Goal: Transaction & Acquisition: Purchase product/service

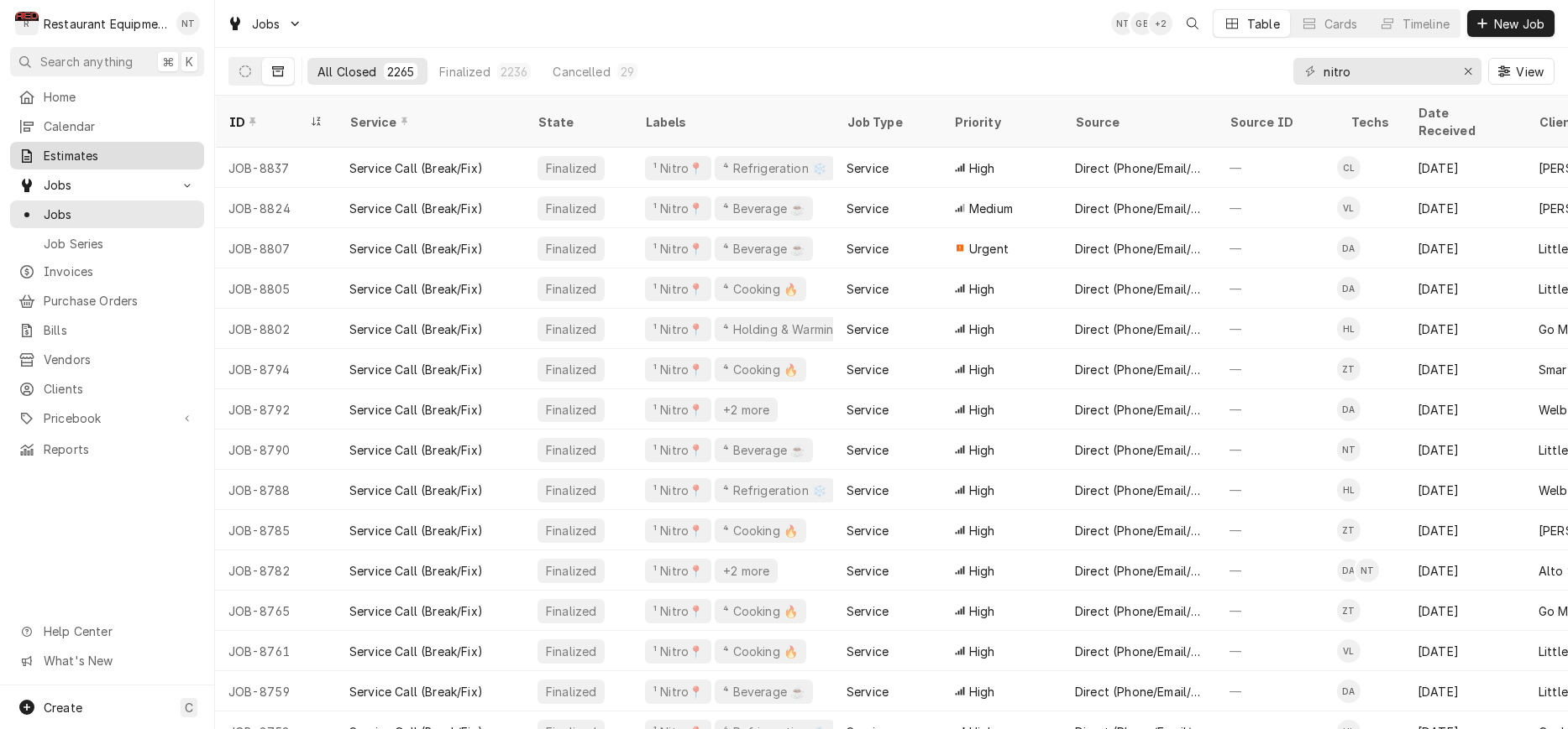
type input "nitro"
click at [99, 147] on span "Estimates" at bounding box center [119, 155] width 152 height 18
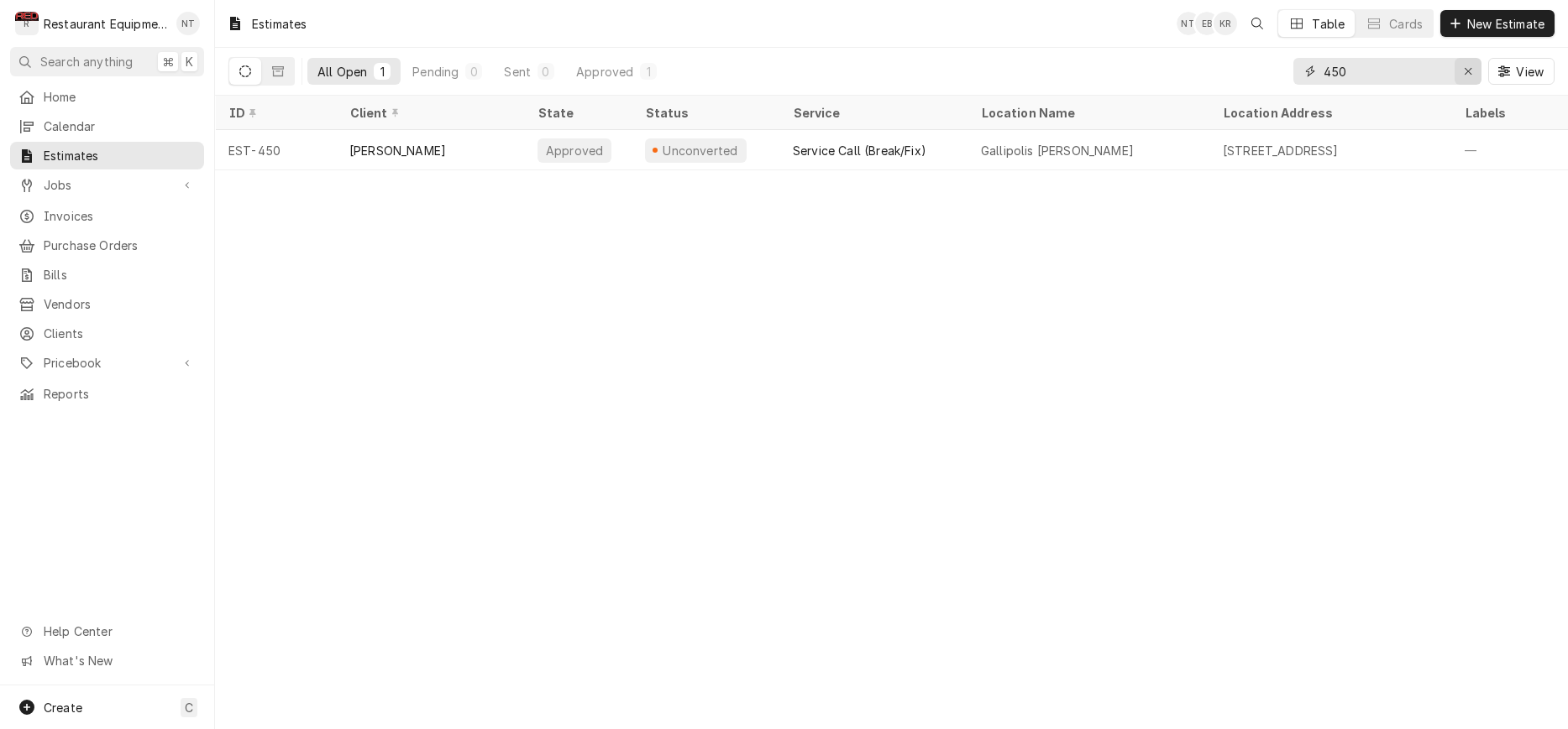
click at [1465, 70] on icon "Erase input" at bounding box center [1468, 71] width 9 height 12
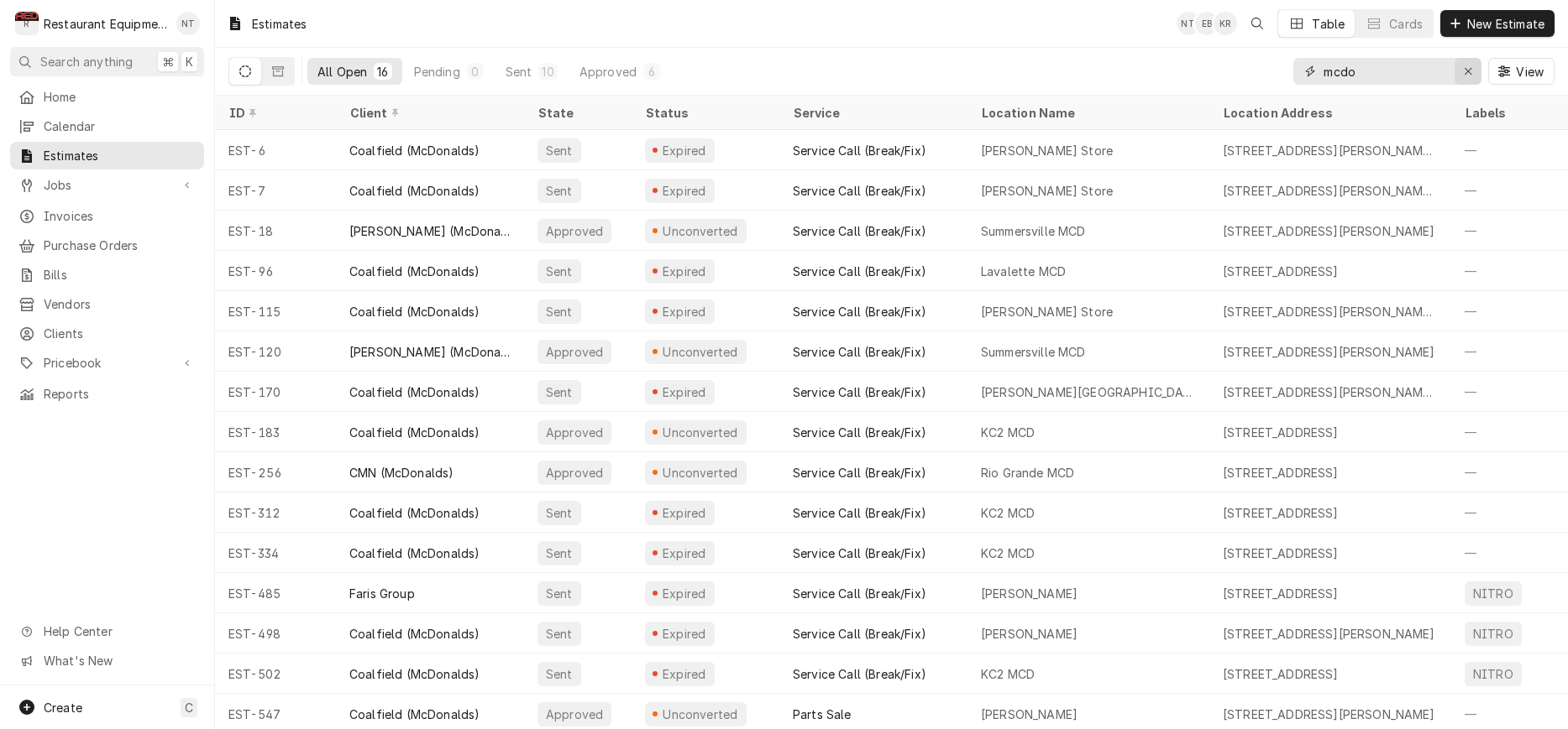
type input "mcdo"
click at [1455, 68] on button "Erase input" at bounding box center [1467, 71] width 27 height 27
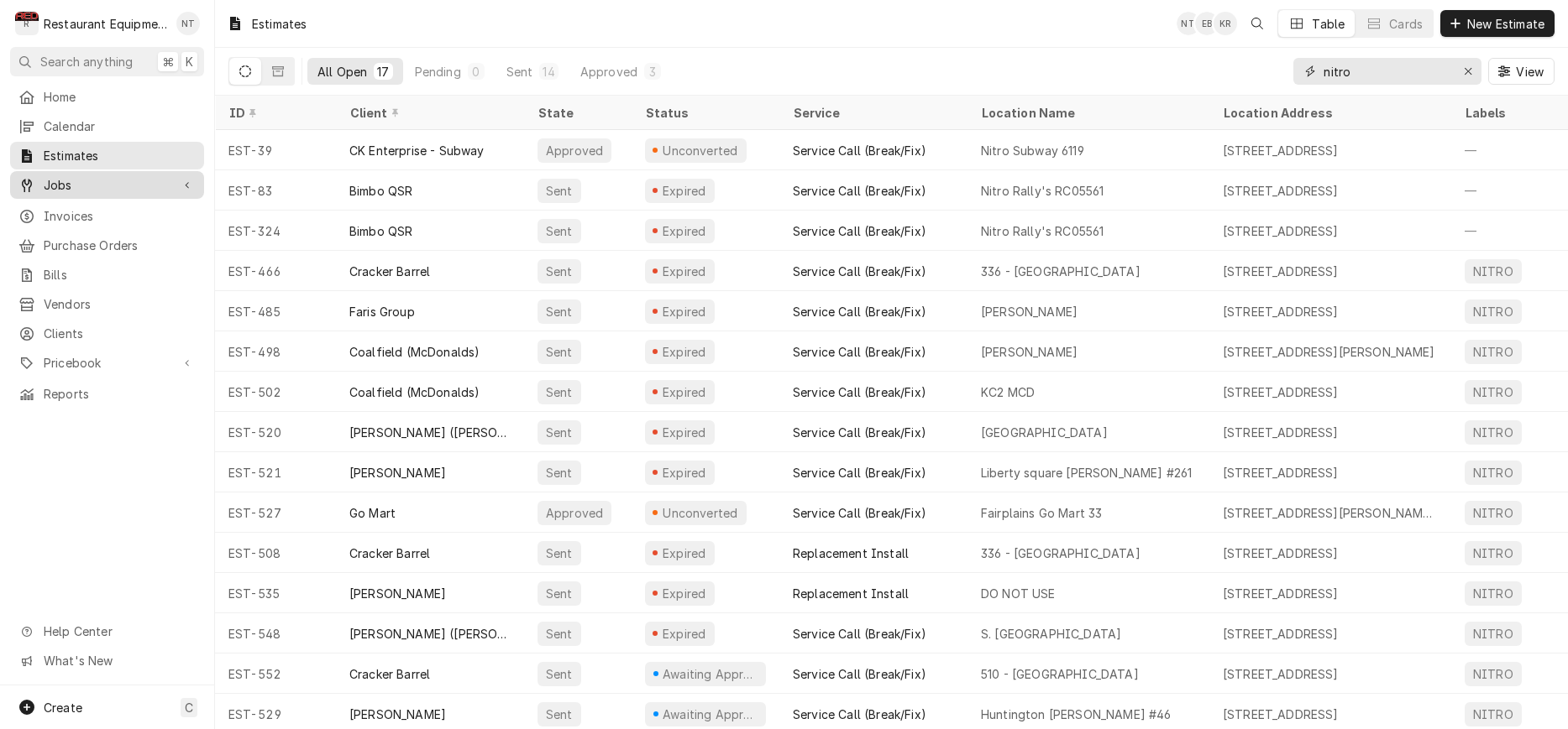
type input "nitro"
click at [128, 185] on span "Jobs" at bounding box center [106, 185] width 127 height 18
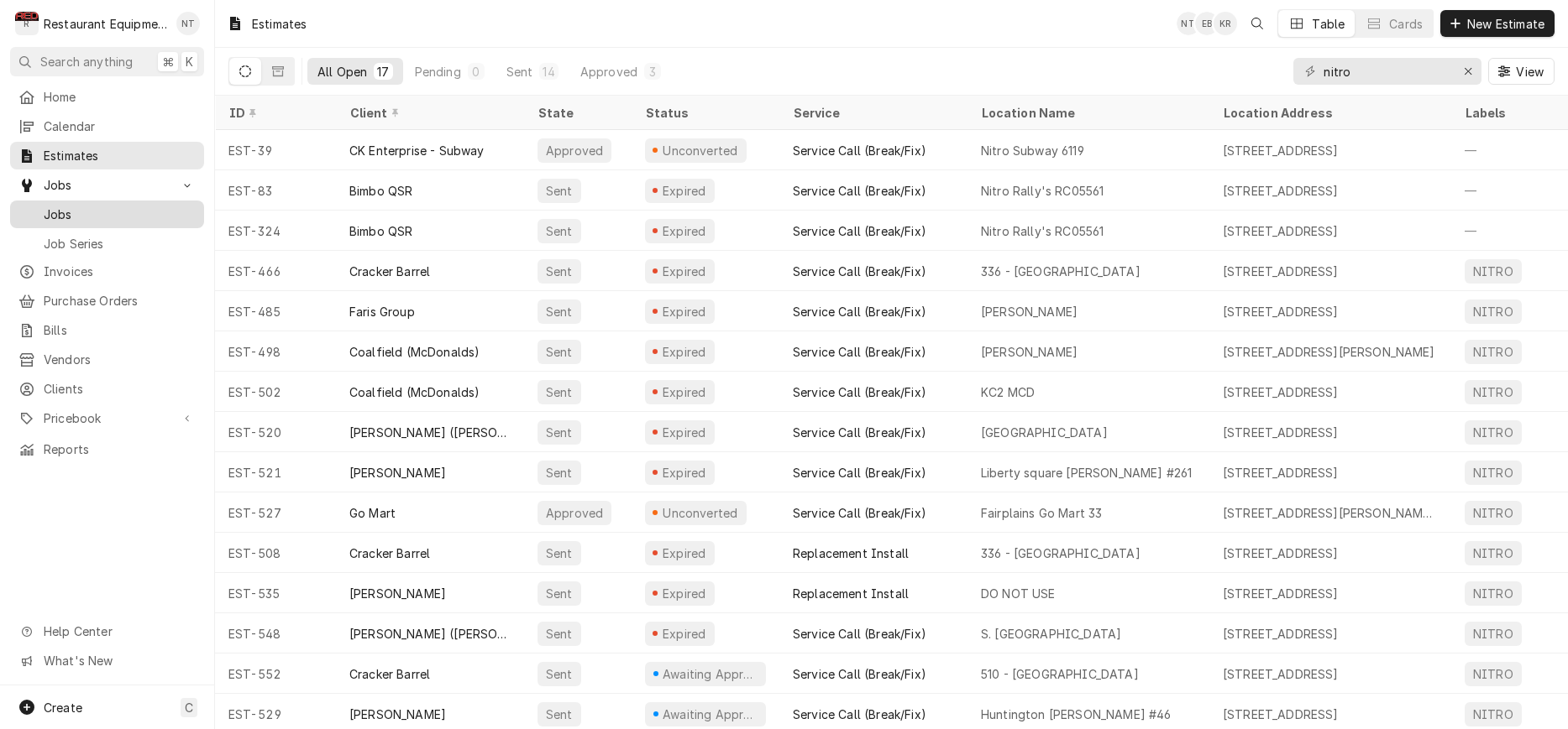
click at [121, 211] on span "Jobs" at bounding box center [119, 214] width 152 height 18
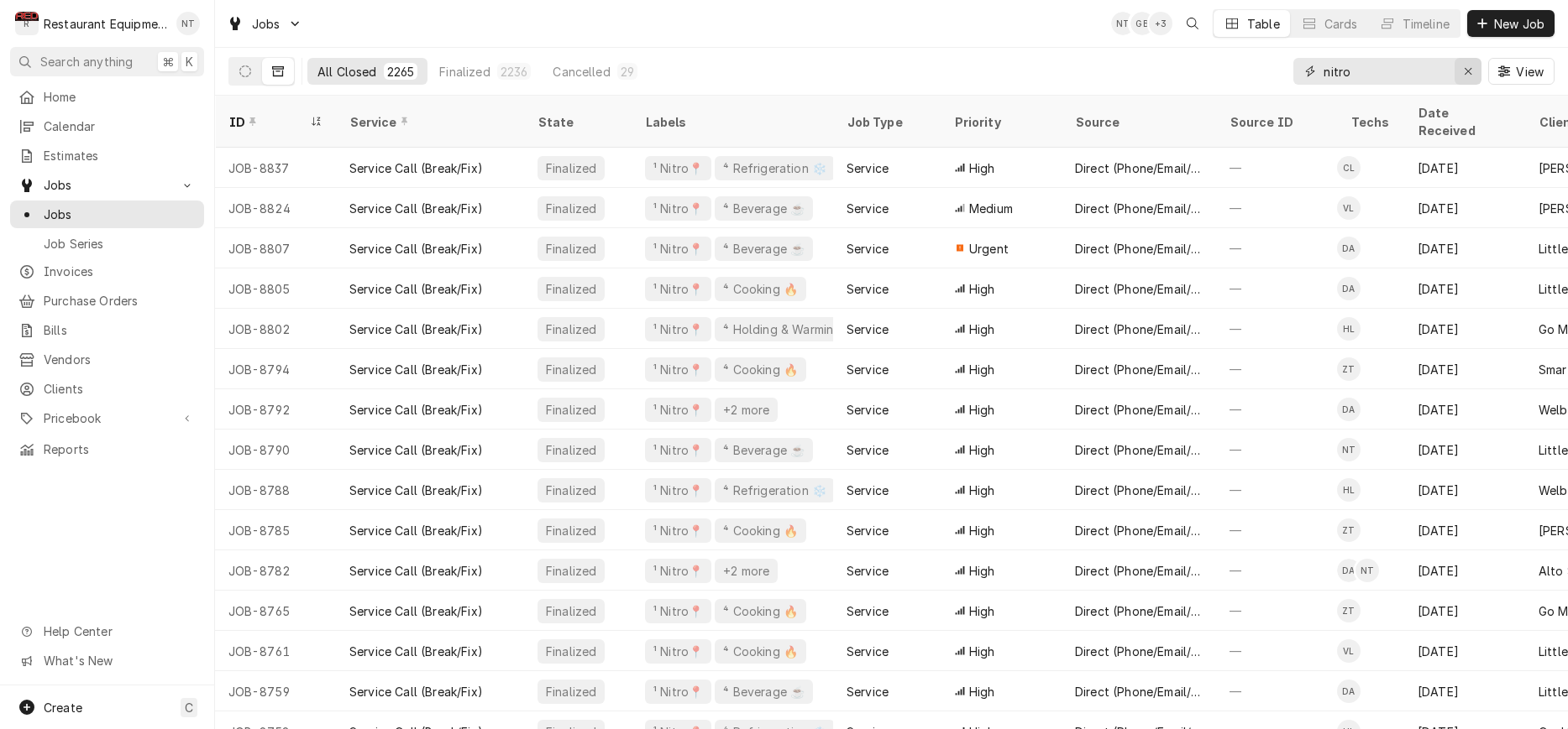
click at [1470, 70] on icon "Erase input" at bounding box center [1467, 70] width 7 height 7
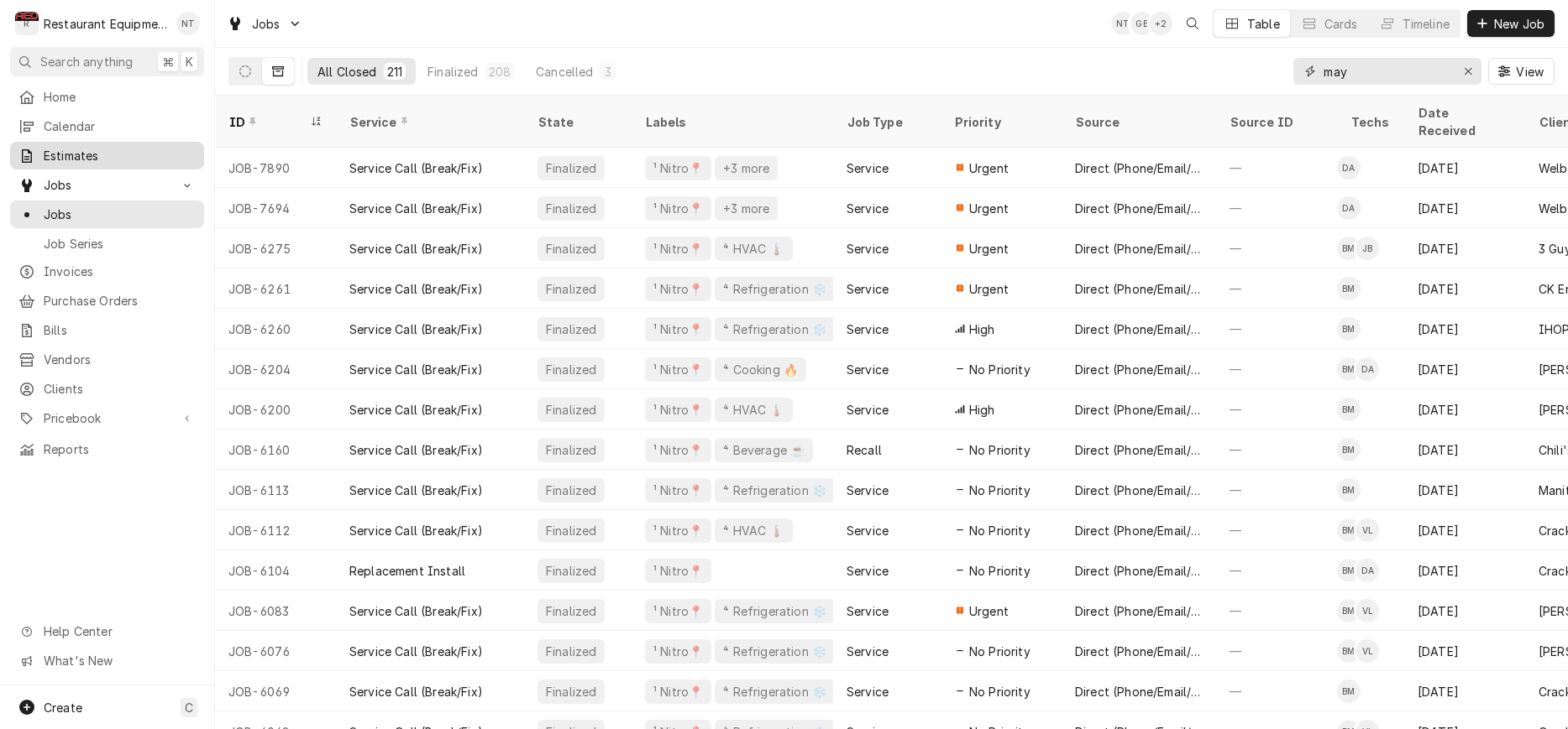
type input "may"
click at [163, 150] on span "Estimates" at bounding box center [119, 155] width 152 height 18
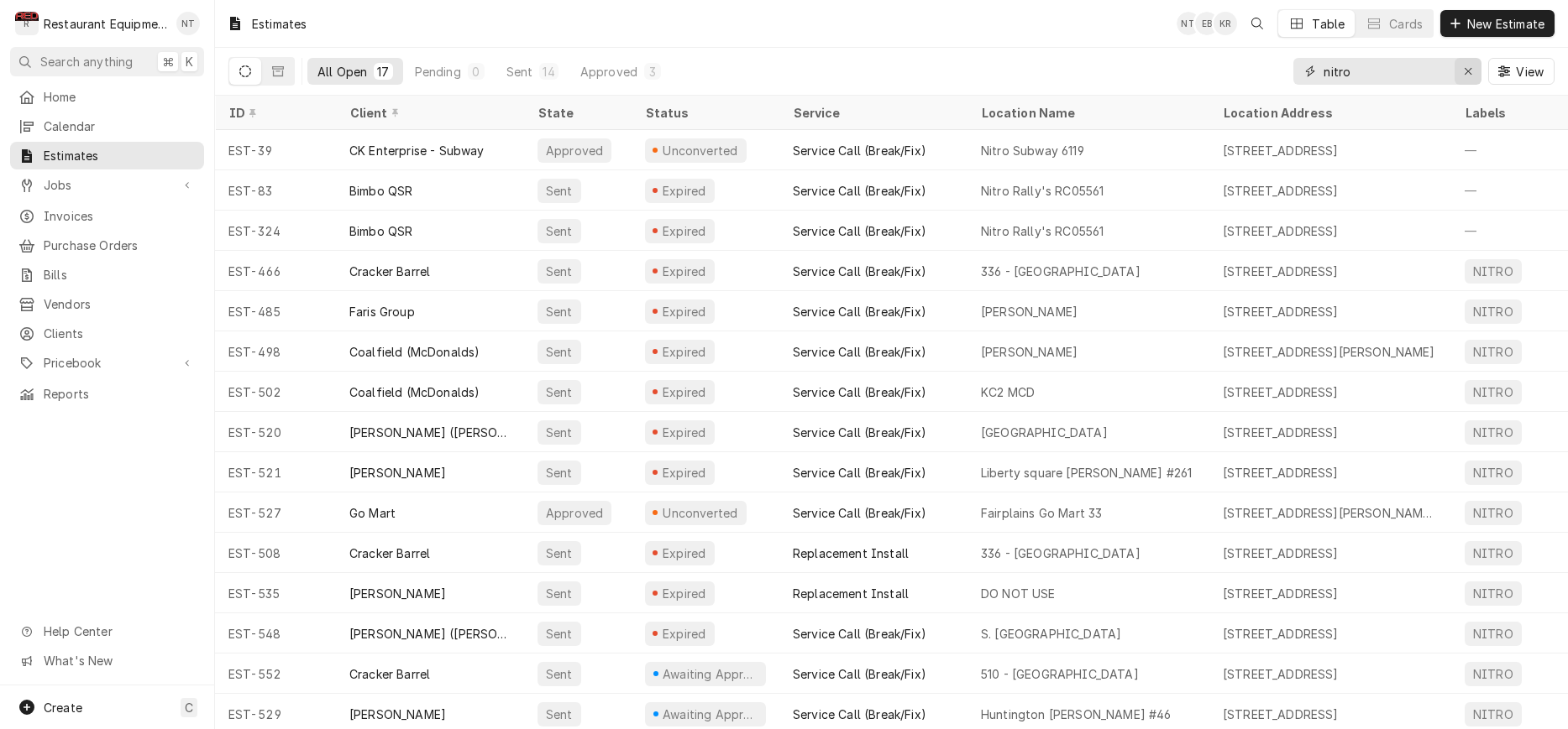
click at [1468, 69] on icon "Erase input" at bounding box center [1468, 71] width 9 height 12
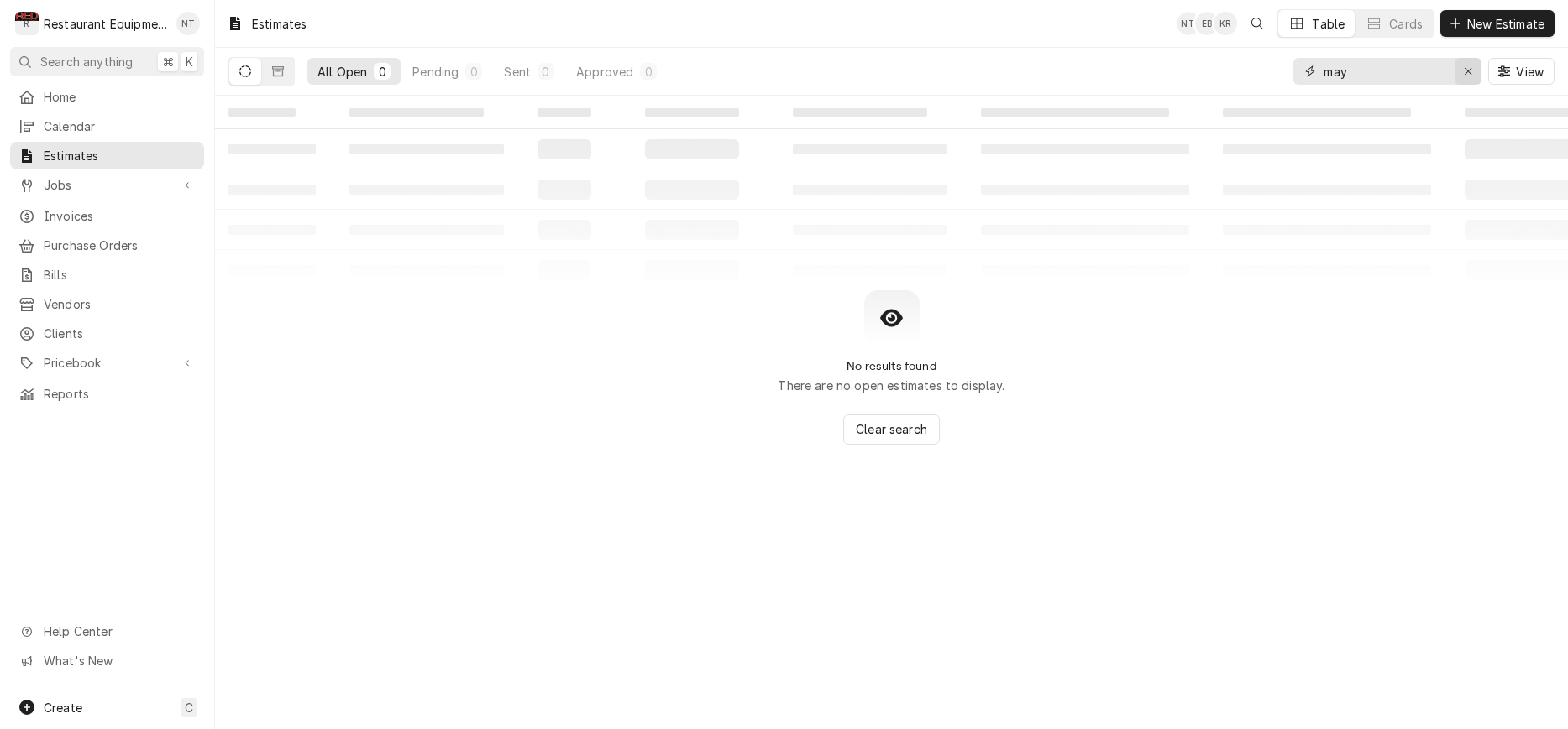
type input "may"
click at [1475, 77] on div "Erase input" at bounding box center [1468, 71] width 17 height 17
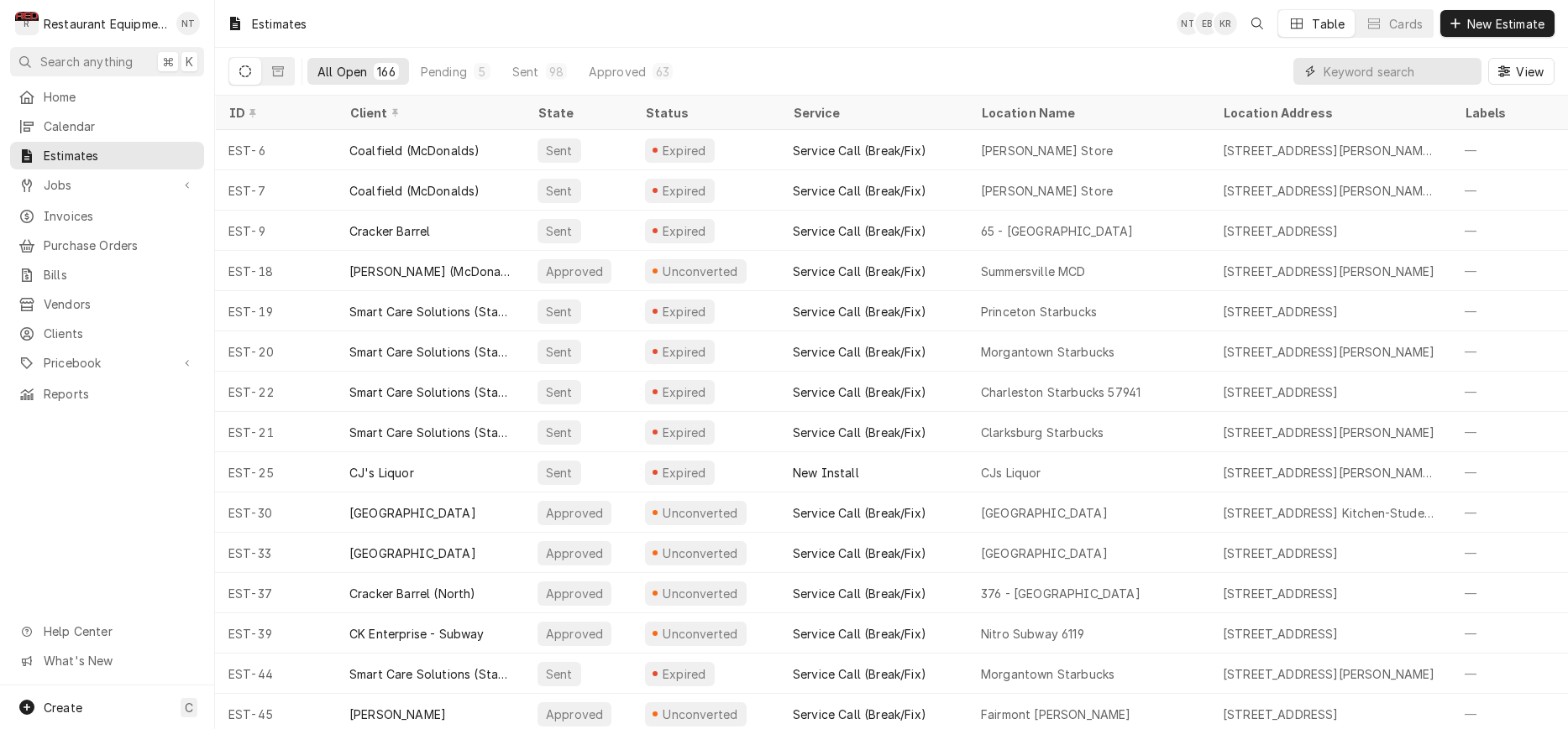
click at [1393, 68] on input "Dynamic Content Wrapper" at bounding box center [1398, 71] width 149 height 27
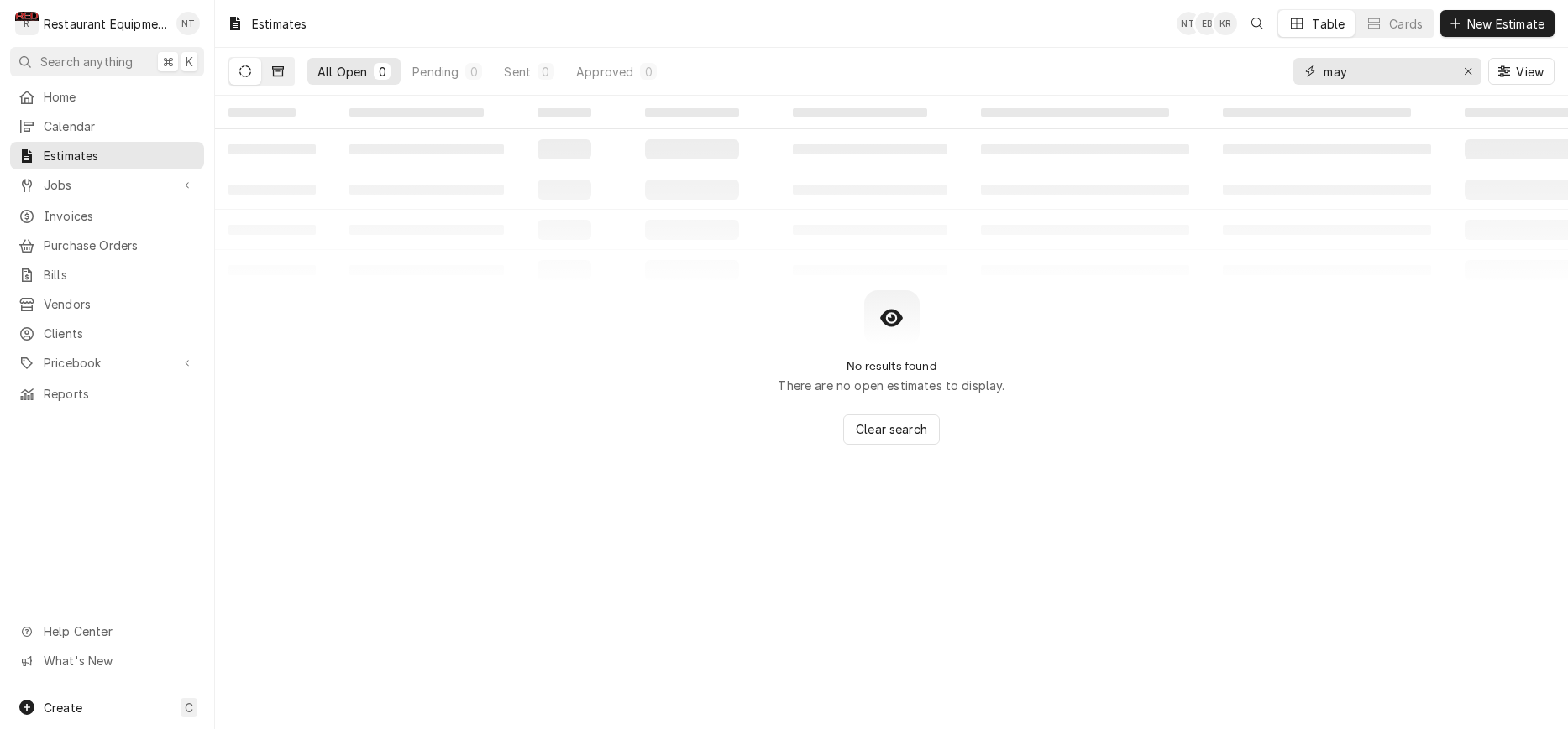
type input "may"
click at [271, 73] on button "Dynamic Content Wrapper" at bounding box center [278, 71] width 32 height 27
click at [249, 79] on button "Dynamic Content Wrapper" at bounding box center [245, 71] width 32 height 27
drag, startPoint x: 1460, startPoint y: 70, endPoint x: 1401, endPoint y: 73, distance: 59.1
click at [1456, 70] on button "Erase input" at bounding box center [1467, 71] width 27 height 27
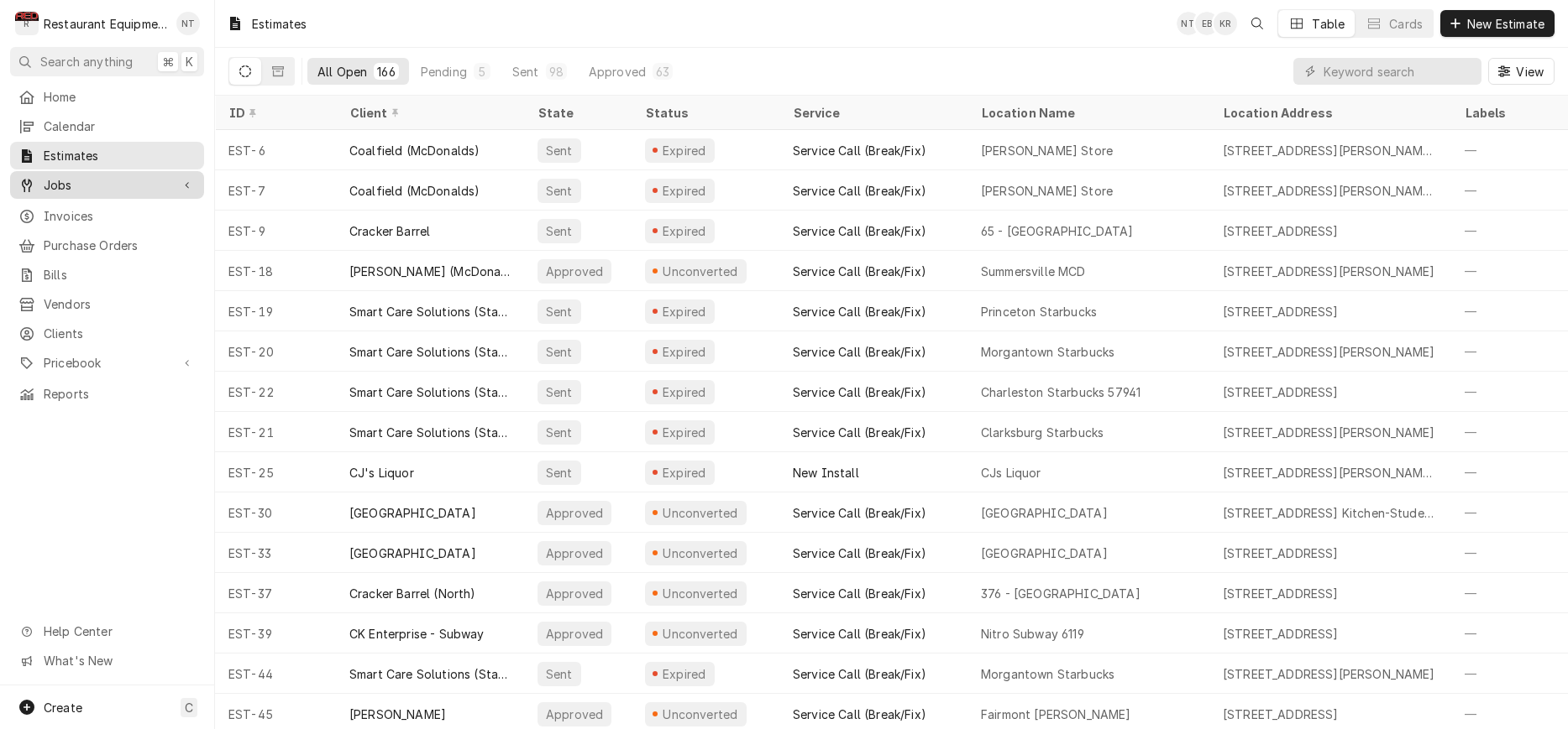
click at [132, 180] on span "Jobs" at bounding box center [106, 185] width 127 height 18
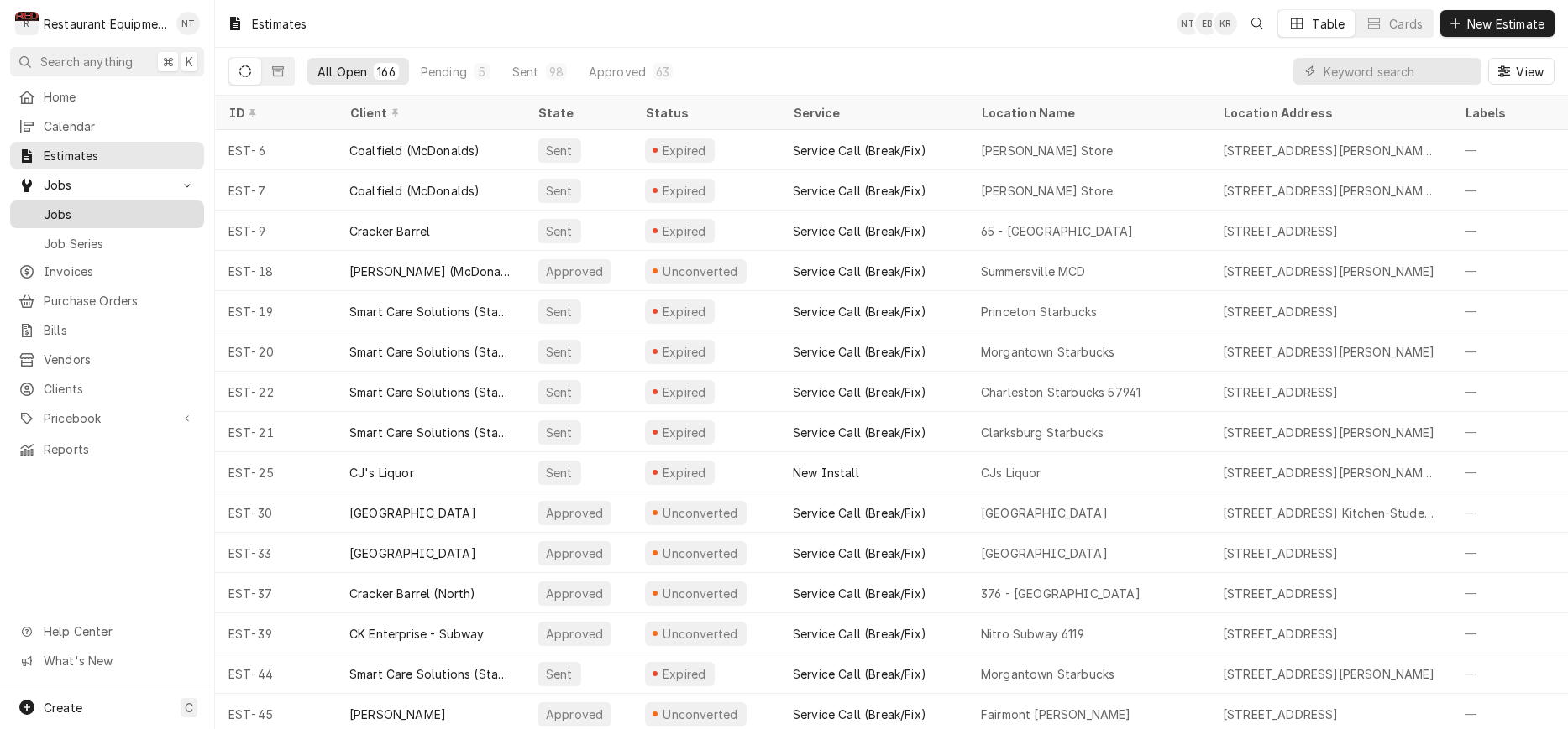
click at [132, 204] on div "Jobs" at bounding box center [106, 214] width 187 height 21
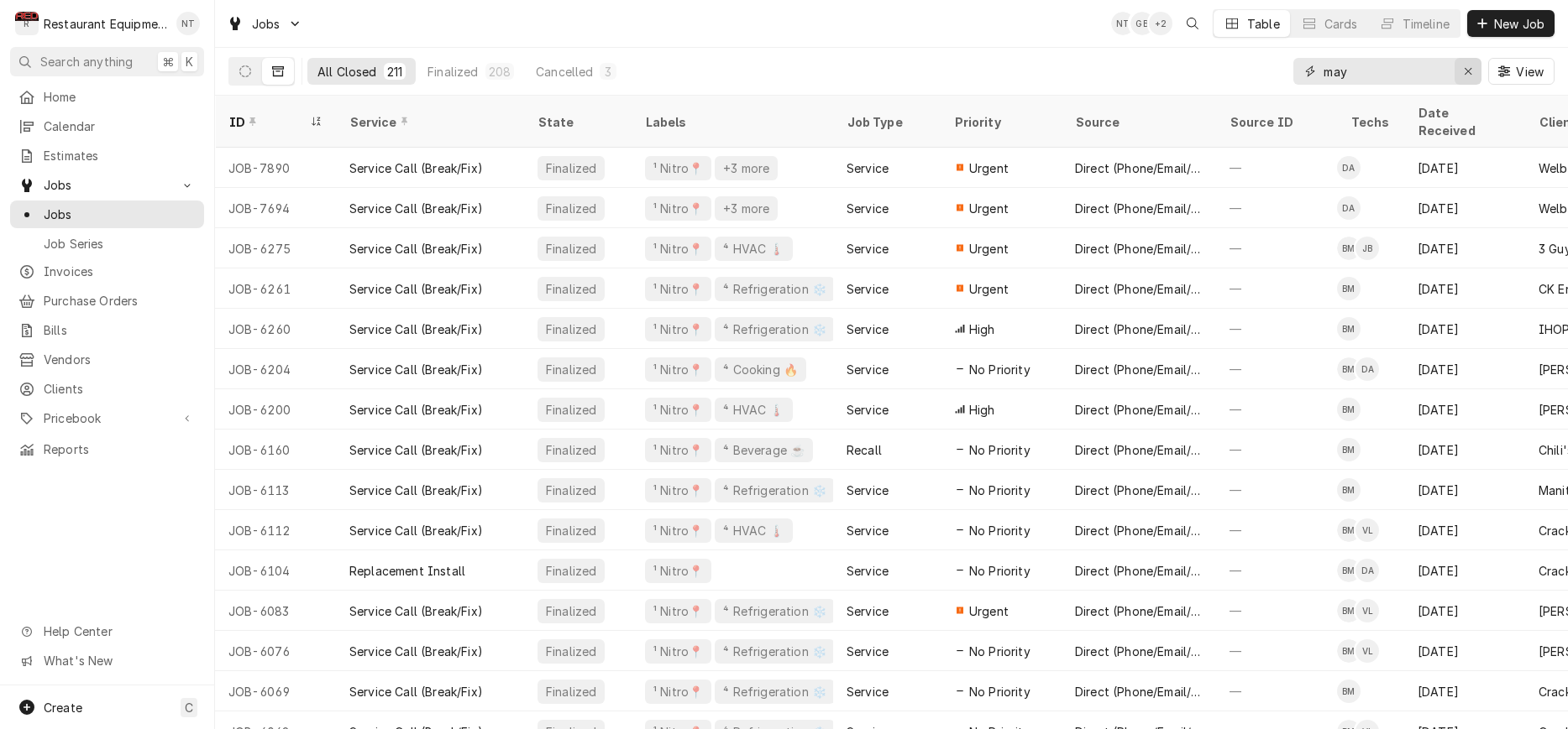
click at [1464, 69] on icon "Erase input" at bounding box center [1468, 71] width 9 height 12
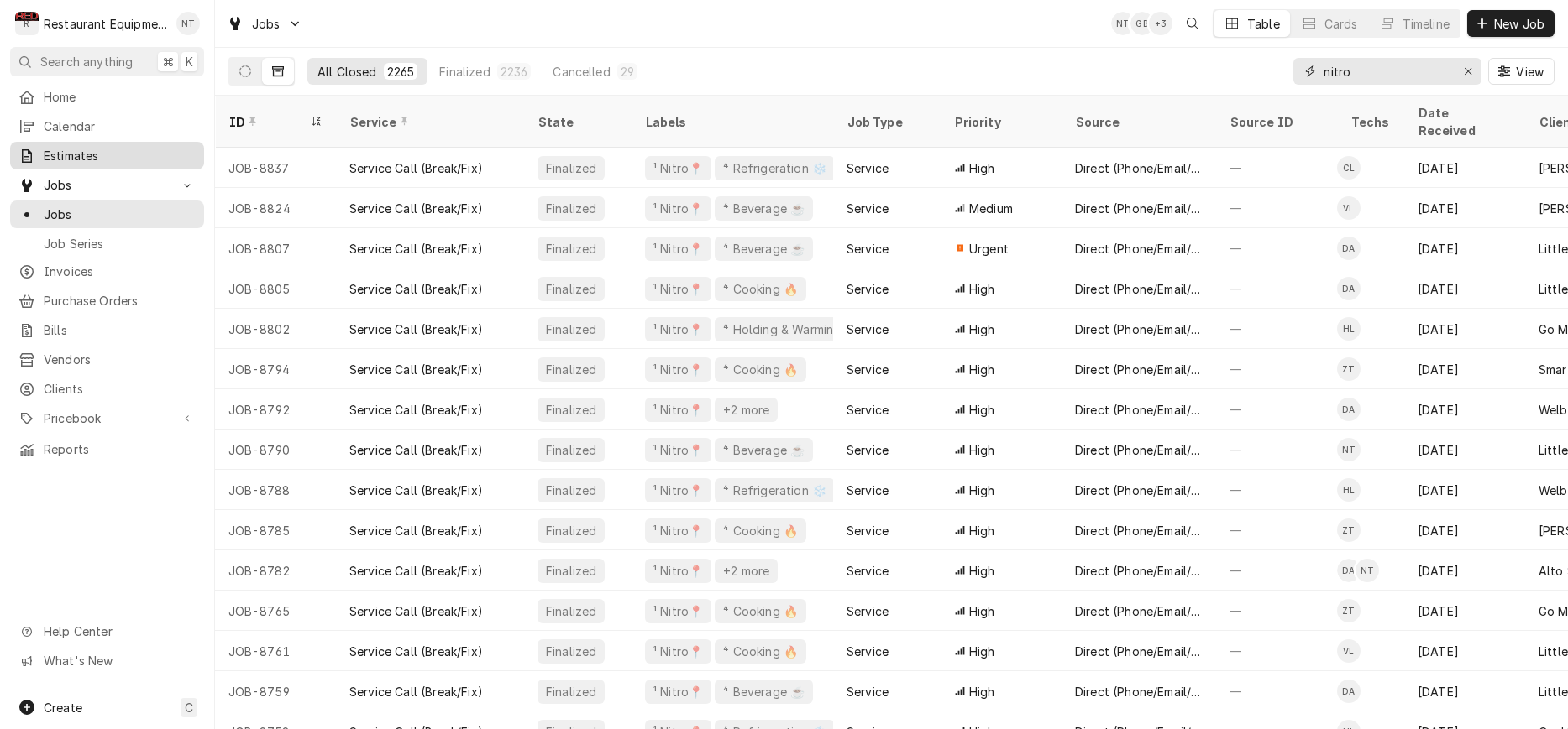
type input "nitro"
click at [181, 160] on div "Estimates" at bounding box center [106, 156] width 187 height 21
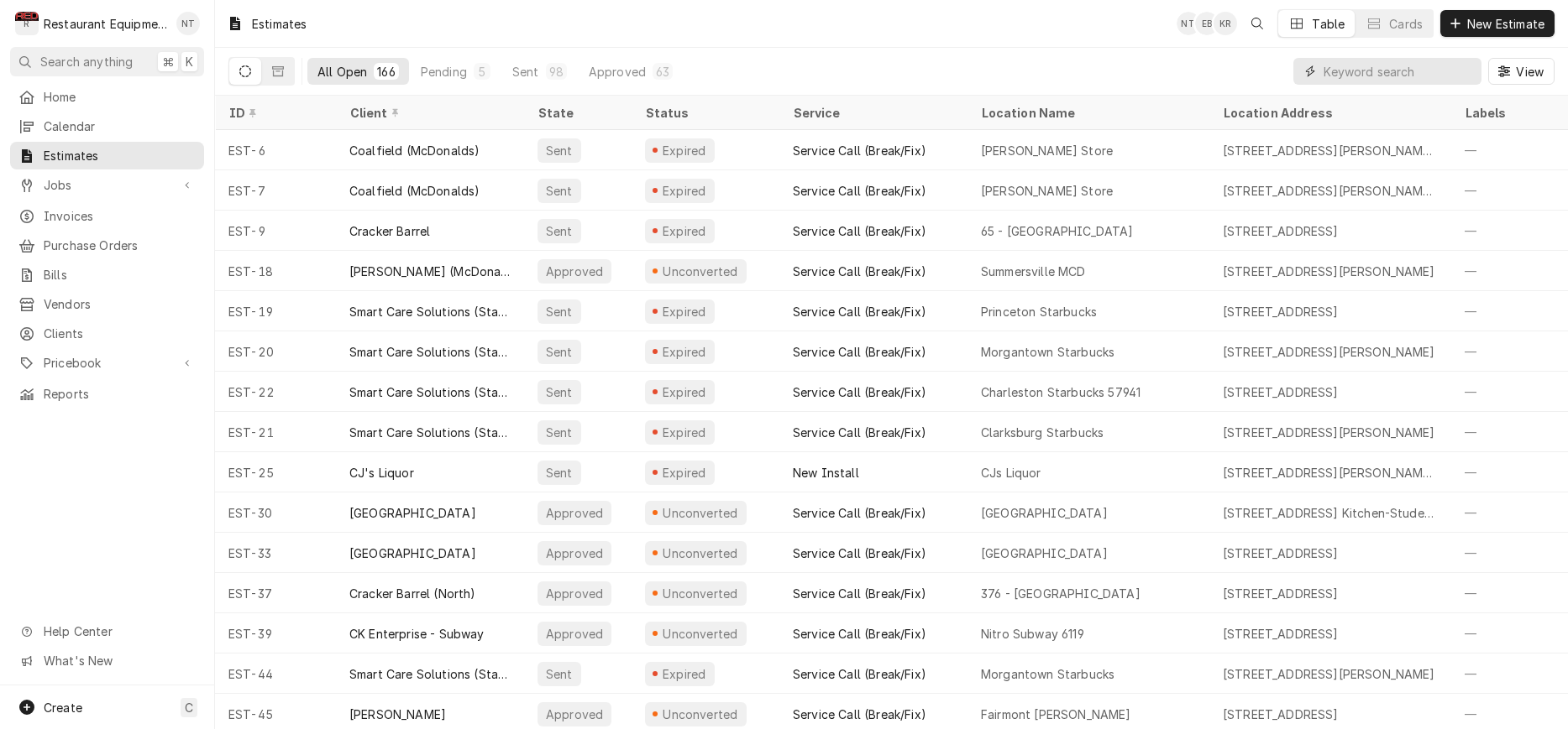
click at [1357, 70] on input "Dynamic Content Wrapper" at bounding box center [1398, 71] width 149 height 27
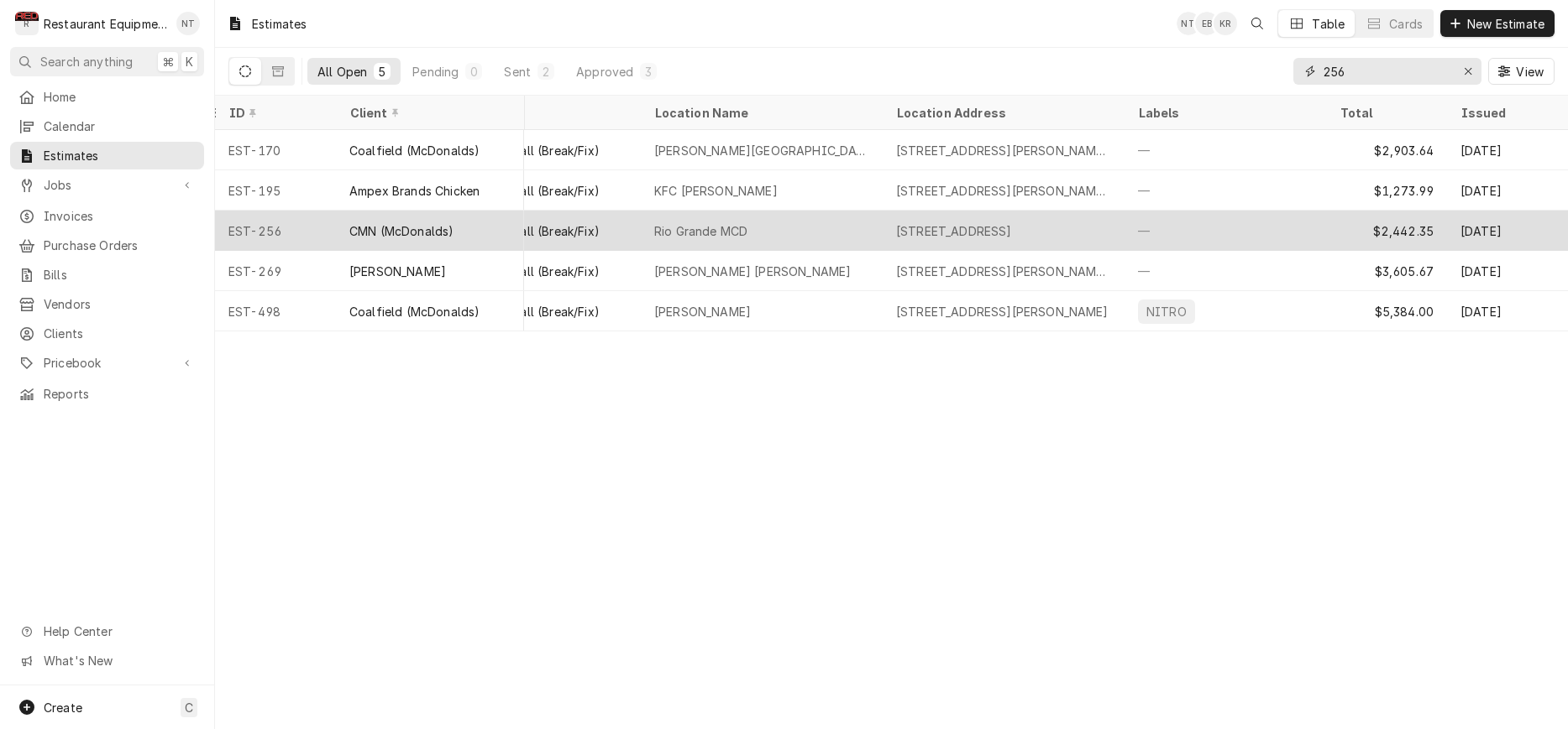
scroll to position [0, 325]
type input "256"
click at [1327, 232] on tr "EST-256 CMN (McDonalds) Approved Unconverted Service Call (Break/Fix) [GEOGRAPH…" at bounding box center [958, 230] width 2137 height 40
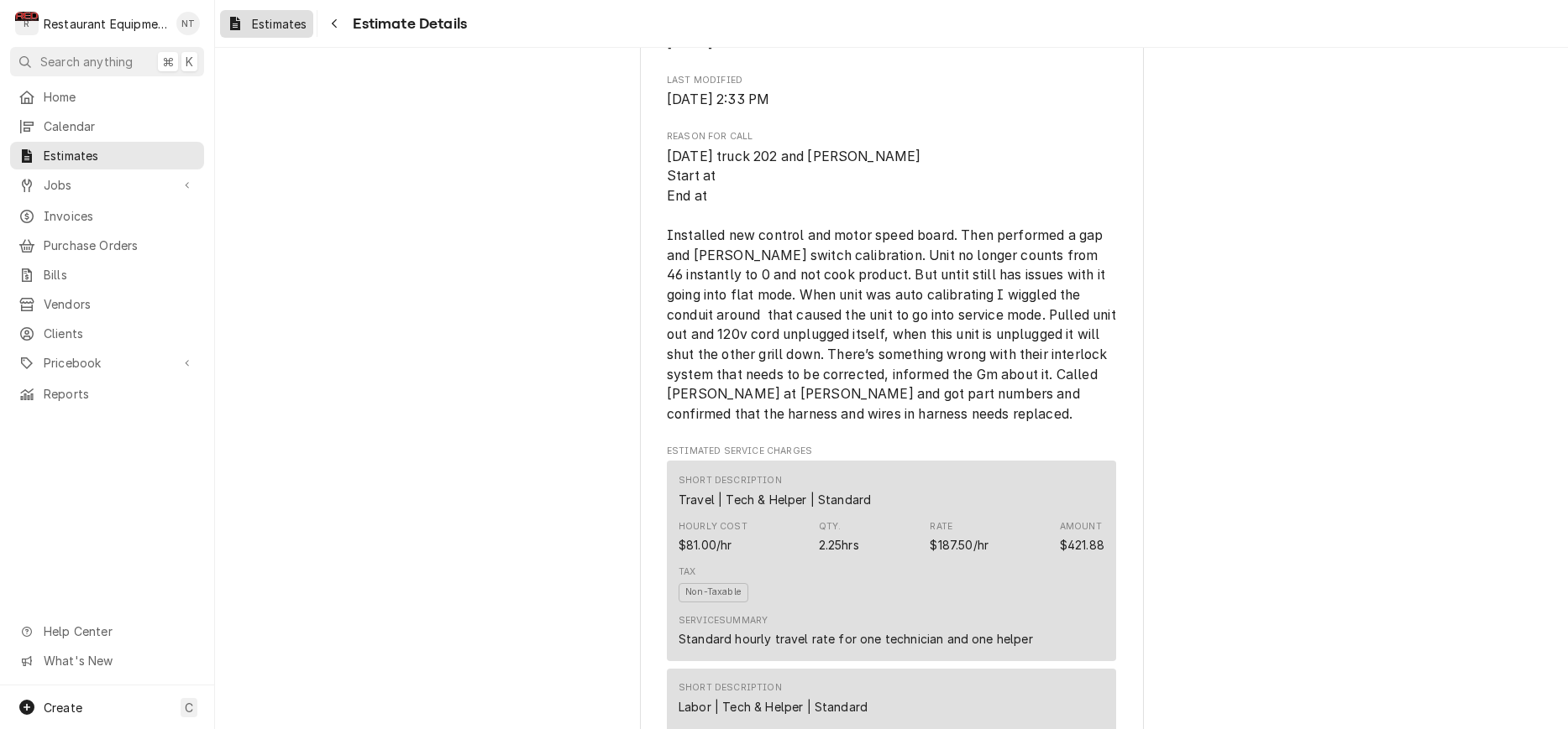
click at [277, 25] on span "Estimates" at bounding box center [279, 23] width 55 height 18
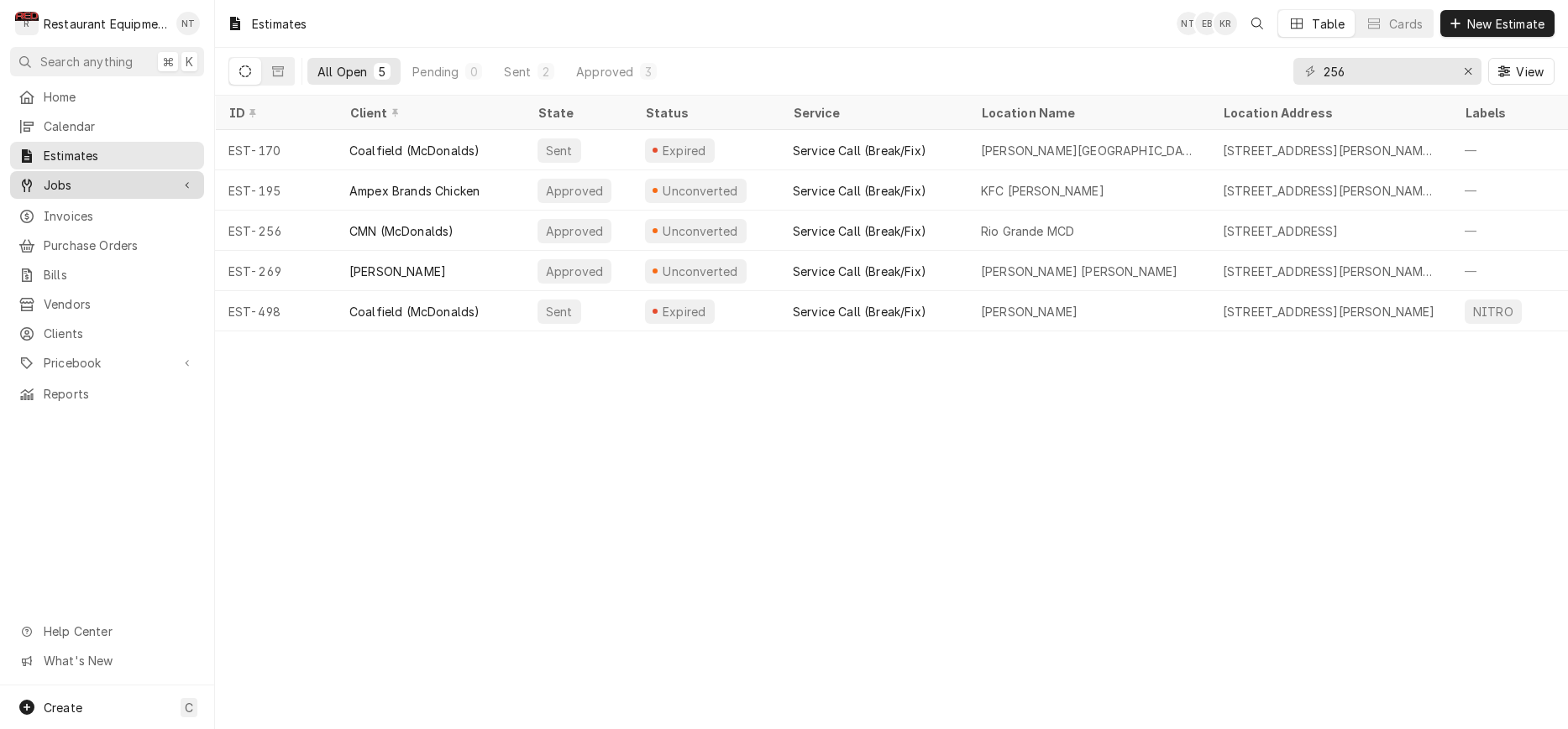
click at [165, 178] on span "Jobs" at bounding box center [106, 185] width 127 height 18
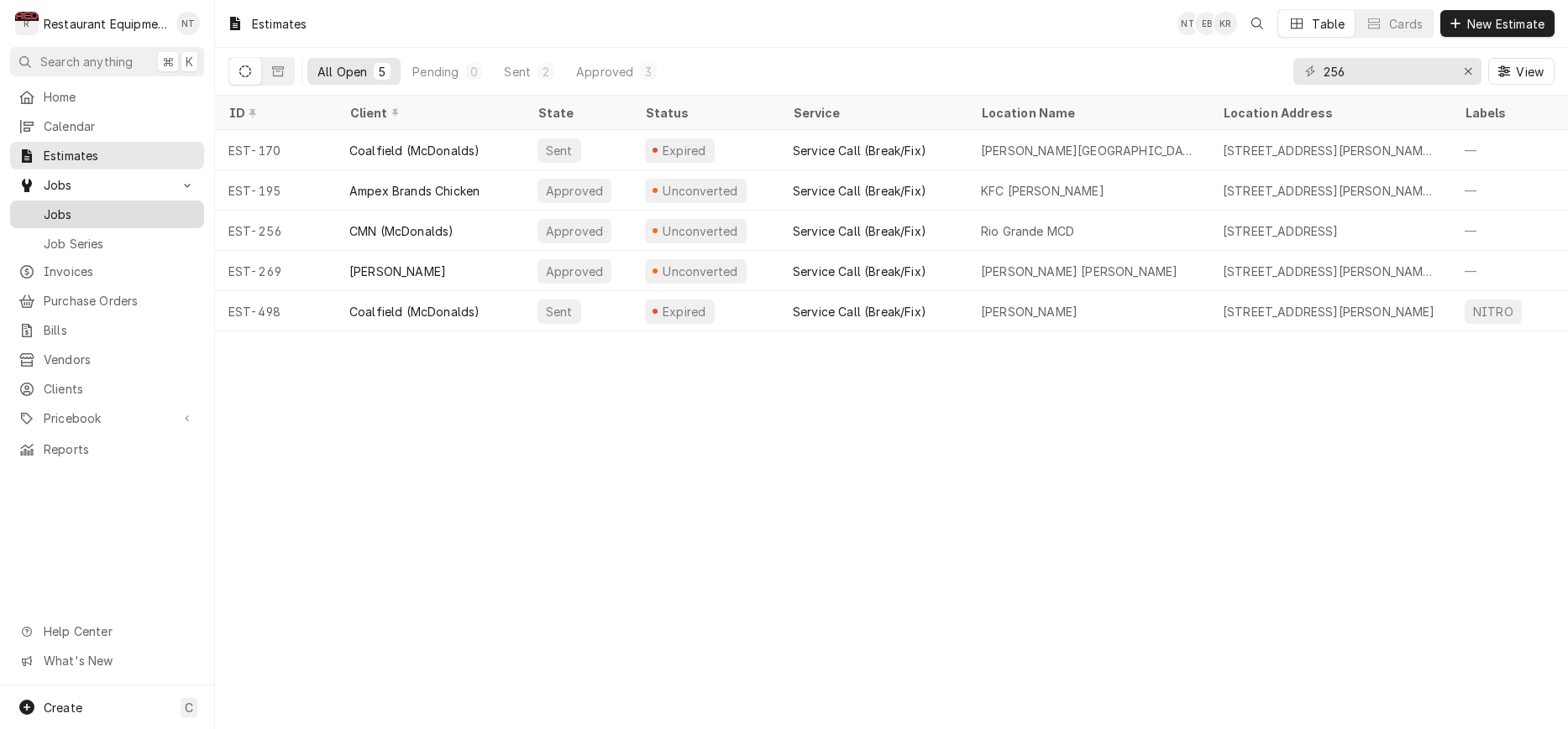
click at [190, 206] on span "Jobs" at bounding box center [119, 214] width 152 height 18
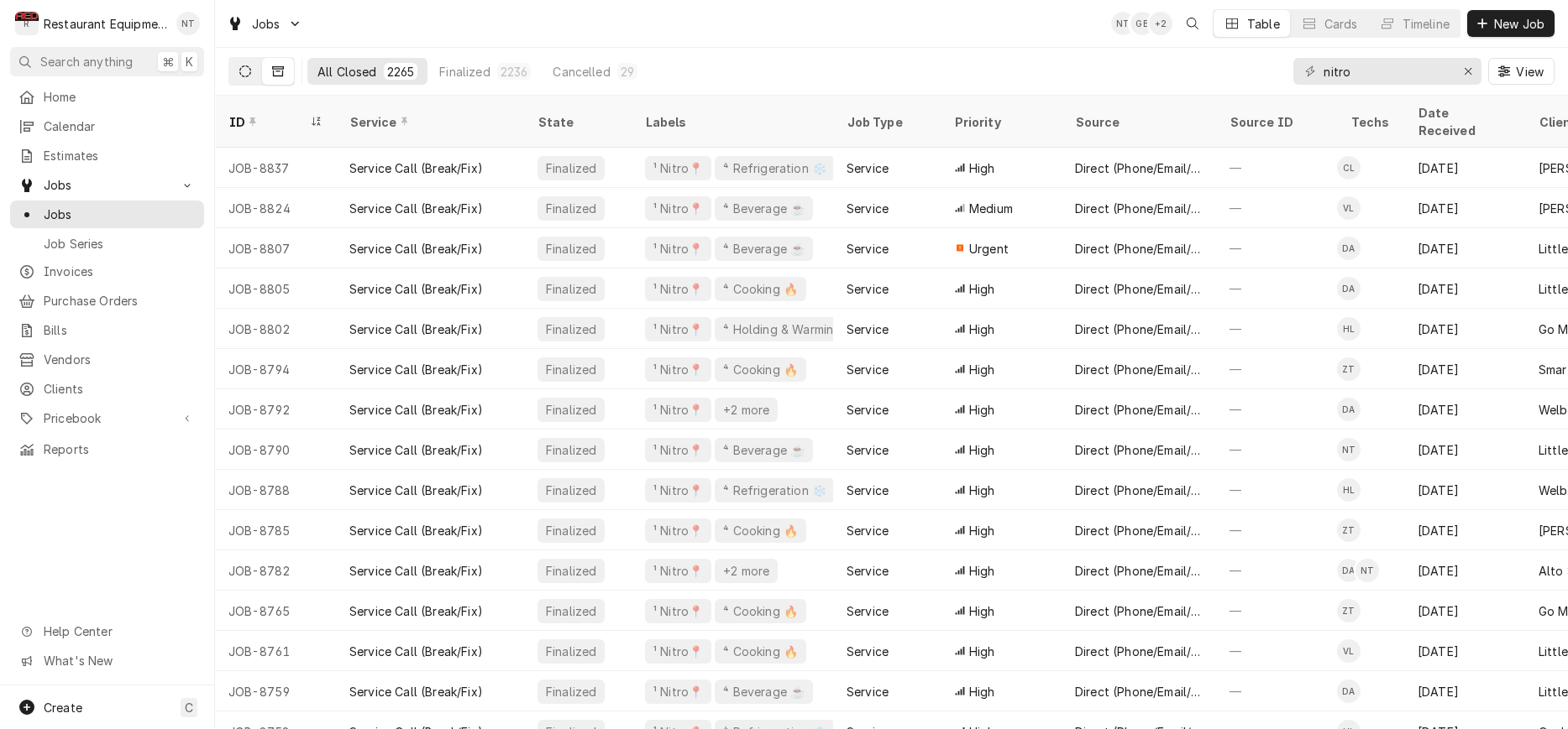
click at [243, 82] on button "Dynamic Content Wrapper" at bounding box center [245, 71] width 32 height 27
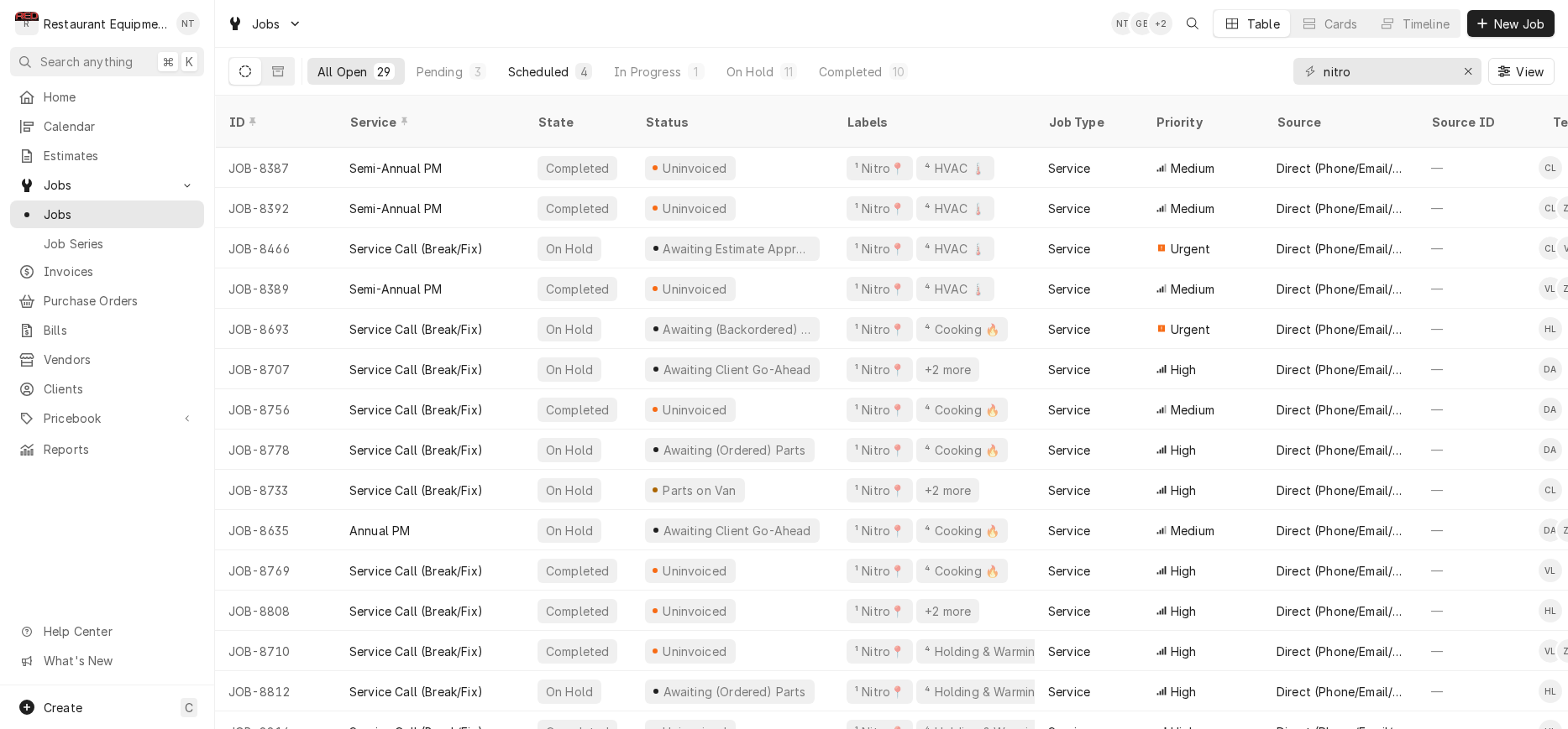
click at [554, 69] on div "Scheduled" at bounding box center [539, 71] width 60 height 18
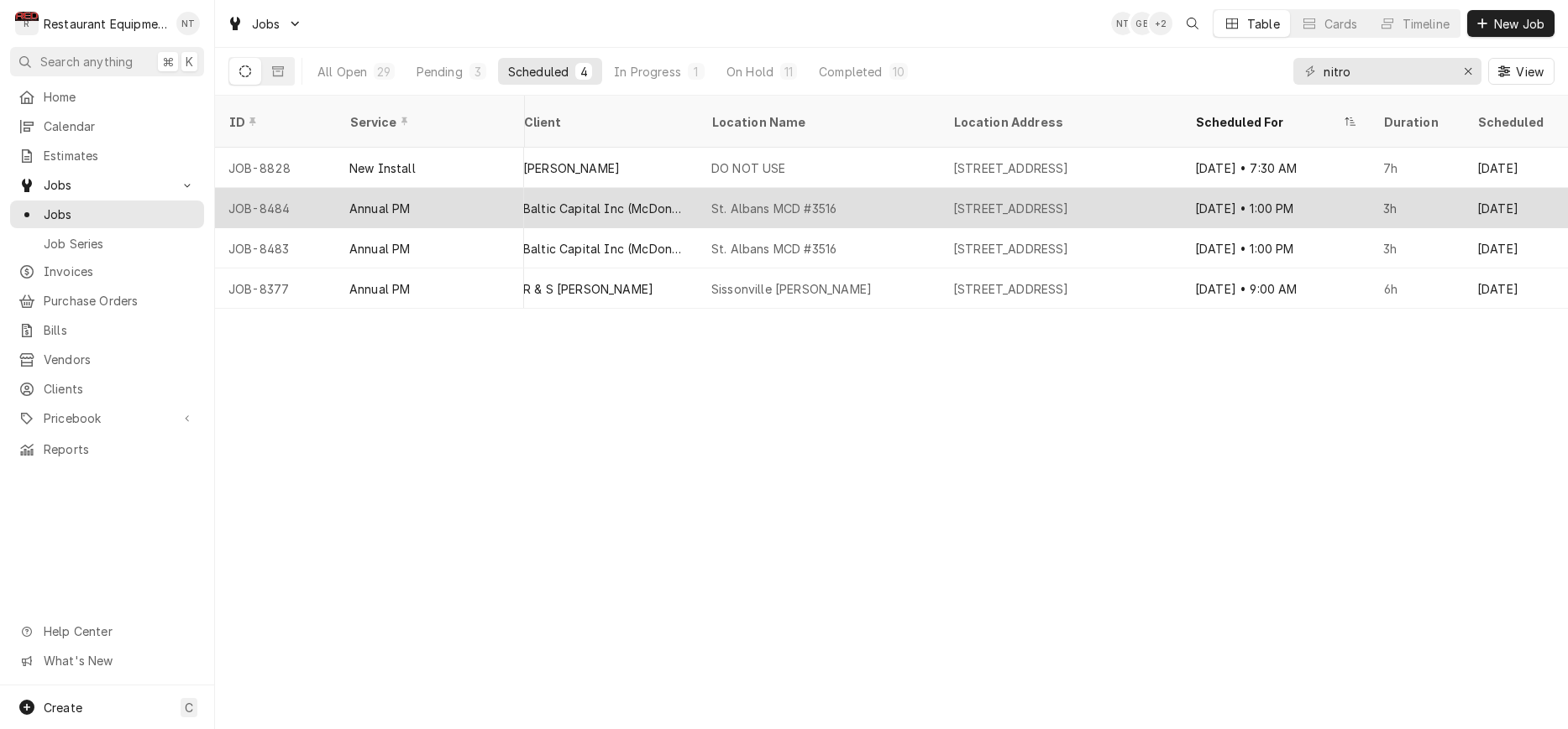
scroll to position [0, 1110]
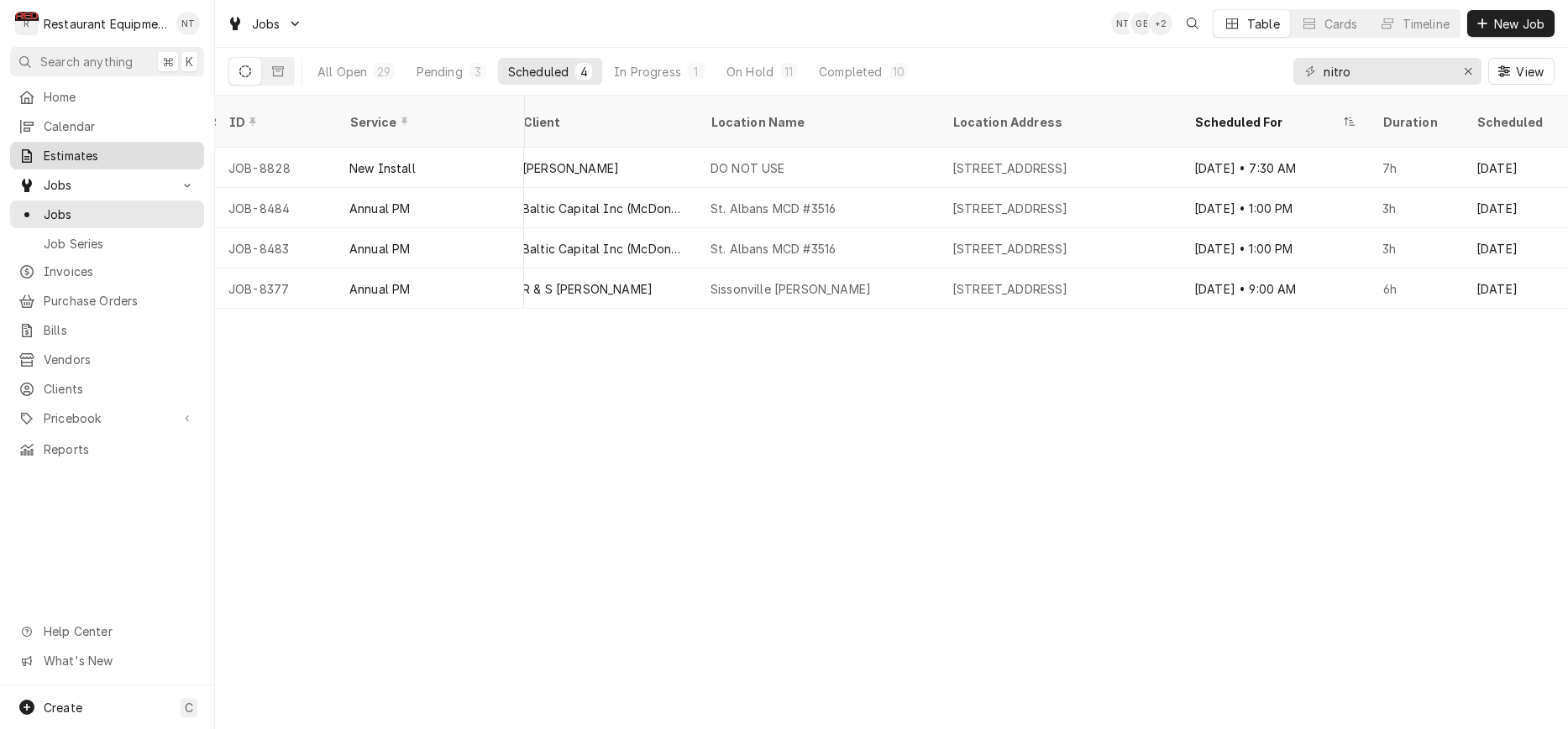
click at [146, 151] on span "Estimates" at bounding box center [119, 155] width 152 height 18
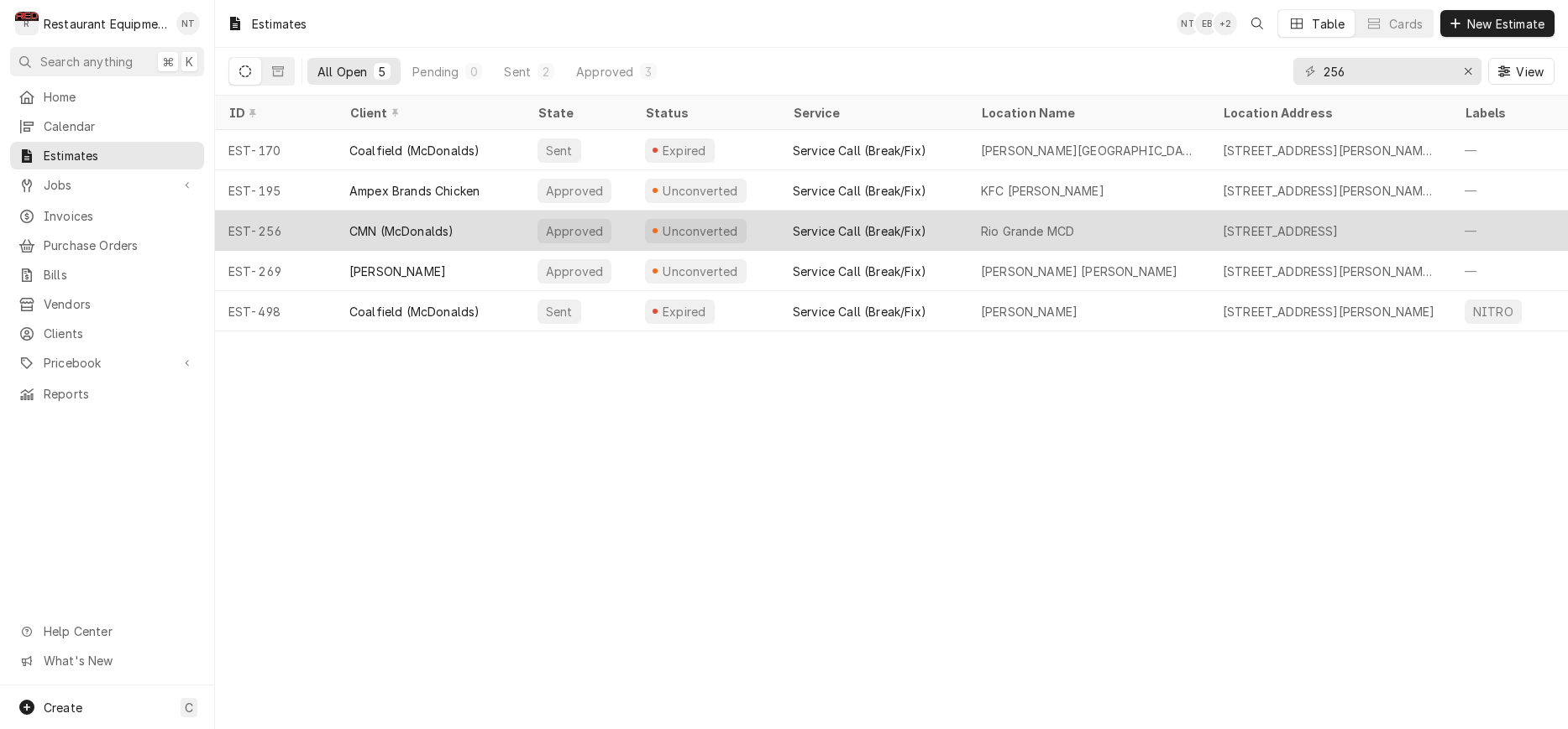
click at [1071, 223] on div "Rio Grande MCD" at bounding box center [1027, 231] width 93 height 18
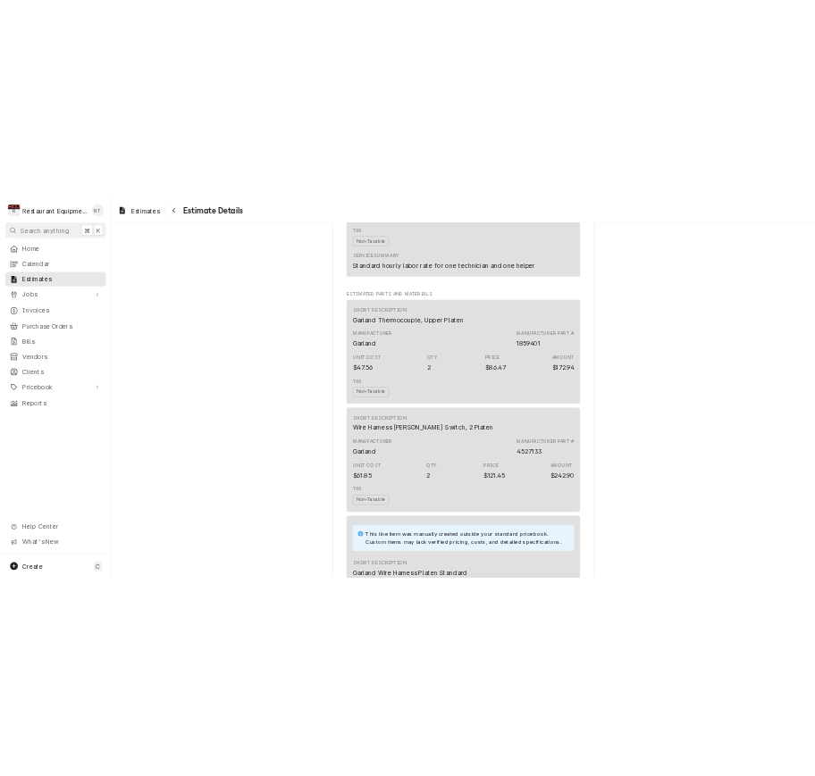
scroll to position [1688, 0]
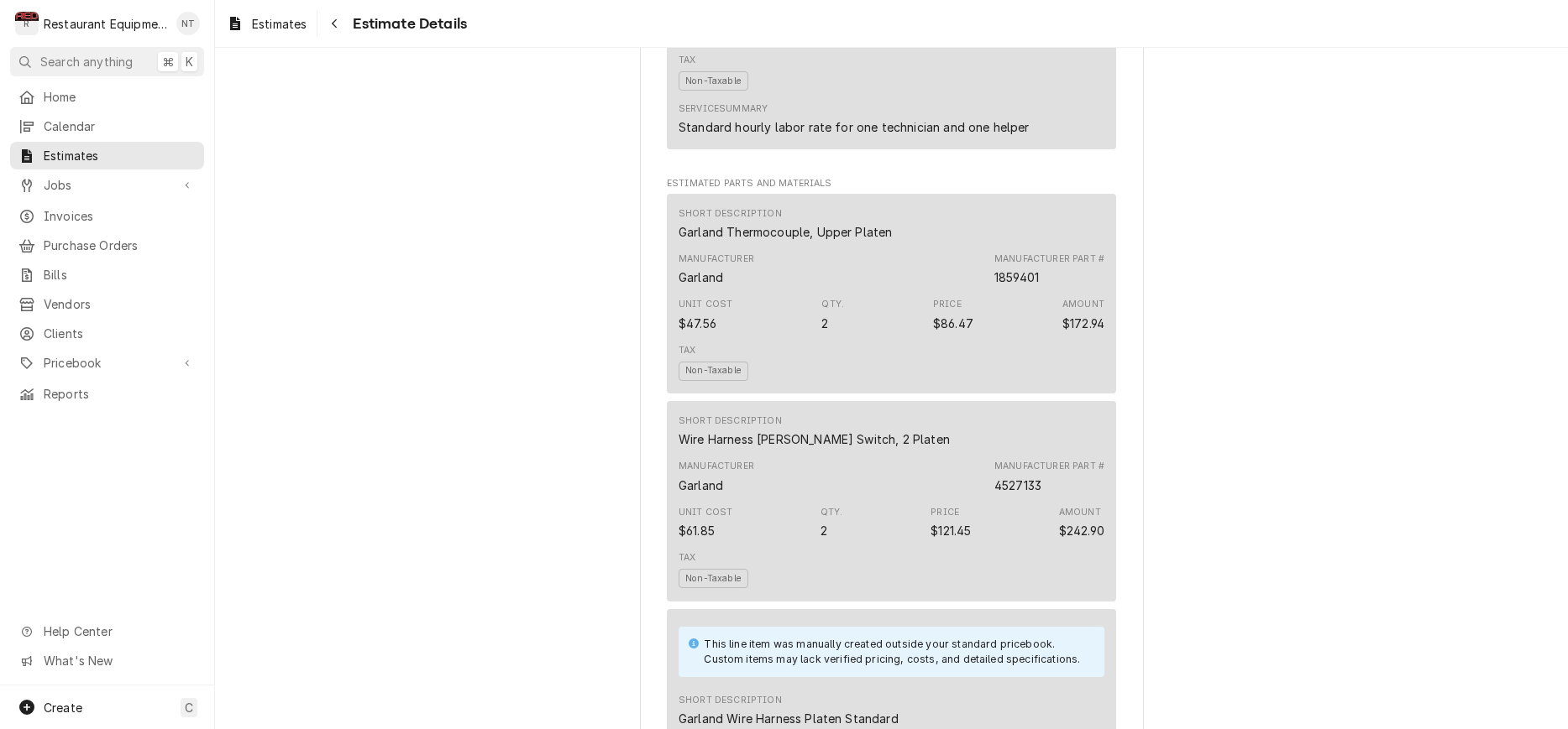
click at [918, 225] on div "Short Description Garland Thermocouple, Upper Platen" at bounding box center [891, 224] width 426 height 45
click at [869, 274] on div "Manufacturer Garland Manufacturer Part # 1859401" at bounding box center [891, 270] width 426 height 45
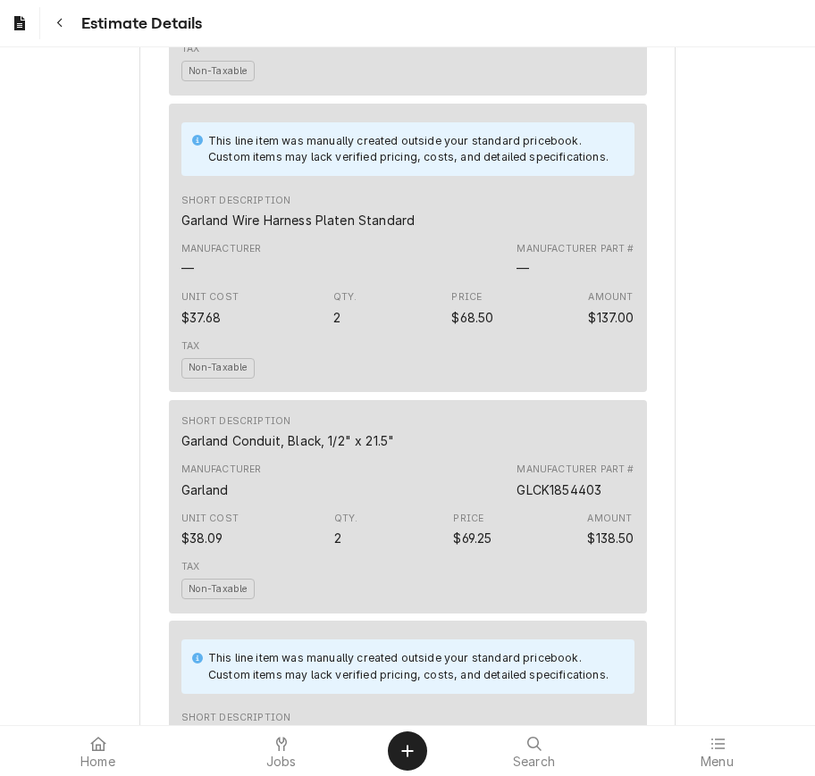
scroll to position [2228, 0]
click at [501, 219] on div "Short Description Garland Wire Harness Platen Standard" at bounding box center [407, 213] width 453 height 48
click at [630, 255] on div "Manufacturer Part #" at bounding box center [574, 250] width 117 height 14
click at [197, 141] on icon "Line Item" at bounding box center [197, 141] width 11 height 11
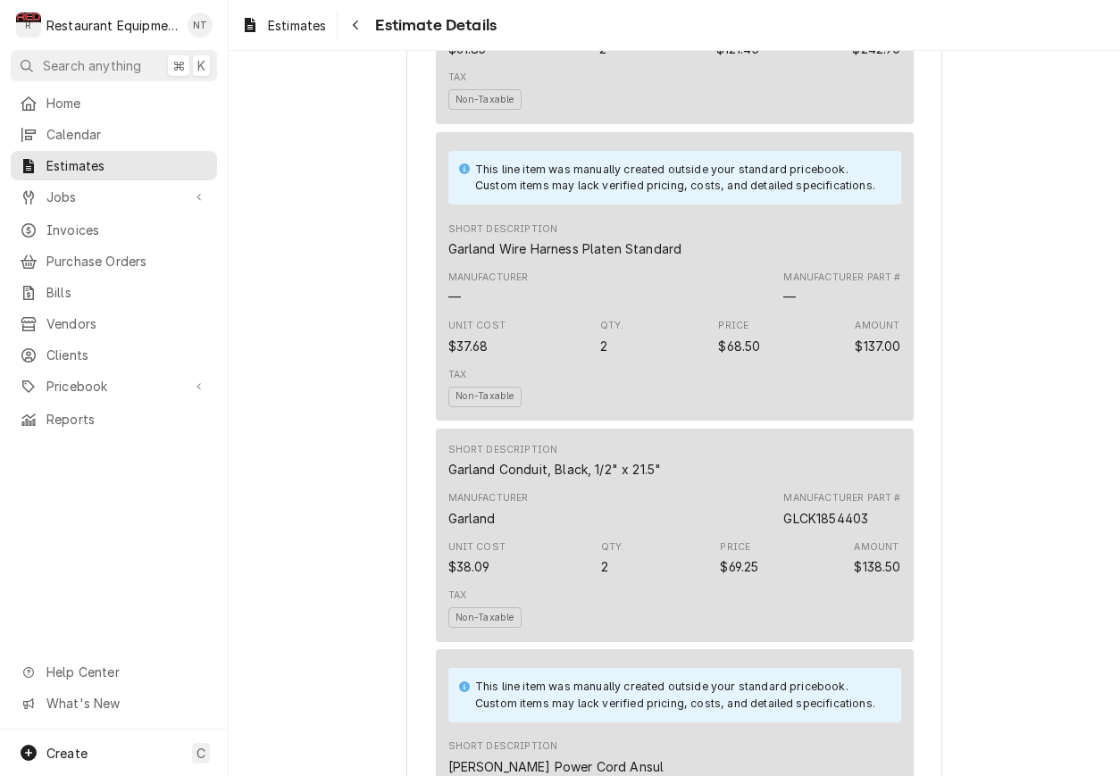
scroll to position [2185, 0]
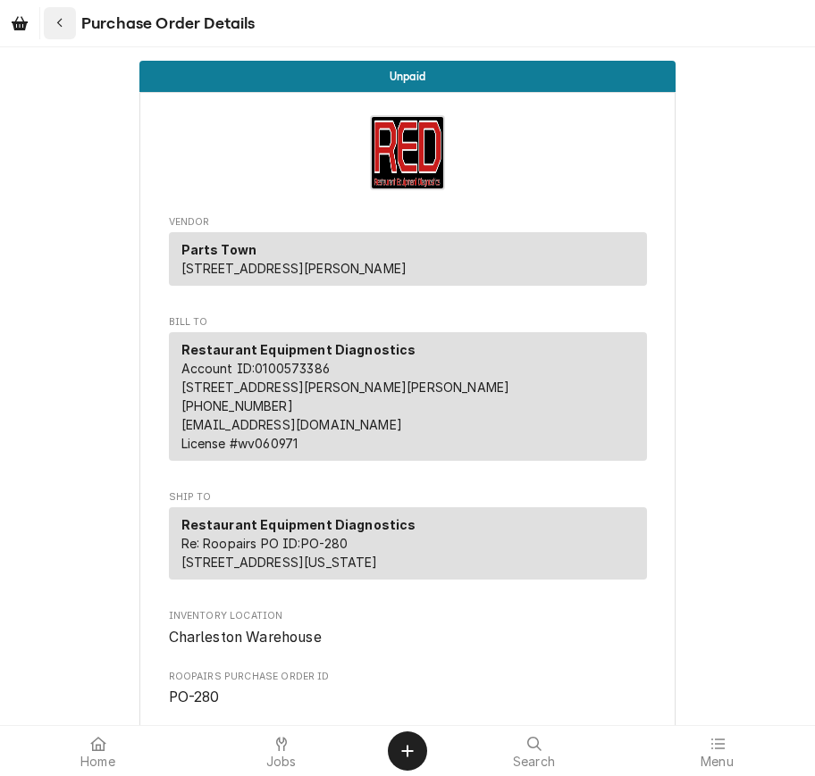
click at [70, 28] on button "Navigate back" at bounding box center [60, 23] width 32 height 32
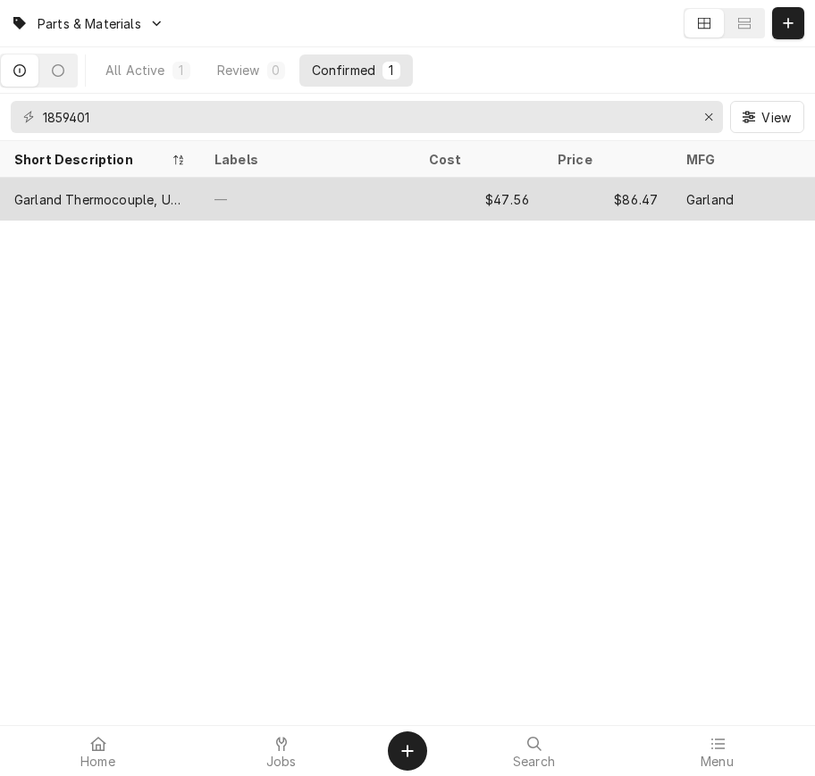
type input "1859401"
click at [558, 197] on div "$86.47" at bounding box center [607, 199] width 129 height 43
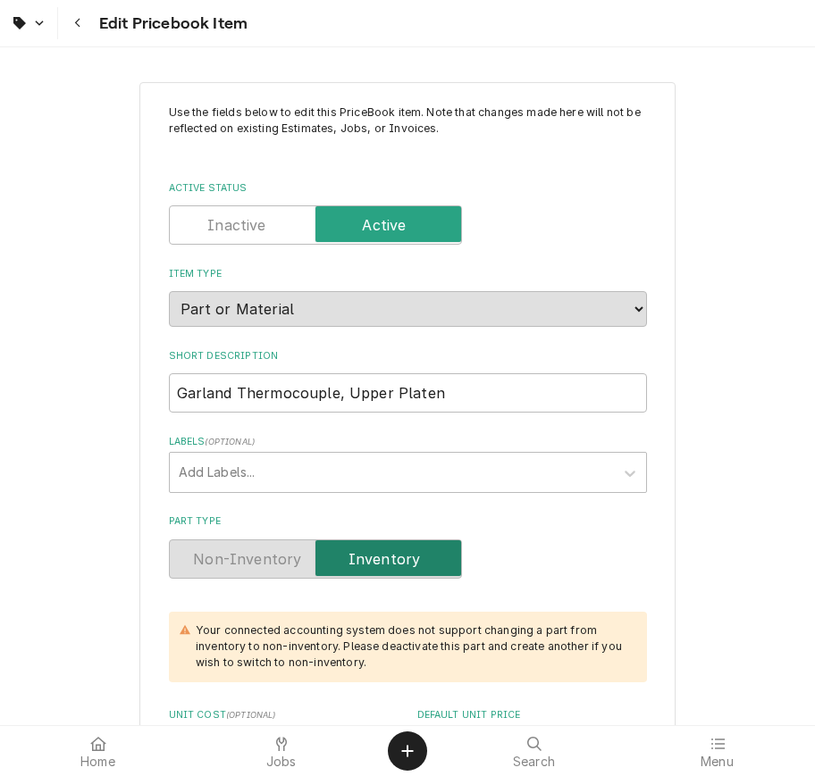
type textarea "x"
click at [72, 25] on div "Navigate back" at bounding box center [78, 23] width 18 height 18
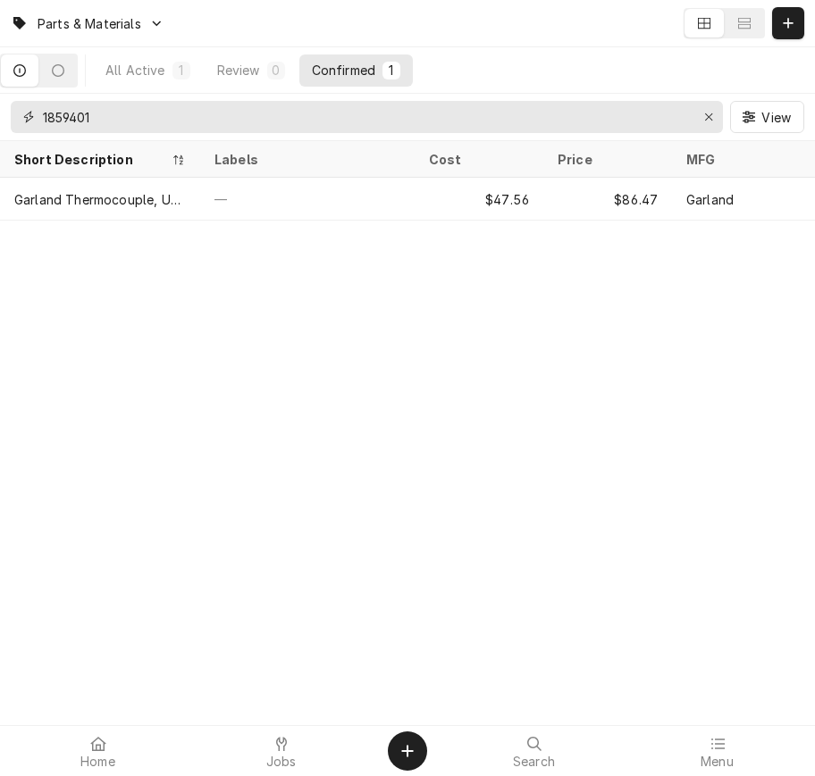
click at [706, 115] on icon "Erase input" at bounding box center [709, 117] width 10 height 13
type input "4527133"
click at [713, 117] on div "Erase input" at bounding box center [709, 117] width 18 height 18
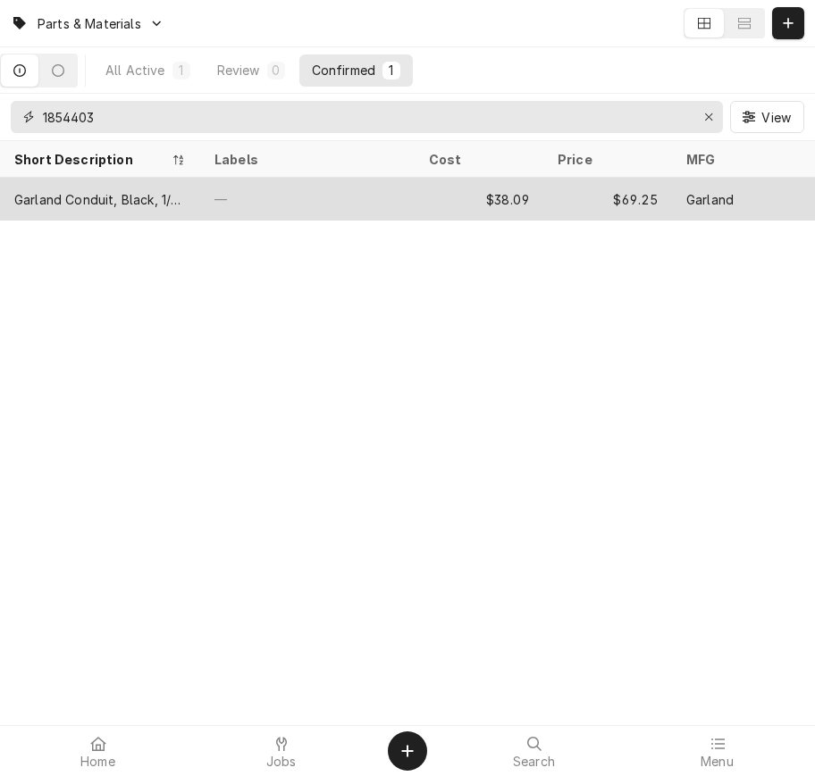
type input "1854403"
click at [365, 205] on div "—" at bounding box center [307, 199] width 214 height 43
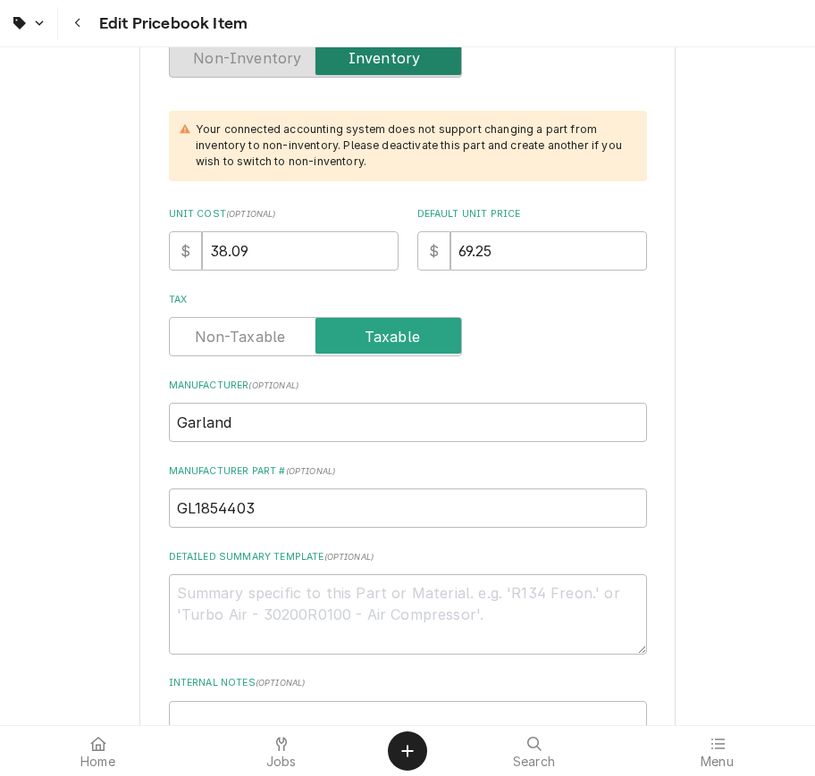
scroll to position [524, 0]
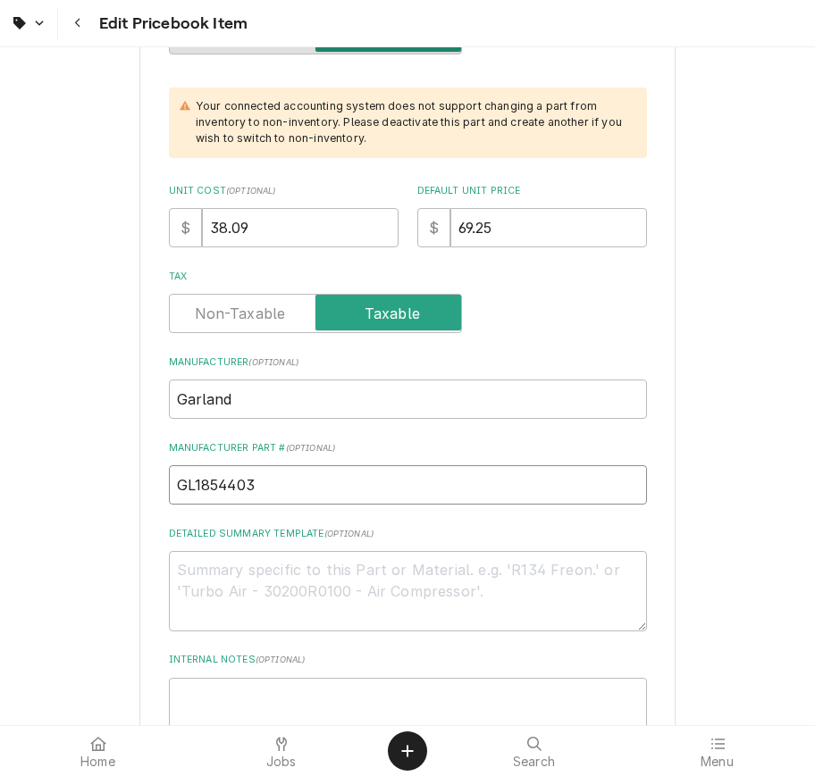
click at [219, 465] on input "GL1854403" at bounding box center [408, 484] width 478 height 39
drag, startPoint x: 196, startPoint y: 468, endPoint x: 233, endPoint y: 475, distance: 38.2
click at [195, 468] on input "GL1854403" at bounding box center [408, 484] width 478 height 39
type textarea "x"
type input "G1854403"
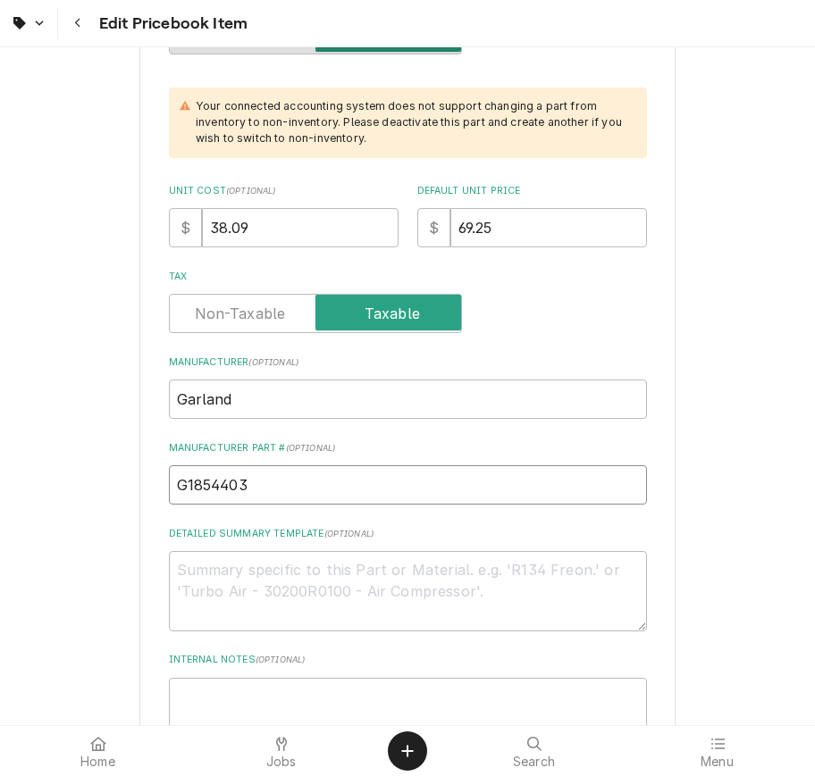
type textarea "x"
type input "1854403"
type textarea "x"
type input "C1854403"
type textarea "x"
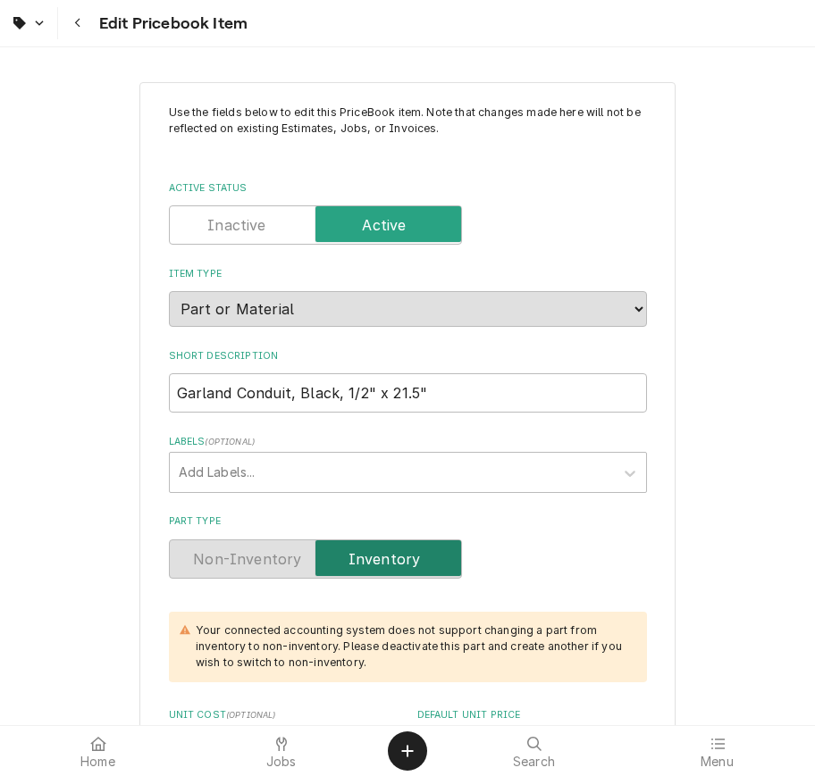
scroll to position [0, 0]
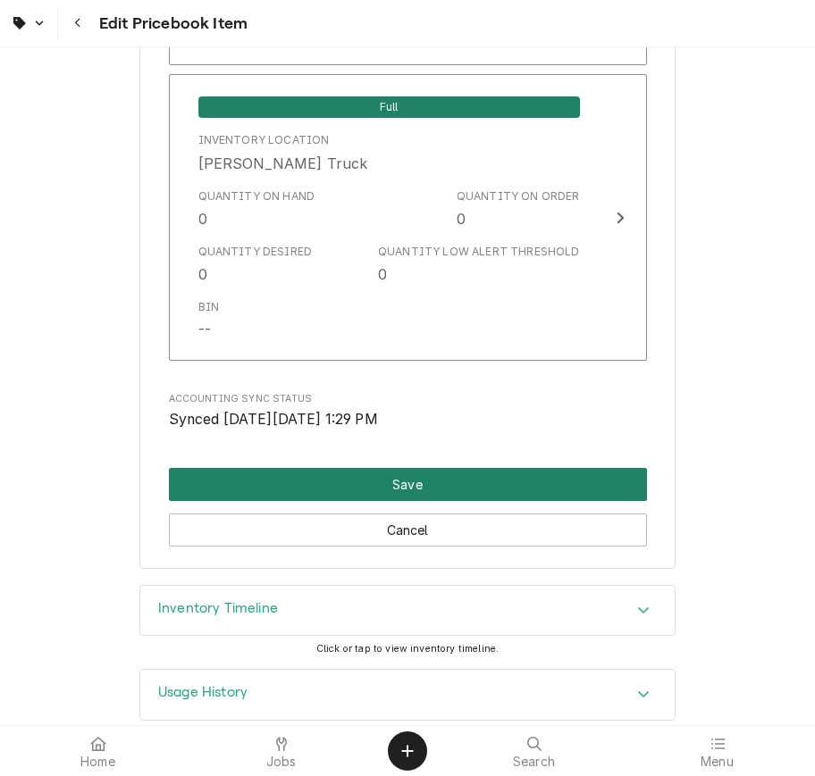
type input "CK1854403"
click at [458, 469] on button "Save" at bounding box center [408, 484] width 478 height 33
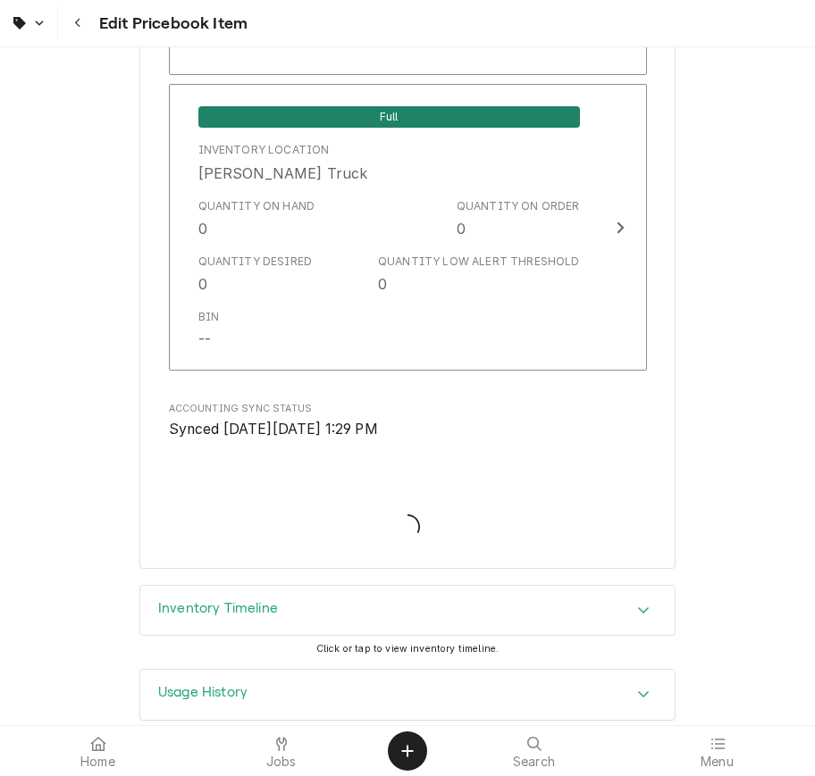
type textarea "x"
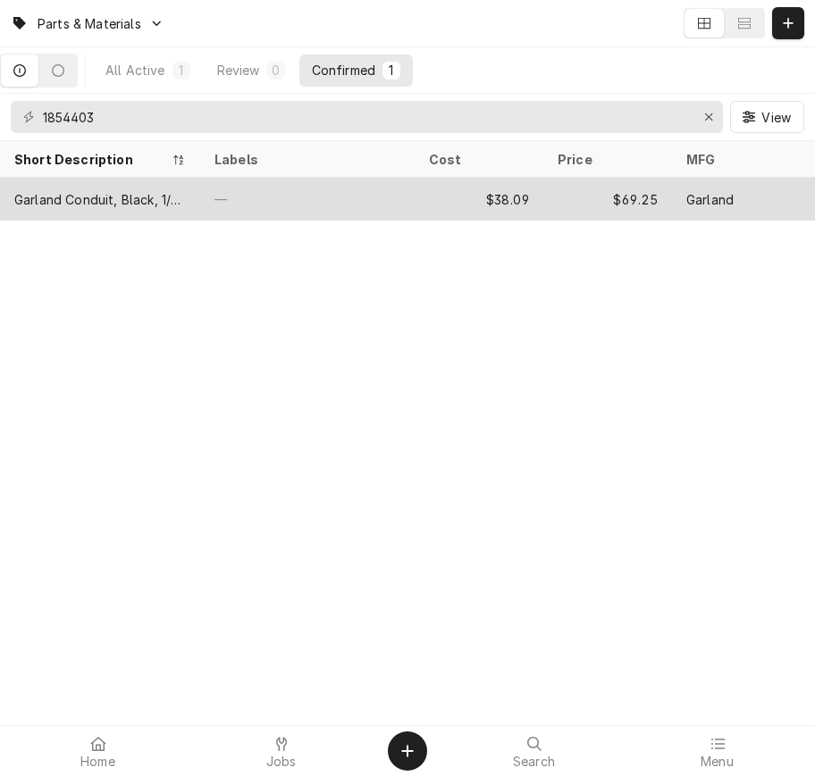
click at [407, 192] on div "—" at bounding box center [307, 199] width 214 height 43
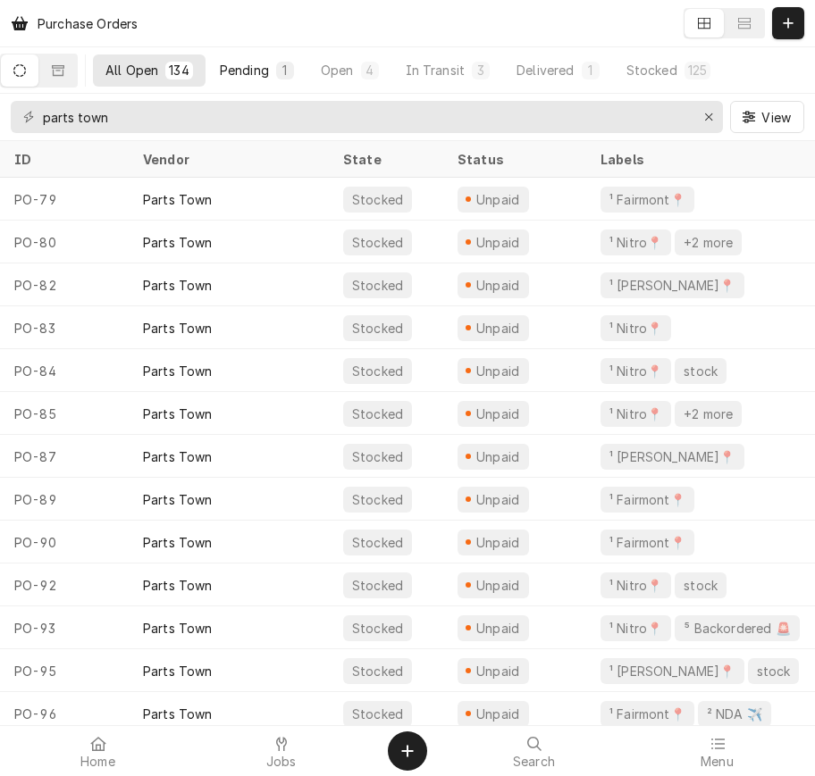
click at [235, 73] on div "Pending" at bounding box center [244, 70] width 49 height 19
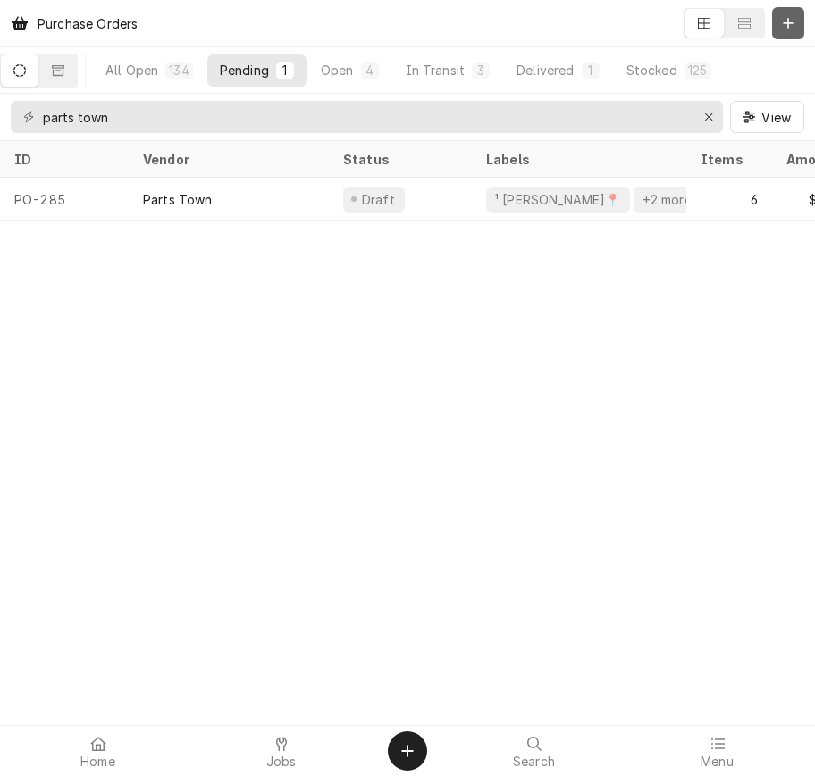
click at [787, 21] on icon "Dynamic Content Wrapper" at bounding box center [788, 23] width 11 height 13
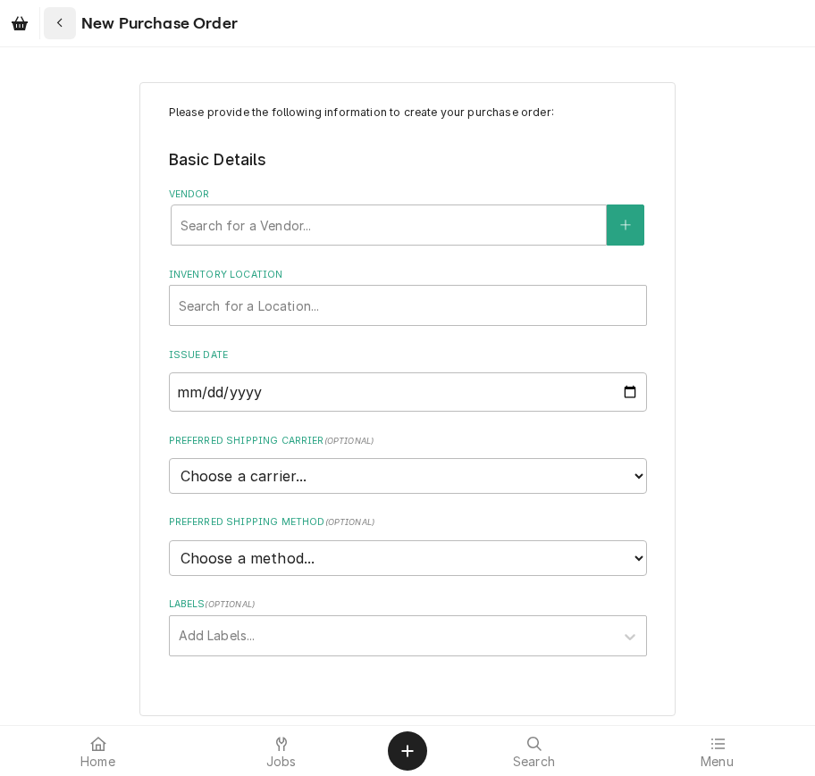
drag, startPoint x: 59, startPoint y: 29, endPoint x: 67, endPoint y: 34, distance: 9.7
click at [63, 30] on div "Navigate back" at bounding box center [60, 23] width 18 height 18
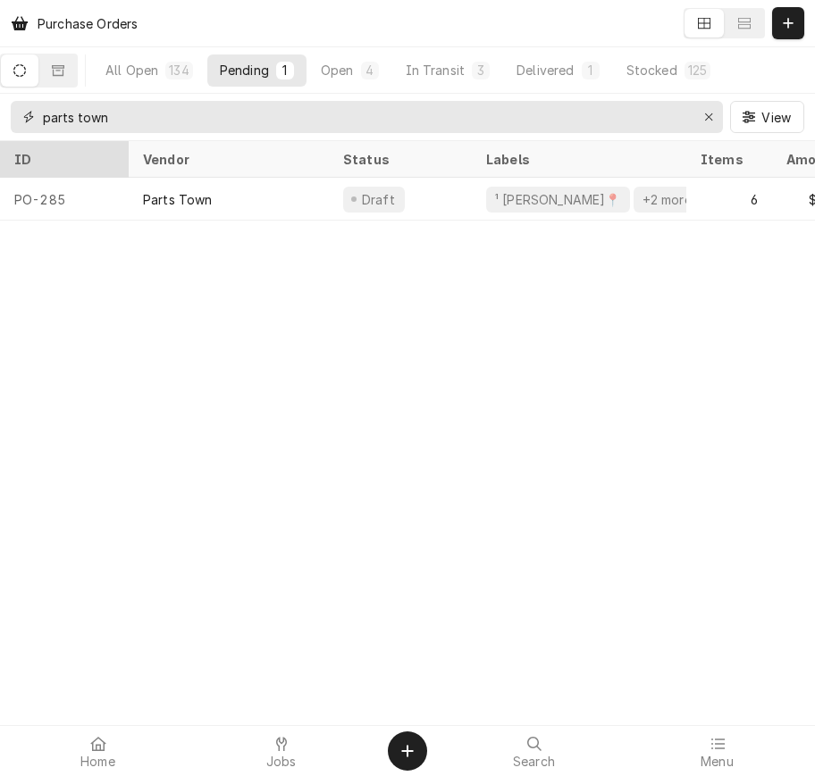
drag, startPoint x: 213, startPoint y: 119, endPoint x: 95, endPoint y: 156, distance: 123.8
click at [33, 133] on div "parts town View" at bounding box center [407, 117] width 815 height 46
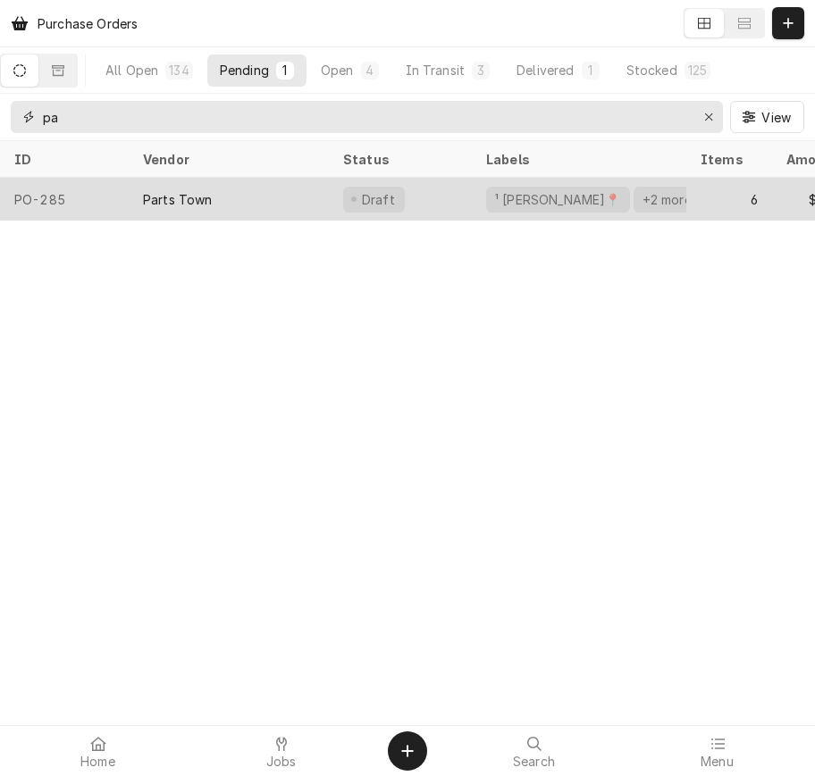
type input "p"
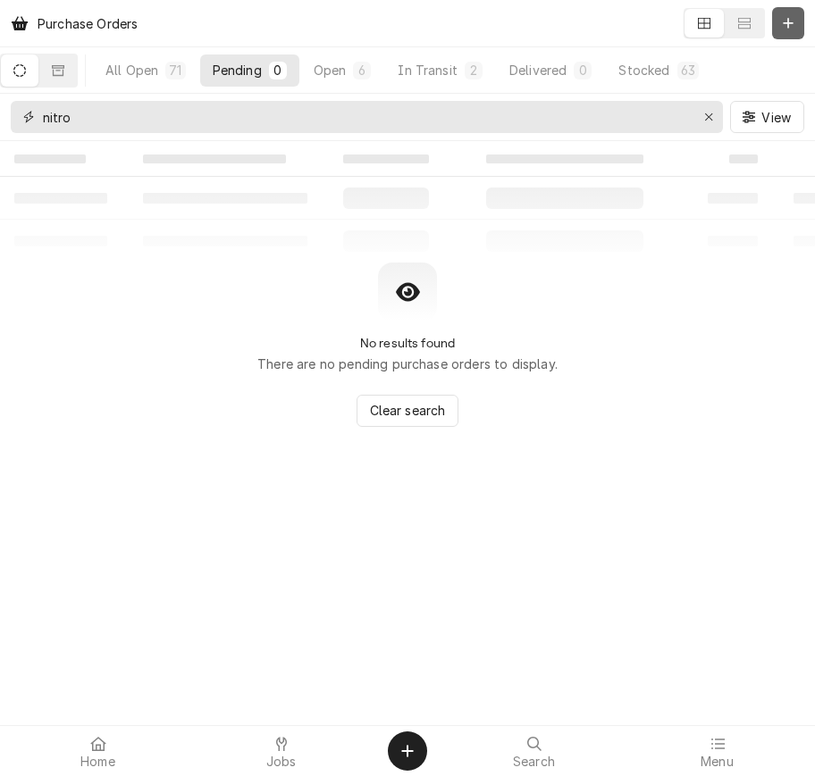
type input "nitro"
click at [792, 28] on icon "Dynamic Content Wrapper" at bounding box center [788, 23] width 11 height 13
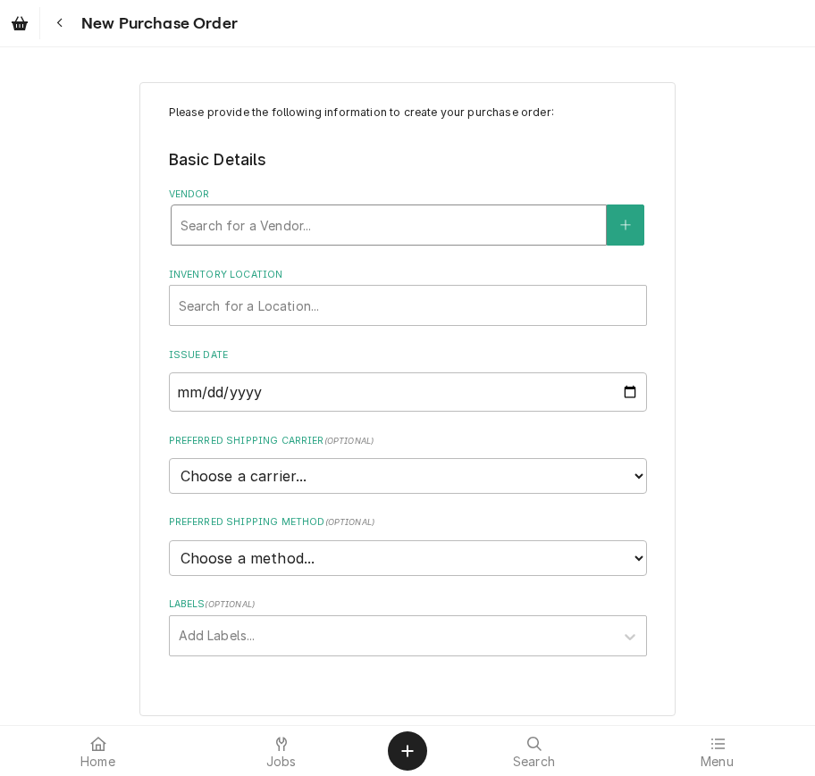
click at [460, 222] on div "Vendor" at bounding box center [388, 225] width 416 height 32
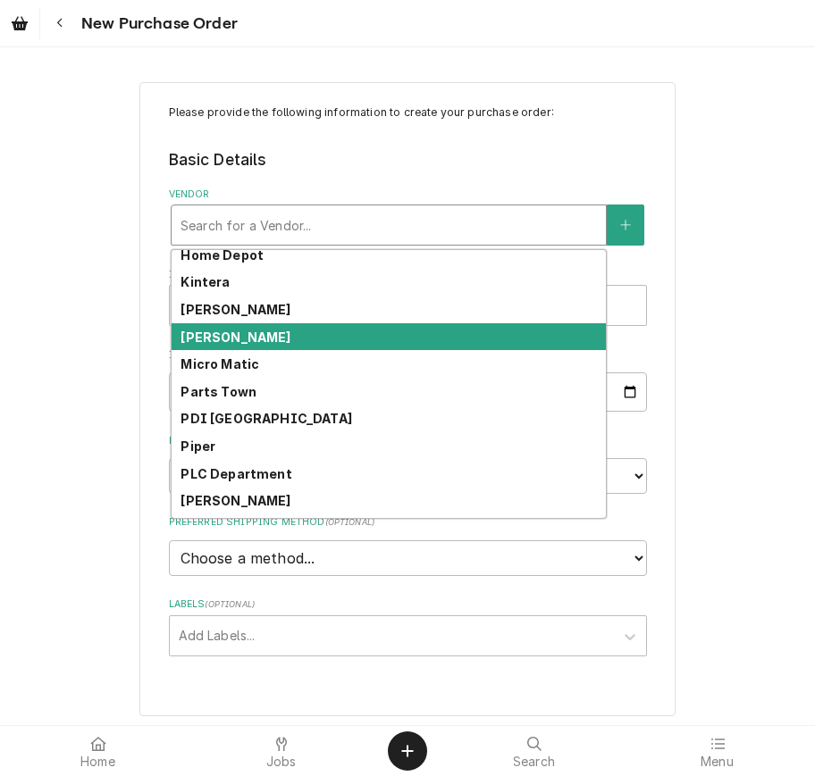
scroll to position [511, 0]
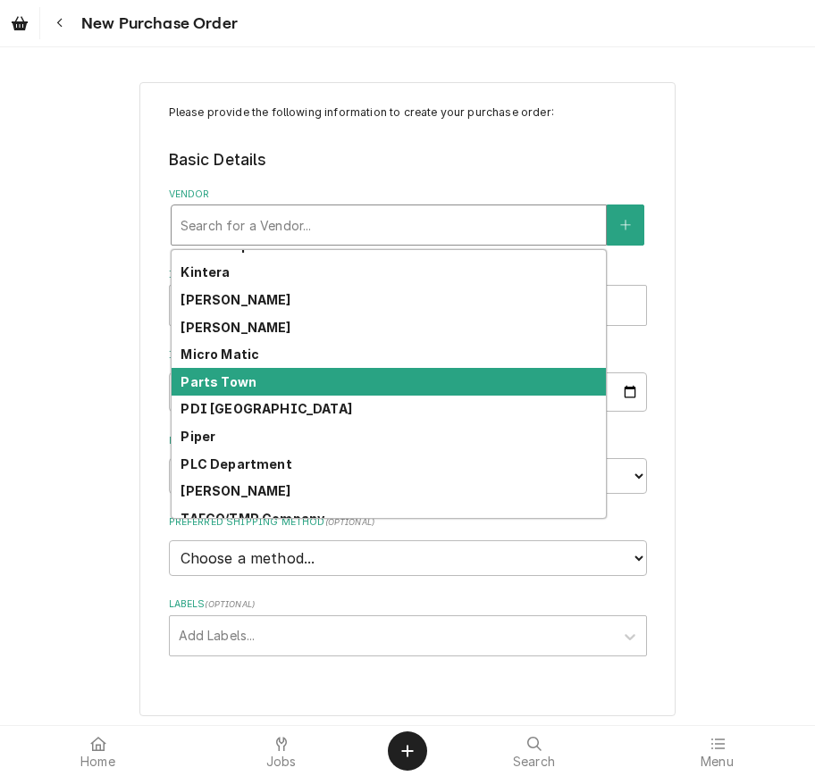
click at [490, 374] on div "Parts Town" at bounding box center [389, 382] width 434 height 28
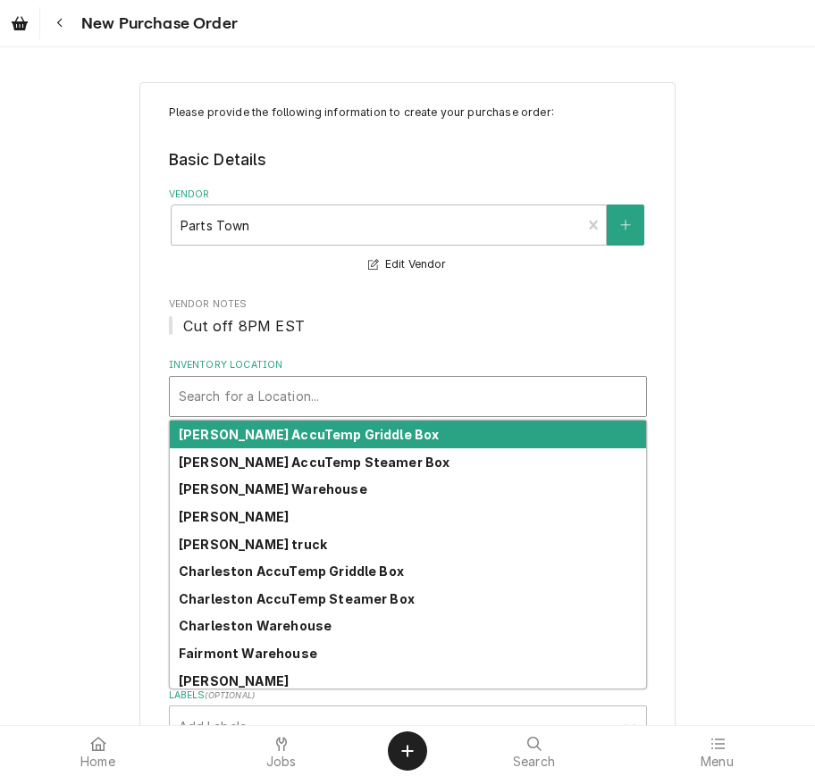
click at [466, 386] on div "Inventory Location" at bounding box center [408, 397] width 458 height 32
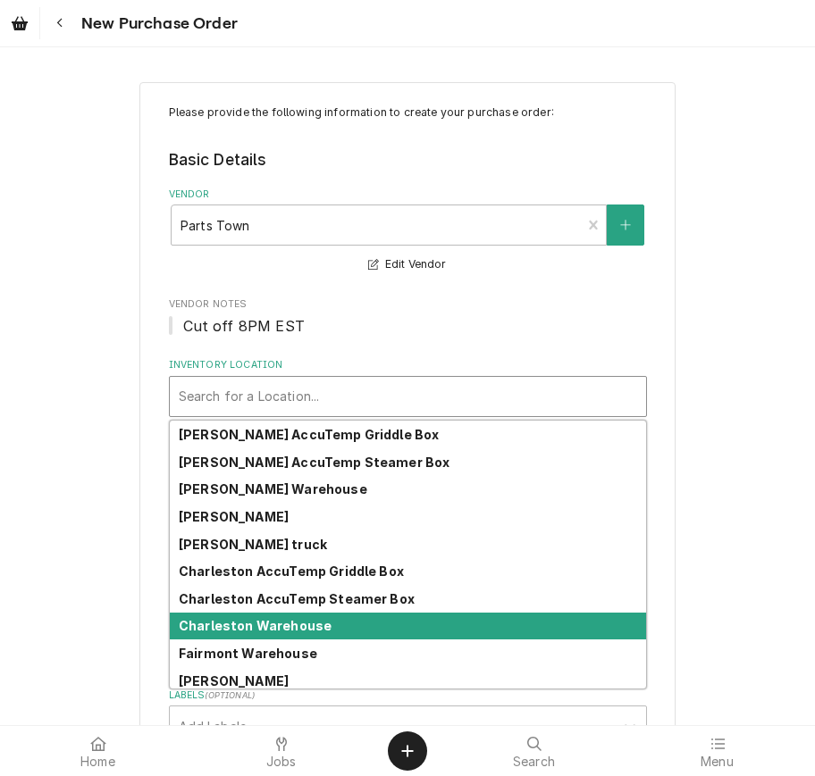
click at [528, 616] on div "Charleston Warehouse" at bounding box center [408, 627] width 476 height 28
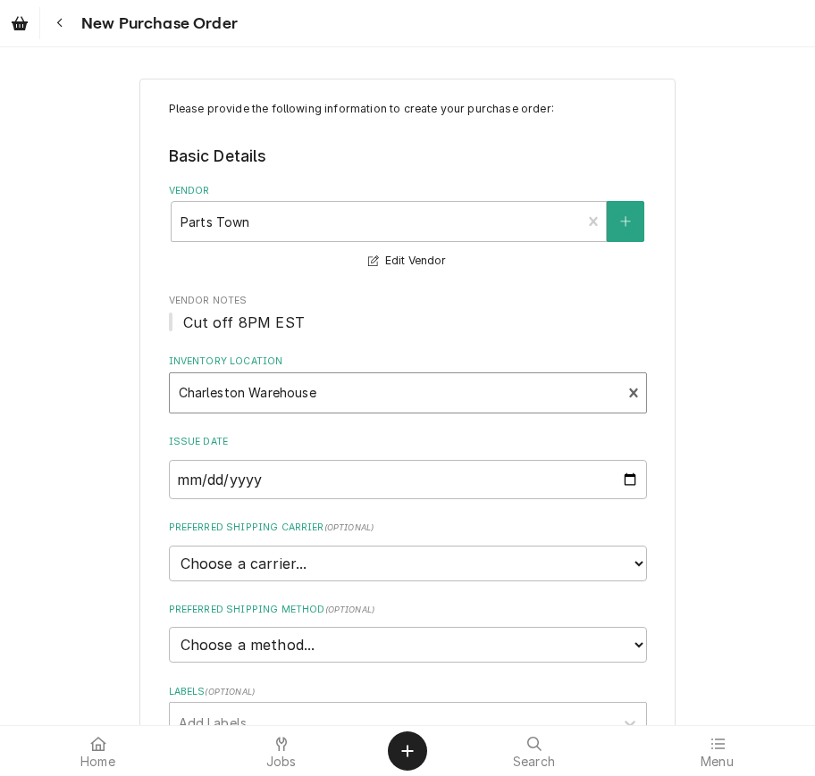
scroll to position [19, 0]
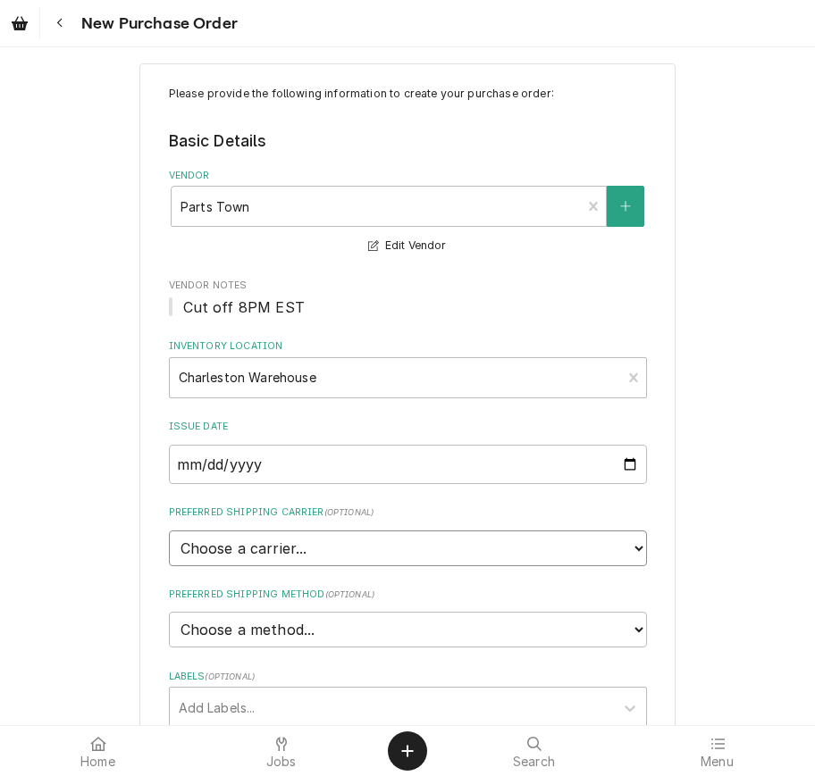
select select "4"
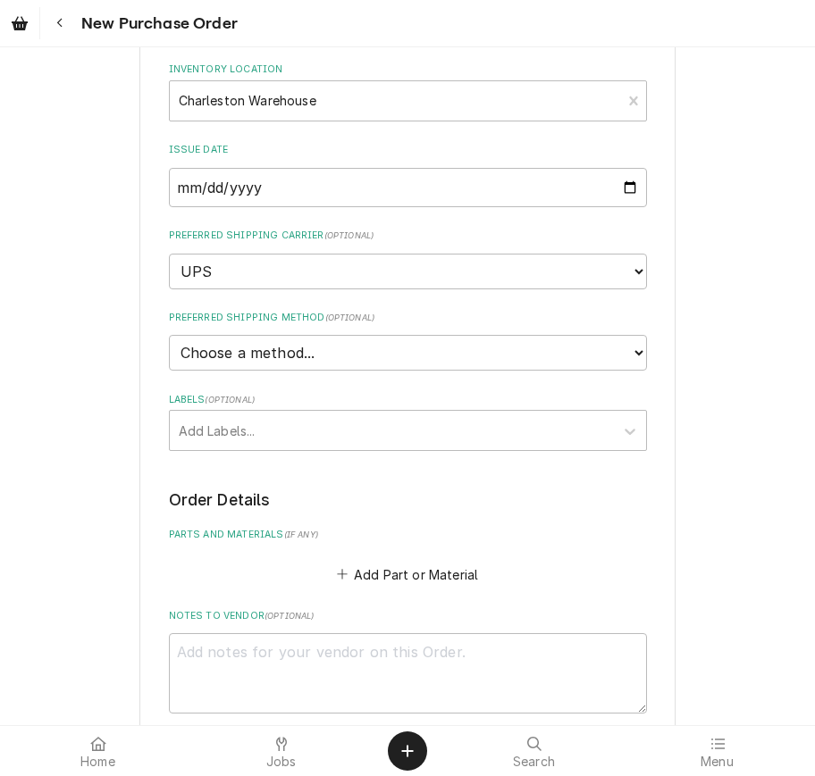
scroll to position [297, 0]
click at [506, 421] on div "Please provide the following information to create your purchase order: Basic D…" at bounding box center [408, 300] width 478 height 985
click at [642, 413] on div "Labels" at bounding box center [630, 430] width 32 height 34
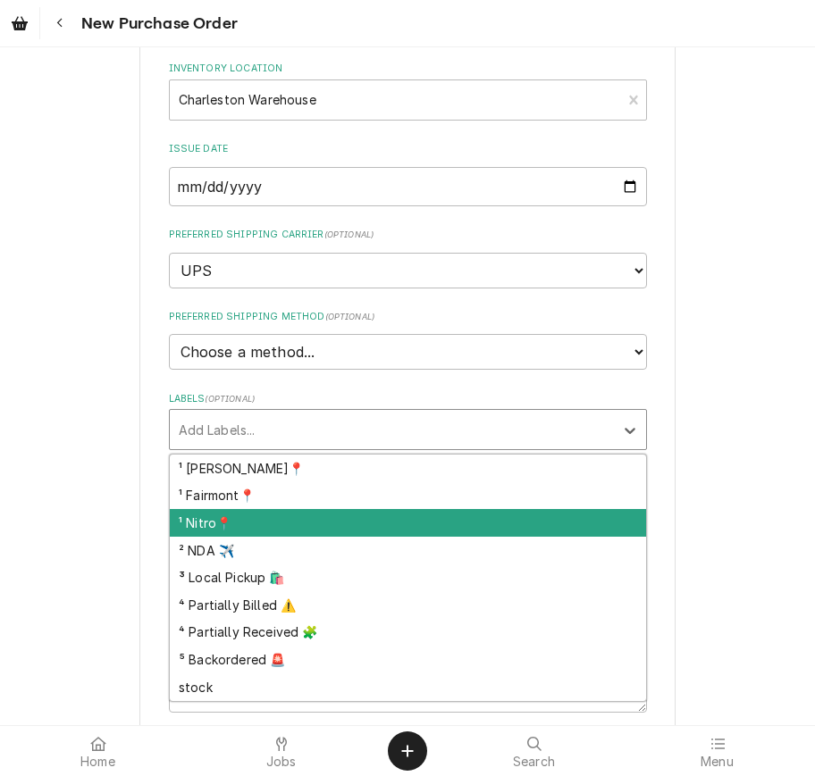
click at [586, 509] on div "¹ Nitro📍" at bounding box center [408, 523] width 476 height 28
type textarea "x"
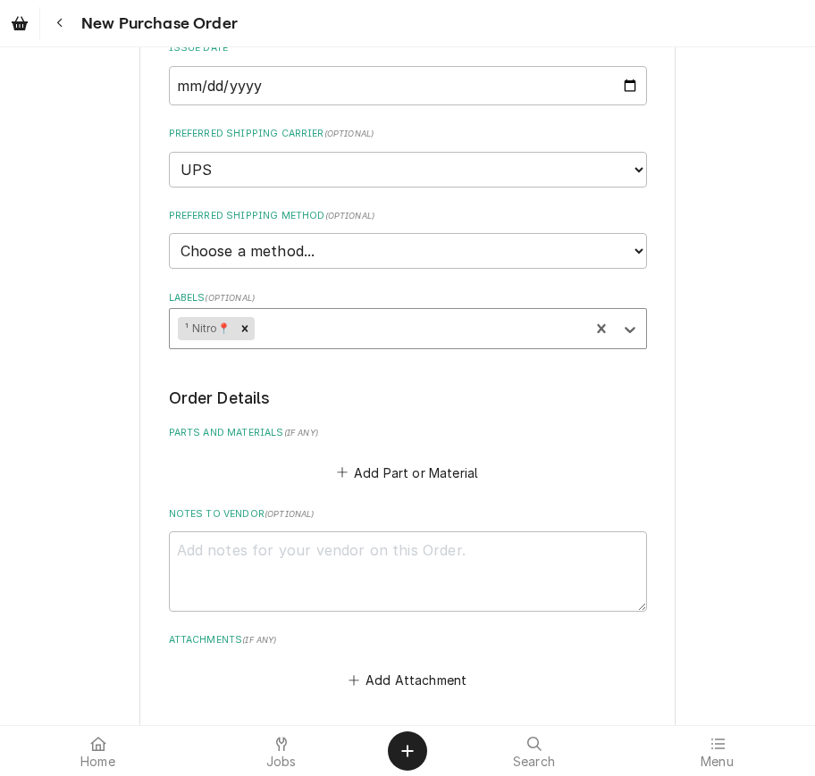
click at [443, 460] on button "Add Part or Material" at bounding box center [406, 472] width 147 height 25
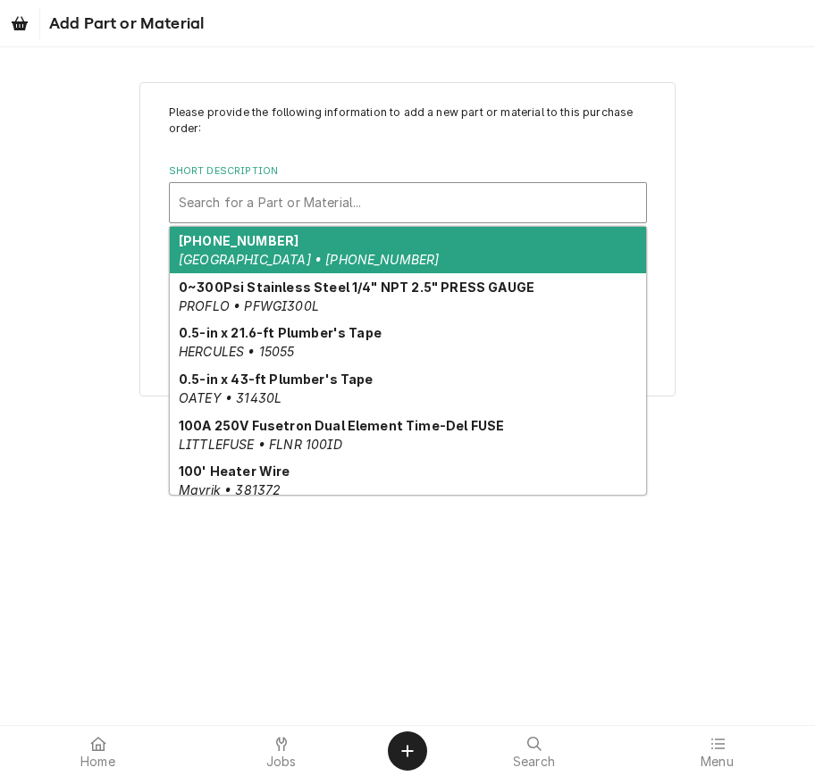
click at [448, 217] on div "Short Description" at bounding box center [408, 203] width 458 height 32
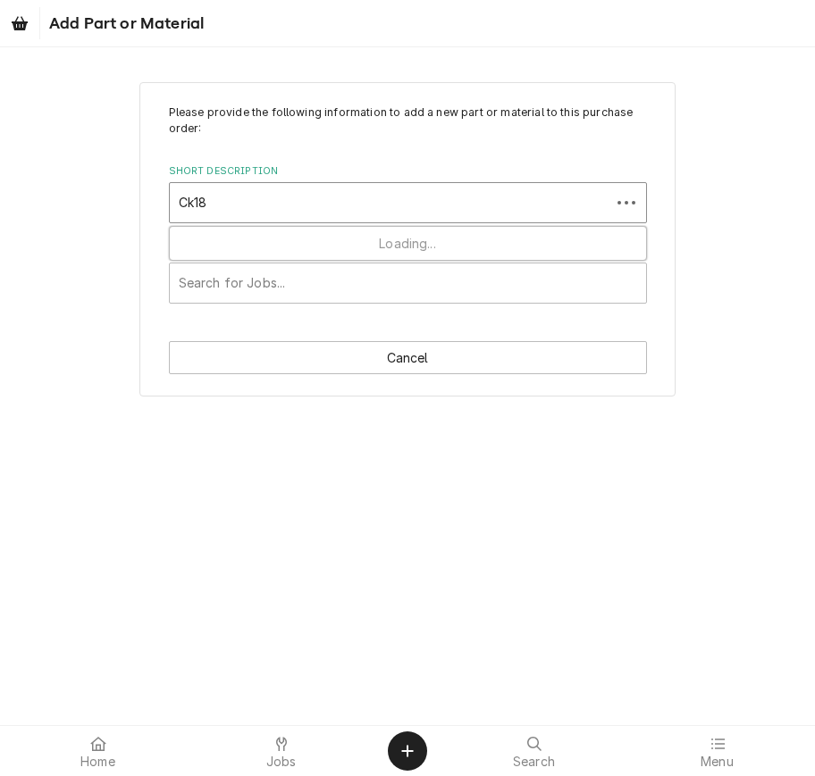
type input "Ck185"
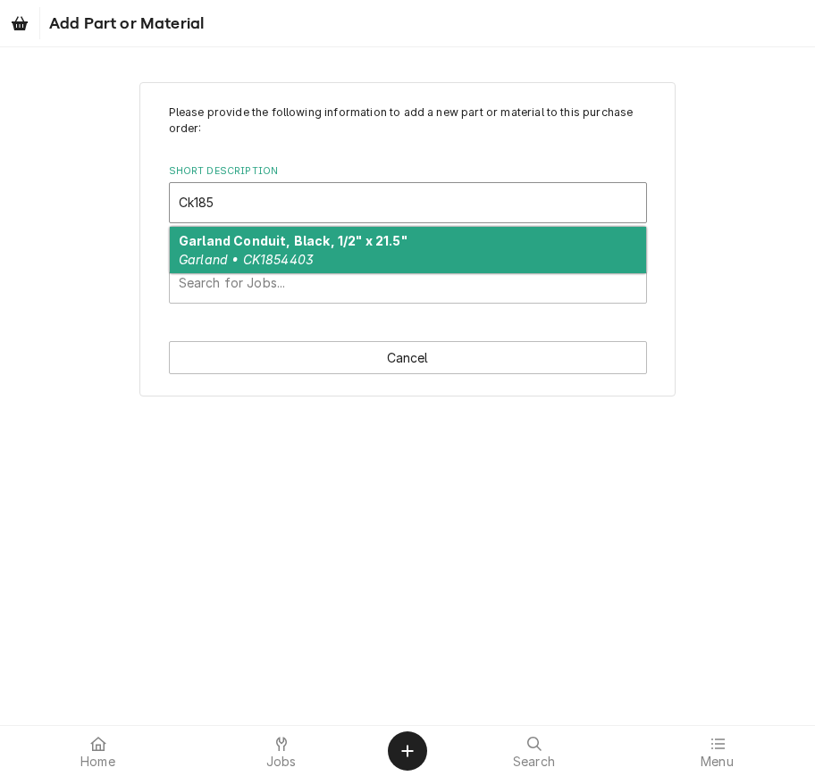
click at [471, 248] on div "Garland Conduit, Black, 1/2" x 21.5" Garland • CK1854403" at bounding box center [408, 250] width 476 height 46
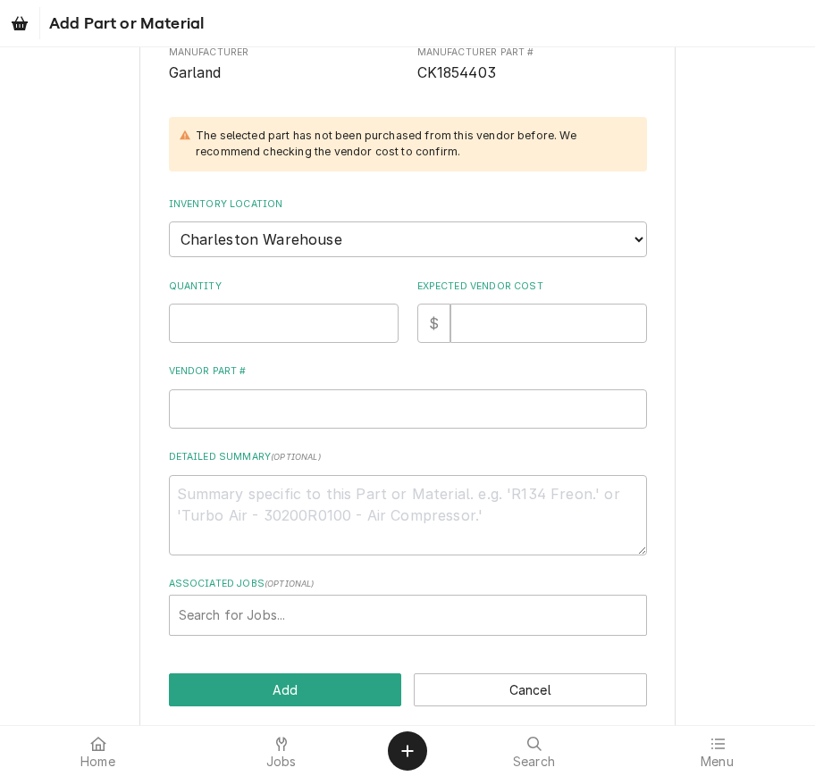
scroll to position [229, 0]
click at [327, 305] on input "Quantity" at bounding box center [284, 324] width 230 height 39
type textarea "x"
type input "1"
click at [536, 313] on input "Expected Vendor Cost" at bounding box center [548, 324] width 197 height 39
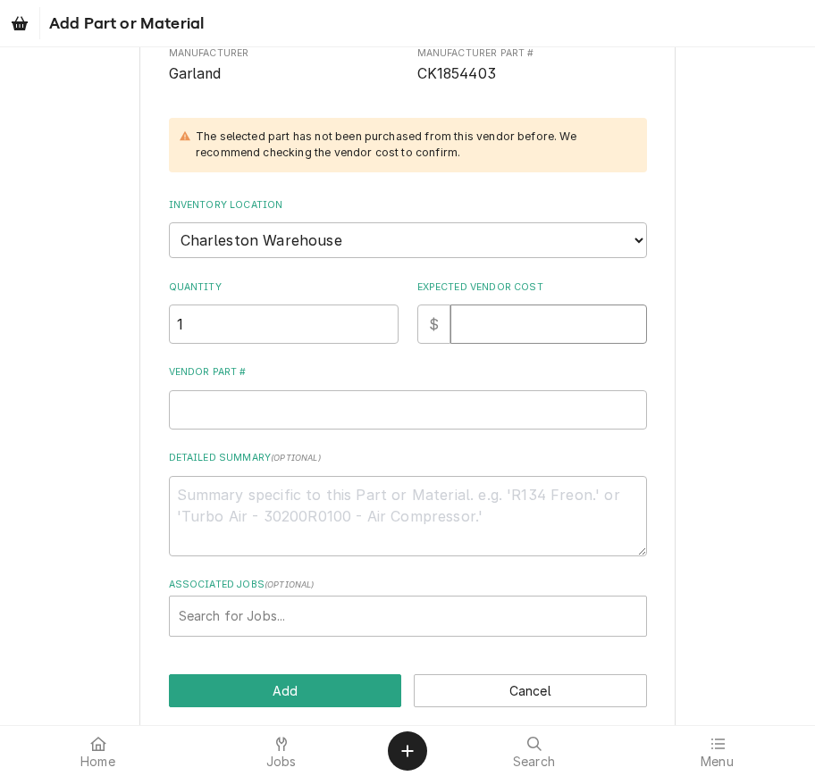
type textarea "x"
type input "3"
type textarea "x"
type input "38"
type textarea "x"
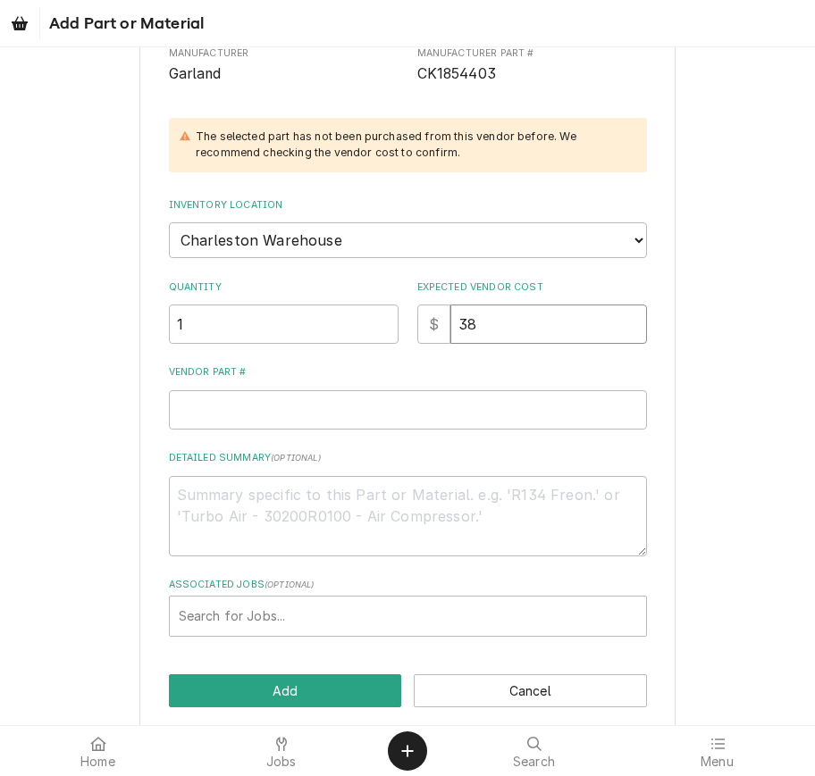
type input "38.0"
type textarea "x"
type input "38.09"
click at [530, 390] on input "Vendor Part #" at bounding box center [408, 409] width 478 height 39
type textarea "x"
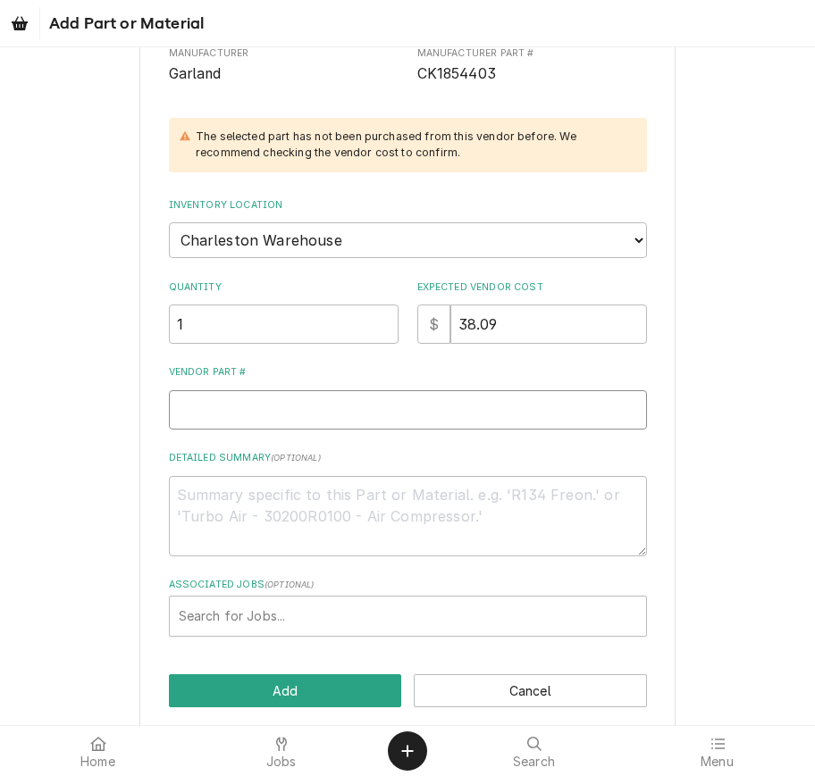
type input "G"
type textarea "x"
type input "GL"
type textarea "x"
type input "GLC"
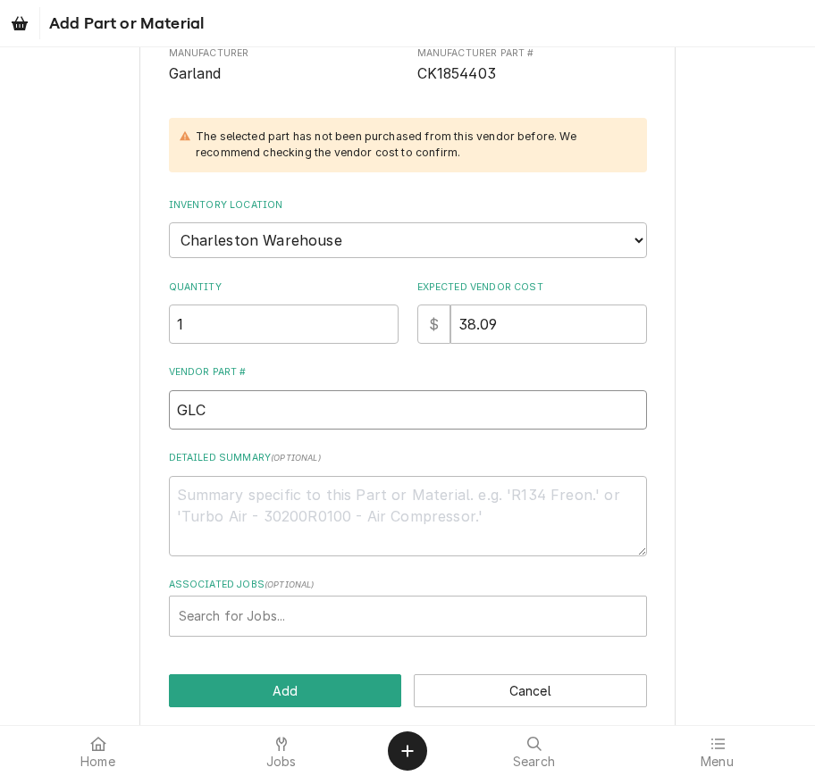
type textarea "x"
type input "GLCK"
type textarea "x"
type input "GLCK1"
type textarea "x"
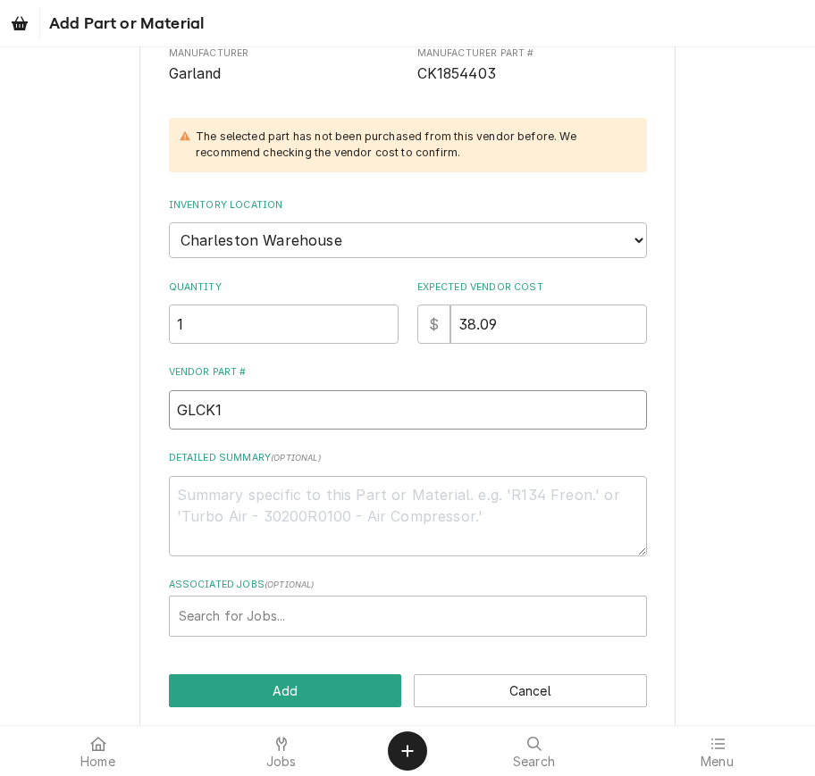
type input "GLCK18"
type textarea "x"
type input "GLCK185"
type textarea "x"
type input "GLCK1854"
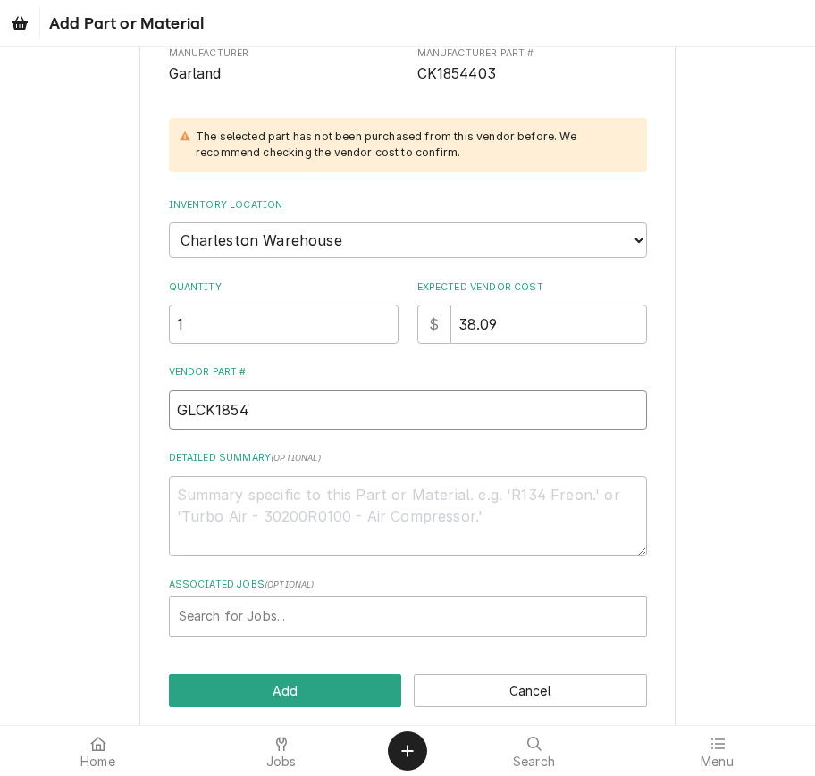
type textarea "x"
type input "GLCK18544"
type textarea "x"
type input "GLCK185440"
type textarea "x"
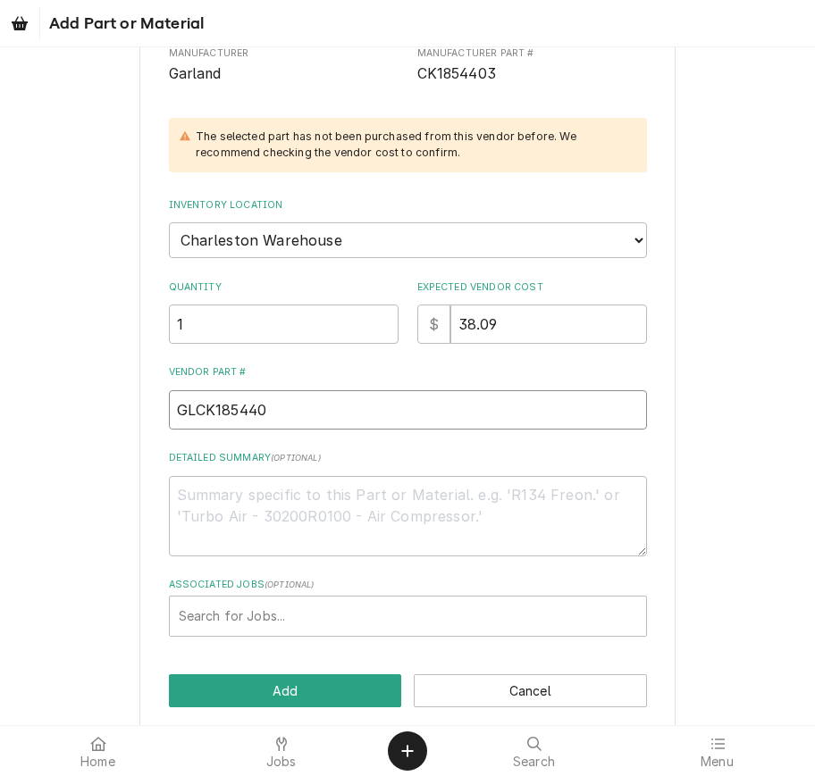
type input "GLCK1854403"
type textarea "x"
type input "GLCK1854403"
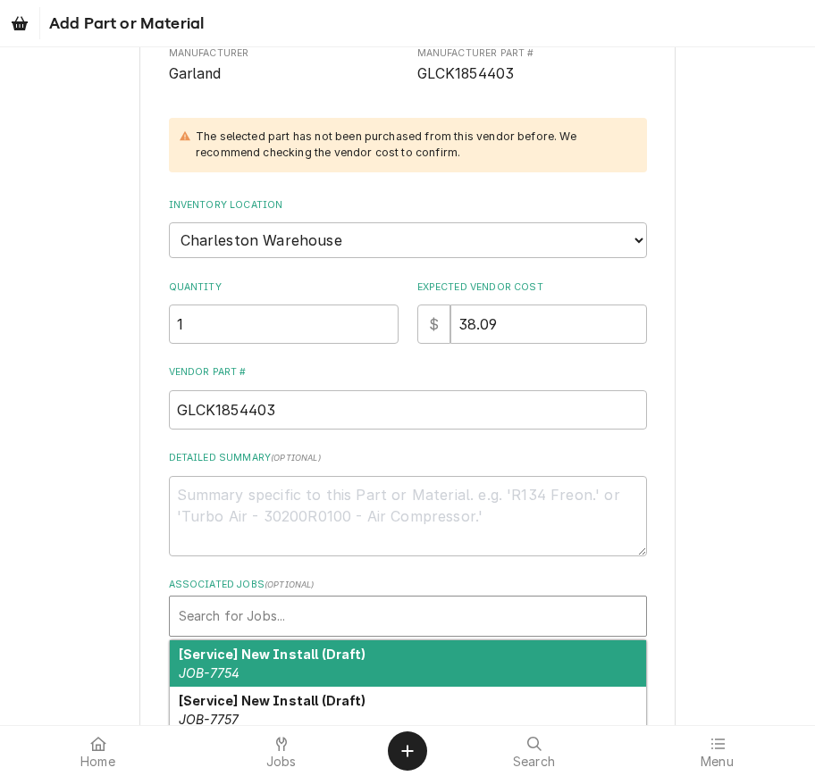
click at [386, 600] on div "Associated Jobs" at bounding box center [408, 616] width 458 height 32
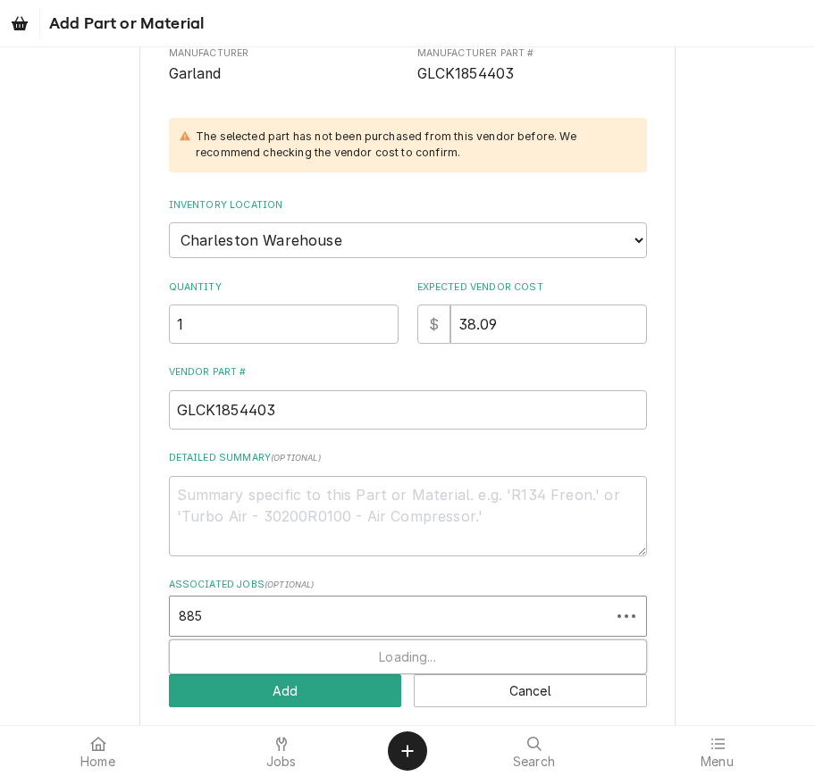
type input "8853"
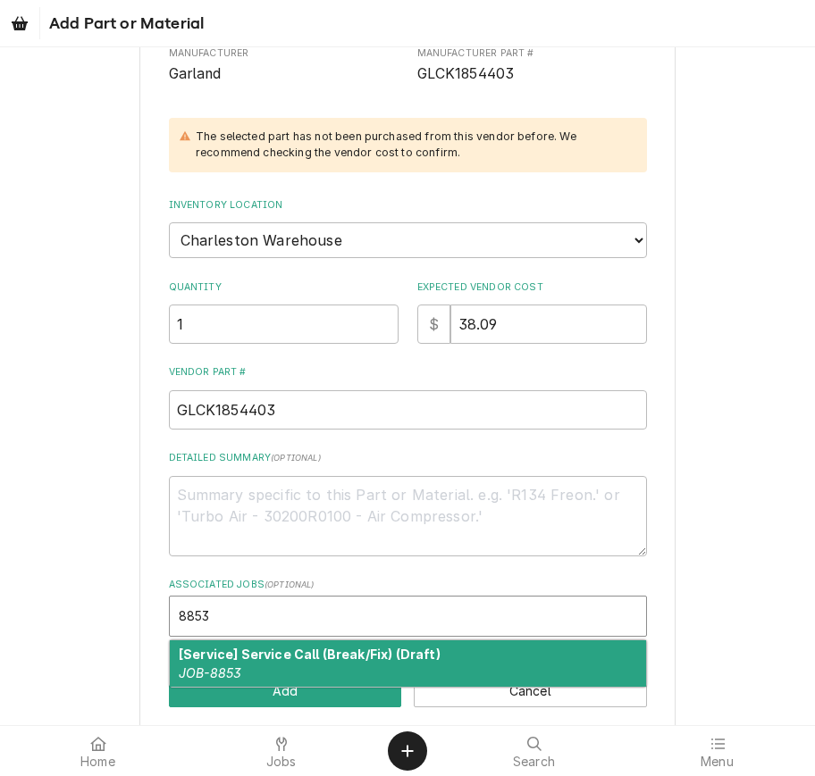
click at [373, 646] on div "[Service] Service Call (Break/Fix) (Draft) JOB-8853" at bounding box center [408, 664] width 476 height 46
type textarea "x"
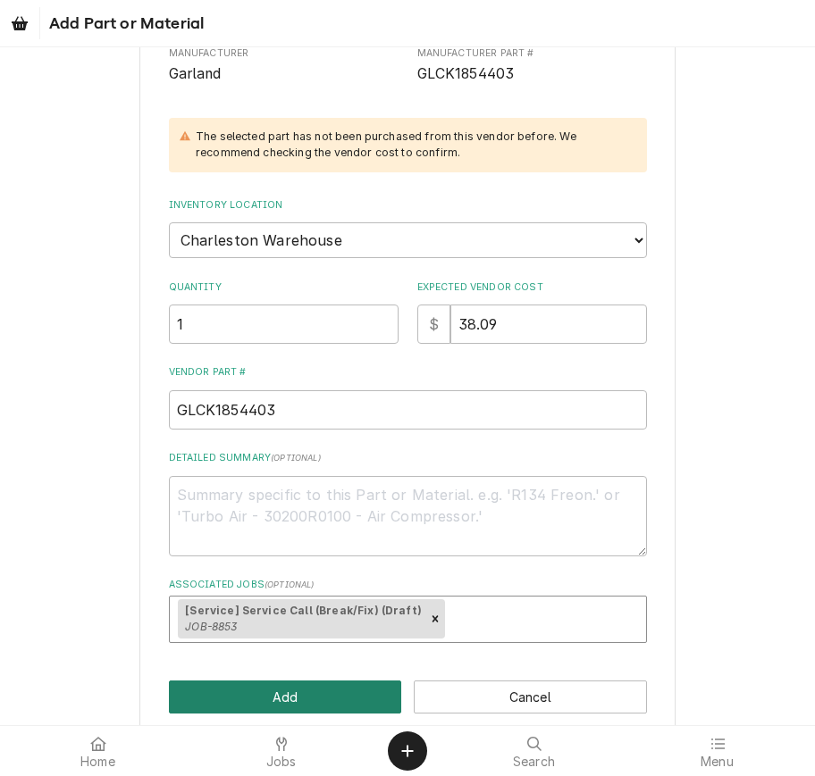
click at [372, 681] on button "Add" at bounding box center [285, 697] width 233 height 33
type textarea "x"
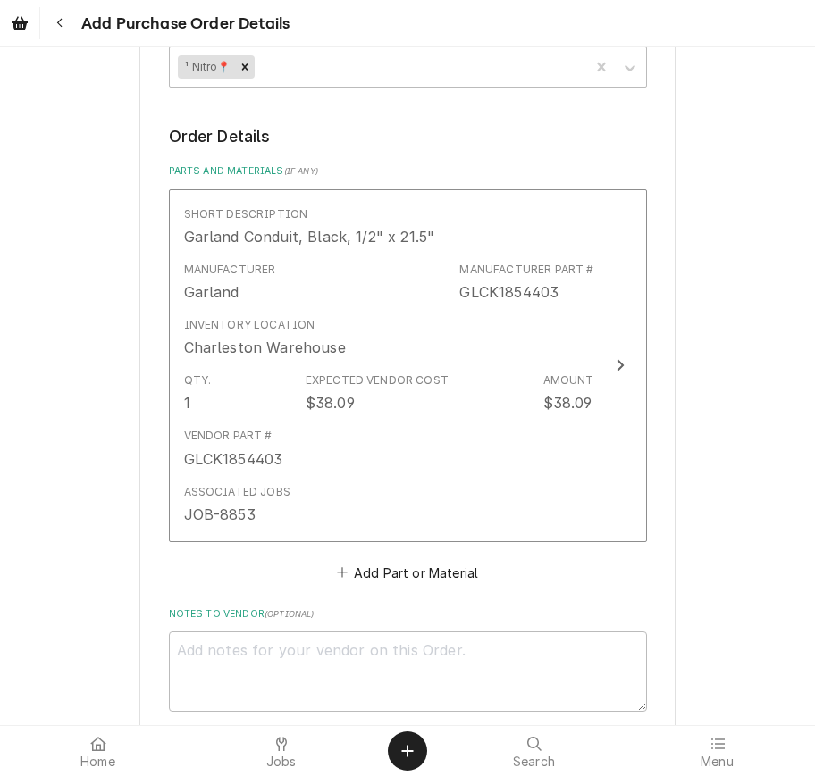
scroll to position [662, 0]
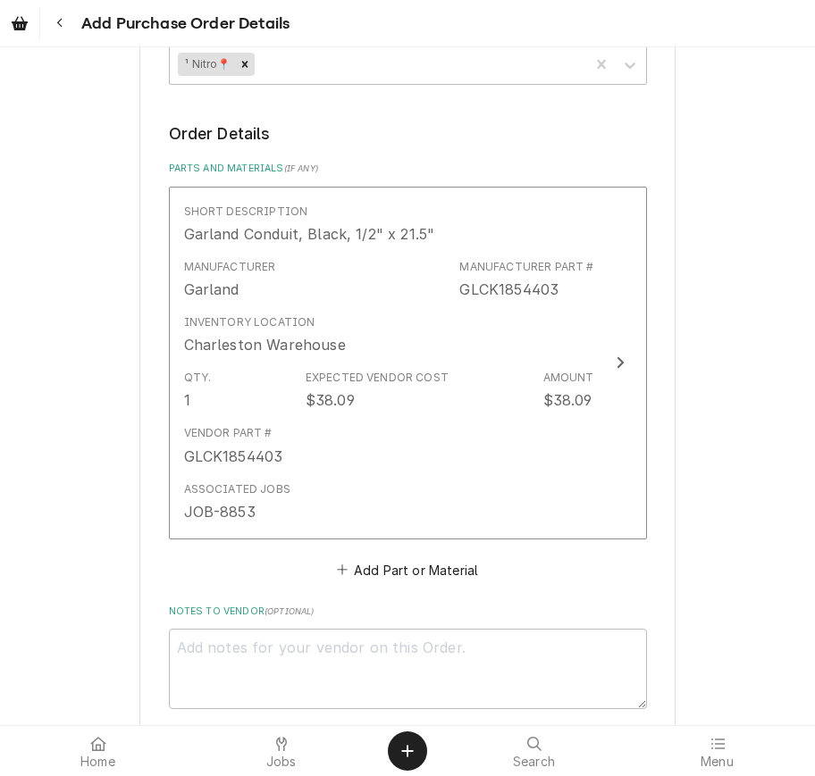
click at [465, 558] on button "Add Part or Material" at bounding box center [406, 570] width 147 height 25
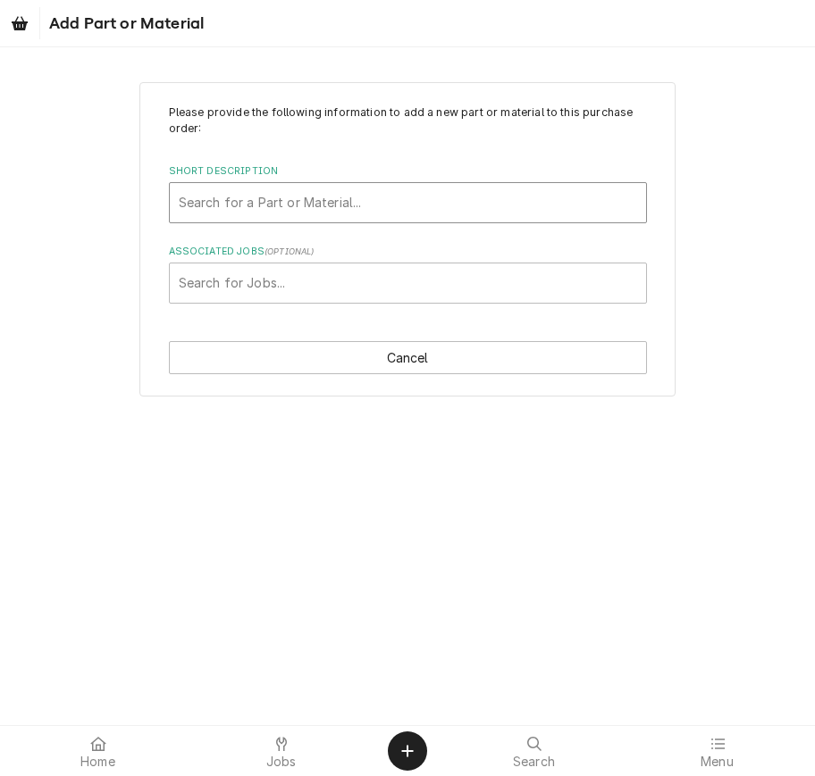
click at [600, 198] on div "Short Description" at bounding box center [408, 203] width 458 height 32
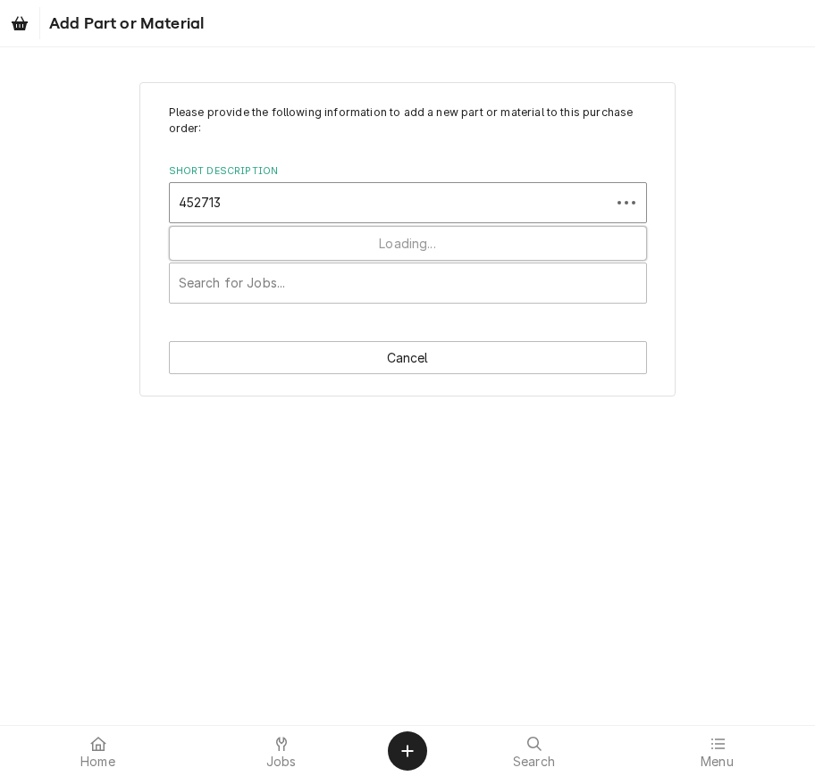
type input "4527133"
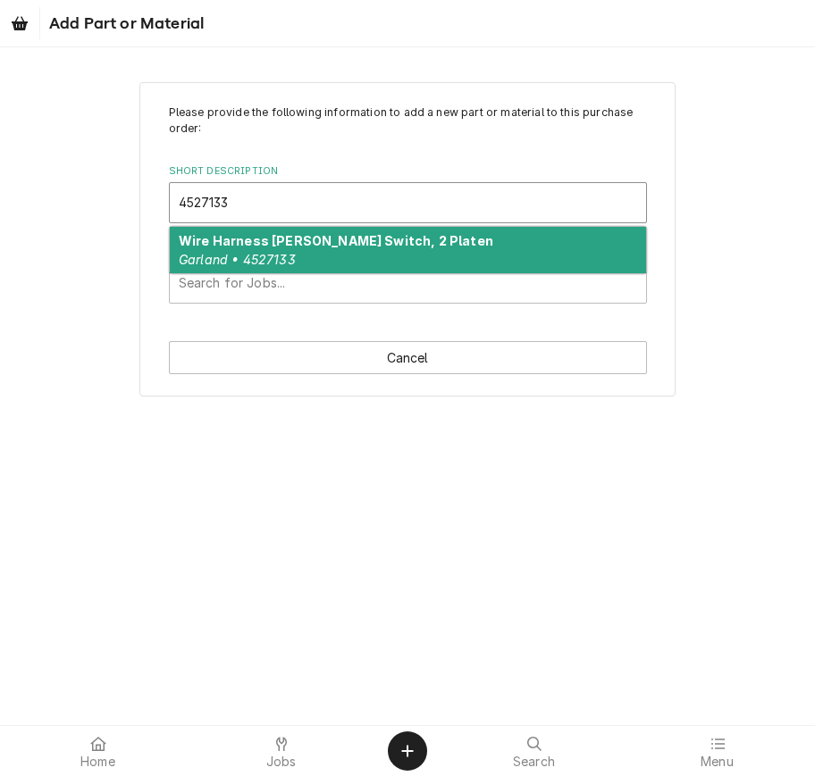
click at [532, 263] on div "Wire Harness Reed Switch, 2 Platen Garland • 4527133" at bounding box center [408, 250] width 476 height 46
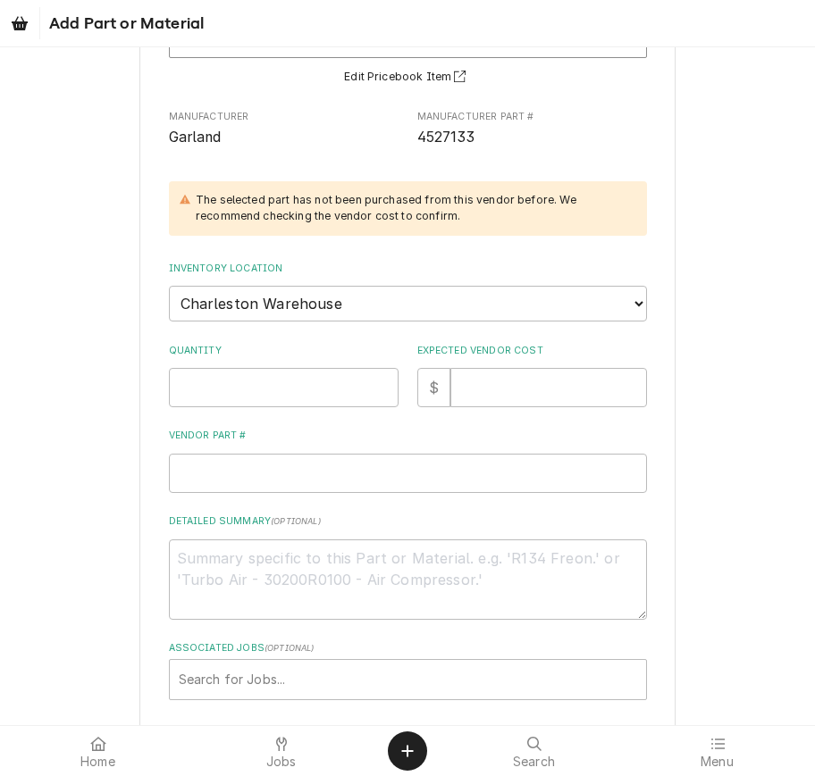
scroll to position [168, 0]
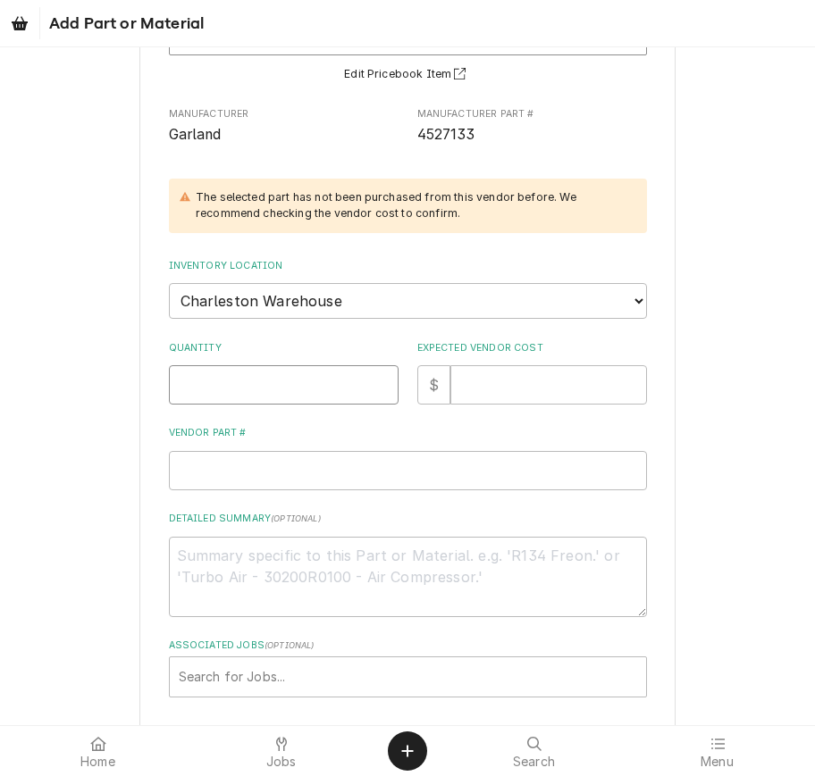
click at [331, 377] on input "Quantity" at bounding box center [284, 384] width 230 height 39
type textarea "x"
type input "1"
click at [501, 367] on input "Expected Vendor Cost" at bounding box center [548, 384] width 197 height 39
click at [289, 365] on input "1" at bounding box center [284, 384] width 230 height 39
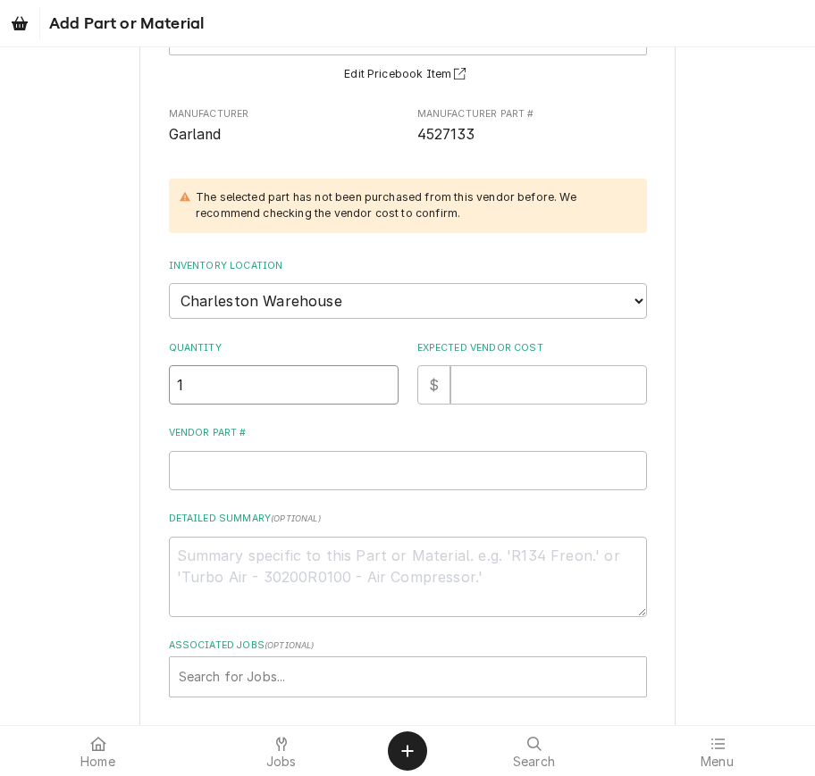
click at [289, 365] on input "1" at bounding box center [284, 384] width 230 height 39
click at [288, 365] on input "1" at bounding box center [284, 384] width 230 height 39
click at [251, 365] on input "1" at bounding box center [284, 384] width 230 height 39
type textarea "x"
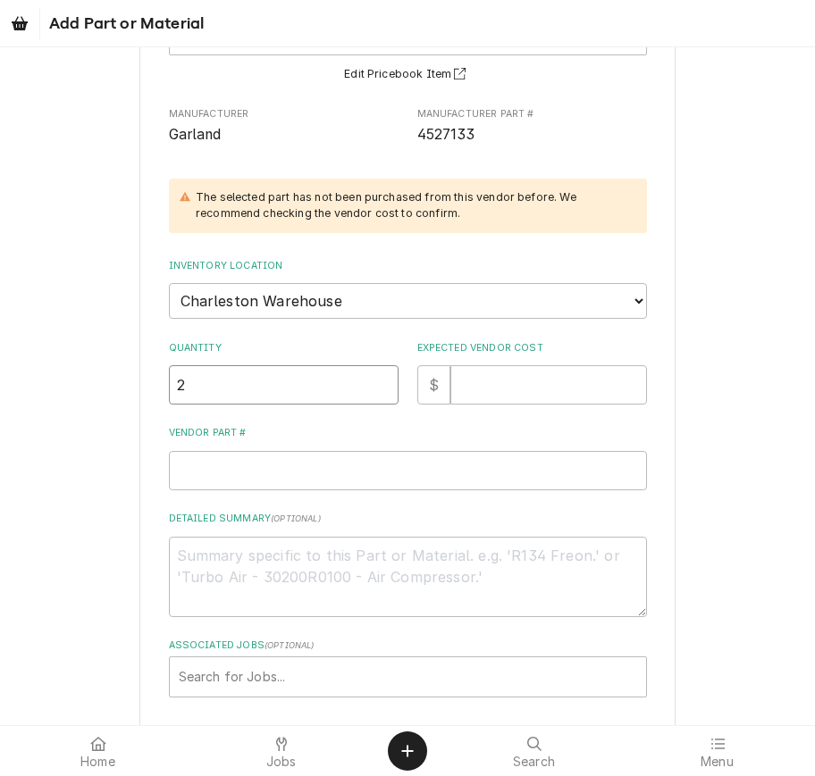
type input "2"
click at [498, 365] on input "Expected Vendor Cost" at bounding box center [548, 384] width 197 height 39
type textarea "x"
type input "6"
type textarea "x"
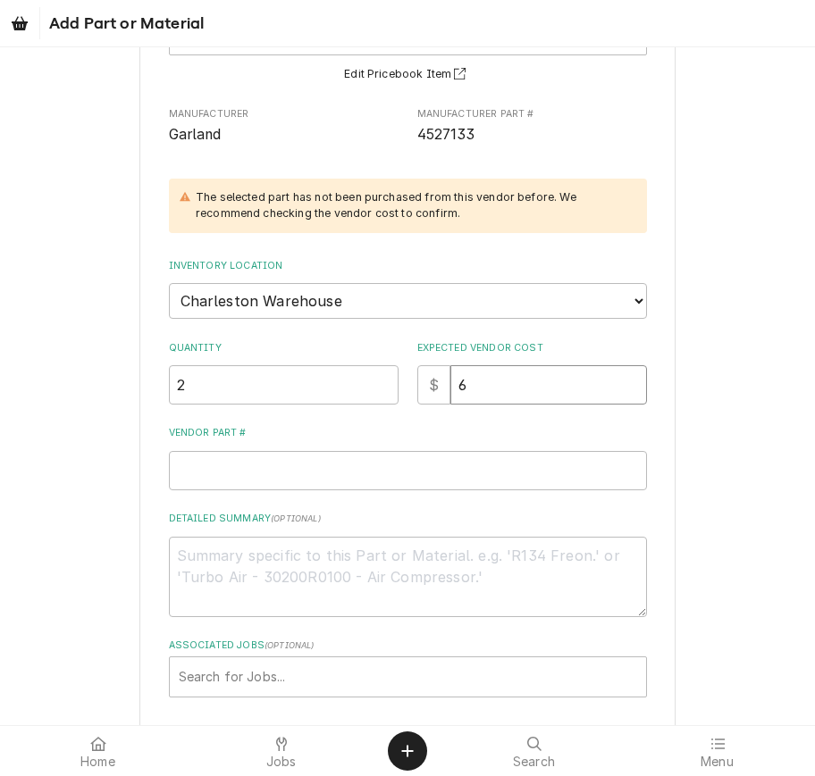
type input "61"
type textarea "x"
type input "61.8"
type textarea "x"
type input "61.85"
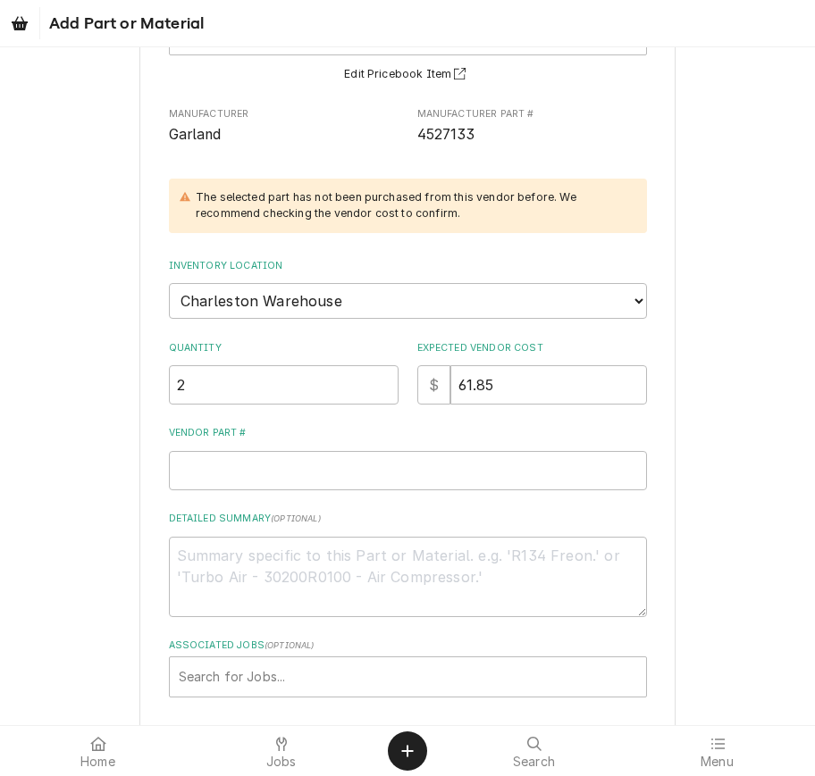
scroll to position [174, 0]
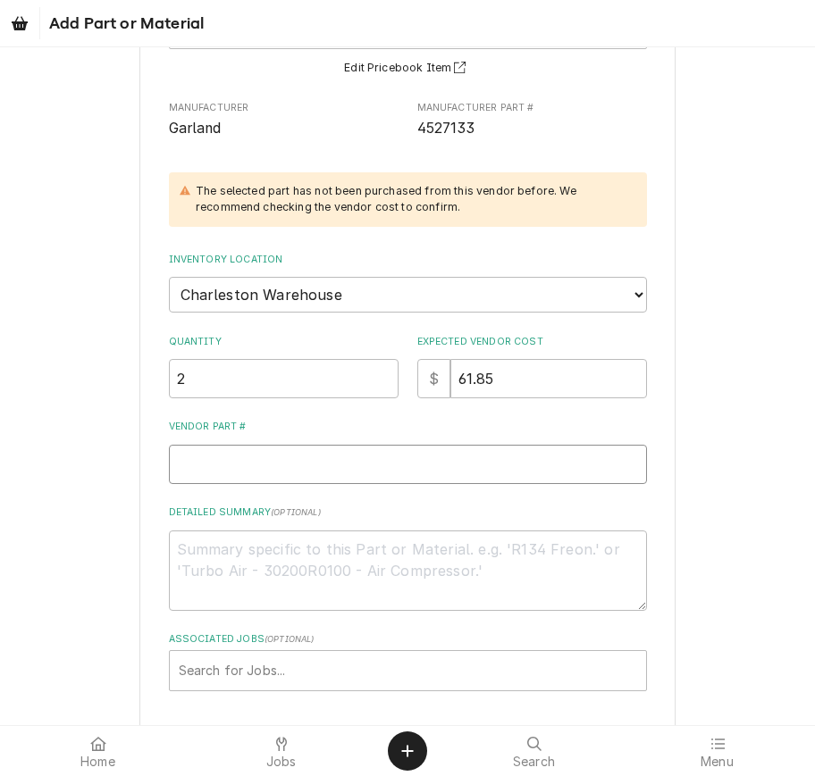
click at [400, 446] on input "Vendor Part #" at bounding box center [408, 464] width 478 height 39
type textarea "x"
type input "G"
type textarea "x"
type input "GL"
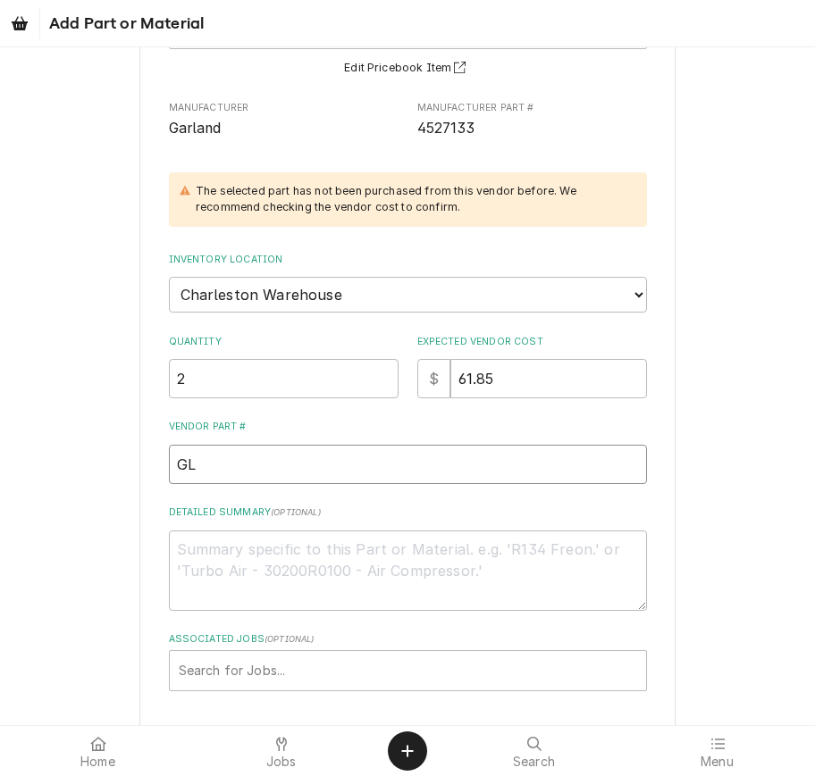
type textarea "x"
type input "GL4"
type textarea "x"
type input "GL45"
type textarea "x"
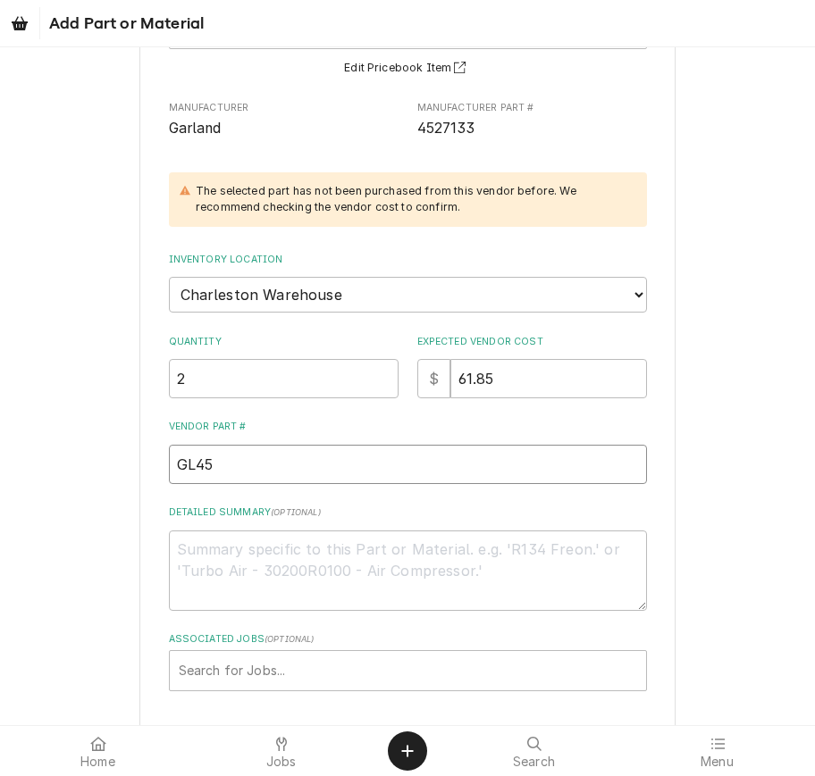
type input "GL452"
type textarea "x"
type input "GL4527"
type textarea "x"
type input "GL45271"
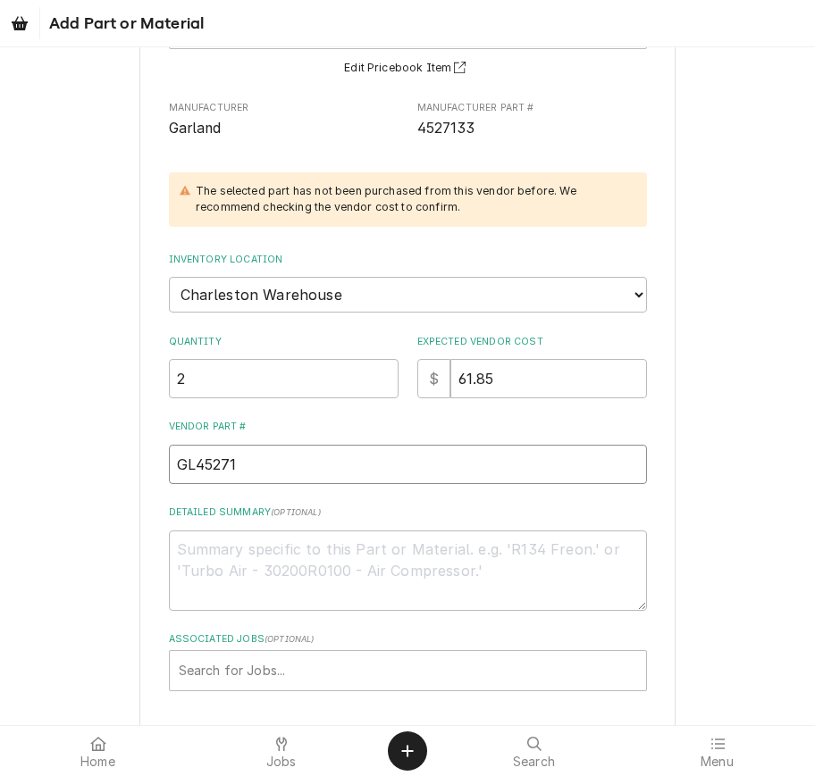
type textarea "x"
type input "GL452713"
type textarea "x"
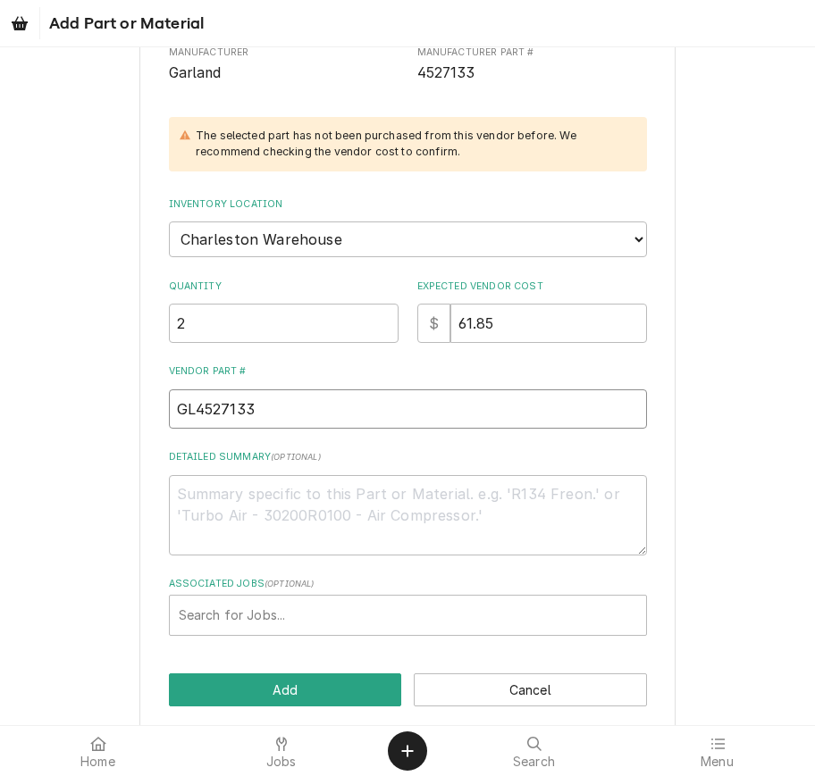
scroll to position [229, 0]
type input "GL4527133"
click at [610, 600] on div "Associated Jobs" at bounding box center [408, 616] width 458 height 32
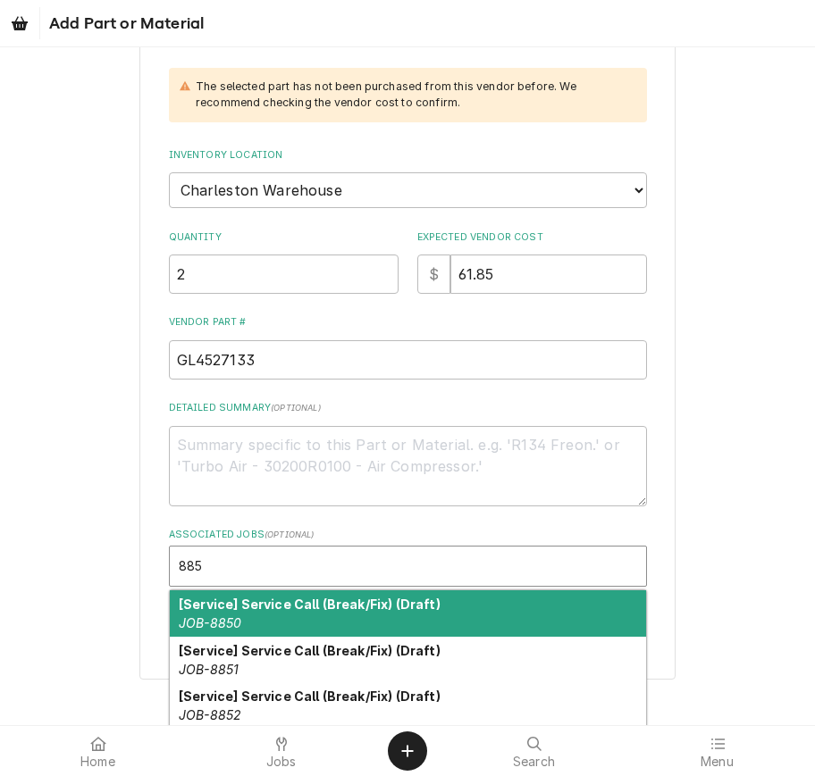
scroll to position [0, 0]
type input "8853"
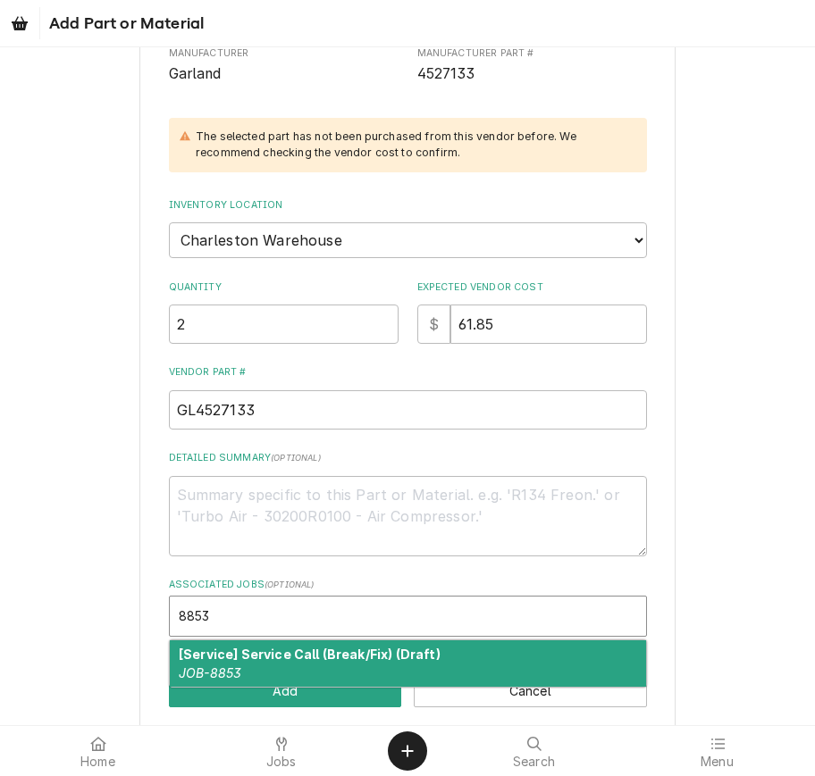
click at [510, 641] on div "[Service] Service Call (Break/Fix) (Draft) JOB-8853" at bounding box center [408, 664] width 476 height 46
type textarea "x"
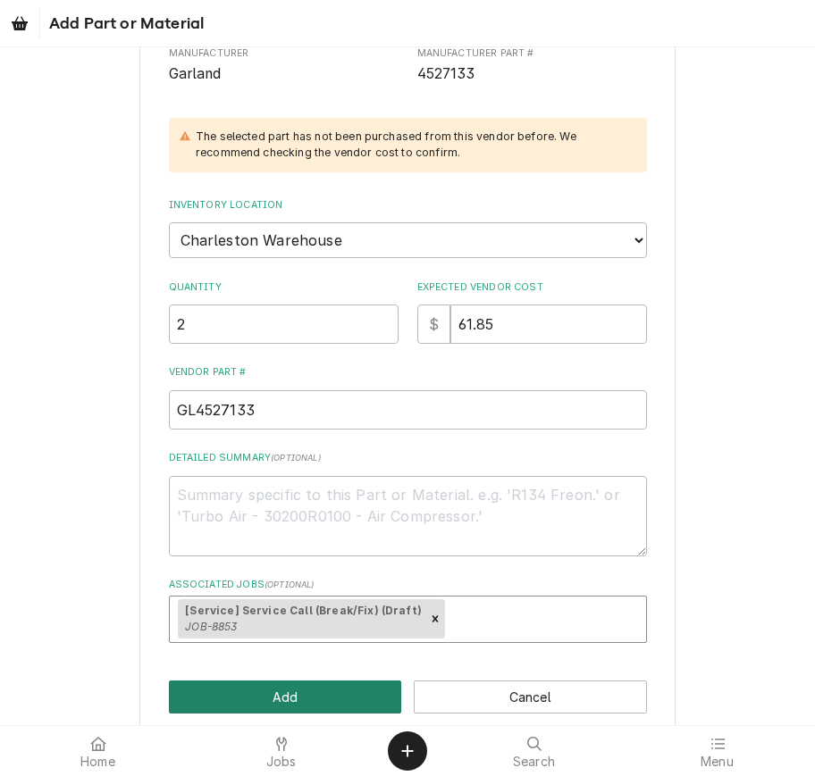
click at [375, 681] on button "Add" at bounding box center [285, 697] width 233 height 33
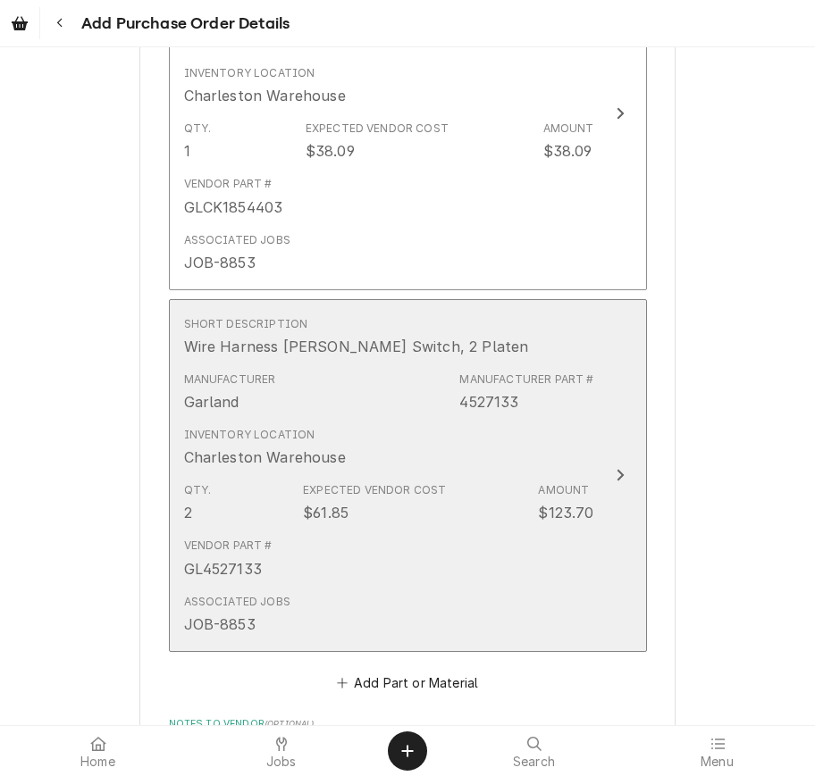
scroll to position [915, 0]
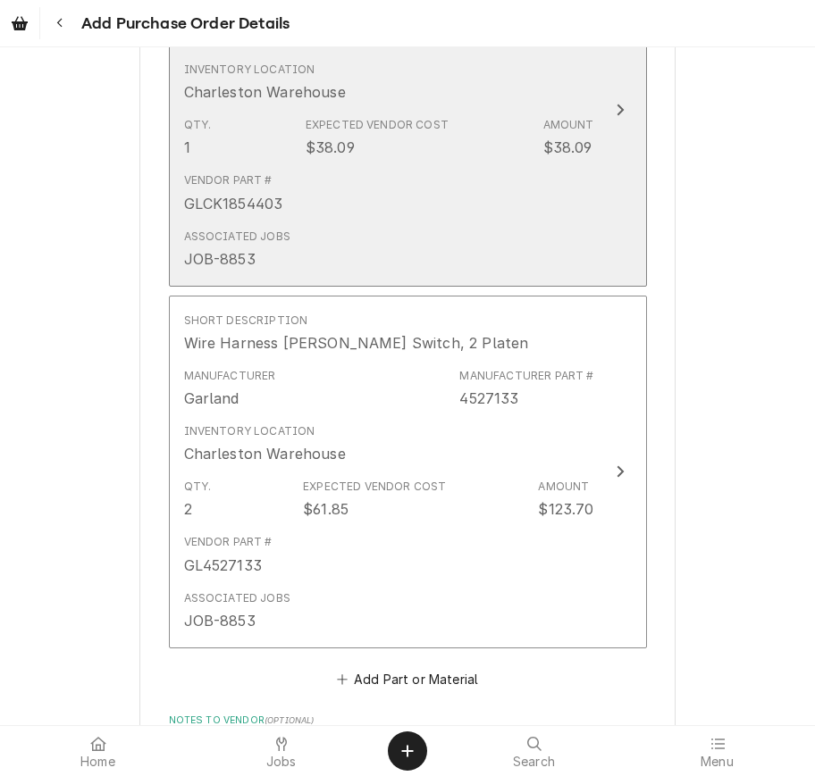
click at [515, 165] on div "Vendor Part # GLCK1854403" at bounding box center [389, 192] width 410 height 55
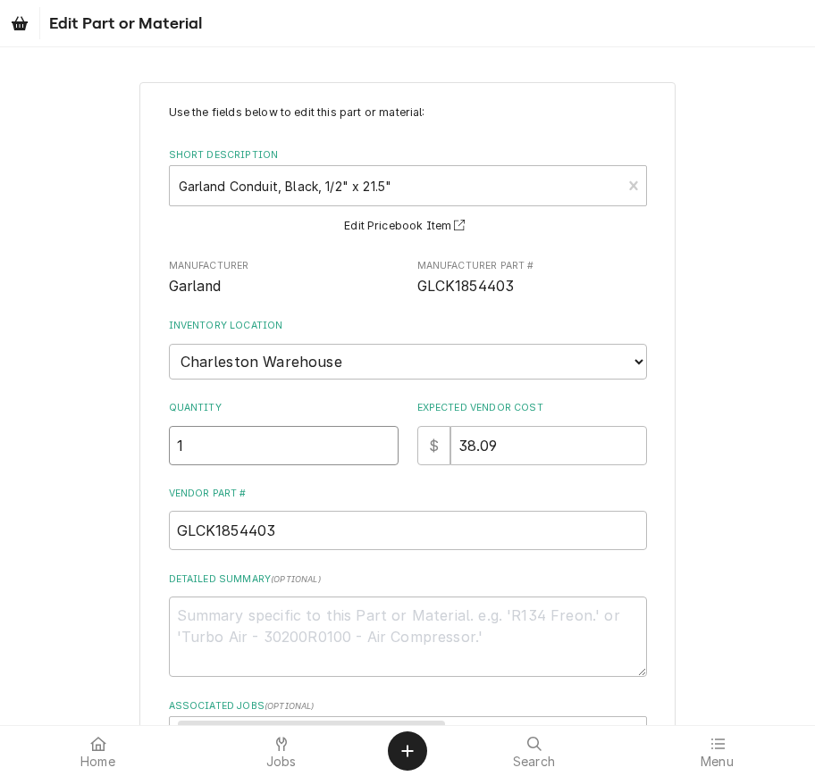
click at [258, 428] on input "1" at bounding box center [284, 445] width 230 height 39
type textarea "x"
type input "2"
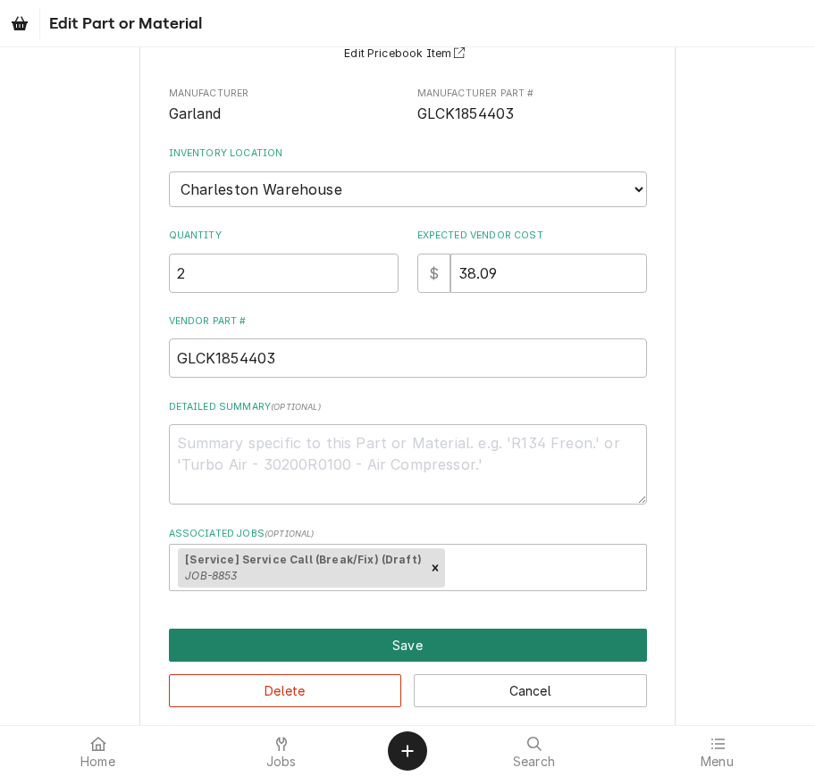
click at [510, 629] on button "Save" at bounding box center [408, 645] width 478 height 33
type textarea "x"
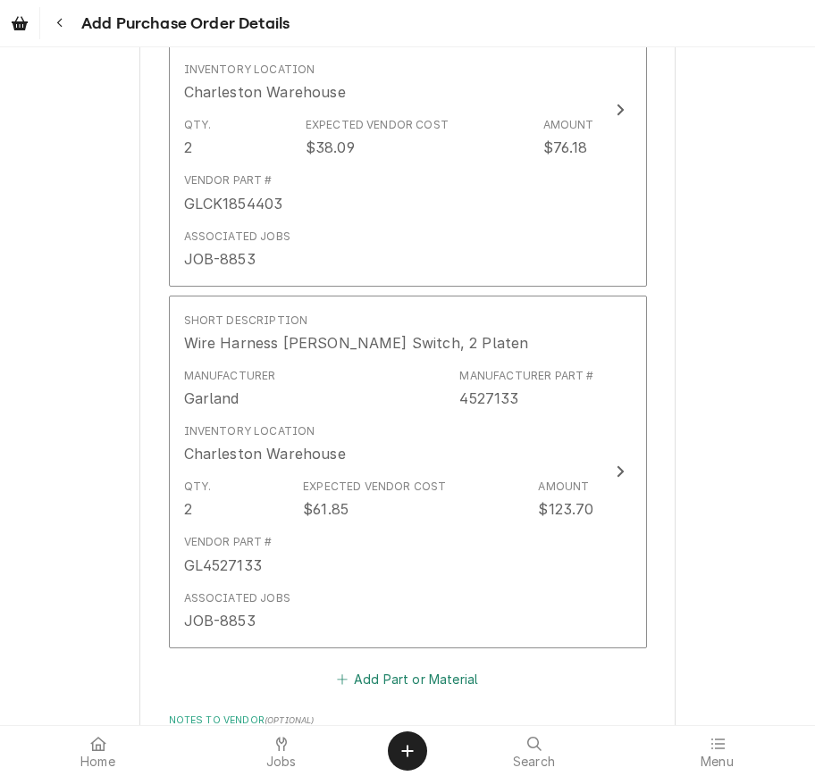
click at [444, 667] on button "Add Part or Material" at bounding box center [406, 679] width 147 height 25
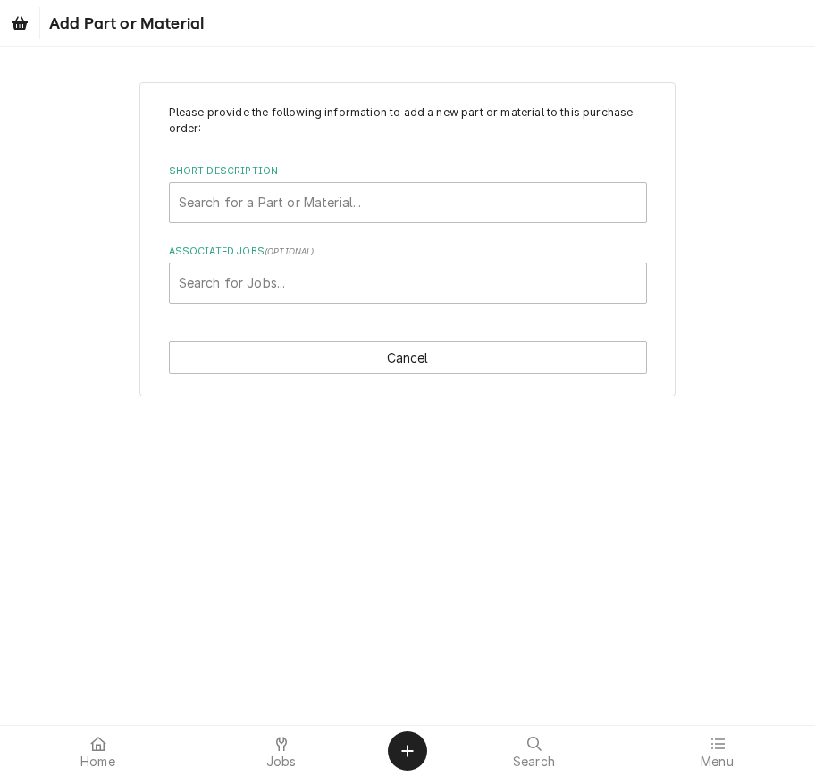
click at [509, 223] on div "Please provide the following information to add a new part or material to this …" at bounding box center [408, 204] width 478 height 199
click at [509, 219] on div "Please provide the following information to add a new part or material to this …" at bounding box center [408, 204] width 478 height 199
click at [520, 192] on div "Short Description" at bounding box center [408, 203] width 458 height 32
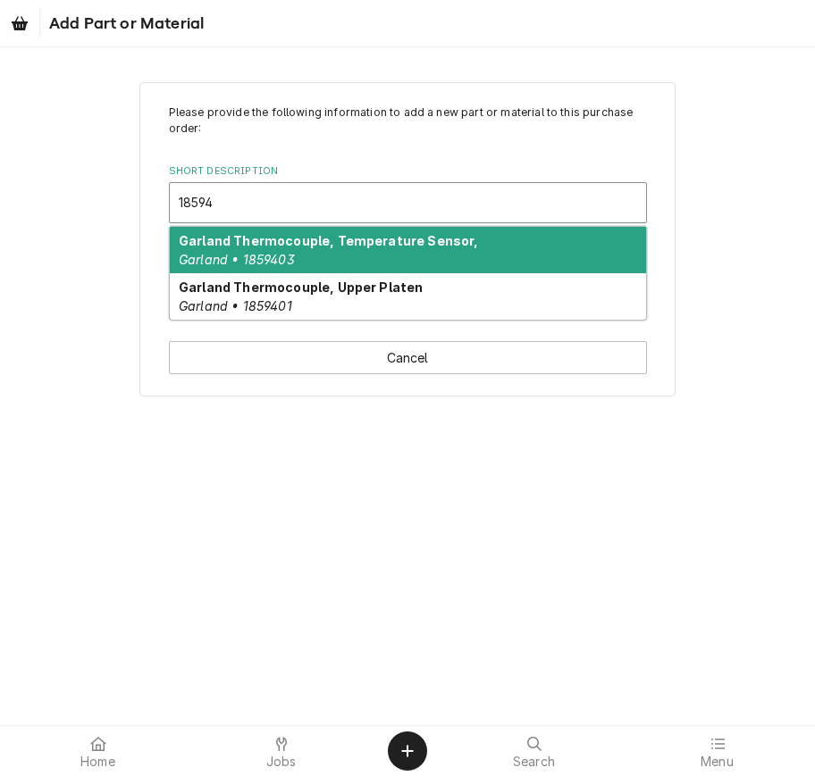
type input "185940"
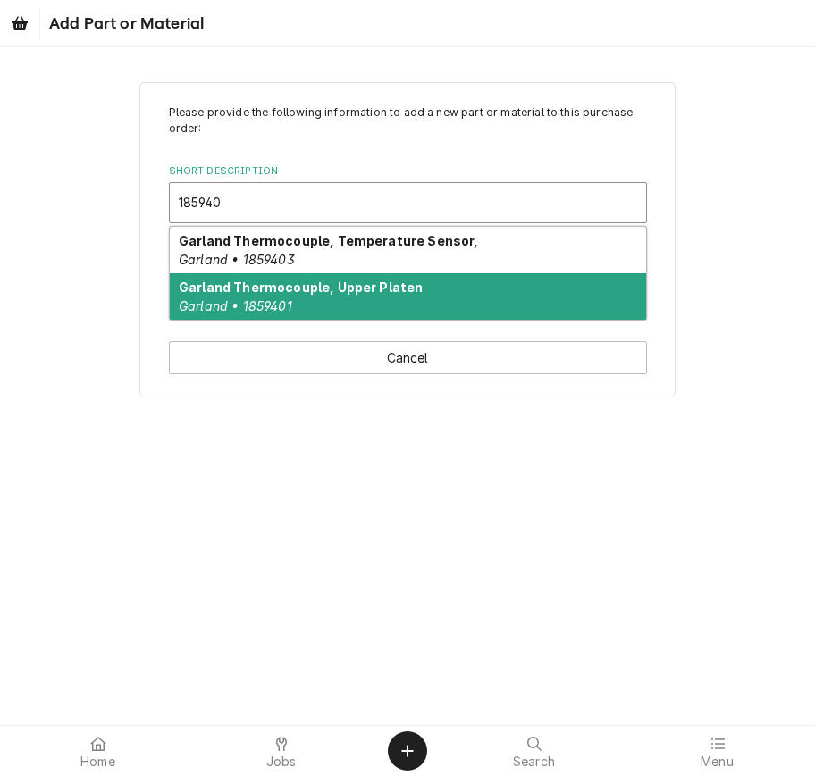
click at [518, 295] on div "Garland Thermocouple, Upper Platen Garland • 1859401" at bounding box center [408, 296] width 476 height 46
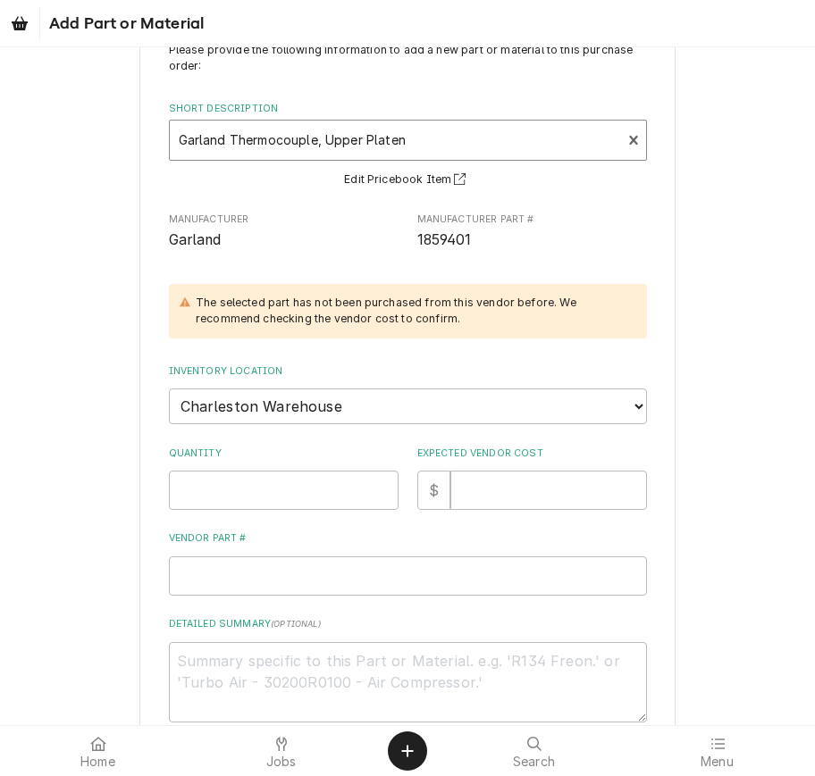
scroll to position [63, 0]
click at [324, 477] on input "Quantity" at bounding box center [284, 489] width 230 height 39
type textarea "x"
type input "2"
click at [496, 473] on input "Expected Vendor Cost" at bounding box center [548, 489] width 197 height 39
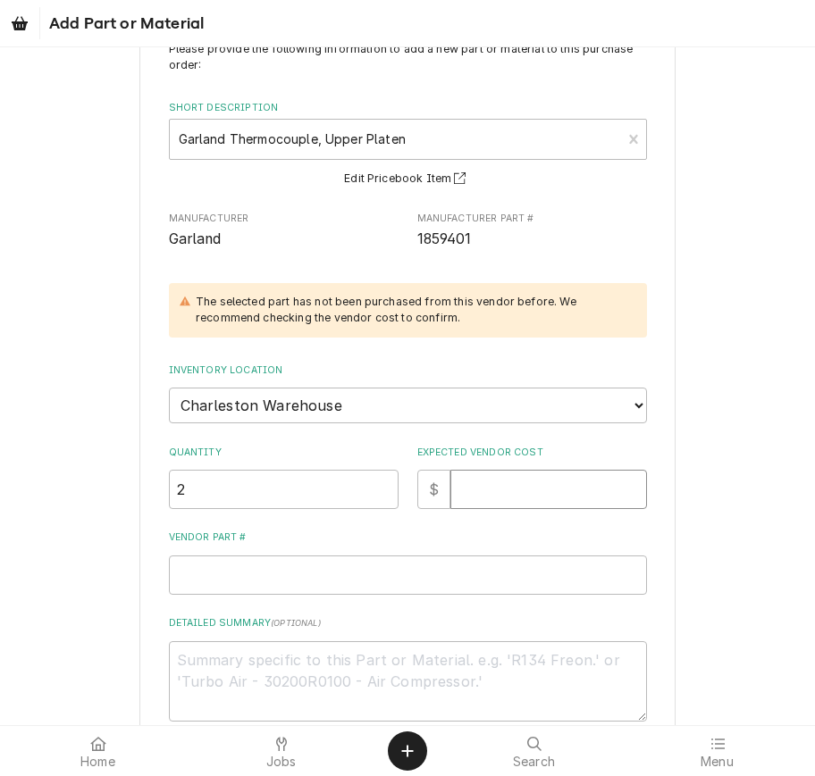
type textarea "x"
type input "4"
type textarea "x"
type input "47"
type textarea "x"
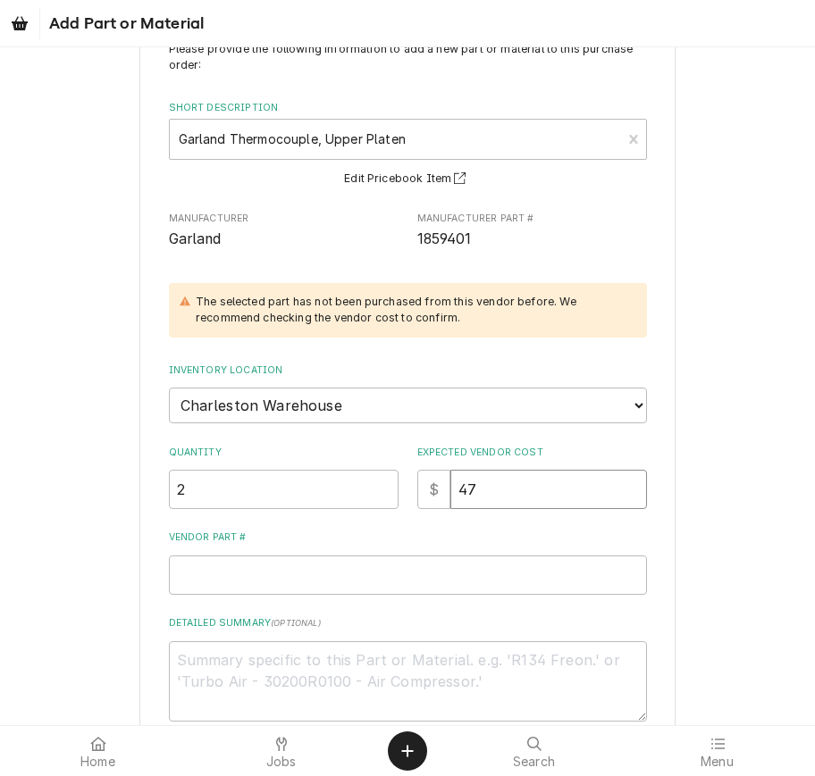
type input "47.5"
type textarea "x"
type input "47.56"
click at [532, 556] on input "Vendor Part #" at bounding box center [408, 575] width 478 height 39
type textarea "x"
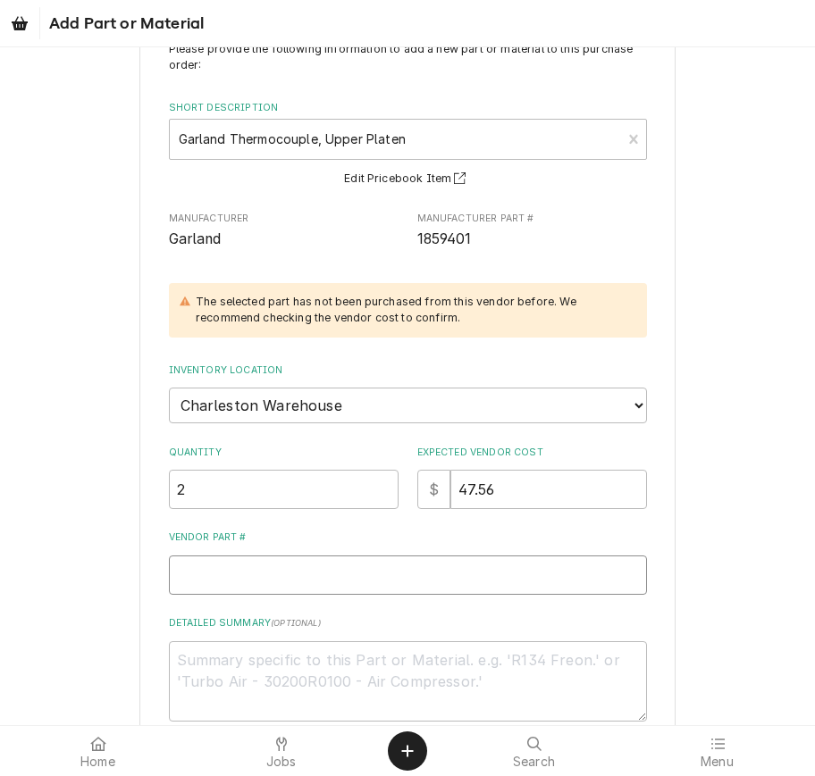
type input "G"
type textarea "x"
type input "GL"
type textarea "x"
type input "GL1"
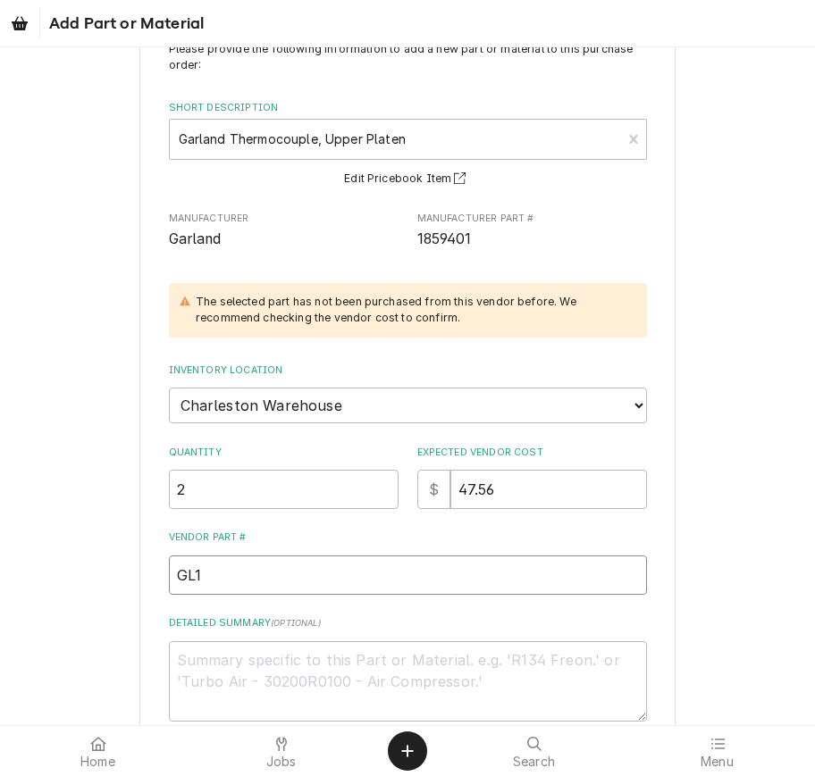
type textarea "x"
type input "GL18"
type textarea "x"
type input "GL185"
type textarea "x"
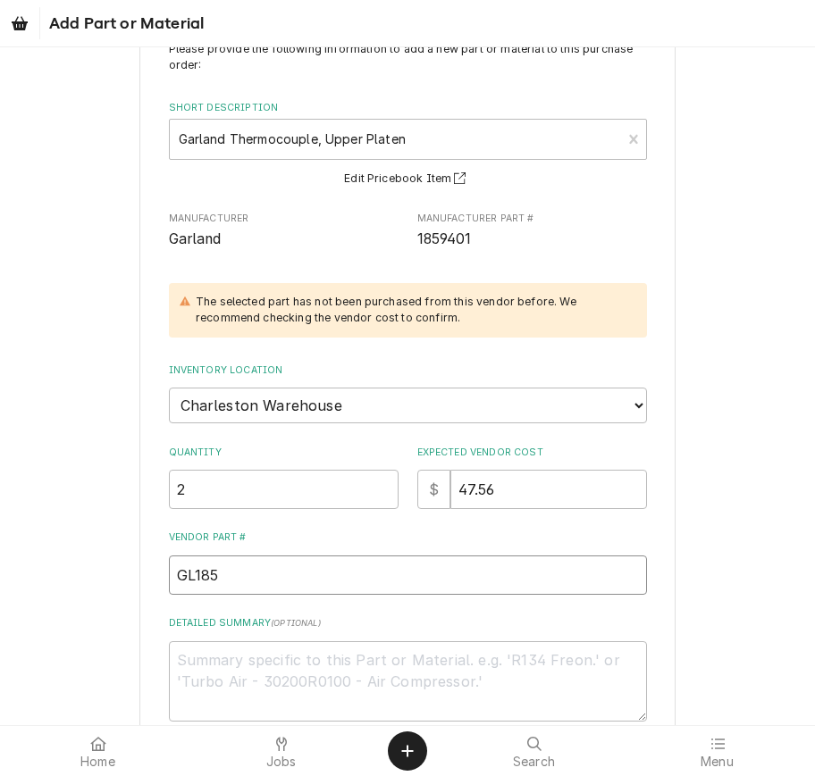
type input "GL1859"
type textarea "x"
type input "GL18594"
type textarea "x"
type input "GL185940"
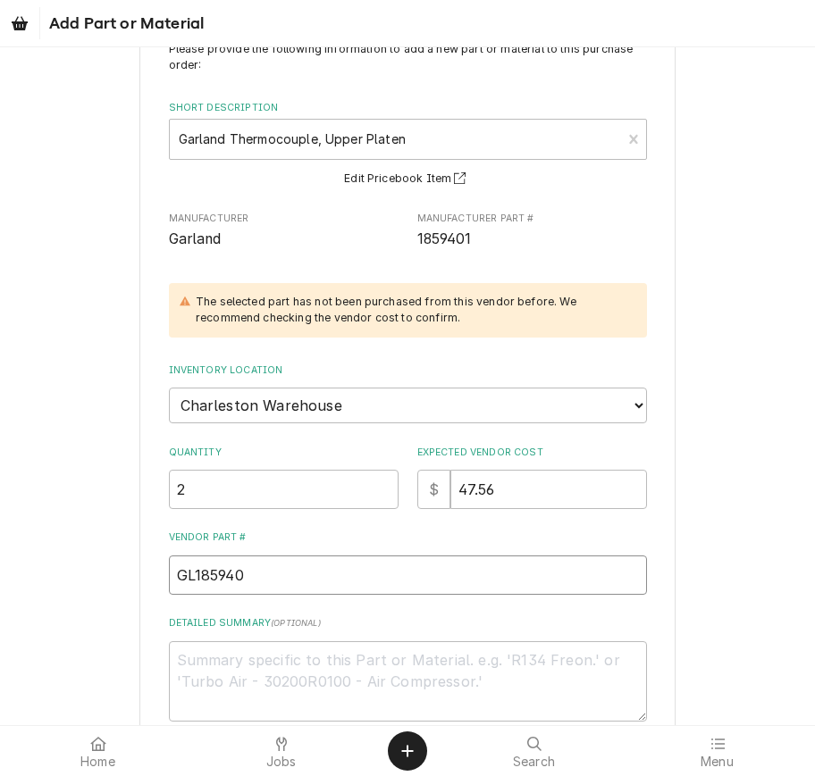
type textarea "x"
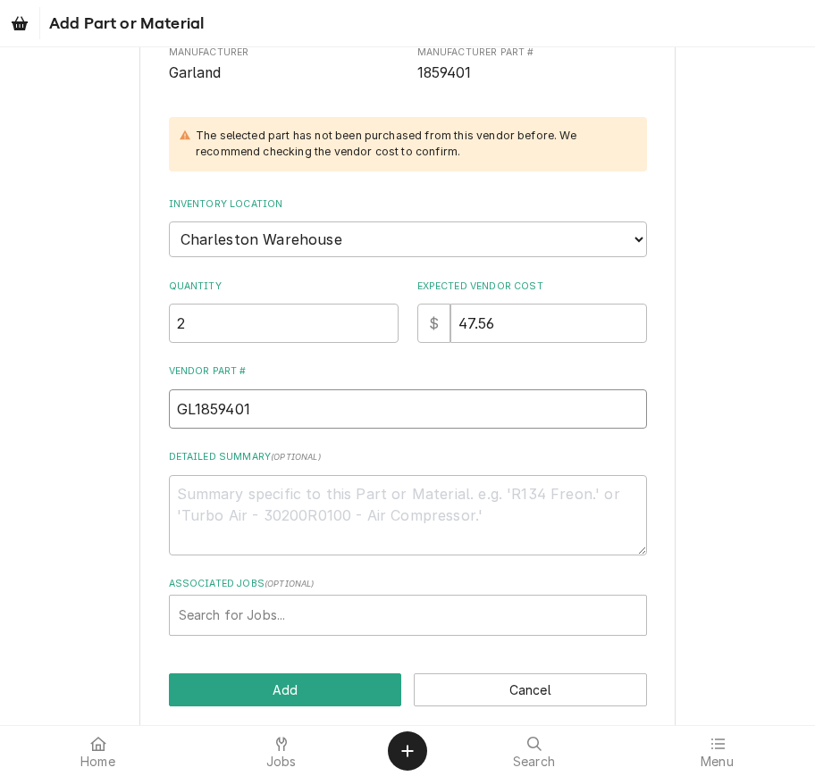
scroll to position [229, 0]
type input "GL1859401"
click at [365, 609] on div "Associated Jobs" at bounding box center [408, 616] width 458 height 32
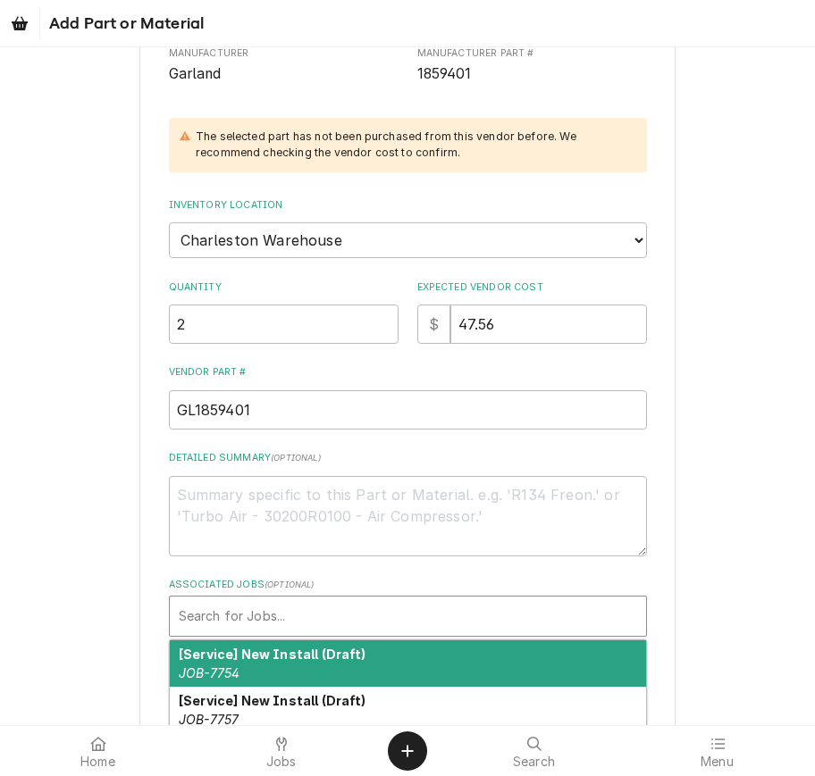
type textarea "x"
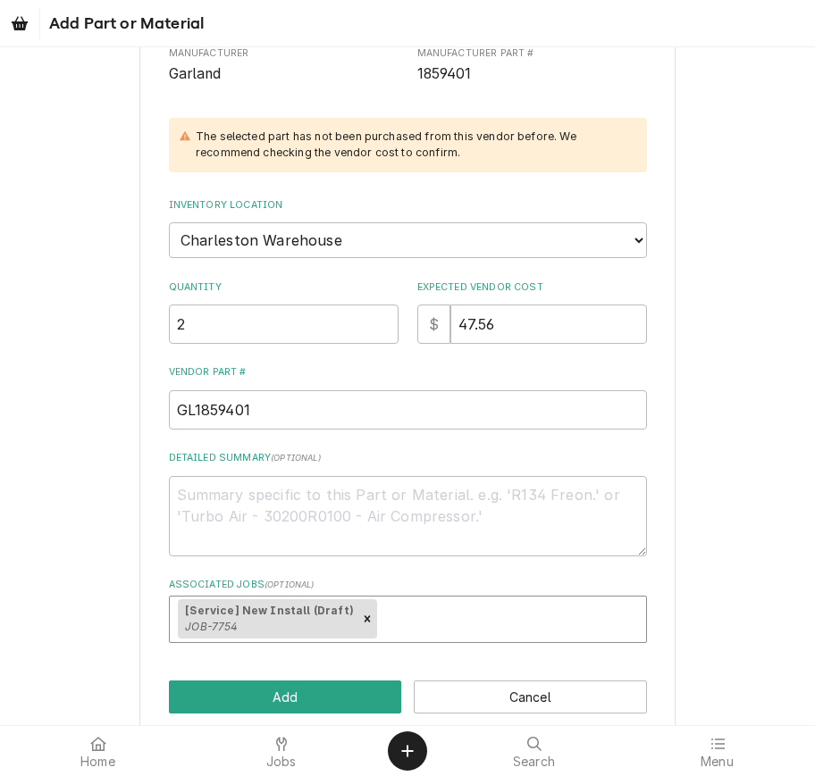
type input "-"
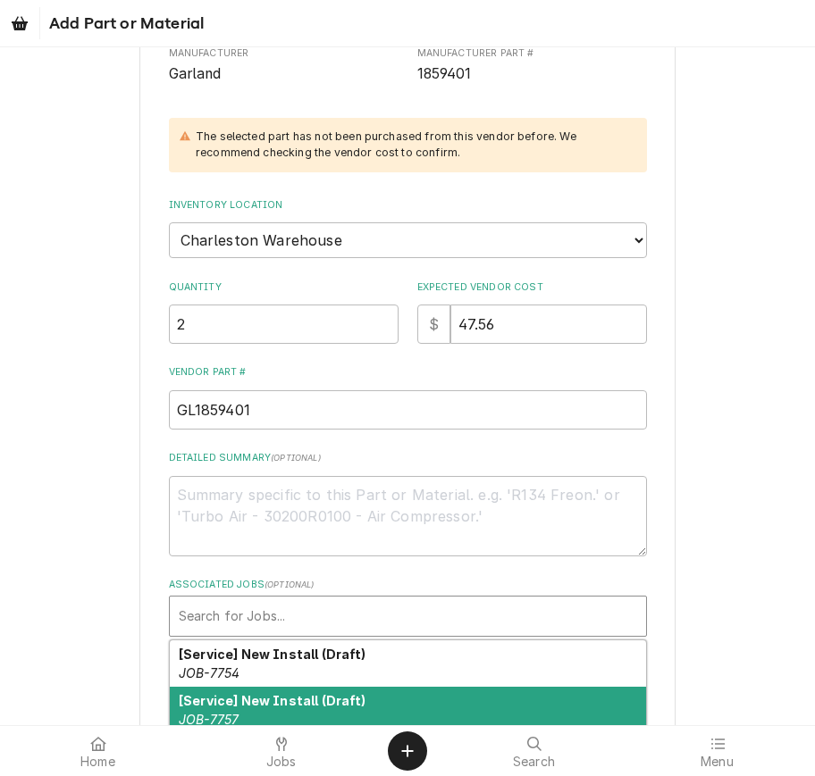
type textarea "x"
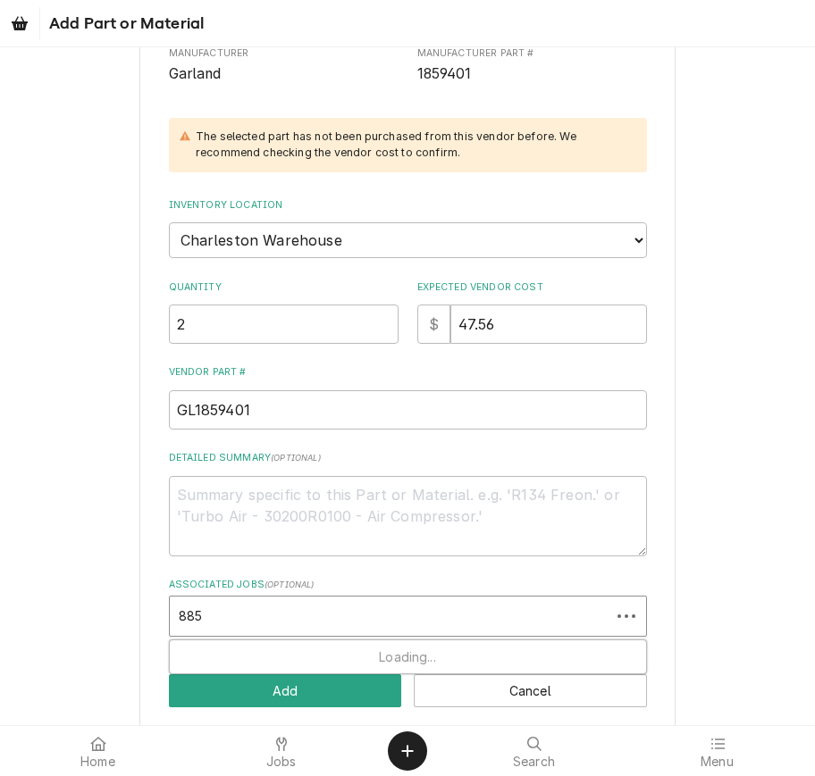
type input "8853"
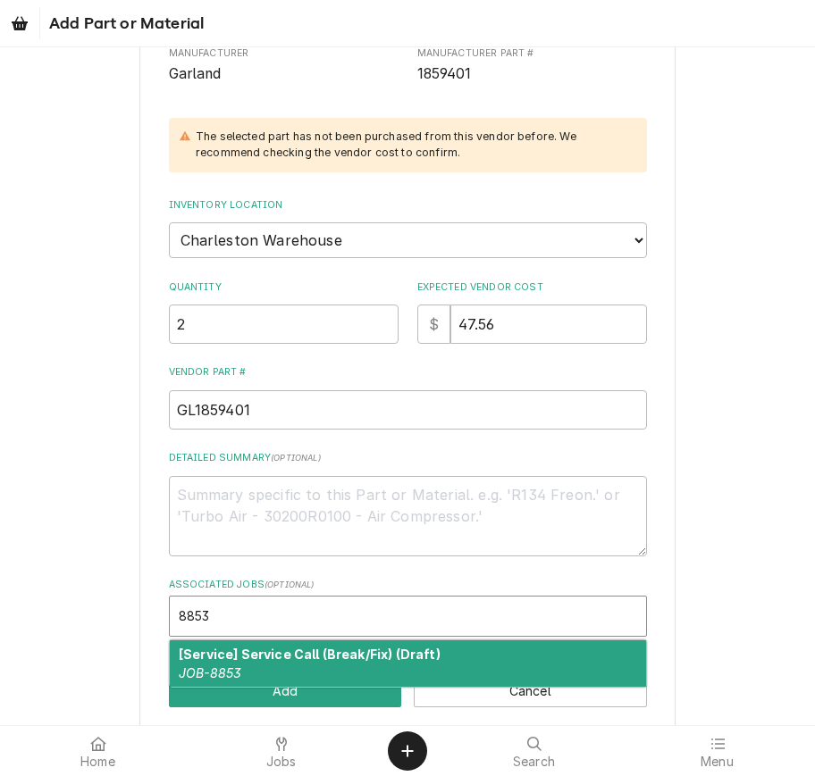
click at [332, 646] on div "[Service] Service Call (Break/Fix) (Draft) JOB-8853" at bounding box center [408, 664] width 476 height 46
type textarea "x"
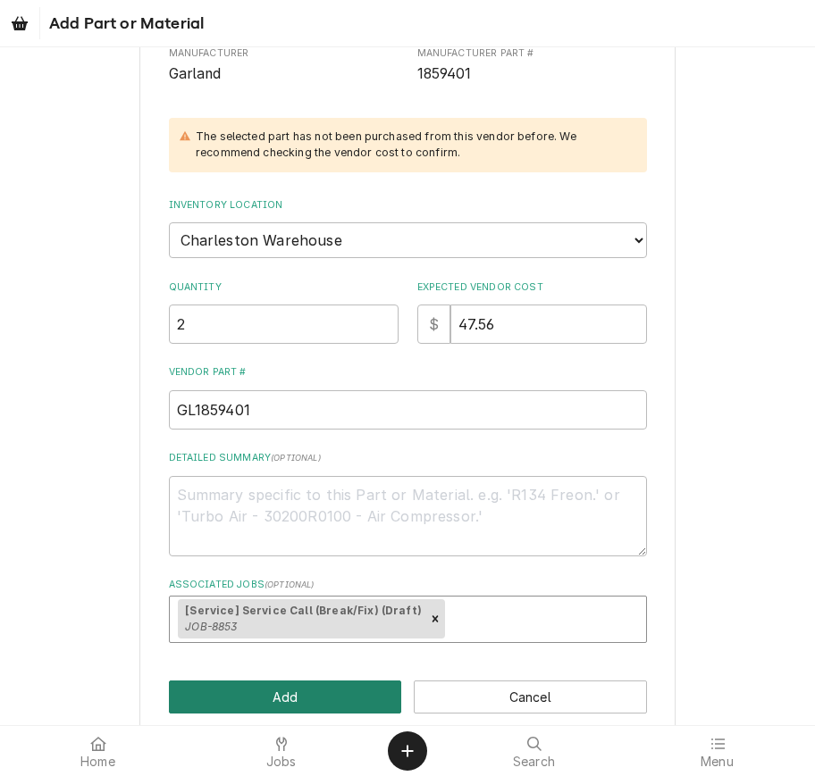
click at [344, 689] on button "Add" at bounding box center [285, 697] width 233 height 33
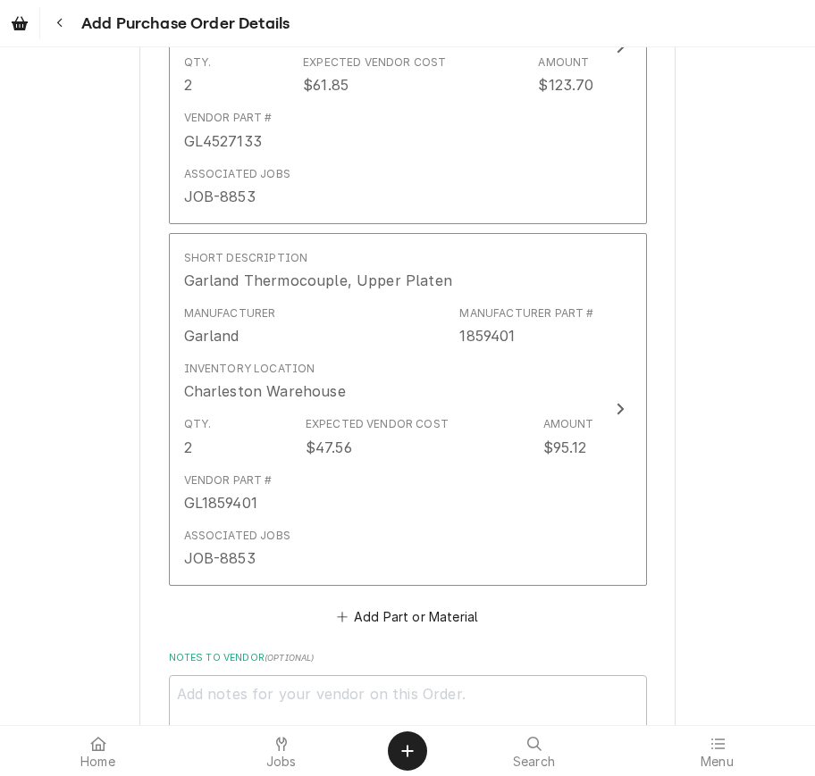
scroll to position [1340, 0]
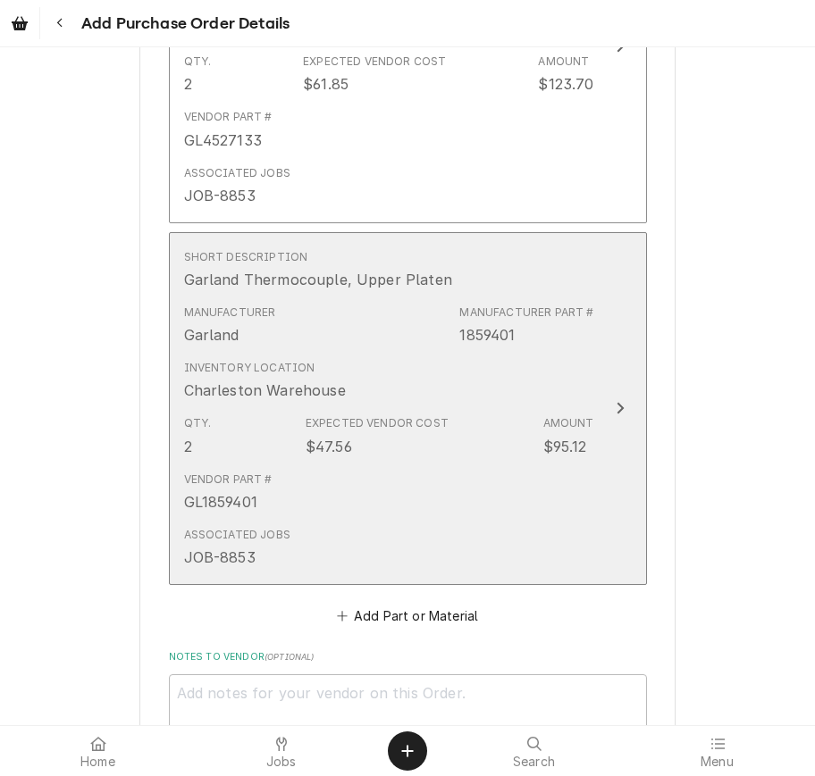
click at [603, 331] on button "Short Description Garland Thermocouple, Upper Platen Manufacturer Garland Manuf…" at bounding box center [408, 408] width 478 height 353
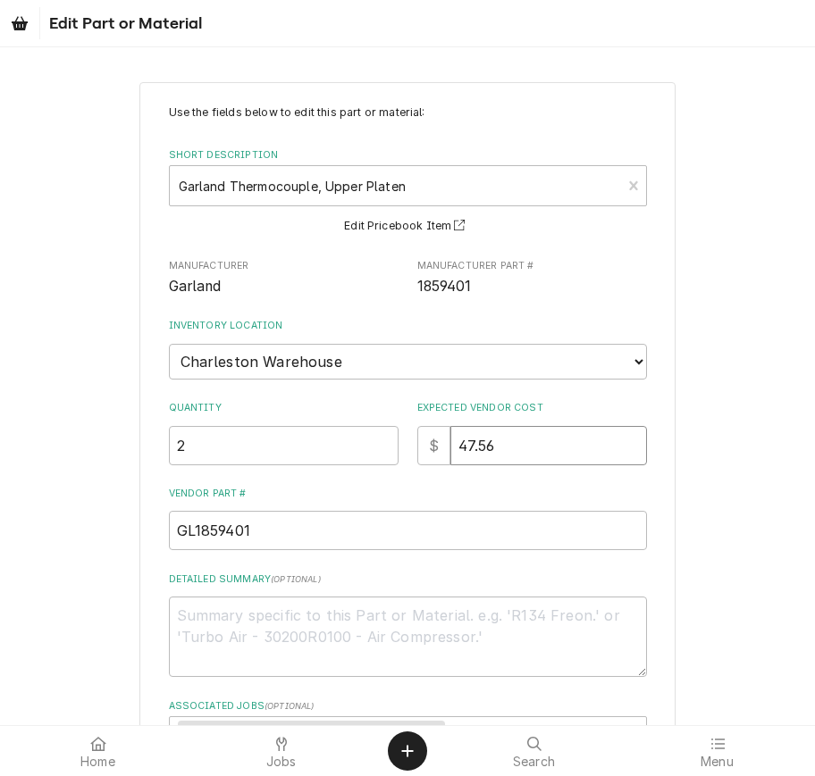
drag, startPoint x: 499, startPoint y: 442, endPoint x: 432, endPoint y: 440, distance: 68.0
click at [432, 440] on div "$ 47.56" at bounding box center [532, 445] width 230 height 39
drag, startPoint x: 493, startPoint y: 429, endPoint x: 427, endPoint y: 427, distance: 66.1
click at [430, 428] on div "$ 47.56" at bounding box center [532, 445] width 230 height 39
type textarea "x"
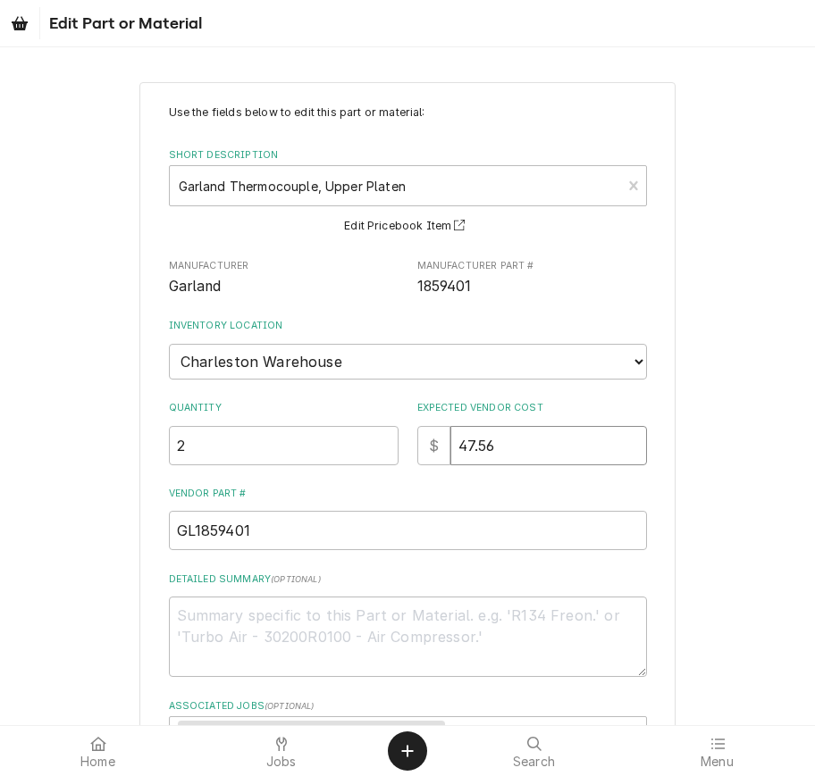
type input "8"
type textarea "x"
type input "86"
type textarea "x"
type input "86.4"
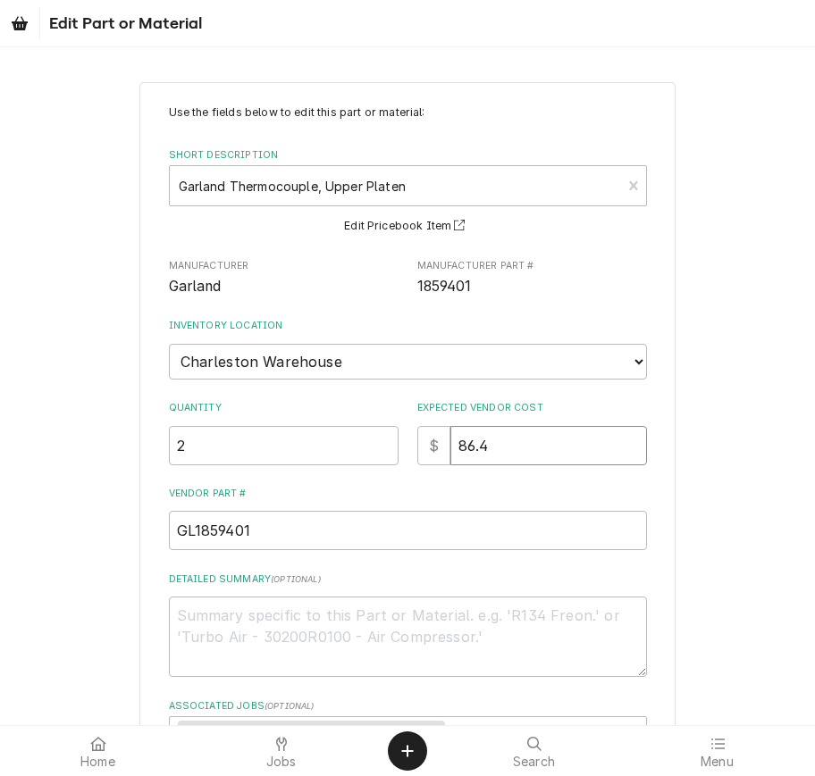
type textarea "x"
type input "86.47"
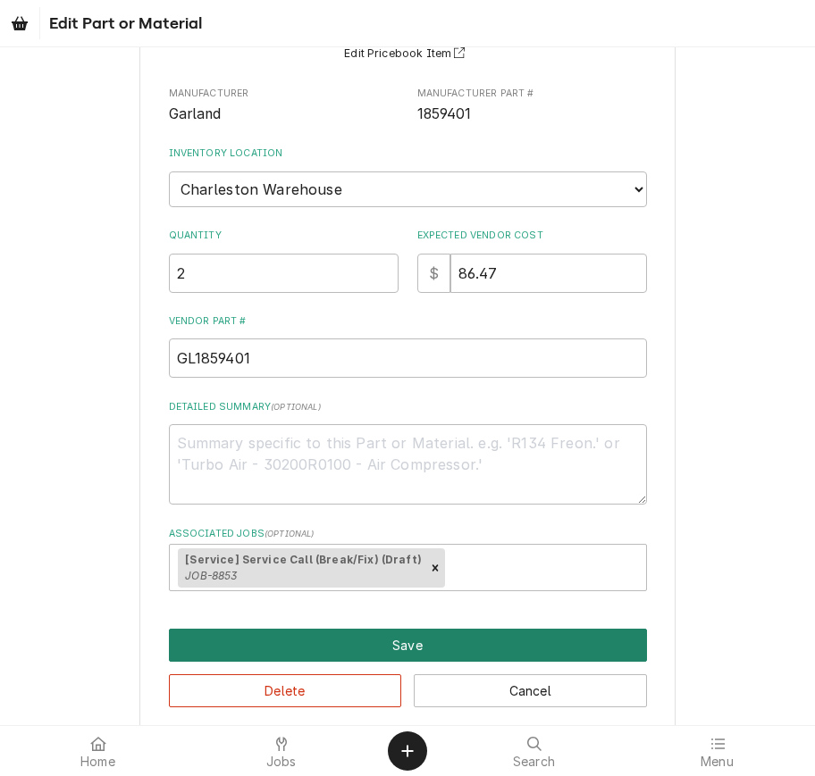
click at [583, 629] on button "Save" at bounding box center [408, 645] width 478 height 33
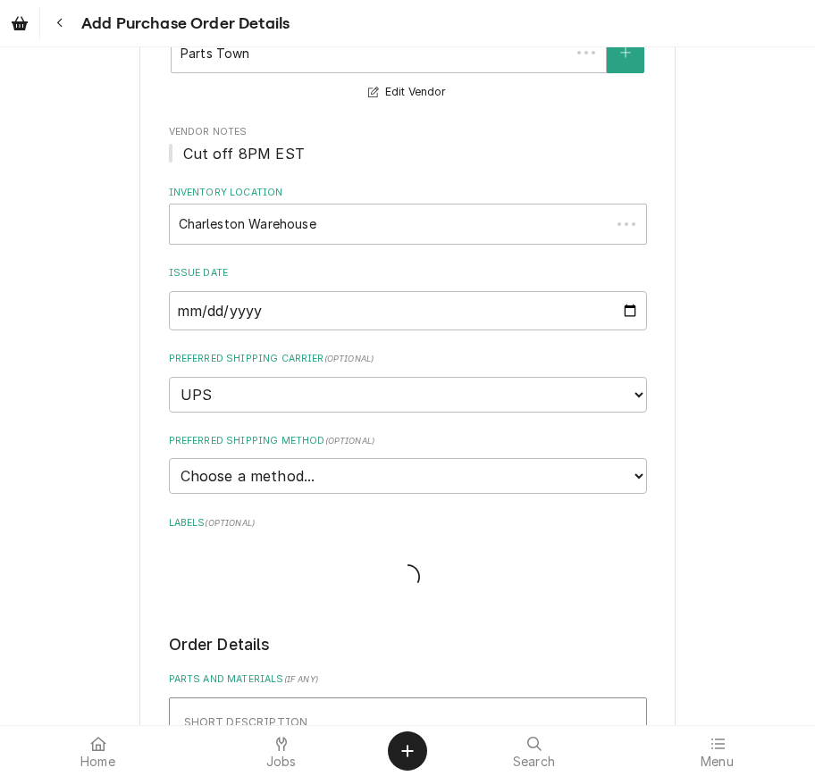
scroll to position [1340, 0]
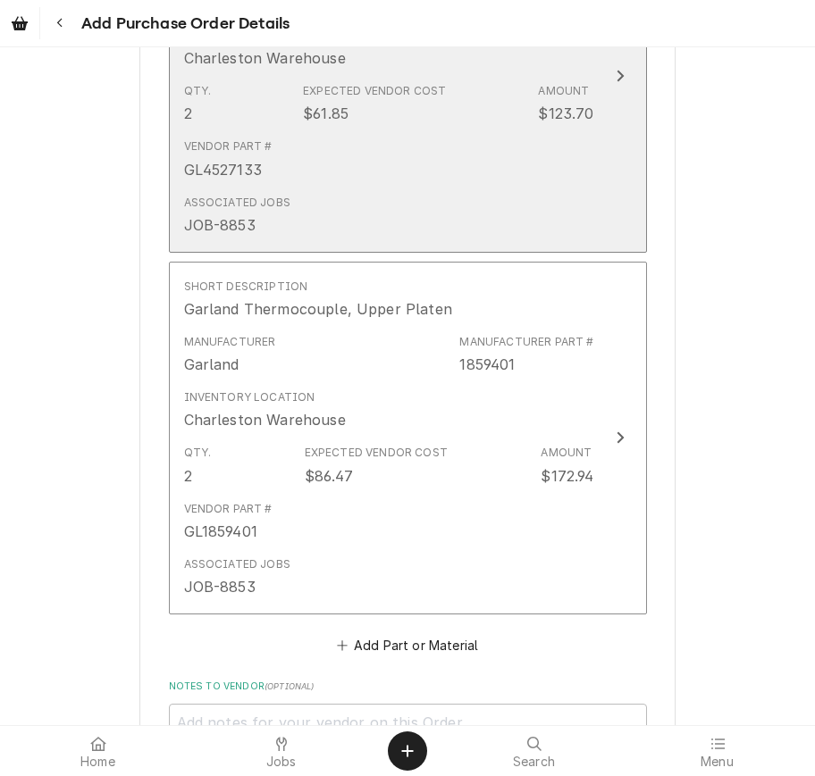
click at [414, 188] on div "Associated Jobs JOB-8853" at bounding box center [389, 215] width 410 height 55
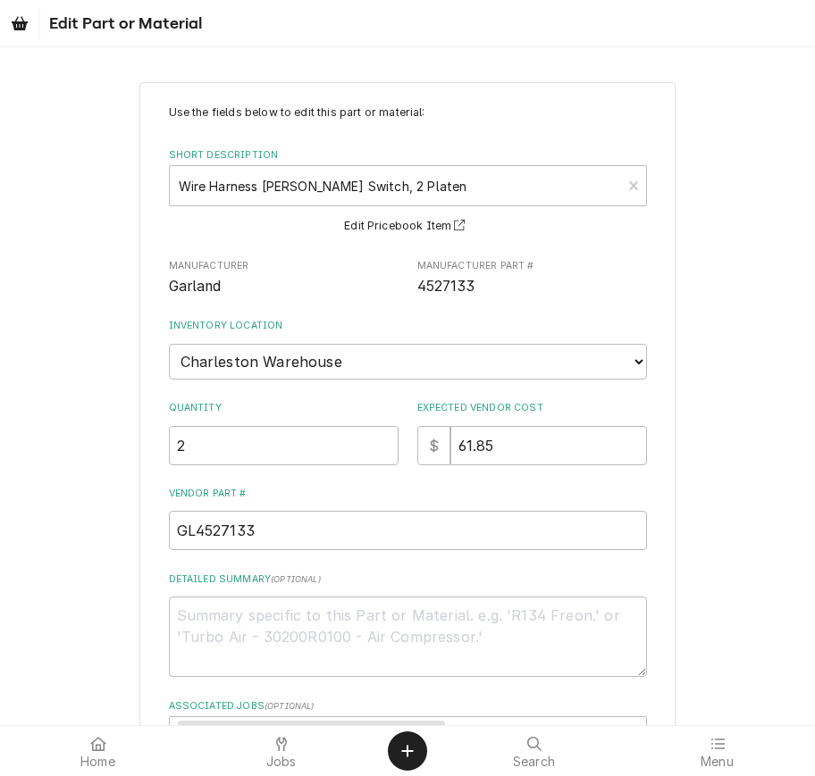
drag, startPoint x: 242, startPoint y: 1, endPoint x: 269, endPoint y: 31, distance: 40.5
click at [241, 3] on div "Edit Part or Material" at bounding box center [407, 23] width 815 height 46
drag, startPoint x: 470, startPoint y: 426, endPoint x: 433, endPoint y: 423, distance: 36.7
click at [433, 426] on div "$ 61.85" at bounding box center [532, 445] width 230 height 39
type textarea "x"
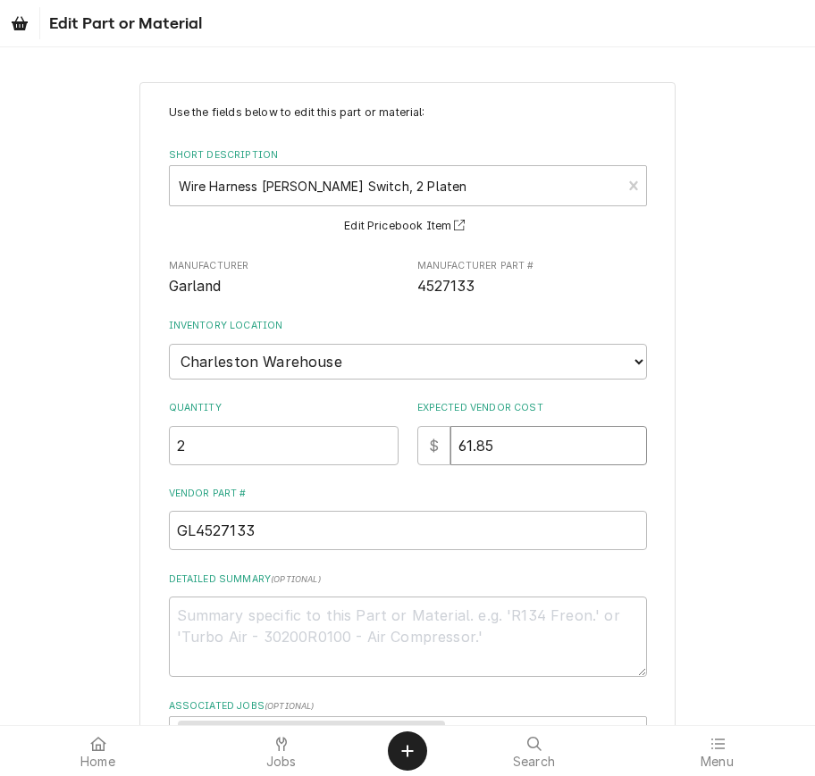
type input "1"
type textarea "x"
type input "12"
type textarea "x"
type input "121"
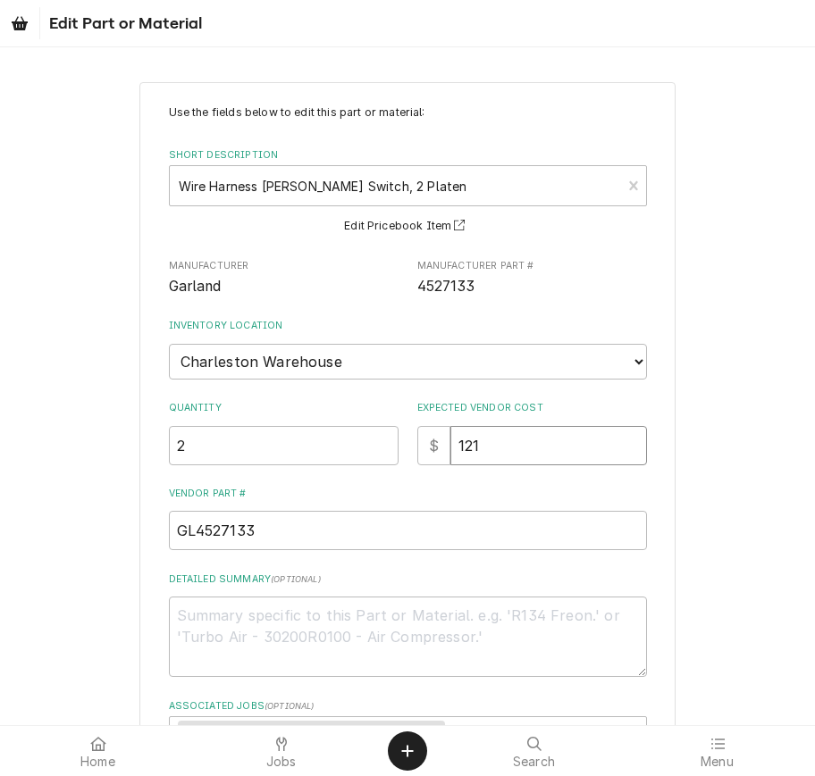
type textarea "x"
type input "121"
type textarea "x"
type input "121.4"
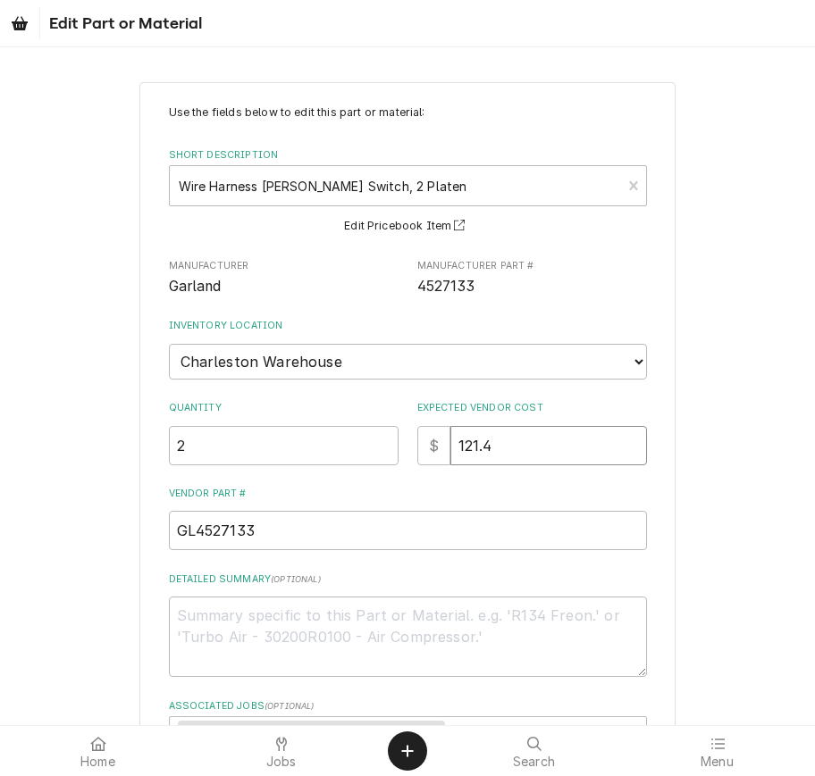
type textarea "x"
type input "121.45"
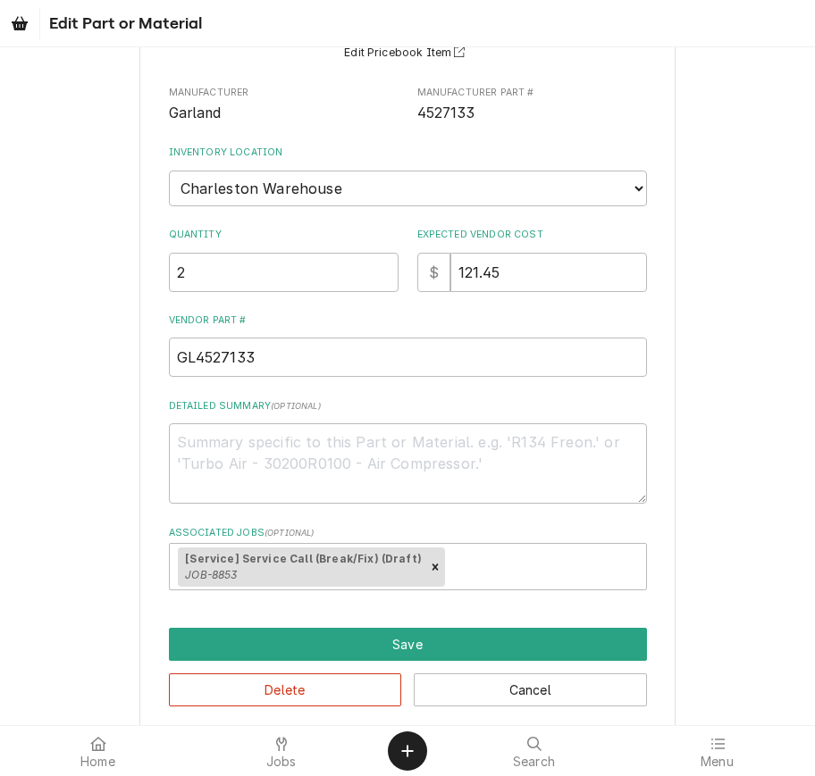
scroll to position [172, 0]
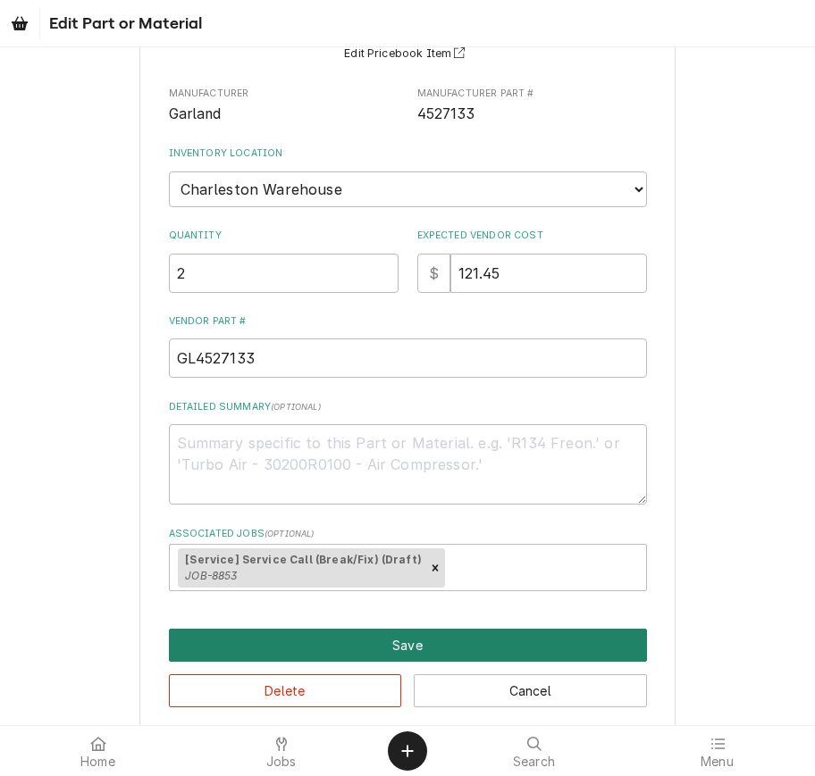
click at [586, 629] on button "Save" at bounding box center [408, 645] width 478 height 33
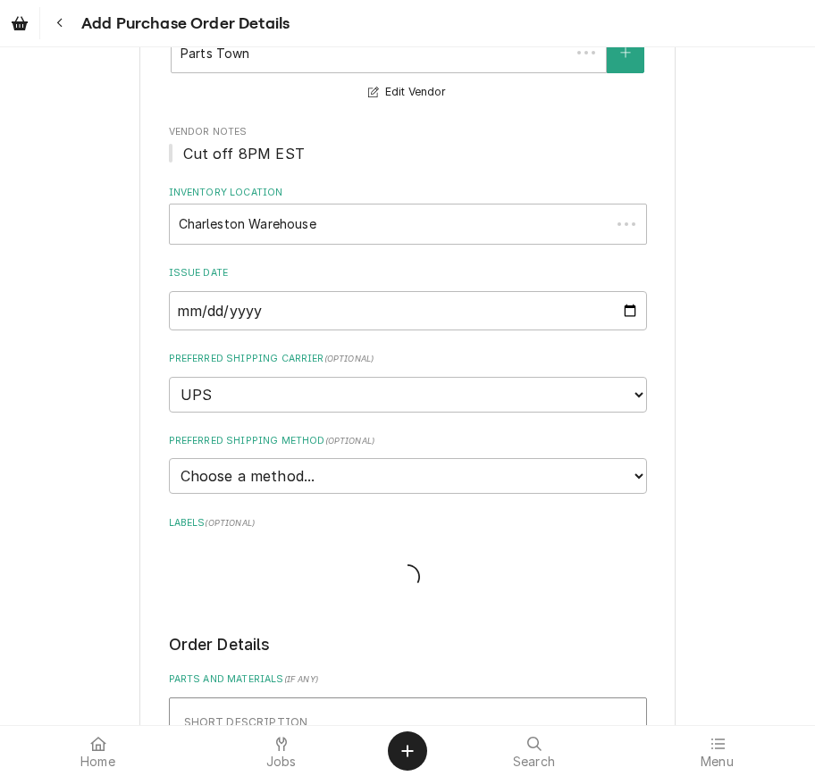
scroll to position [1311, 0]
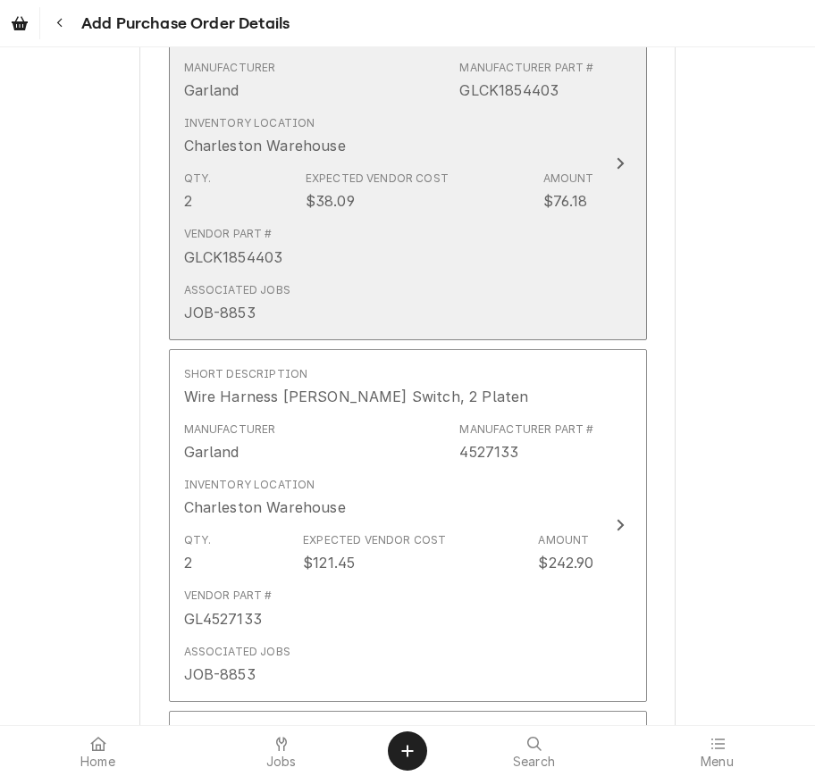
click at [483, 219] on div "Vendor Part # GLCK1854403" at bounding box center [389, 246] width 410 height 55
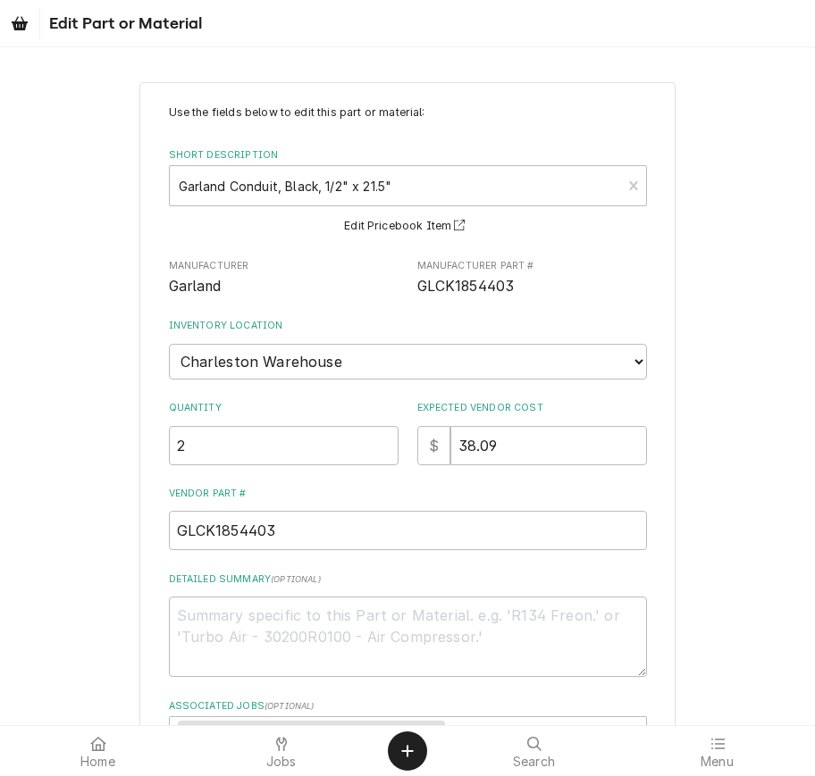
drag, startPoint x: 533, startPoint y: 424, endPoint x: 429, endPoint y: 426, distance: 104.5
click at [430, 426] on div "$ 38.09" at bounding box center [532, 445] width 230 height 39
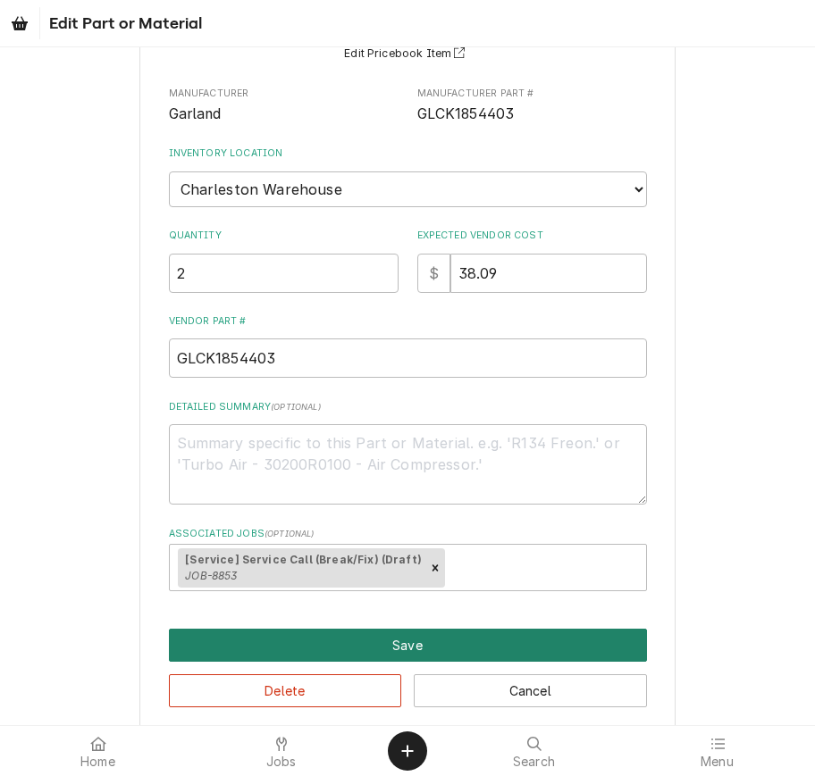
click at [508, 629] on button "Save" at bounding box center [408, 645] width 478 height 33
type textarea "x"
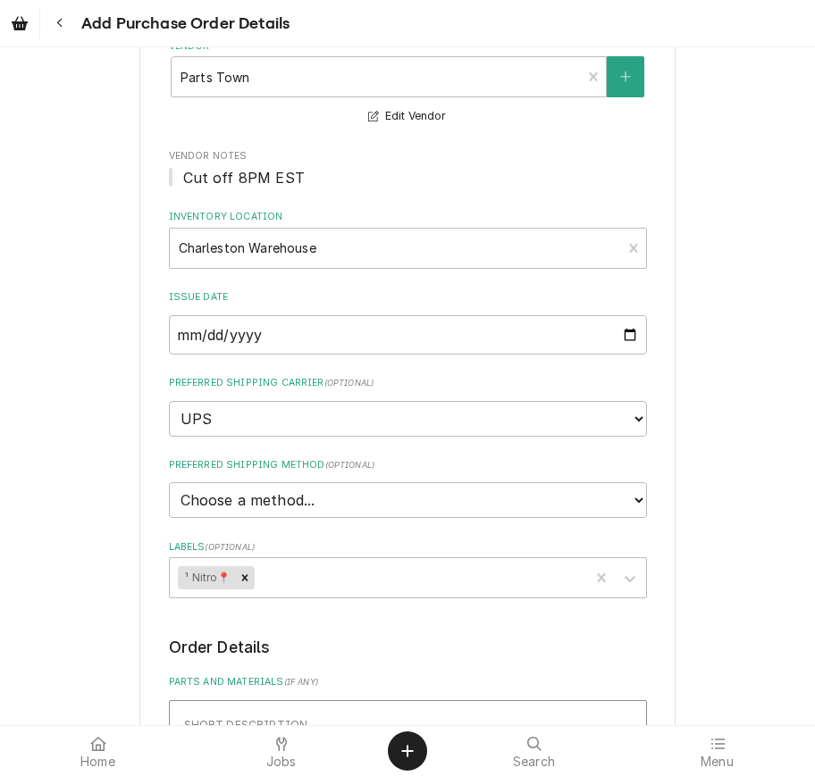
scroll to position [178, 0]
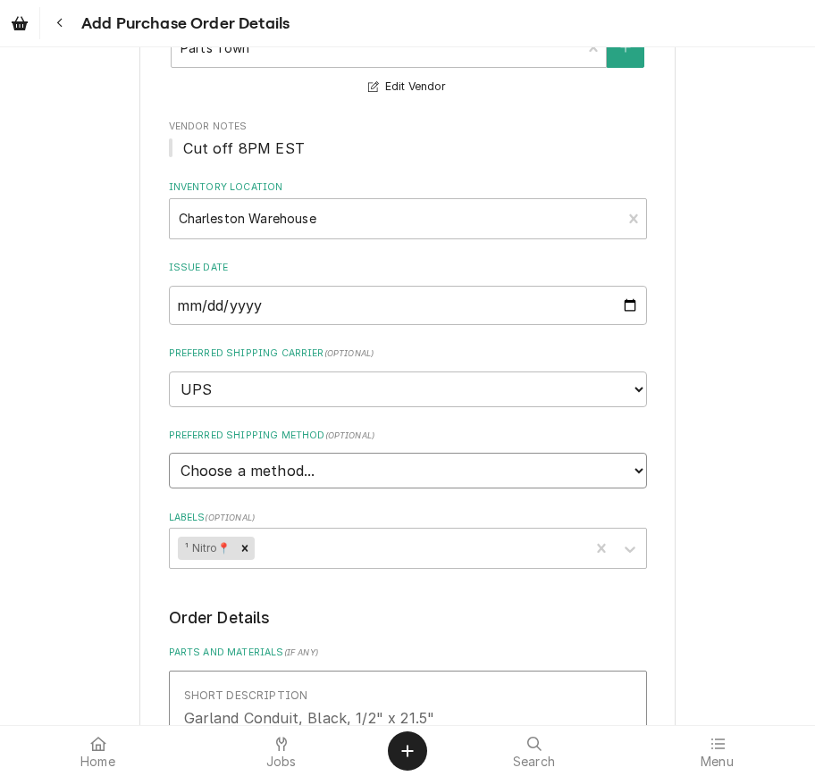
select select "1"
type textarea "x"
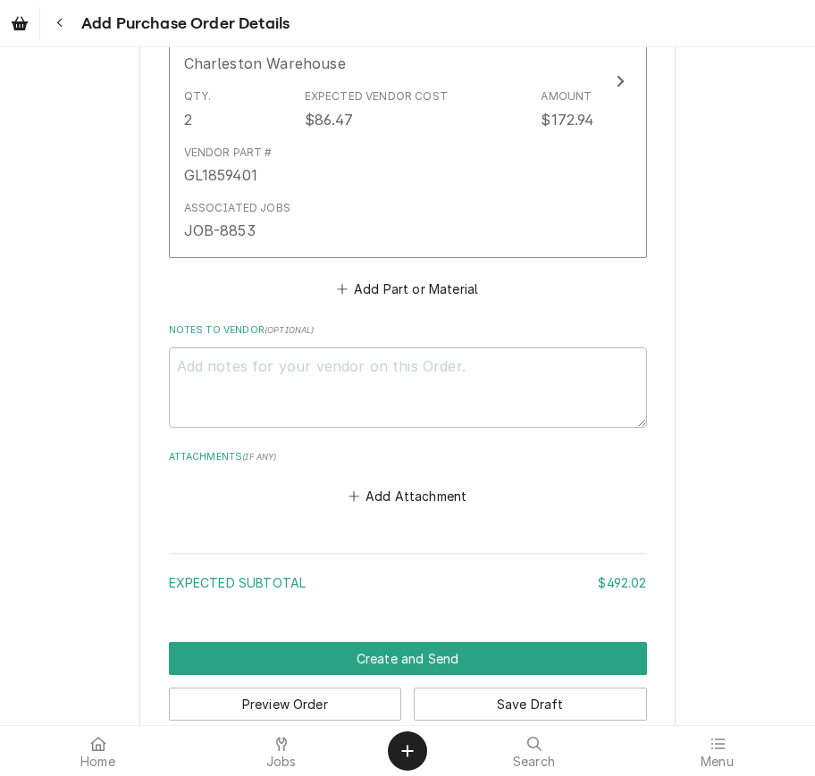
scroll to position [1666, 0]
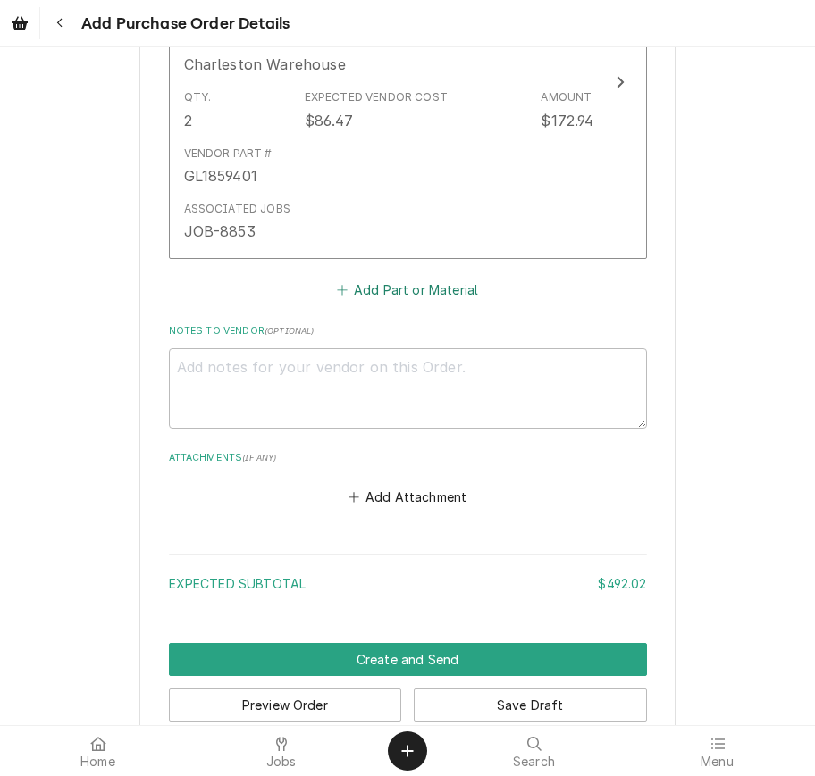
click at [455, 277] on button "Add Part or Material" at bounding box center [406, 289] width 147 height 25
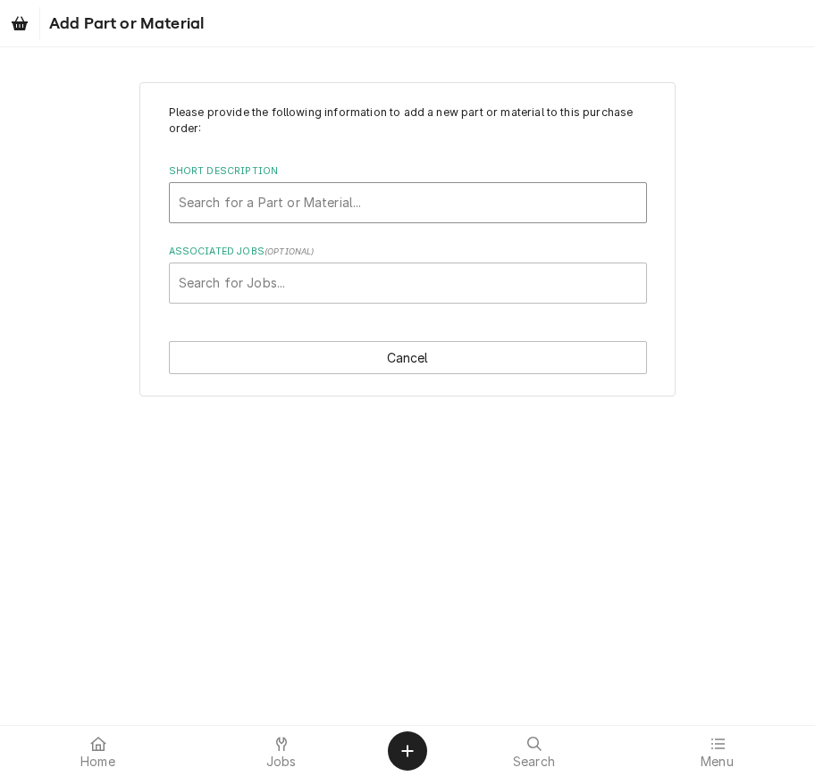
click at [569, 214] on div "Short Description" at bounding box center [408, 203] width 458 height 32
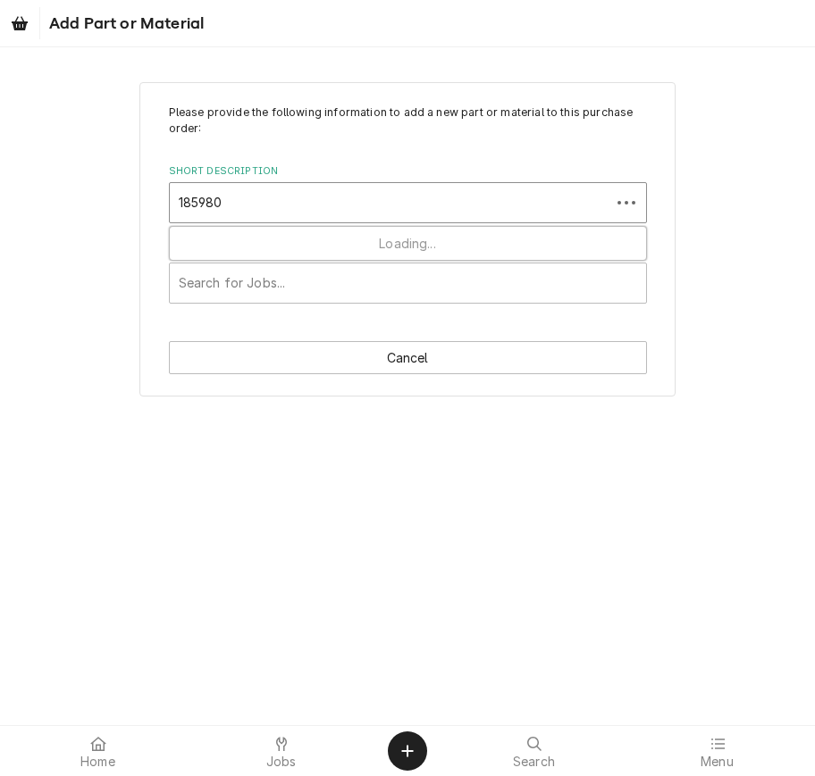
type input "1859807"
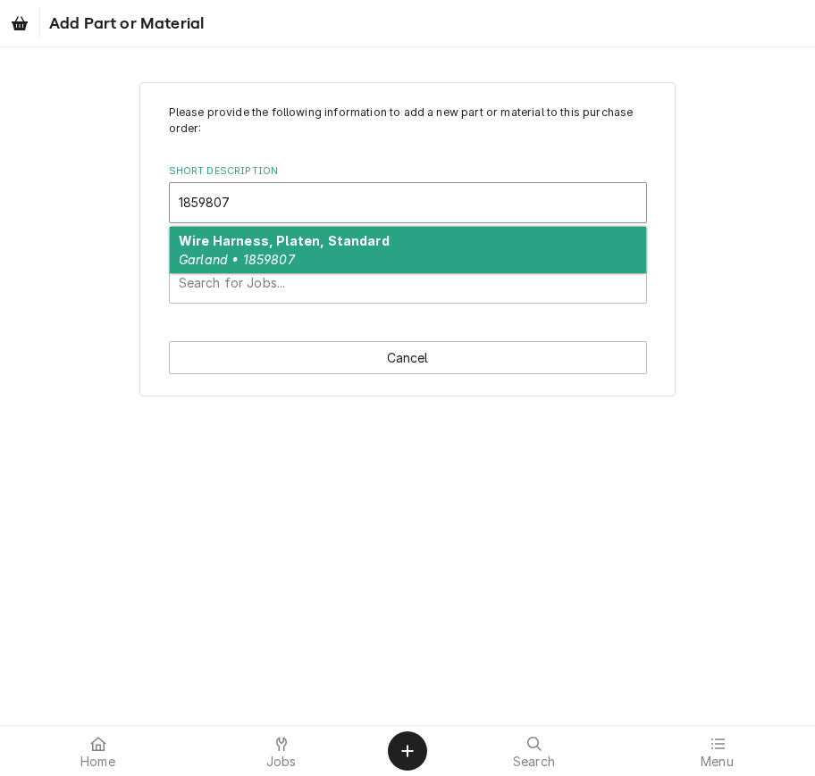
click at [501, 257] on div "Wire Harness, Platen, Standard Garland • 1859807" at bounding box center [408, 250] width 476 height 46
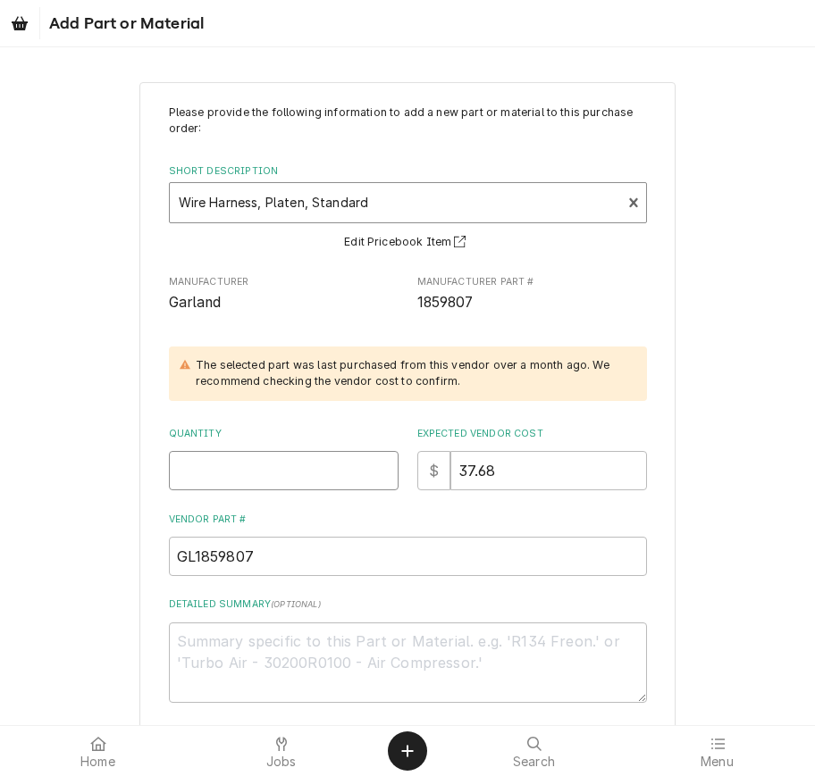
click at [356, 461] on input "Quantity" at bounding box center [284, 470] width 230 height 39
type textarea "x"
type input "2"
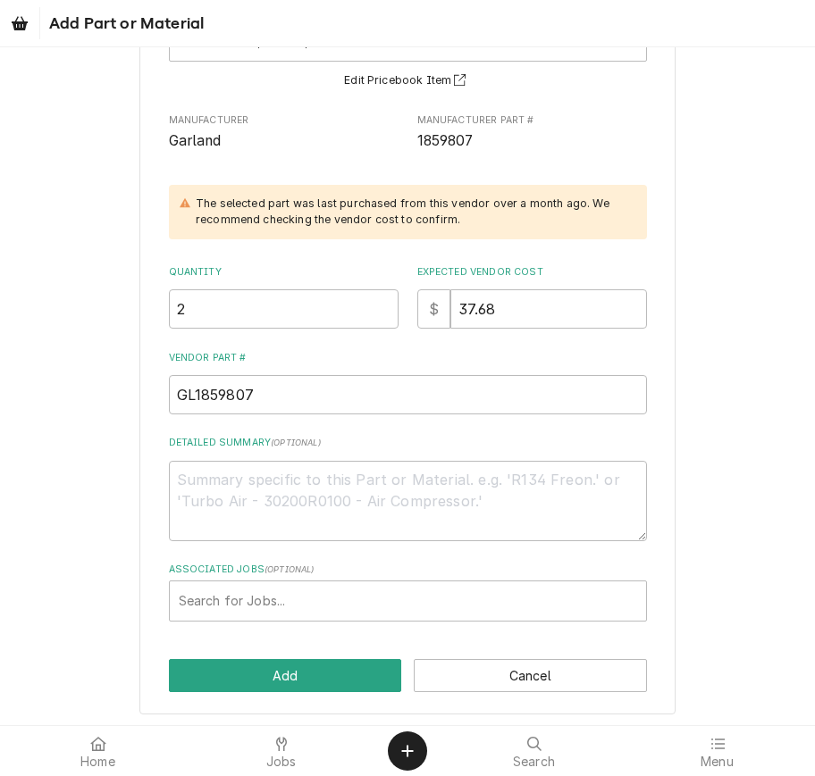
scroll to position [161, 0]
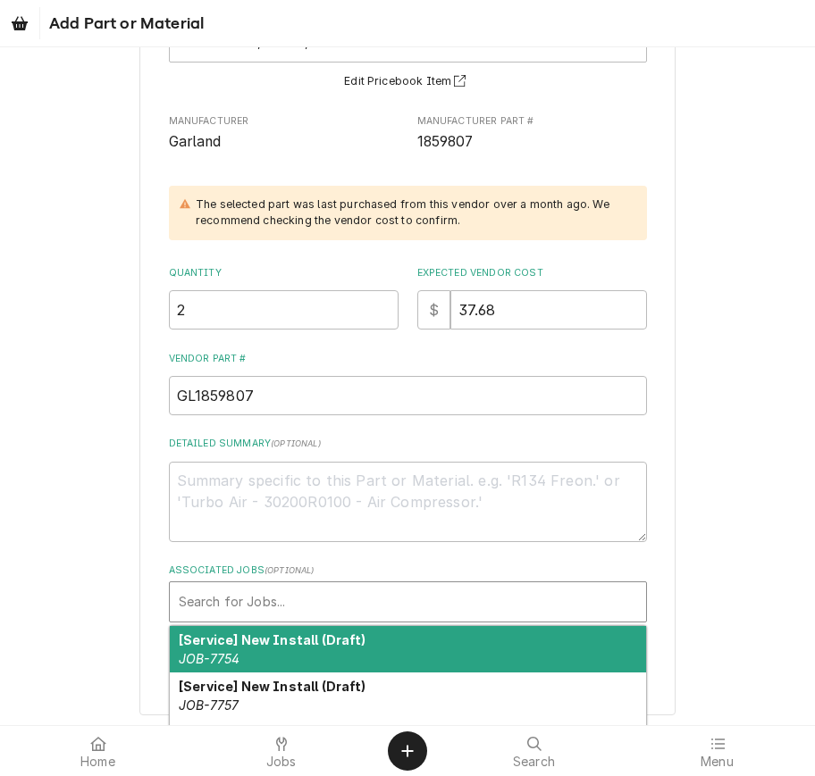
click at [506, 598] on div "Associated Jobs" at bounding box center [408, 602] width 458 height 32
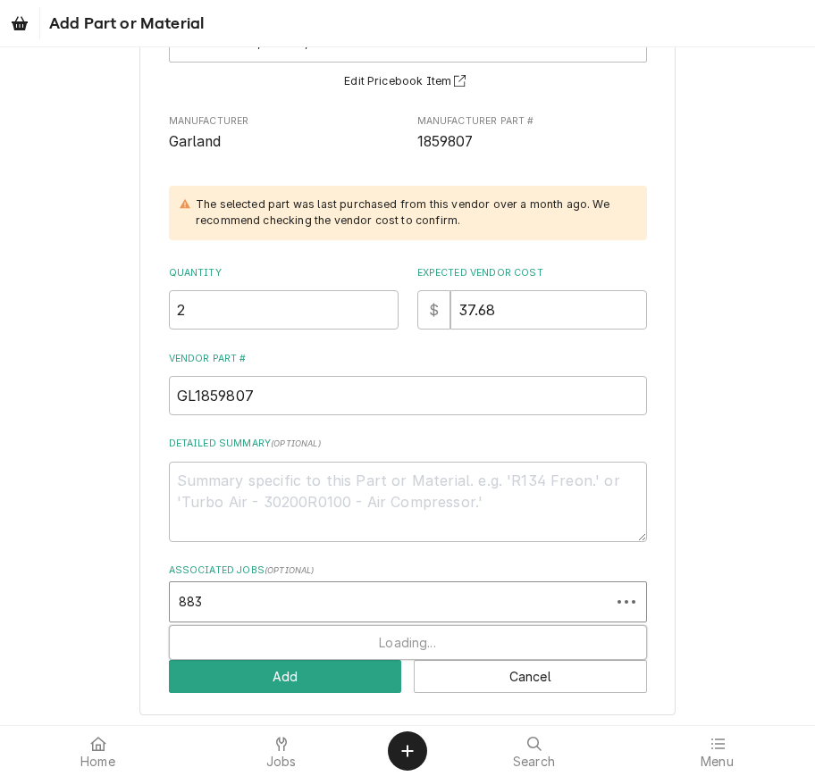
type input "8835"
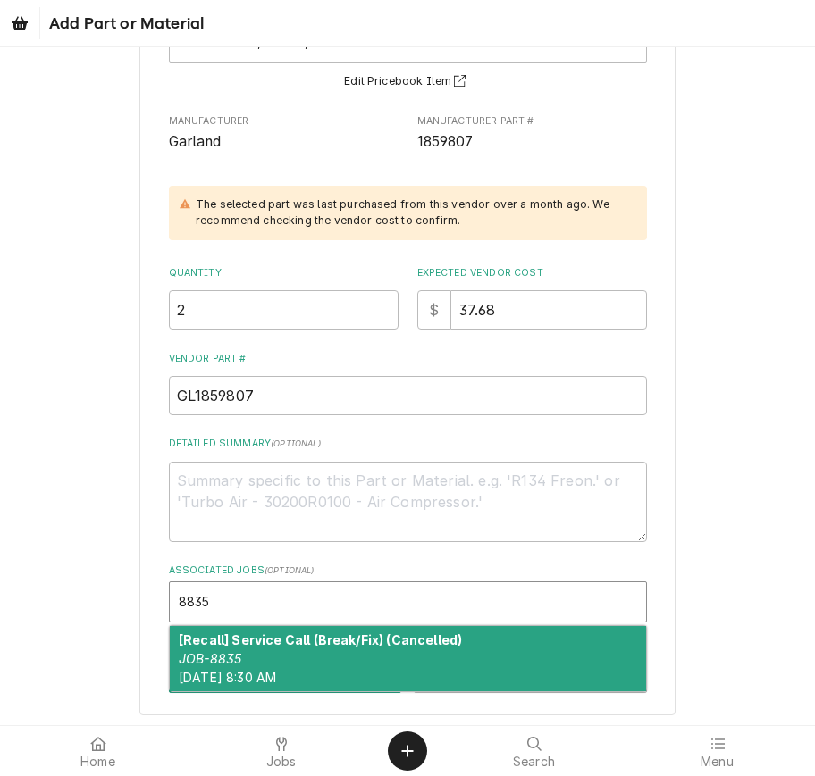
click at [406, 642] on div "[Recall] Service Call (Break/Fix) (Cancelled) JOB-8835 Tue, Sep 9th, 2025 - 8:3…" at bounding box center [408, 658] width 476 height 65
type textarea "x"
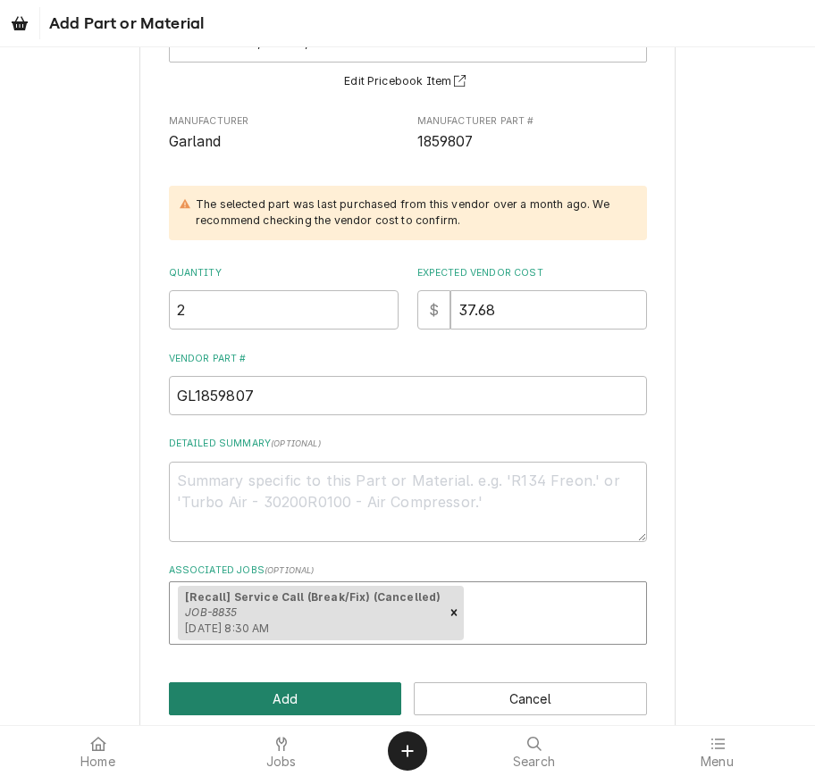
scroll to position [0, 1]
click at [350, 683] on button "Add" at bounding box center [285, 699] width 233 height 33
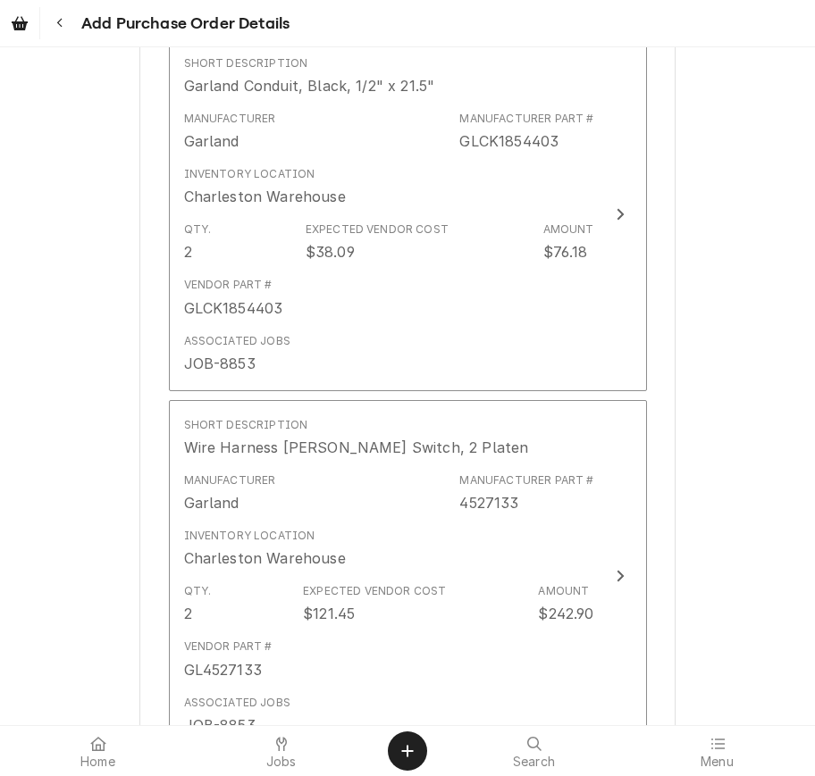
scroll to position [798, 0]
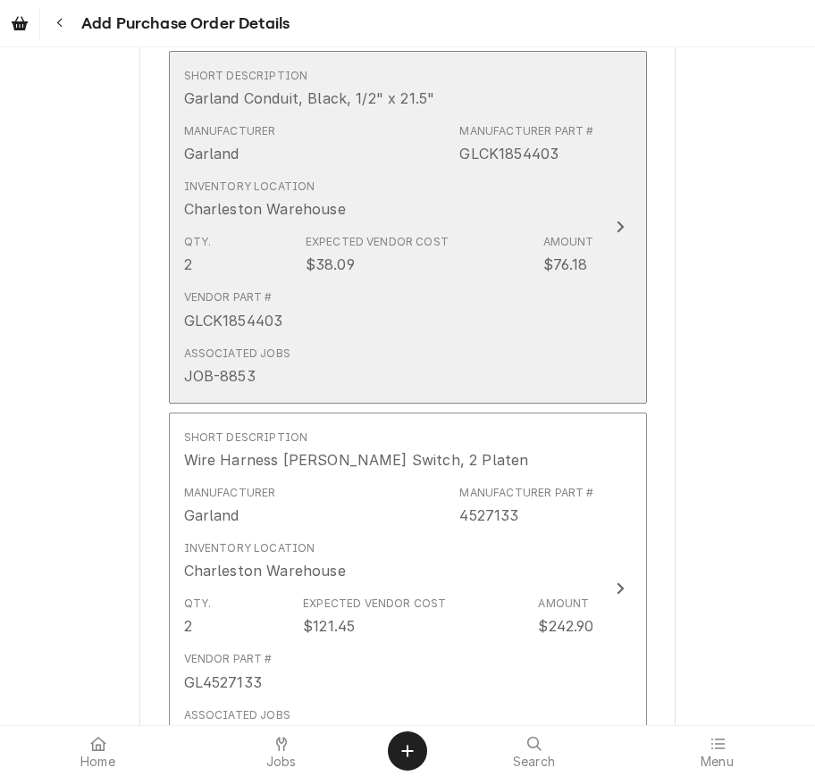
click at [614, 131] on button "Short Description Garland Conduit, Black, 1/2" x 21.5" Manufacturer Garland Man…" at bounding box center [408, 227] width 478 height 353
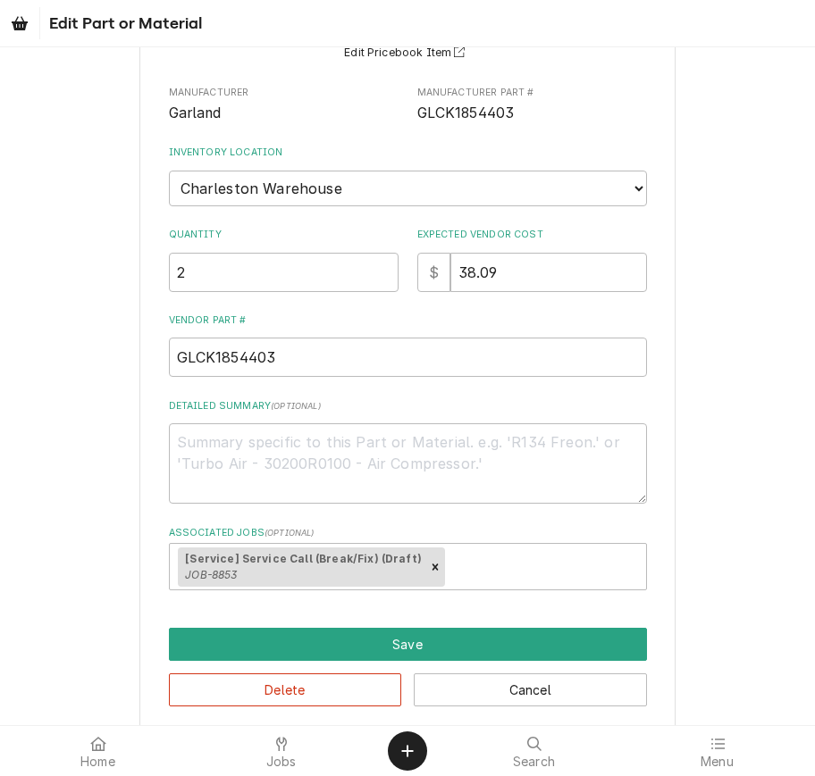
scroll to position [172, 0]
click at [216, 343] on input "GLCK1854403" at bounding box center [408, 358] width 478 height 39
type textarea "x"
type input "GLC1854403"
type textarea "x"
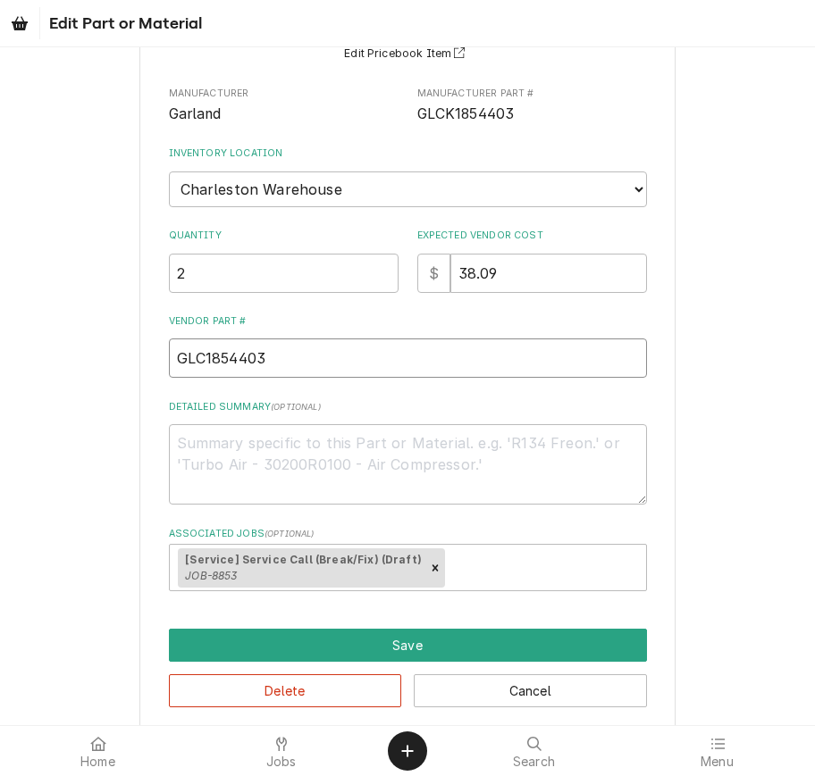
type input "GL1854403"
type textarea "x"
type input "G1854403"
type textarea "x"
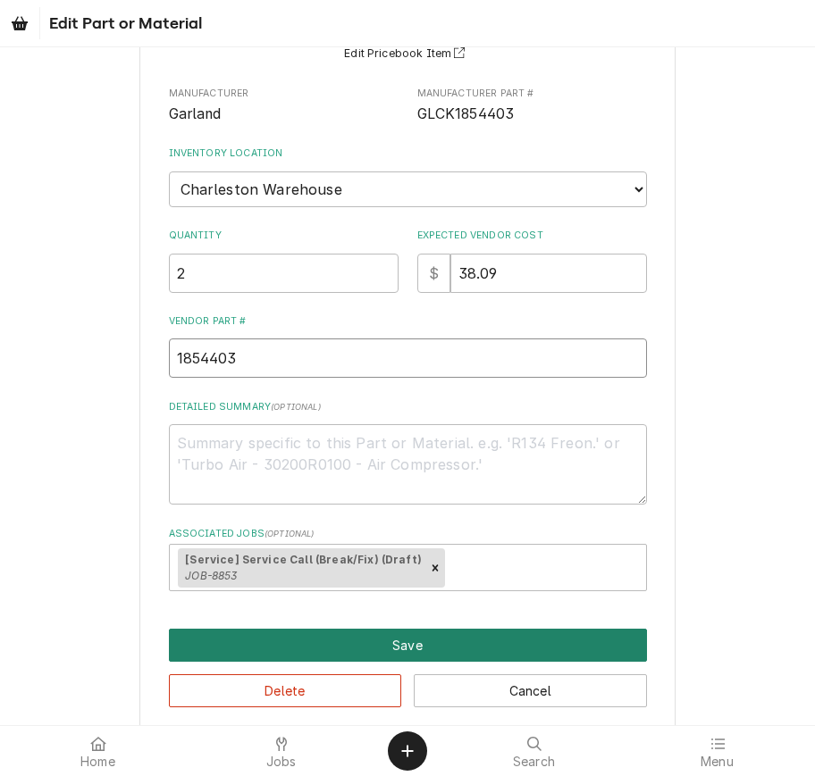
type input "1854403"
click at [617, 629] on button "Save" at bounding box center [408, 645] width 478 height 33
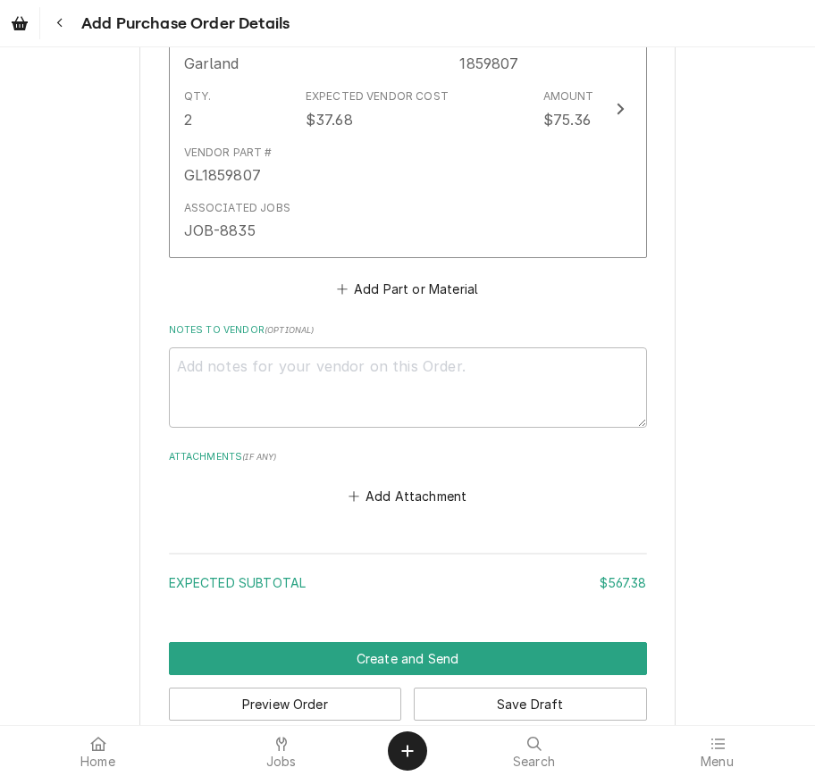
scroll to position [1973, 0]
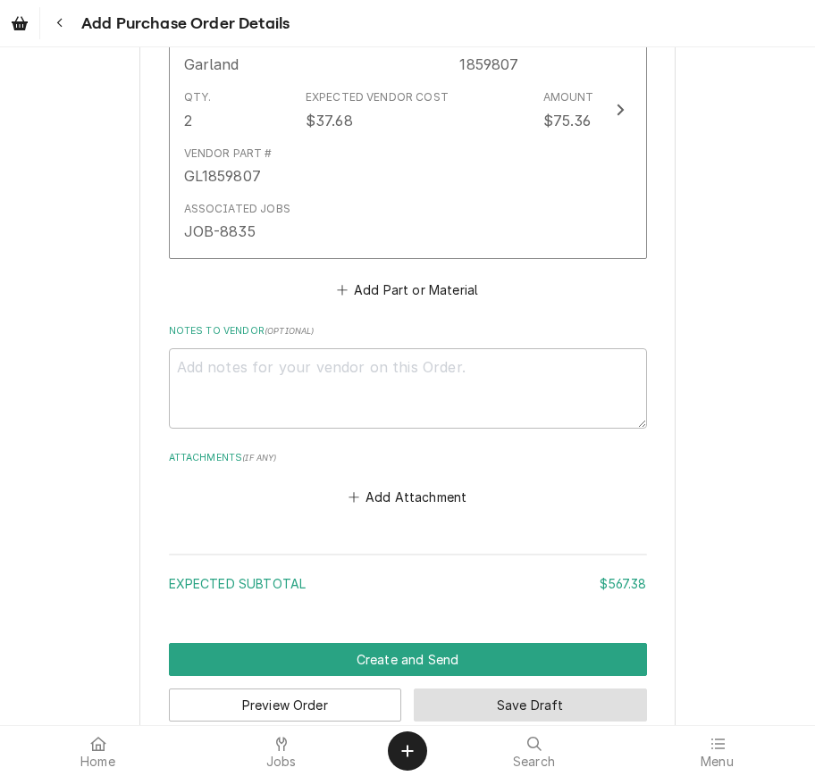
click at [605, 689] on button "Save Draft" at bounding box center [530, 705] width 233 height 33
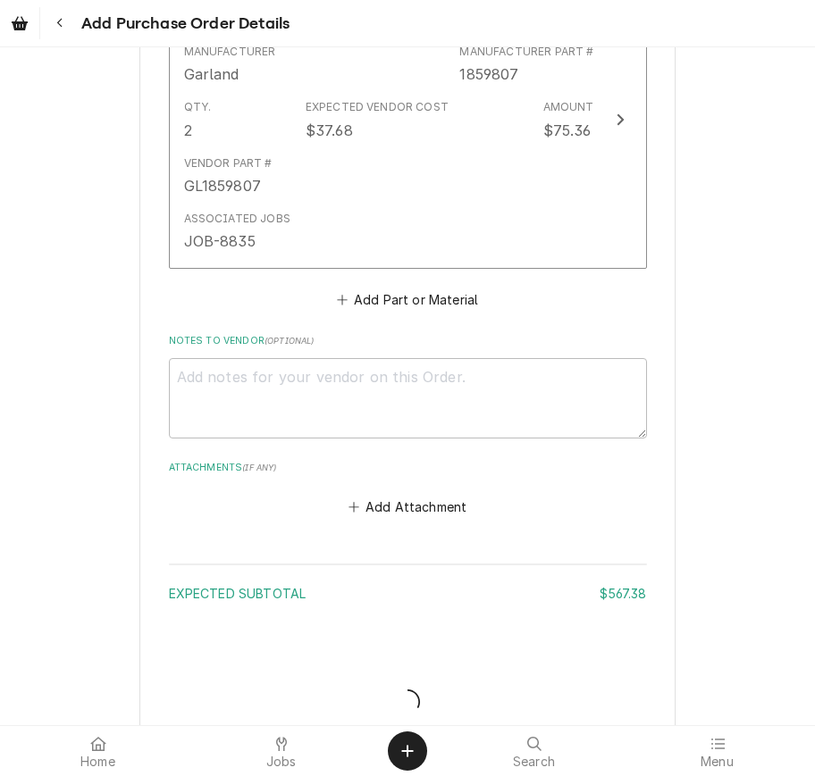
type textarea "x"
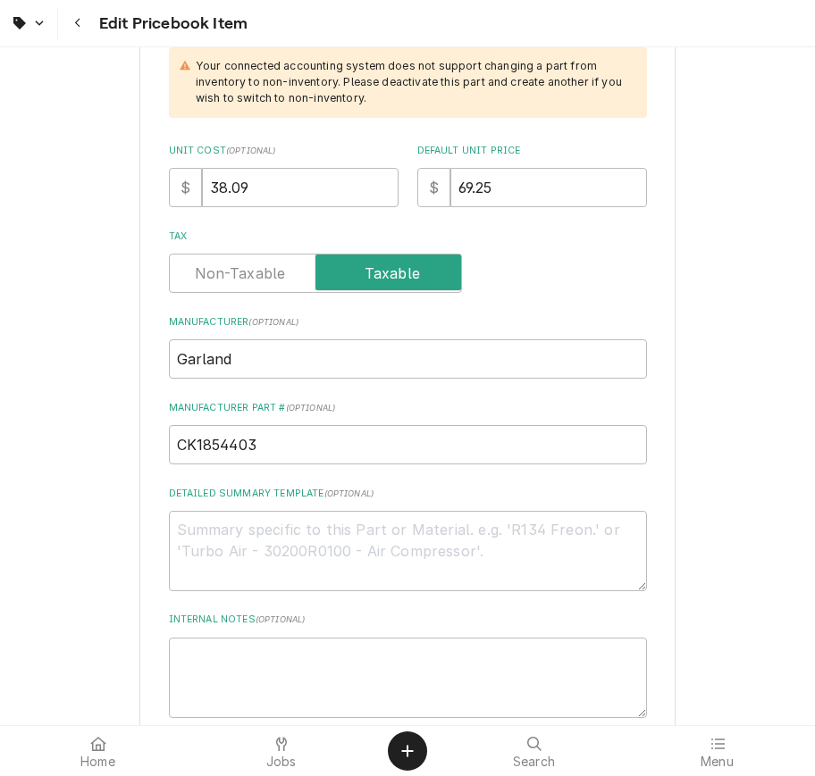
scroll to position [566, 0]
click at [179, 424] on input "CK1854403" at bounding box center [408, 443] width 478 height 39
type textarea "x"
type input "GCK1854403"
type textarea "x"
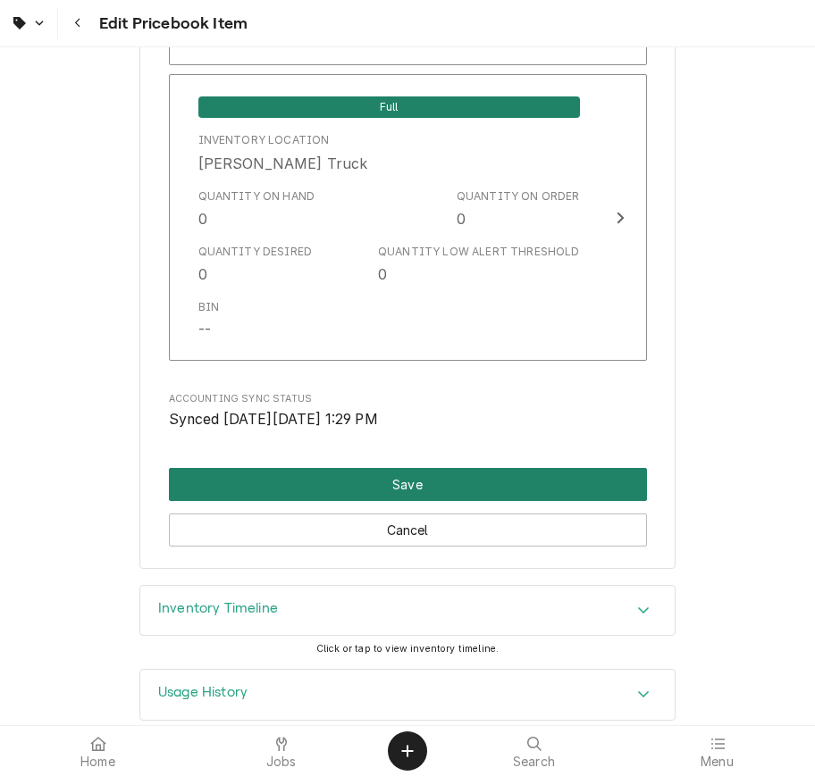
type input "GLCK1854403"
click at [474, 468] on button "Save" at bounding box center [408, 484] width 478 height 33
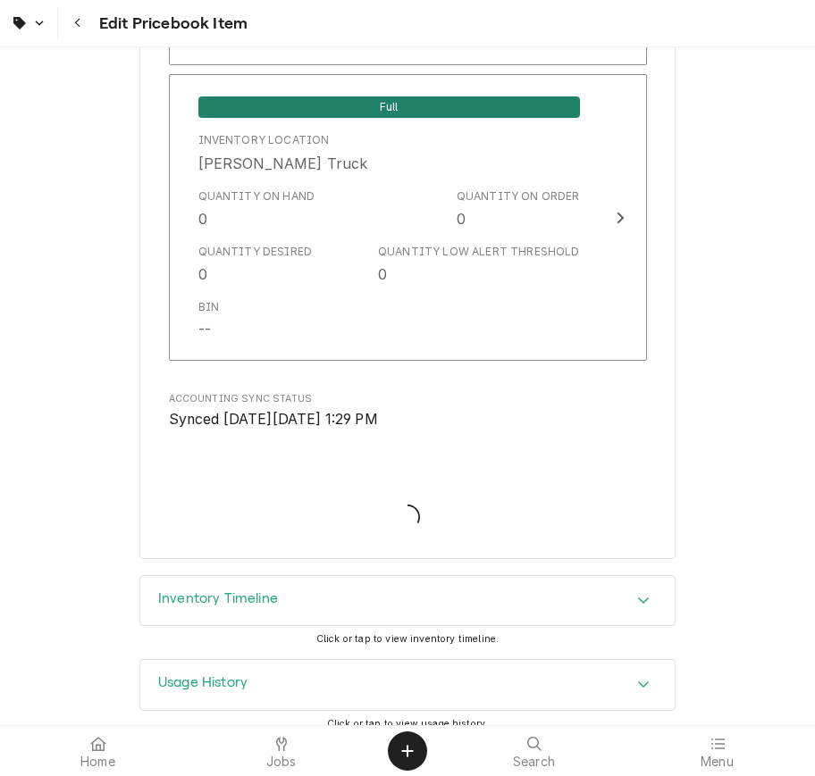
scroll to position [11668, 0]
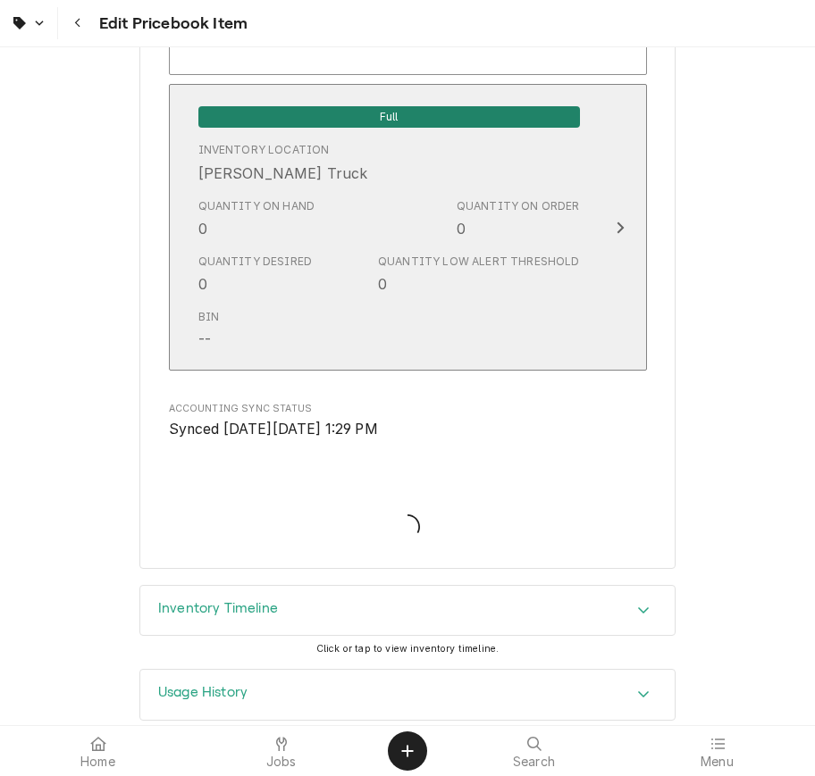
type textarea "x"
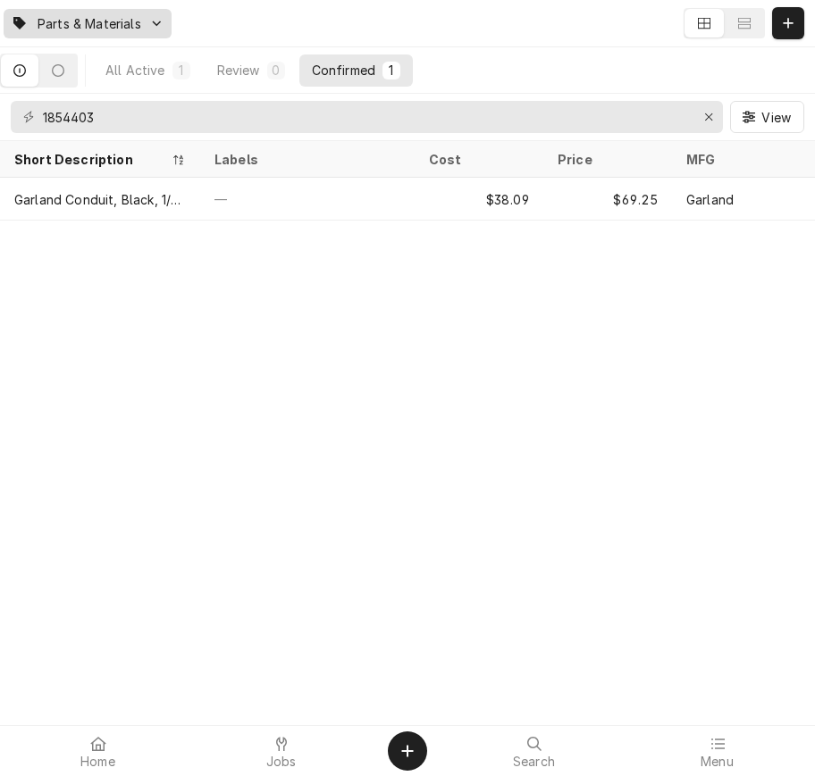
click at [52, 25] on span "Parts & Materials" at bounding box center [90, 23] width 104 height 19
click at [25, 30] on html "Parts & Materials All Active 1 Review 0 Confirmed 1 1854403 View Short Descript…" at bounding box center [407, 388] width 815 height 776
click at [25, 30] on div "Dynamic Content Wrapper" at bounding box center [20, 23] width 18 height 21
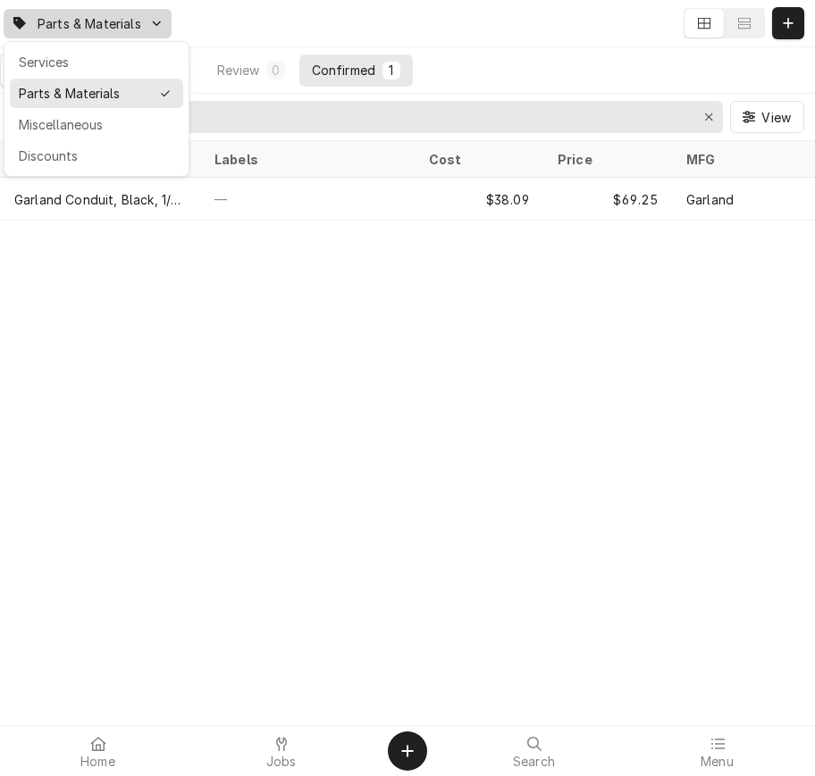
click at [143, 50] on div "Services" at bounding box center [96, 61] width 173 height 29
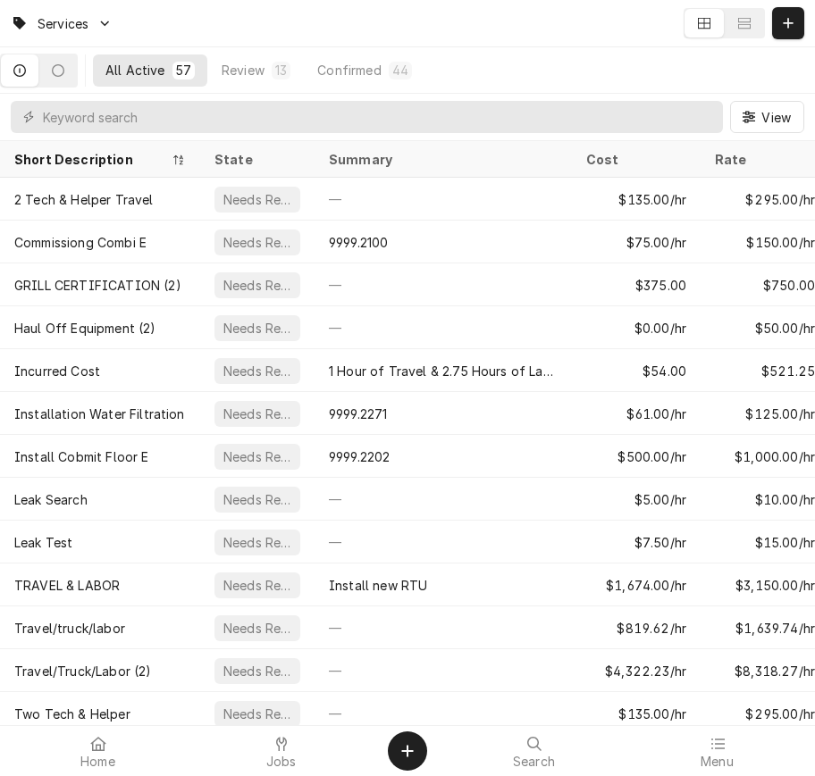
click at [451, 105] on div "View" at bounding box center [407, 117] width 815 height 46
click at [450, 107] on input "Dynamic Content Wrapper" at bounding box center [378, 117] width 671 height 32
type input "5"
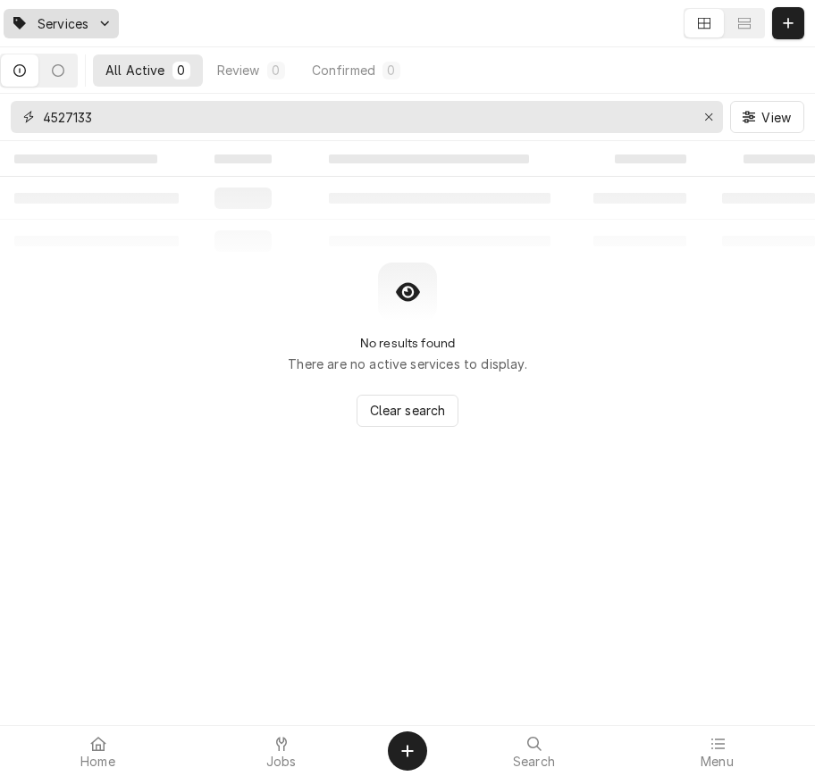
type input "4527133"
click at [108, 29] on div "Dynamic Content Wrapper" at bounding box center [104, 23] width 14 height 14
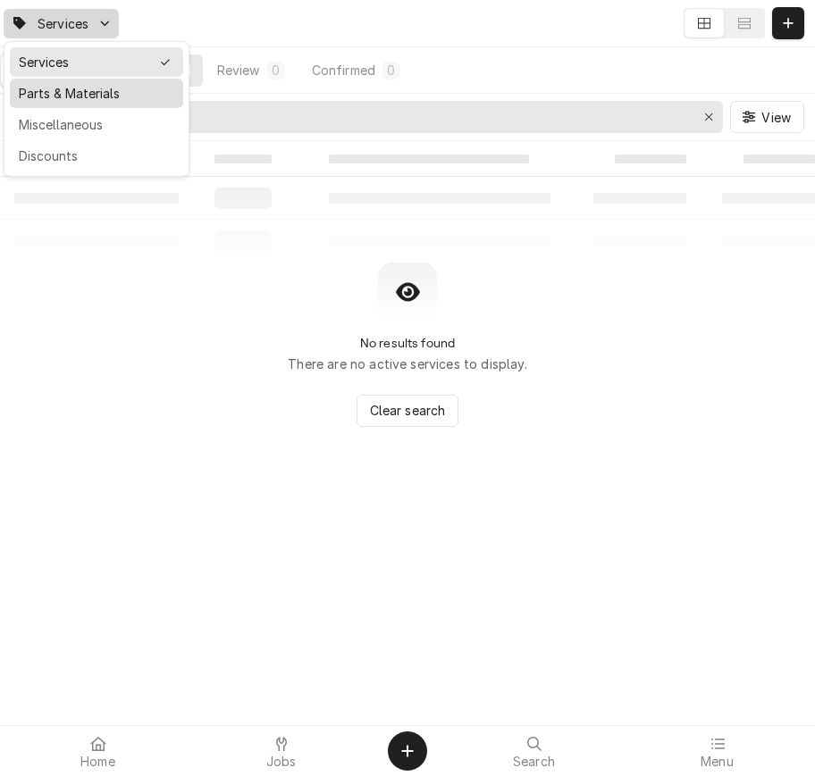
click at [105, 103] on div "Parts & Materials" at bounding box center [96, 93] width 155 height 19
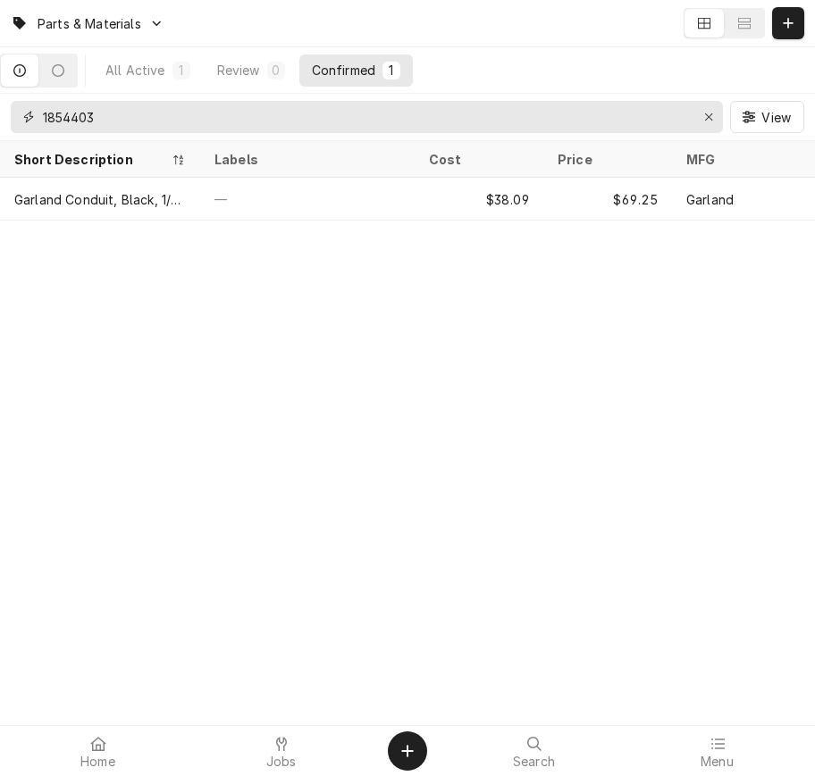
drag, startPoint x: 181, startPoint y: 122, endPoint x: 16, endPoint y: 122, distance: 165.3
click at [16, 122] on div "1854403" at bounding box center [367, 117] width 712 height 32
type input "4527133"
click at [708, 122] on icon "Erase input" at bounding box center [709, 117] width 10 height 13
type input "1859401"
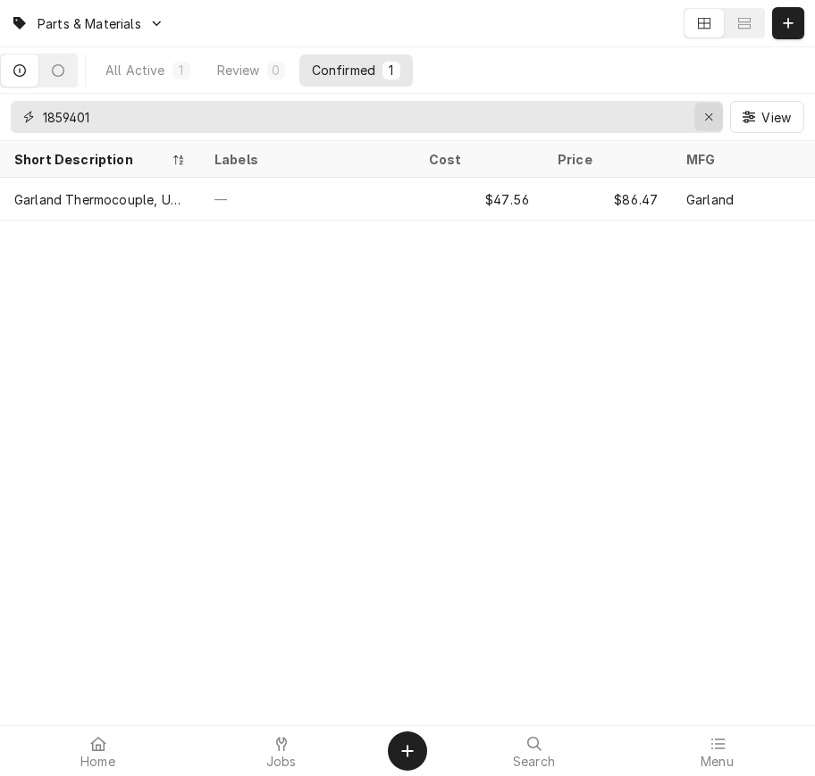
click at [714, 121] on div "Erase input" at bounding box center [709, 117] width 18 height 18
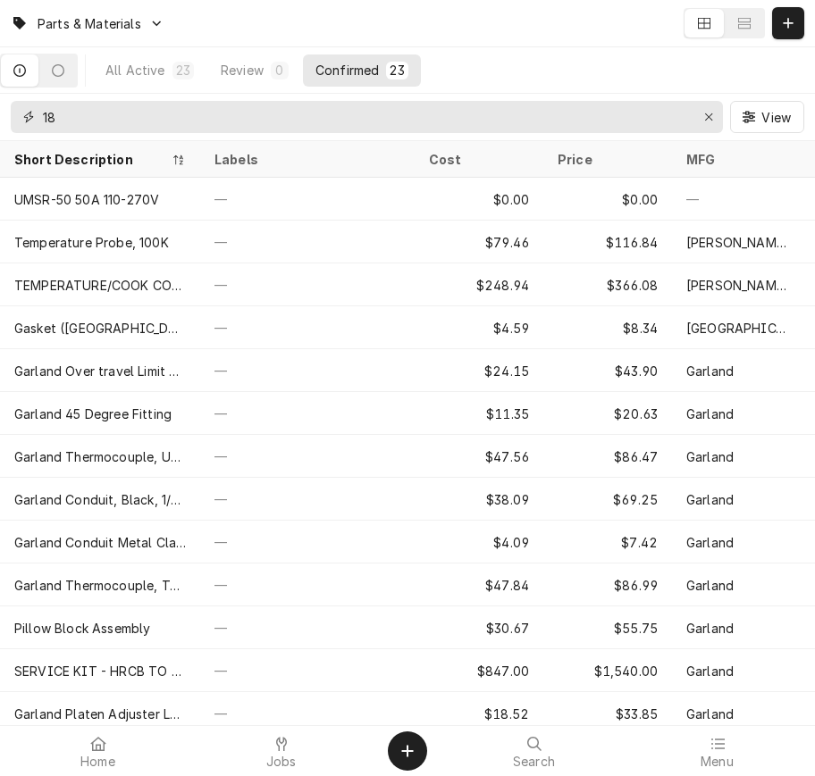
type input "1"
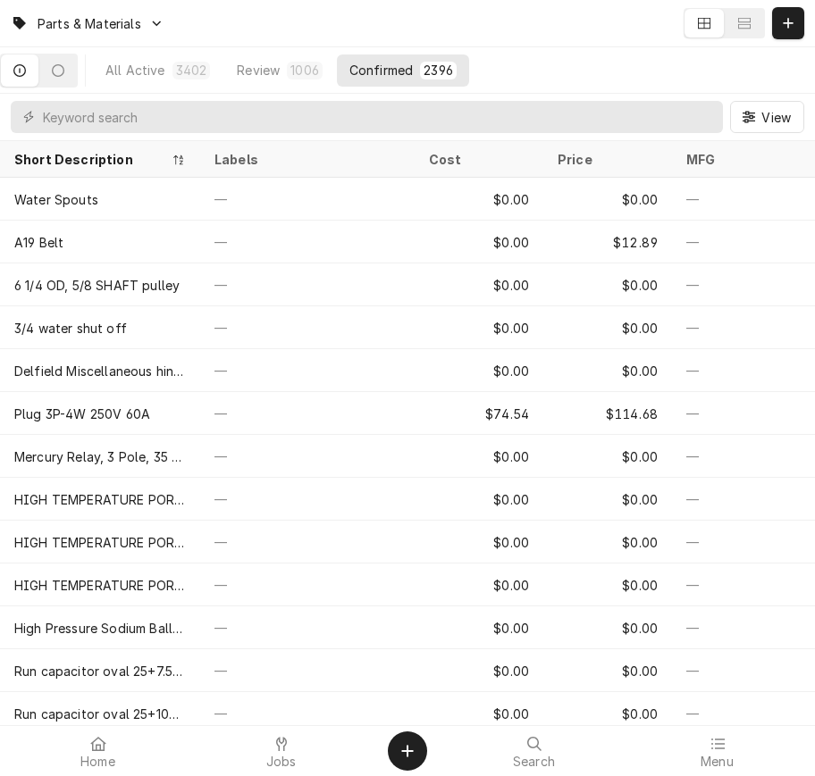
click at [645, 99] on div "View" at bounding box center [407, 117] width 815 height 46
click at [646, 105] on input "Dynamic Content Wrapper" at bounding box center [378, 117] width 671 height 32
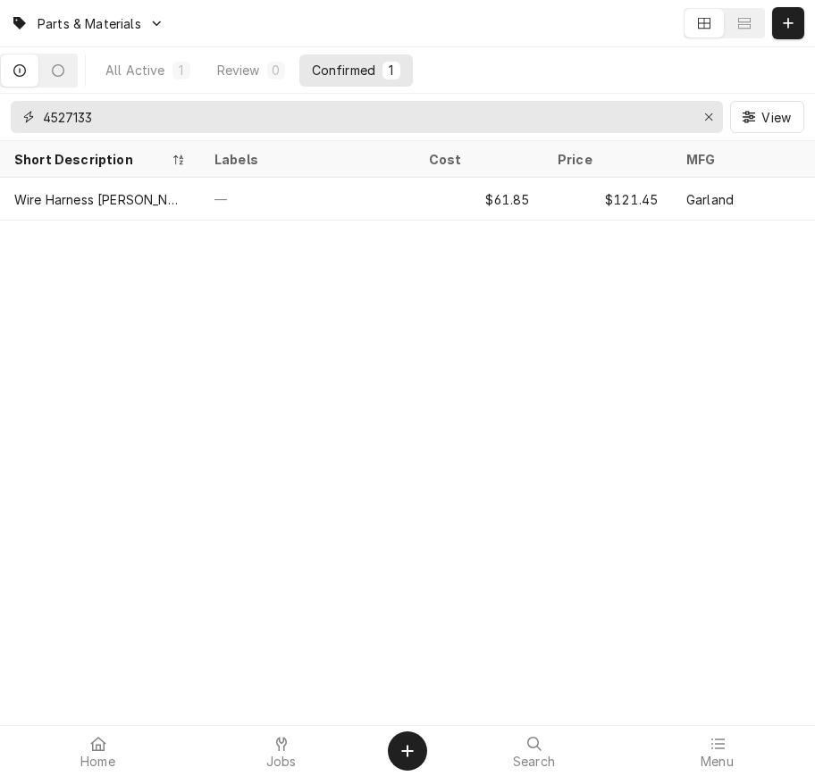
click at [645, 122] on input "4527133" at bounding box center [366, 117] width 646 height 32
type input "4527133"
click at [701, 122] on div "Erase input" at bounding box center [709, 117] width 18 height 18
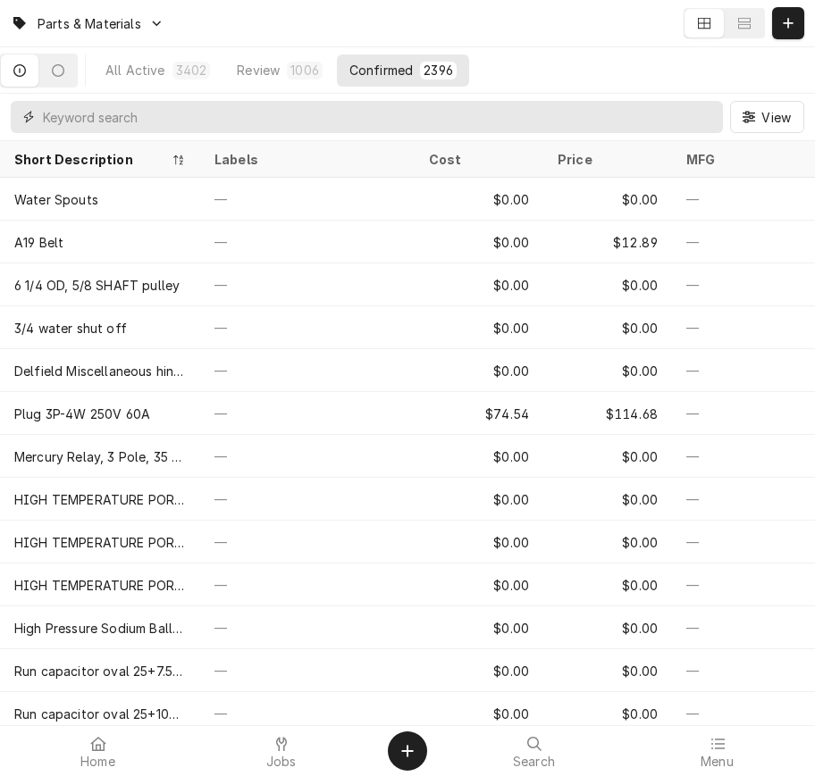
click at [606, 125] on input "Dynamic Content Wrapper" at bounding box center [378, 117] width 671 height 32
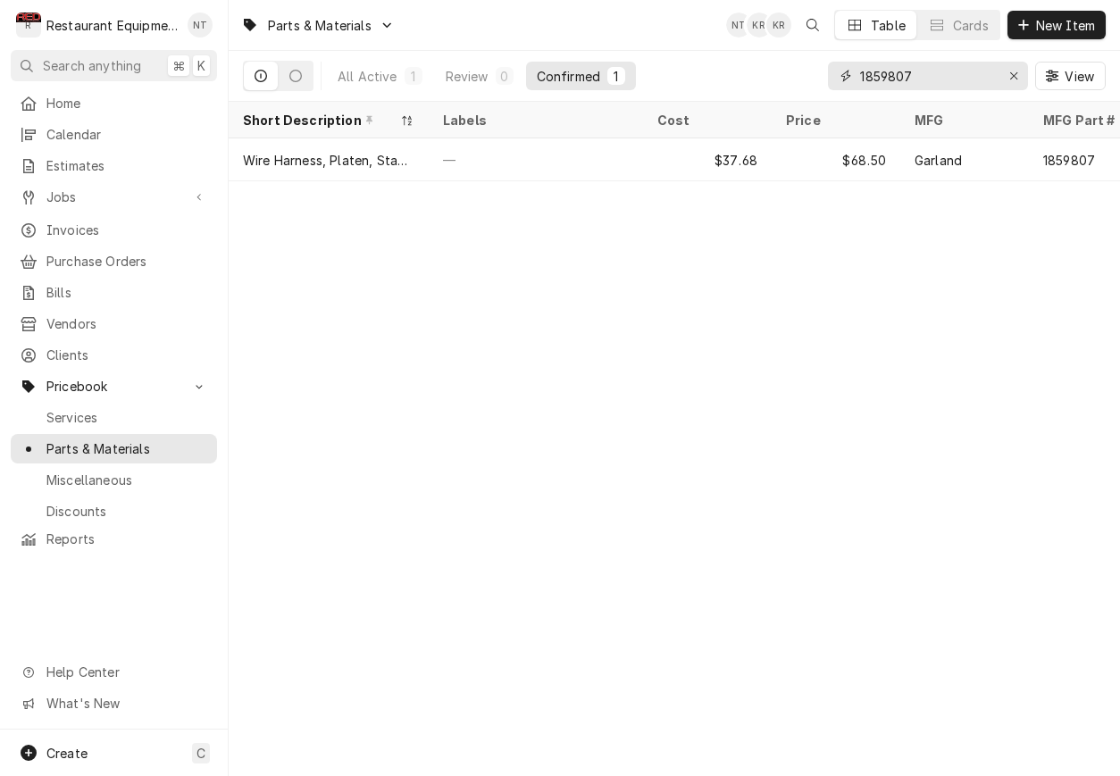
type input "1859807"
click at [625, 0] on div "Parts & Materials NT KR KR Table Cards New Item" at bounding box center [675, 25] width 892 height 50
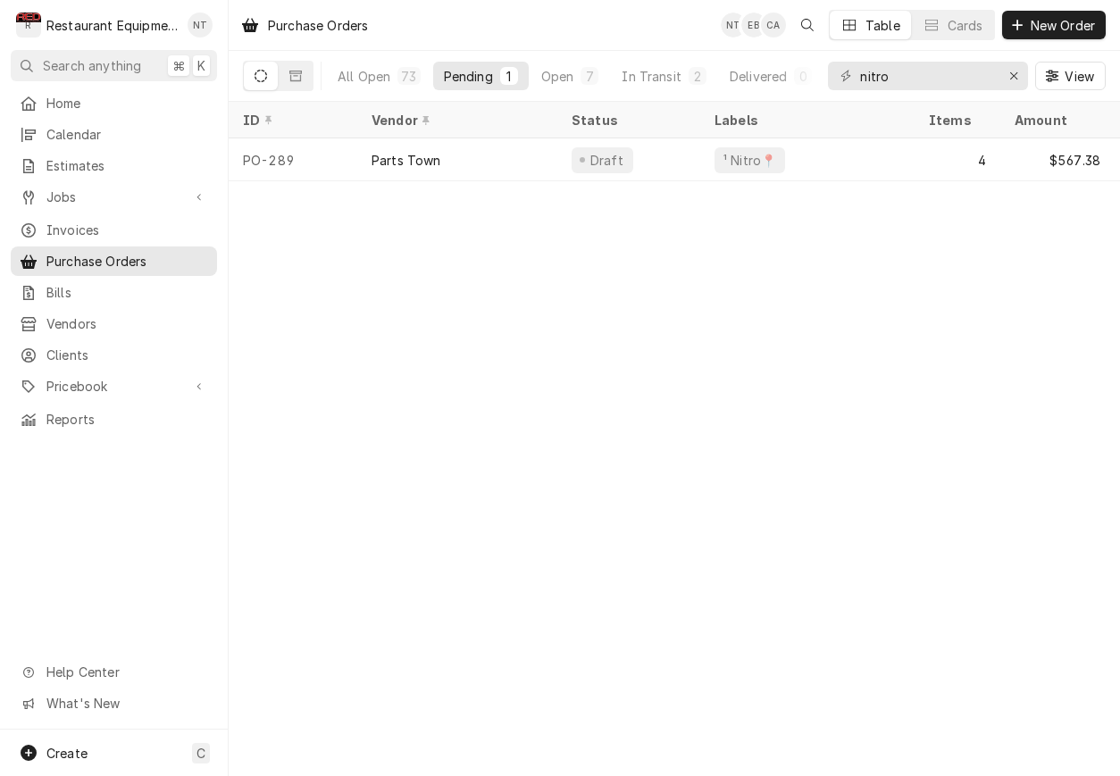
click at [488, 68] on div "Pending" at bounding box center [468, 76] width 49 height 19
click at [385, 80] on div "All Open" at bounding box center [364, 76] width 53 height 19
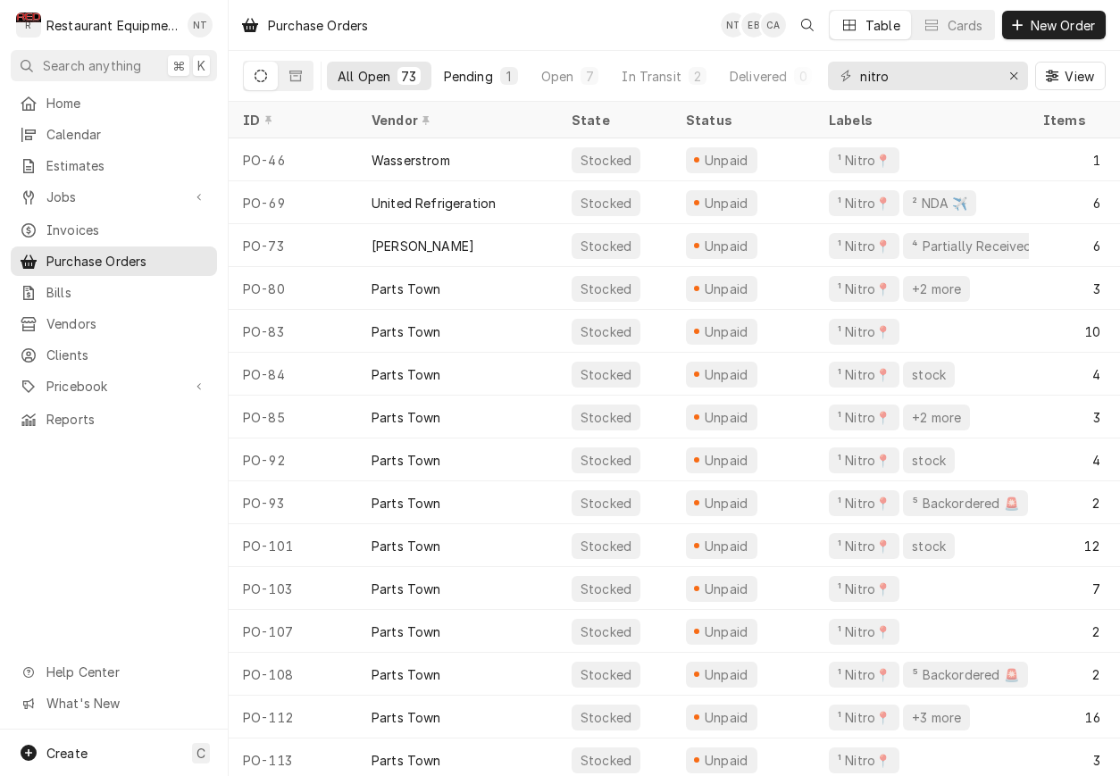
click at [446, 77] on div "Pending" at bounding box center [468, 76] width 49 height 19
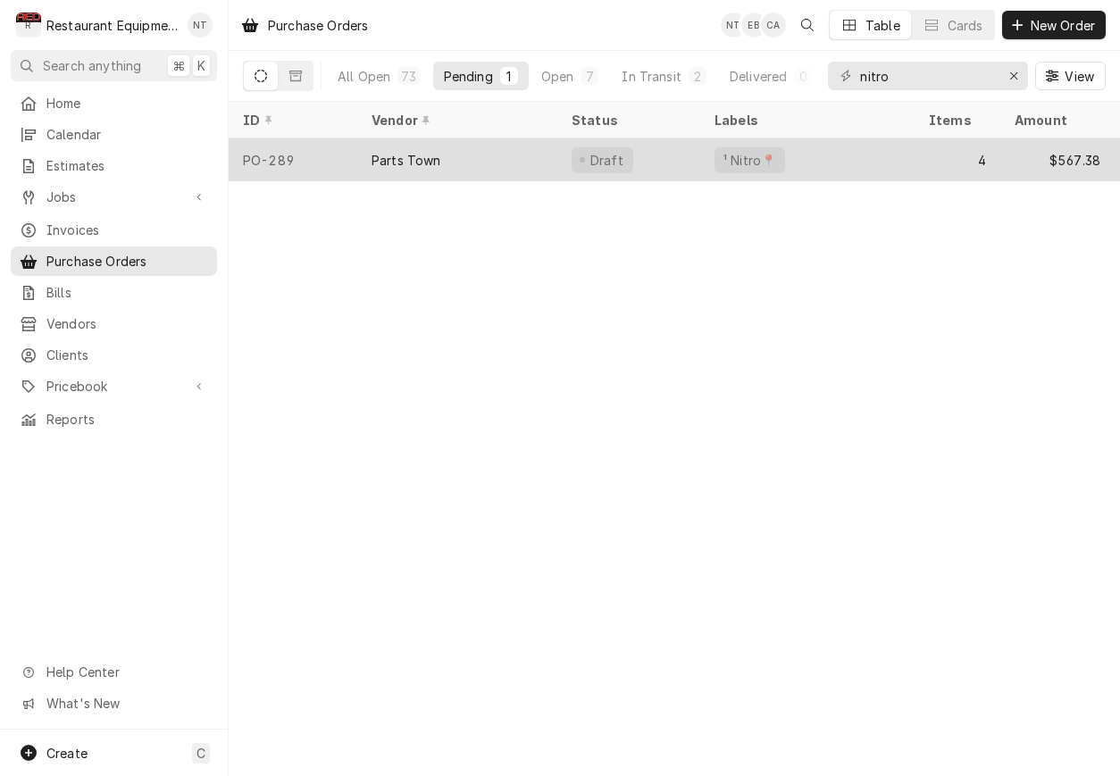
click at [814, 163] on div "¹ Nitro📍" at bounding box center [807, 159] width 214 height 43
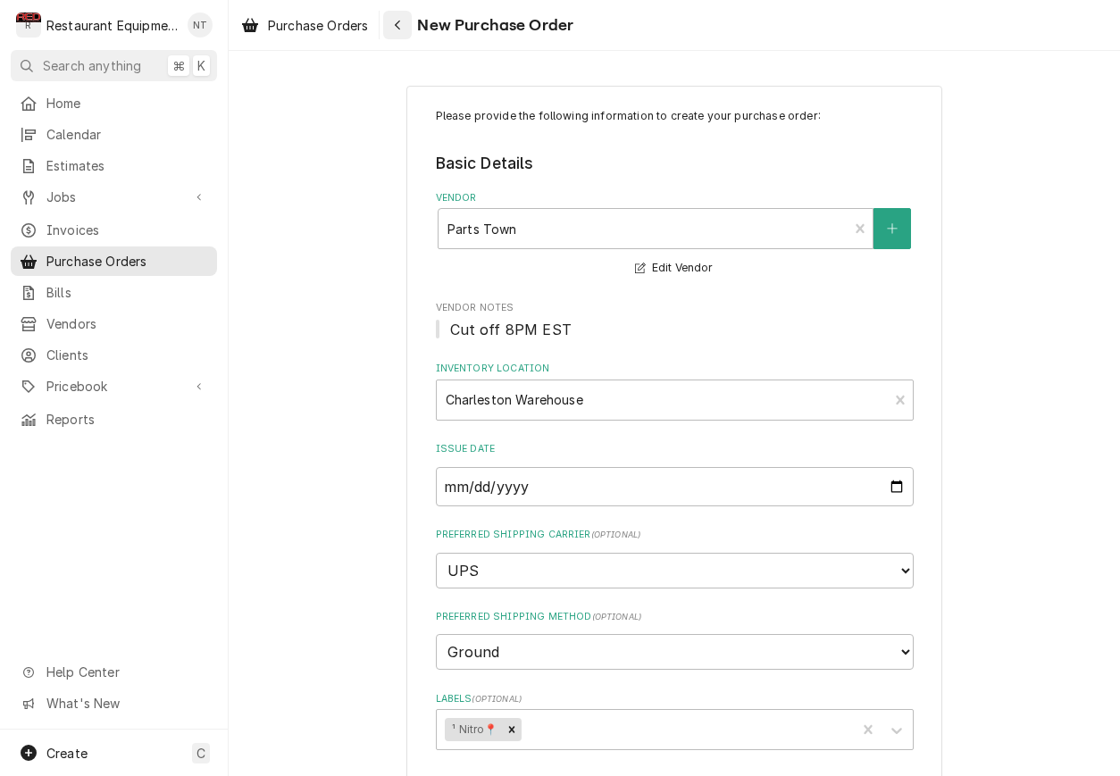
click at [395, 27] on div "Navigate back" at bounding box center [398, 25] width 18 height 18
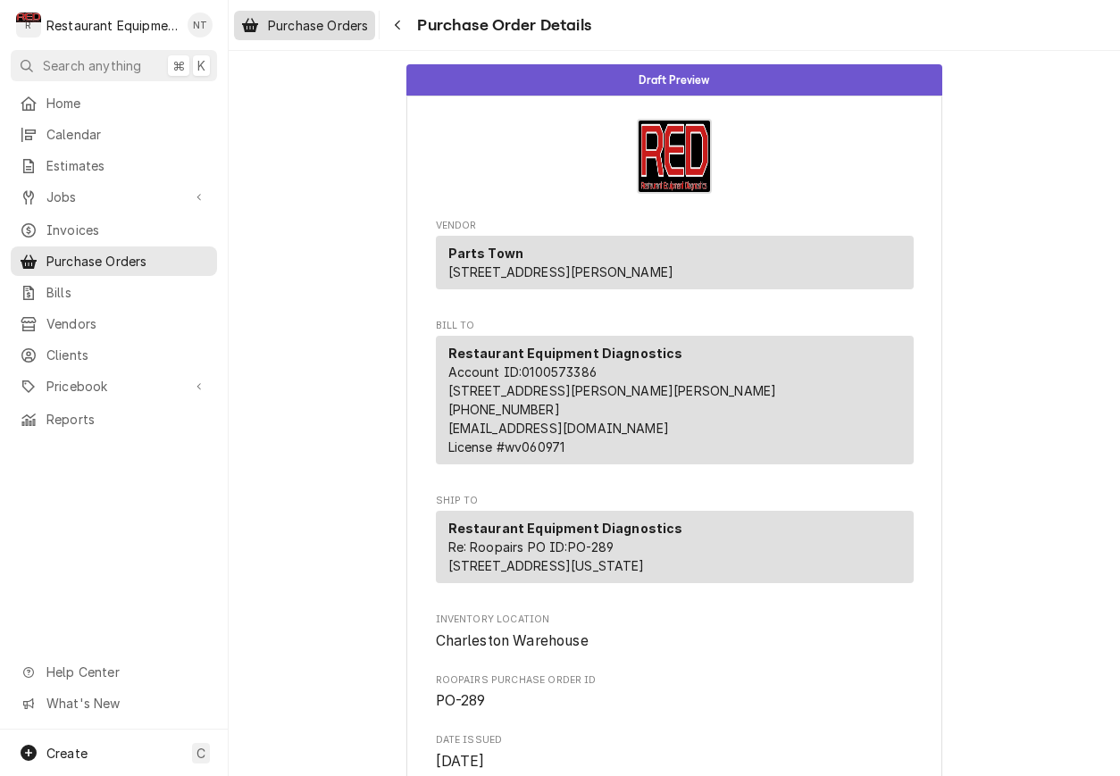
click at [347, 30] on span "Purchase Orders" at bounding box center [318, 25] width 100 height 19
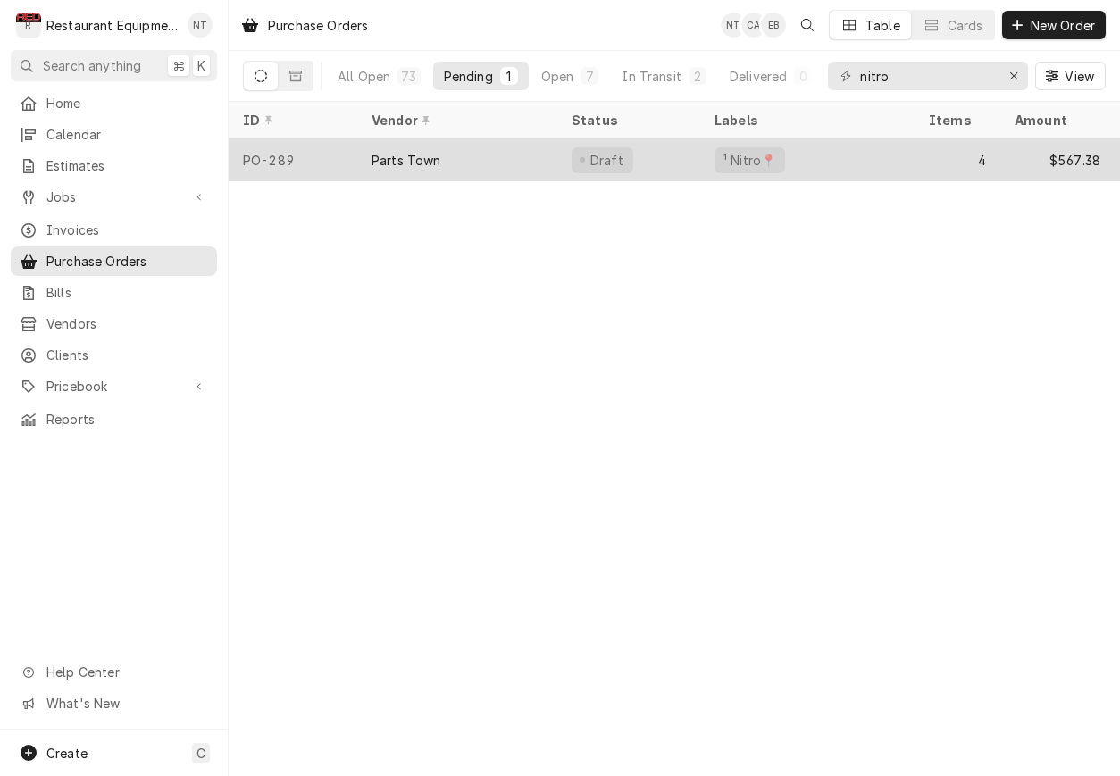
click at [661, 157] on div "Draft" at bounding box center [629, 159] width 143 height 43
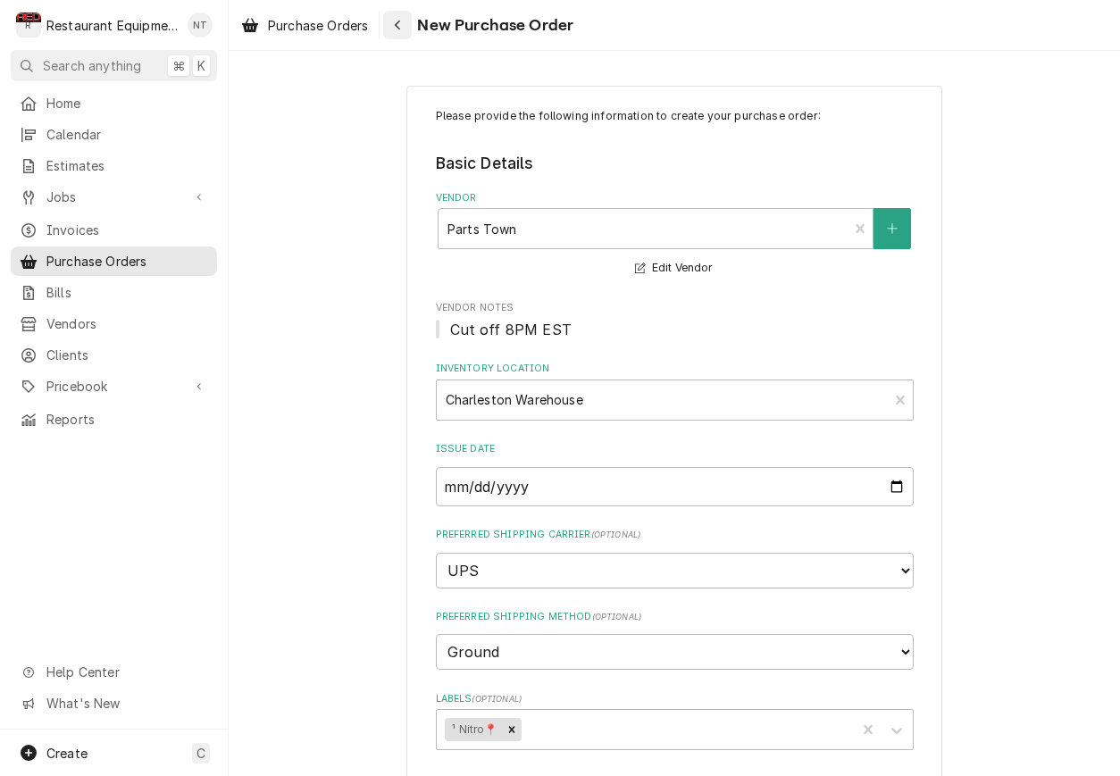
click at [402, 22] on icon "Navigate back" at bounding box center [398, 25] width 8 height 13
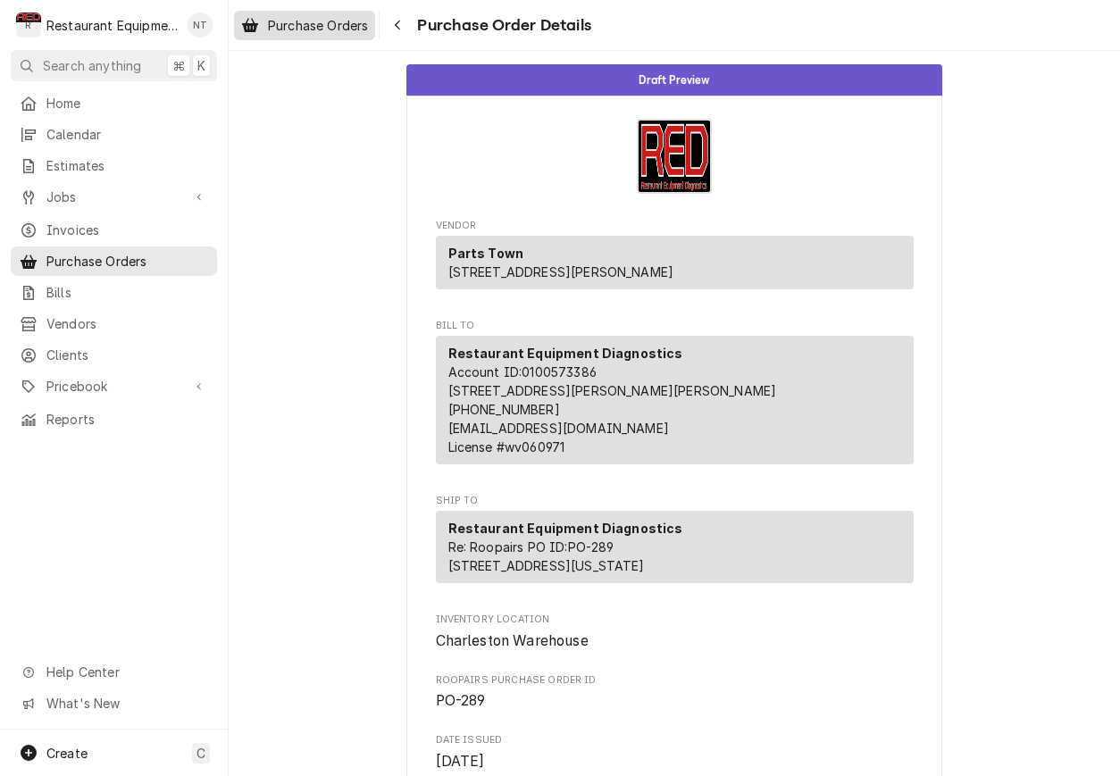
click at [350, 35] on div "Purchase Orders" at bounding box center [305, 25] width 134 height 22
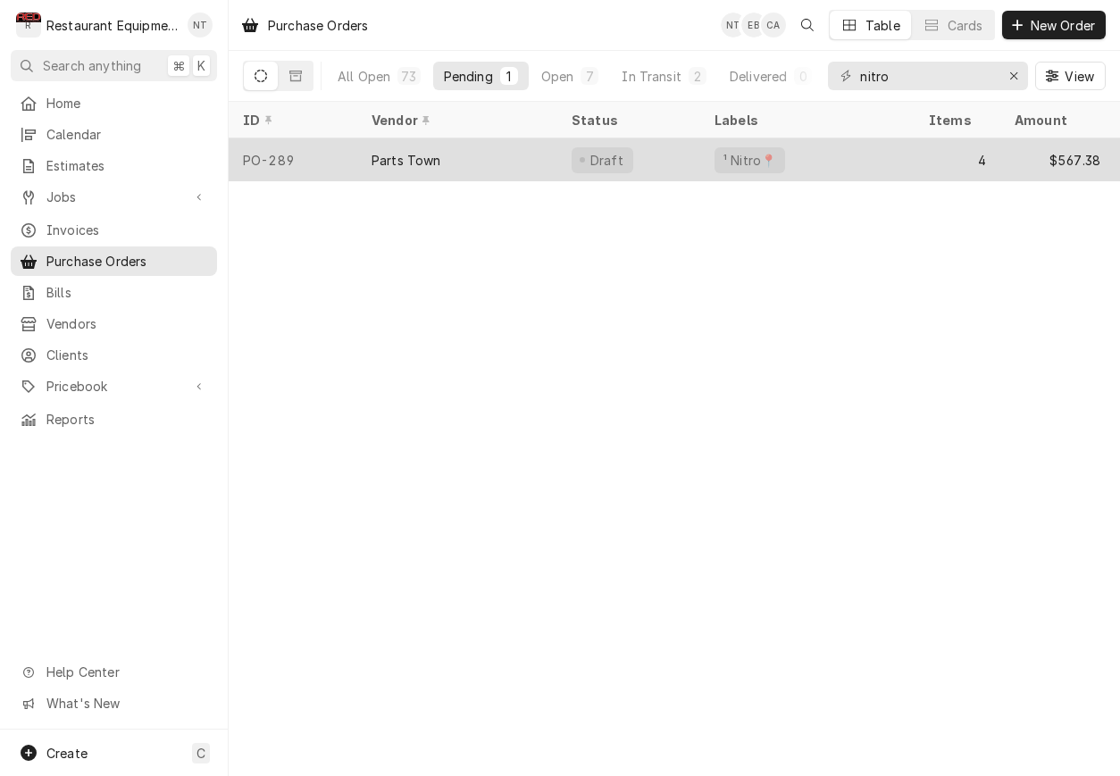
click at [1044, 169] on div "$567.38" at bounding box center [1058, 159] width 114 height 43
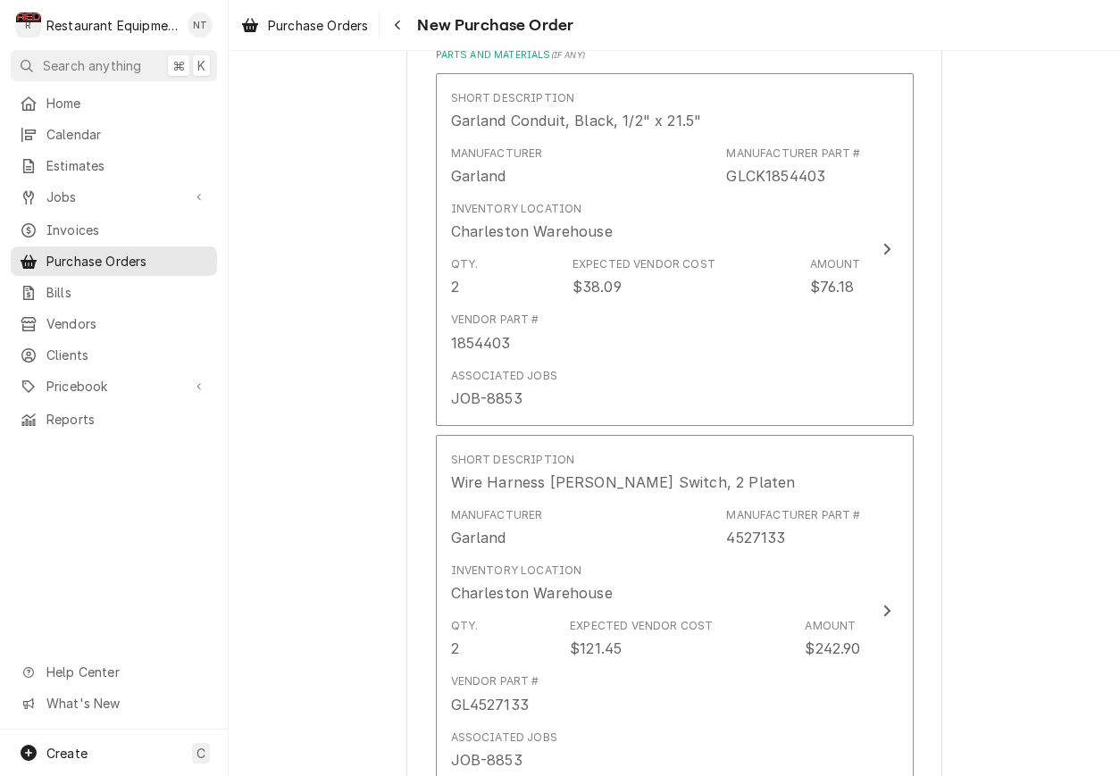
scroll to position [778, 0]
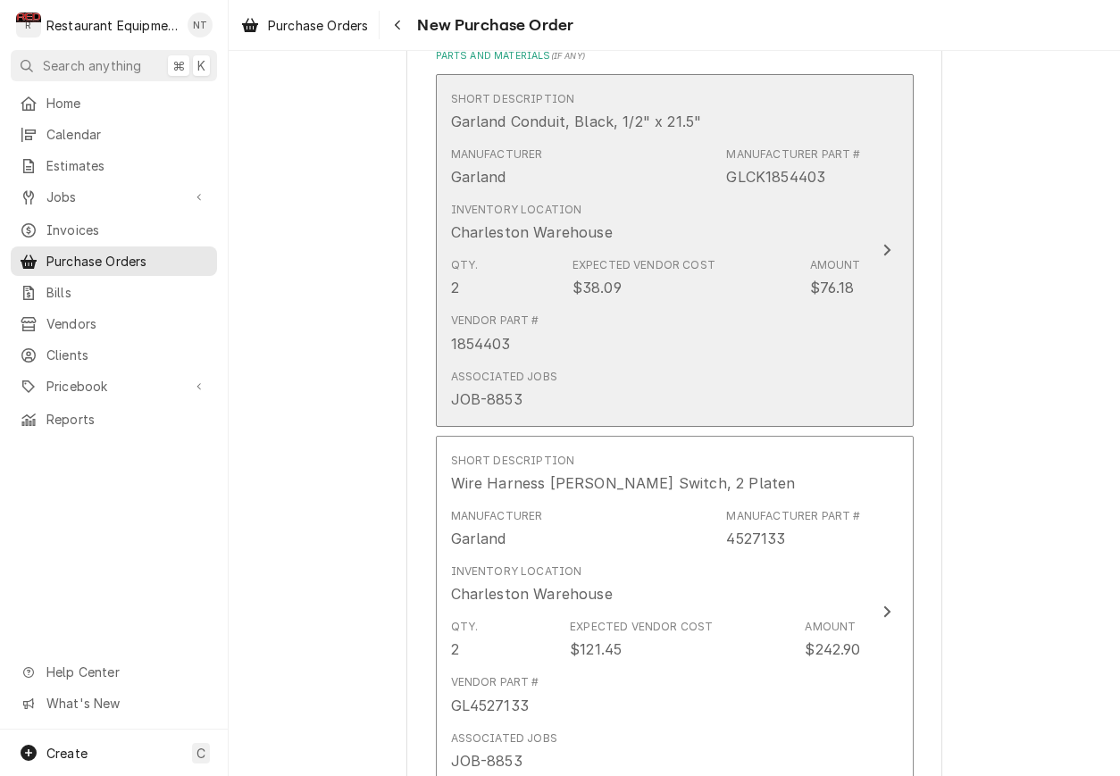
click at [706, 139] on div "Manufacturer Garland Manufacturer Part # GLCK1854403" at bounding box center [656, 166] width 410 height 55
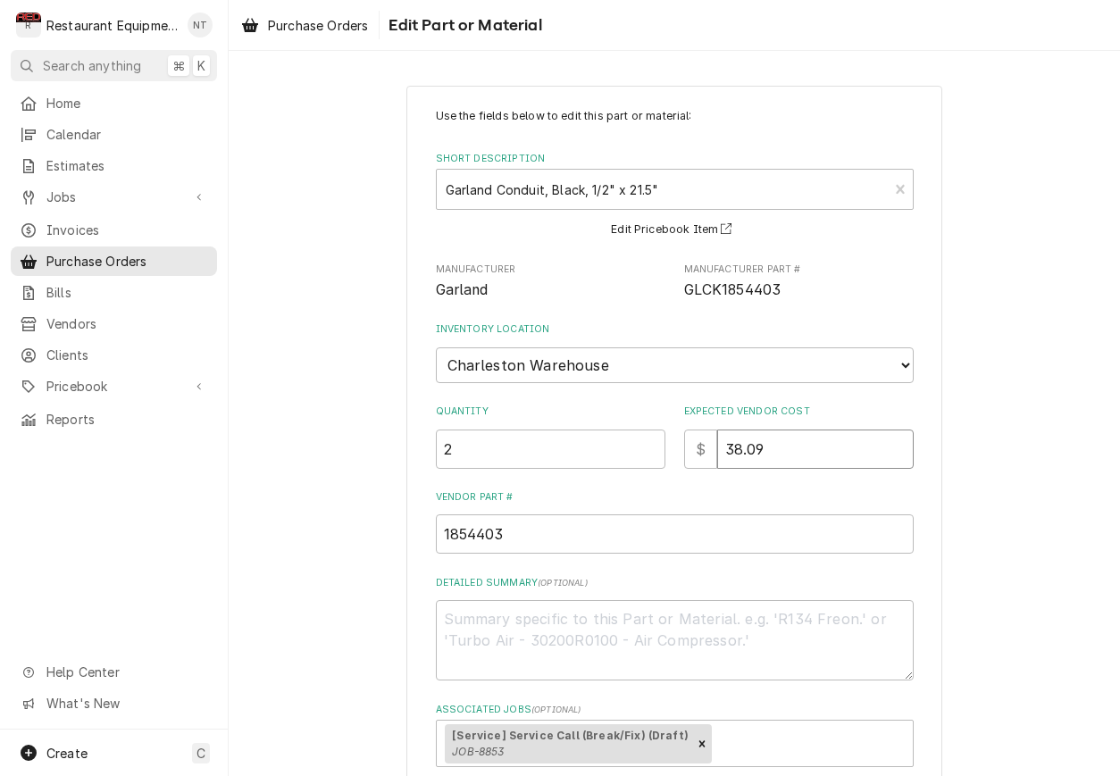
drag, startPoint x: 746, startPoint y: 449, endPoint x: 692, endPoint y: 460, distance: 54.9
click at [687, 462] on div "Use the fields below to edit this part or material: Short Description Garland C…" at bounding box center [675, 437] width 478 height 659
drag, startPoint x: 766, startPoint y: 435, endPoint x: 720, endPoint y: 431, distance: 45.8
click at [720, 431] on input "38.09" at bounding box center [815, 449] width 197 height 39
type textarea "x"
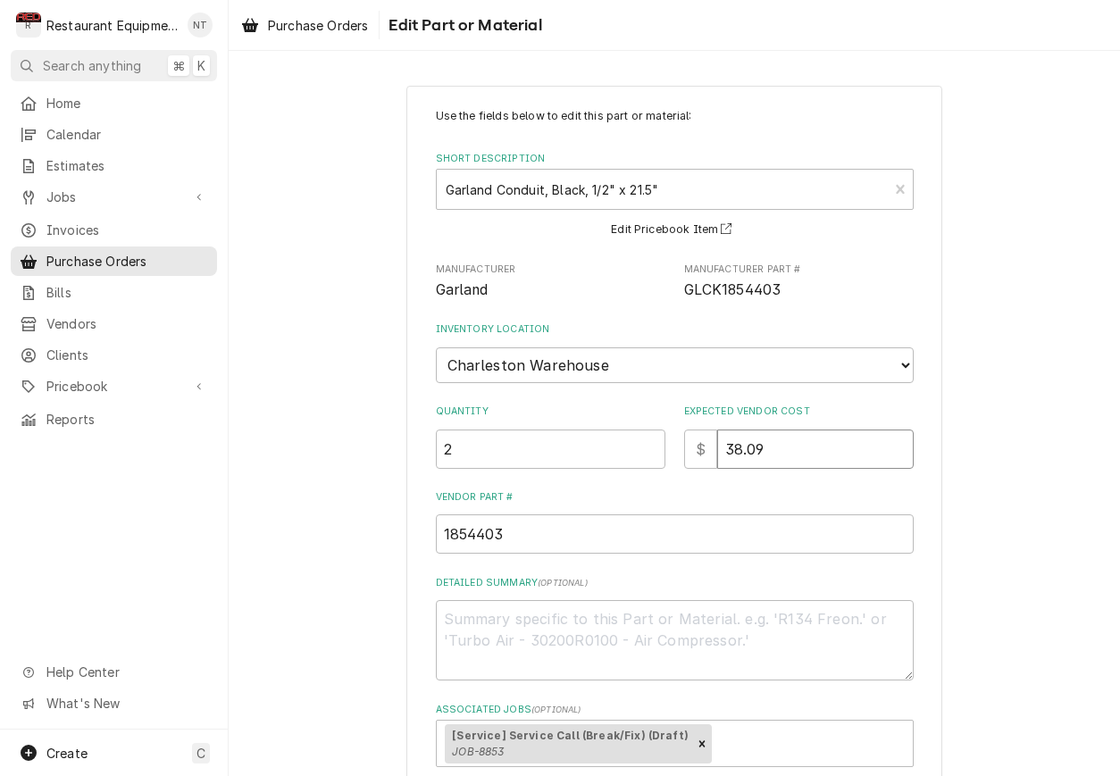
type input "8"
type textarea "x"
type input "86"
type textarea "x"
type input "86.4"
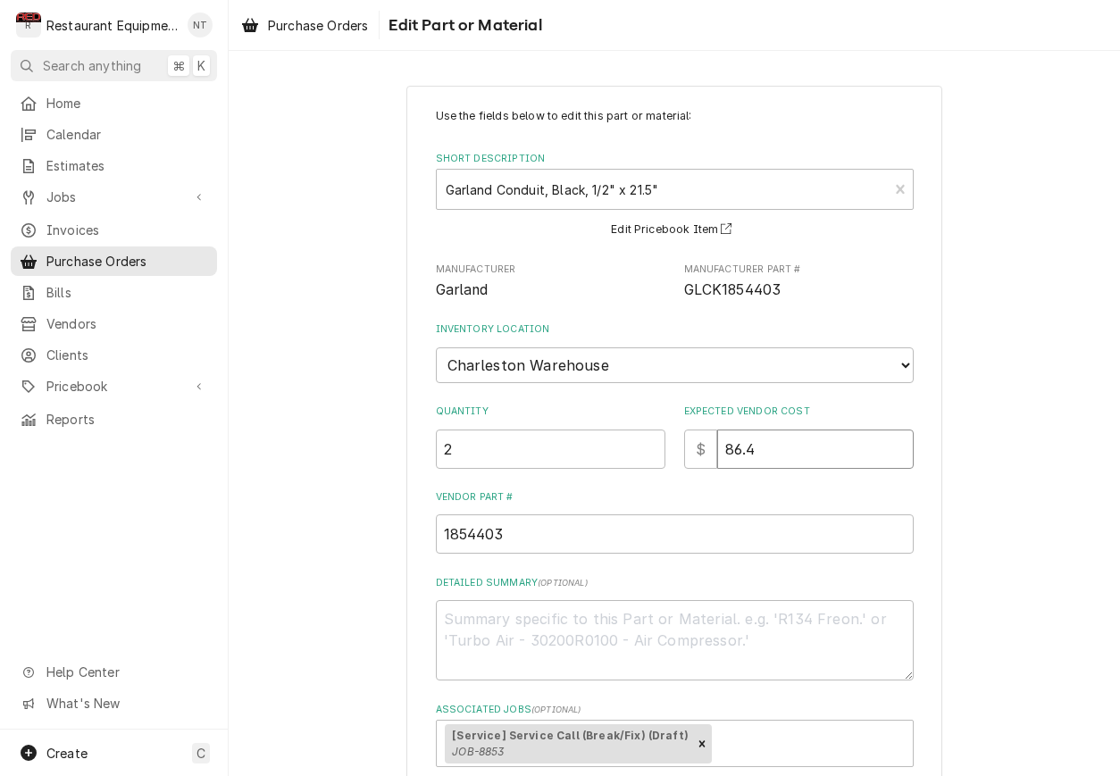
type textarea "x"
type input "86.47"
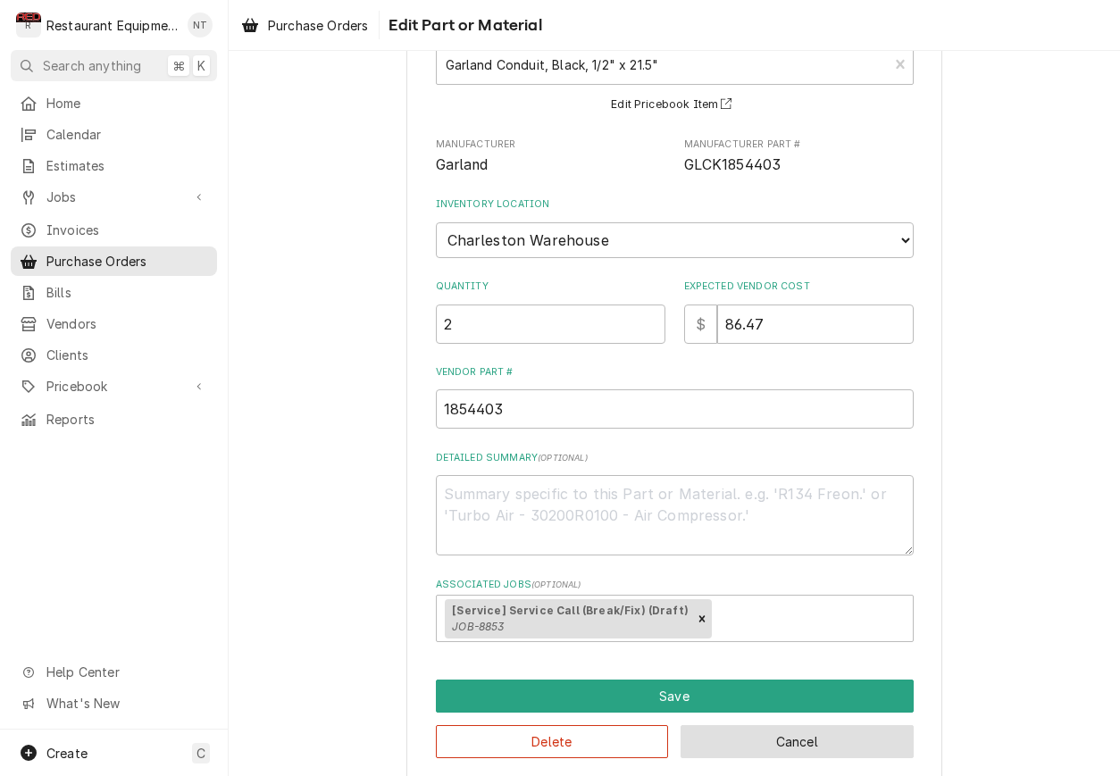
click at [885, 725] on button "Cancel" at bounding box center [797, 741] width 233 height 33
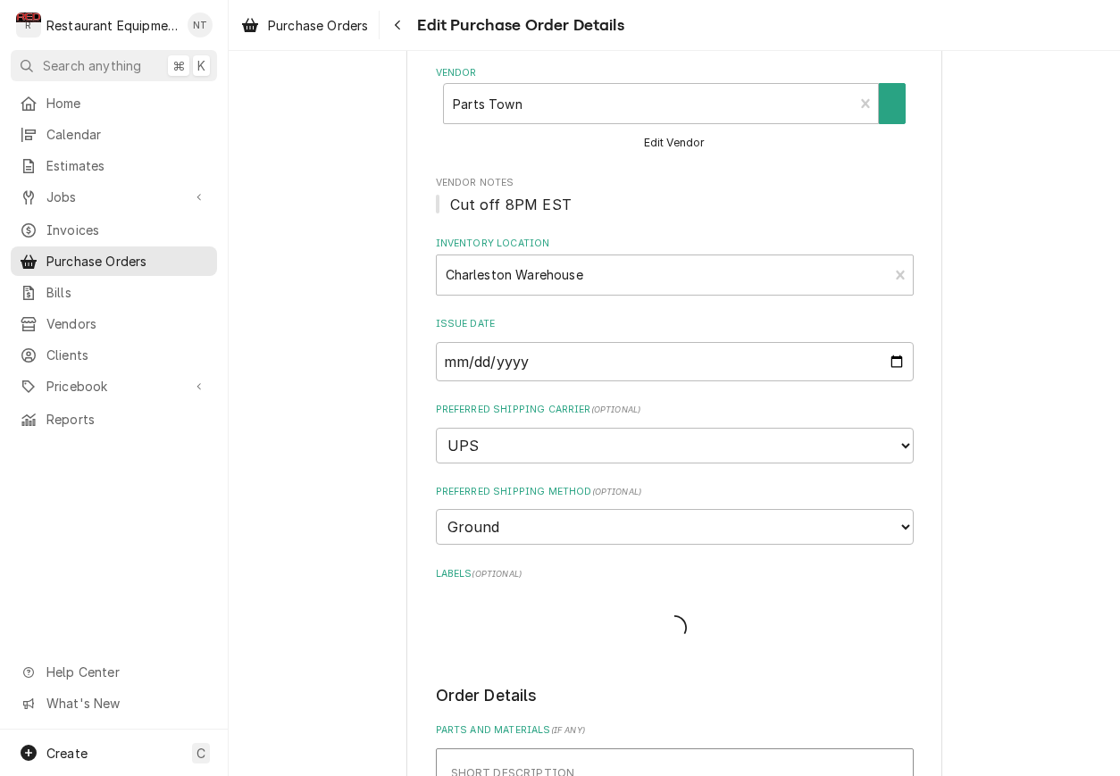
type textarea "x"
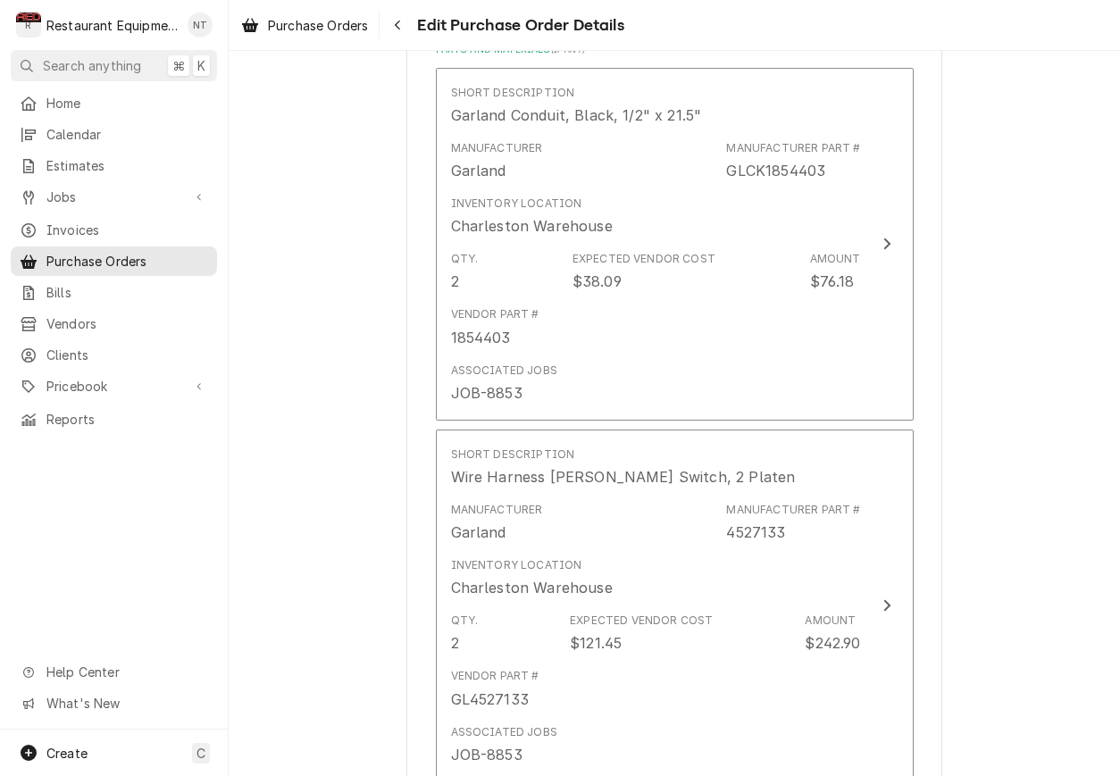
scroll to position [785, 0]
click at [302, 22] on span "Purchase Orders" at bounding box center [318, 25] width 100 height 19
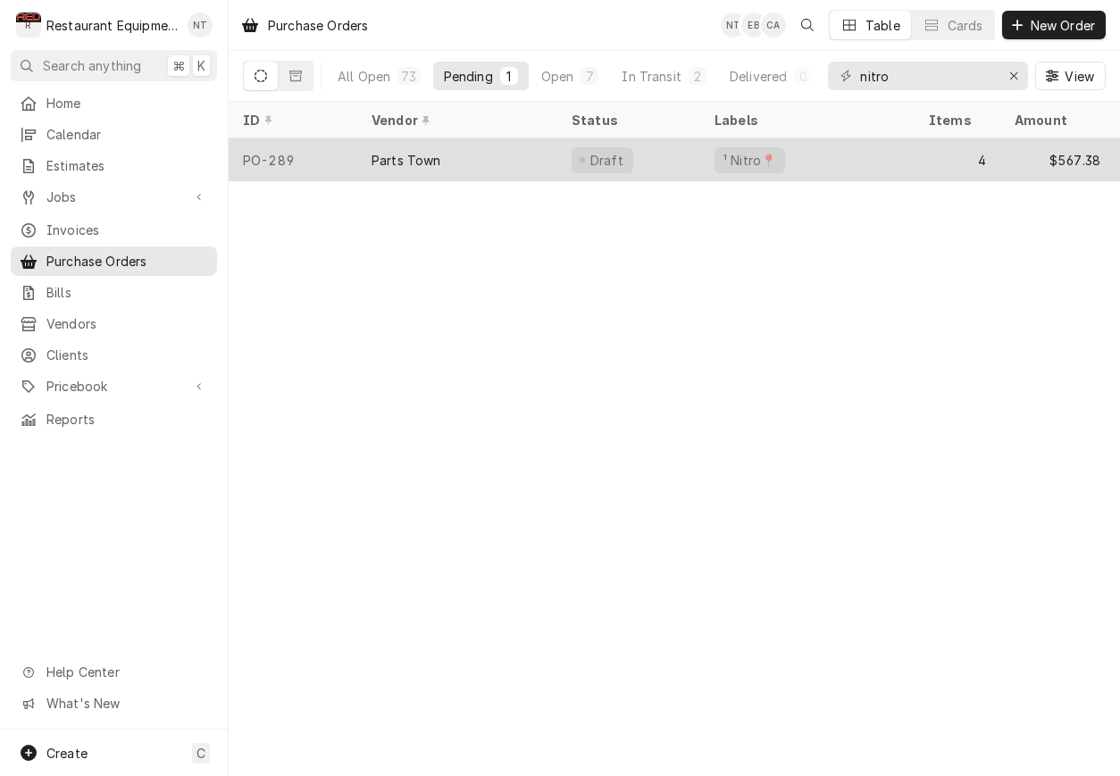
click at [521, 157] on div "Parts Town" at bounding box center [457, 159] width 200 height 43
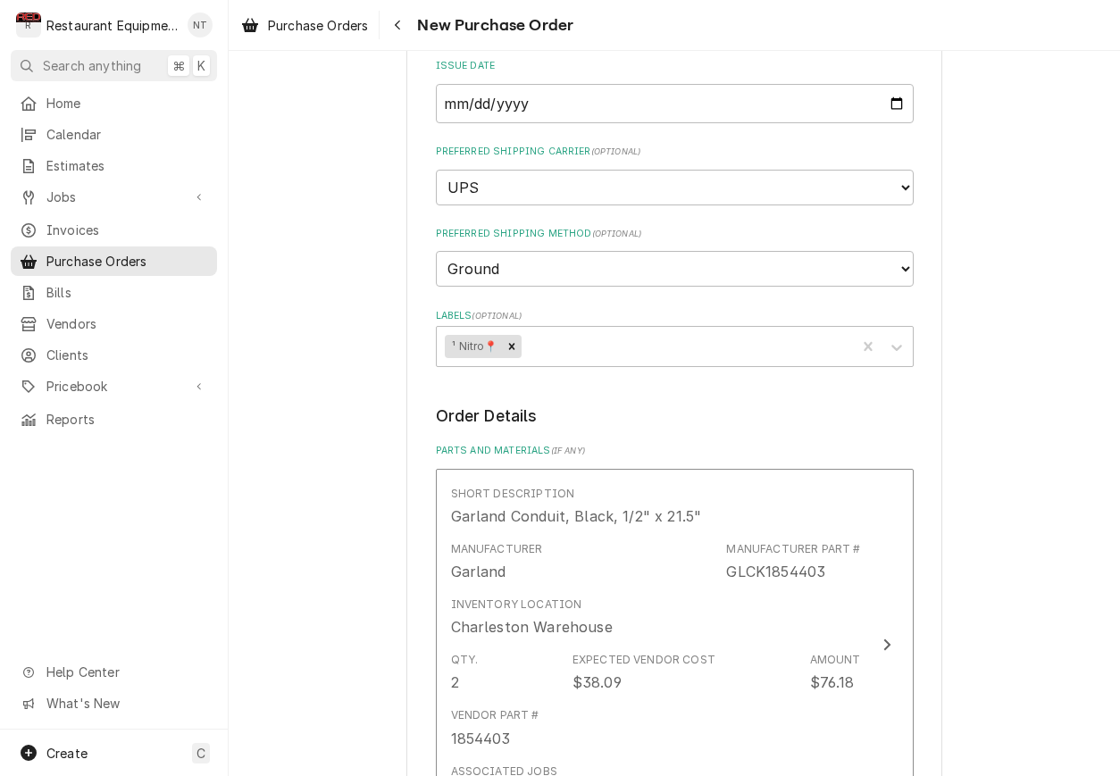
scroll to position [382, 0]
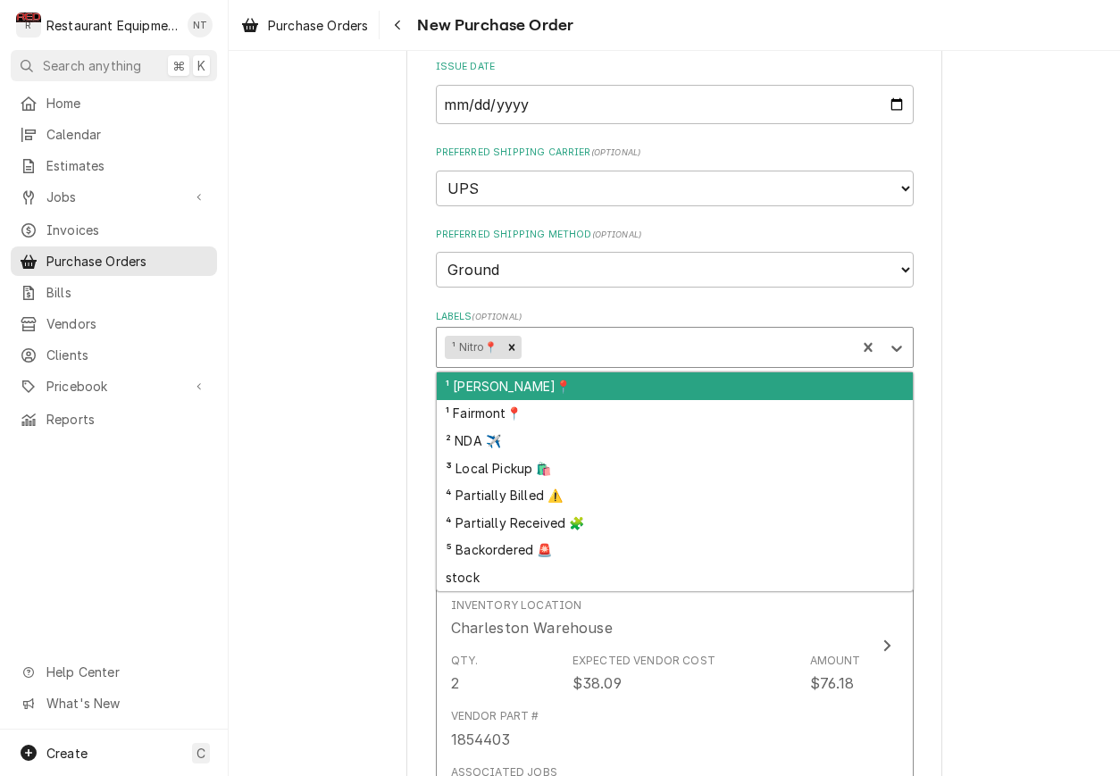
click at [732, 331] on div "Labels" at bounding box center [685, 347] width 323 height 32
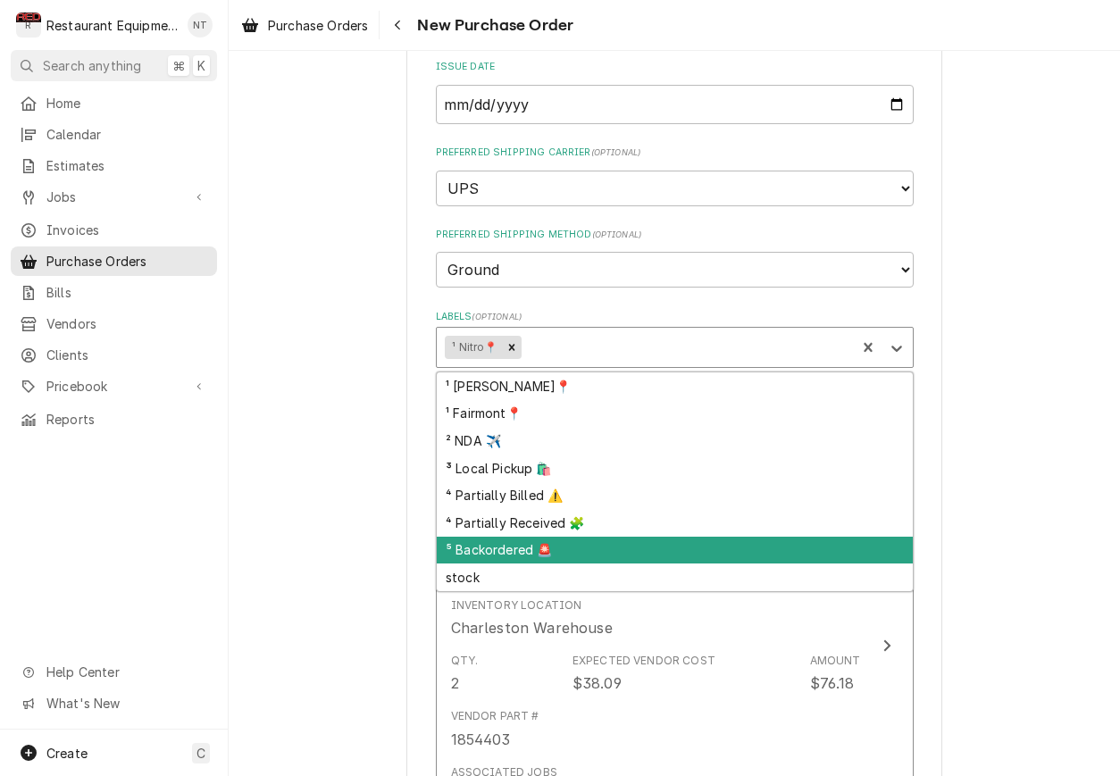
scroll to position [0, 1]
click at [749, 537] on div "⁵ Backordered 🚨" at bounding box center [675, 551] width 476 height 28
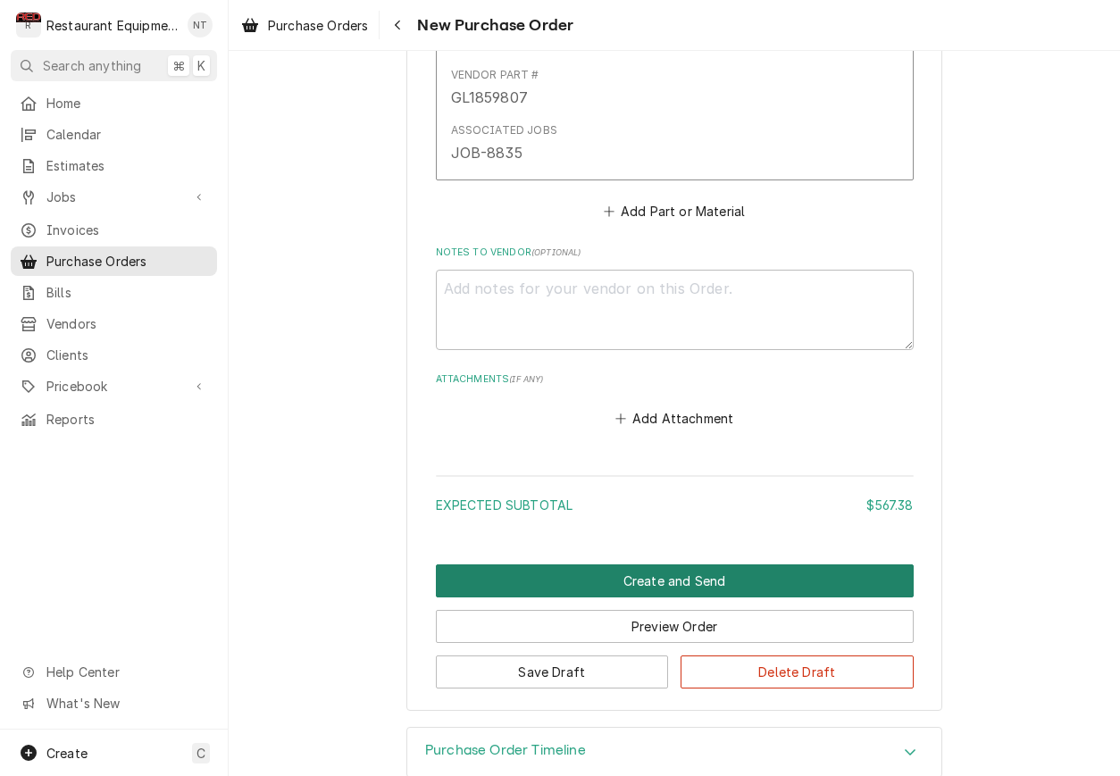
scroll to position [2054, 0]
click at [752, 566] on button "Create and Send" at bounding box center [675, 582] width 478 height 33
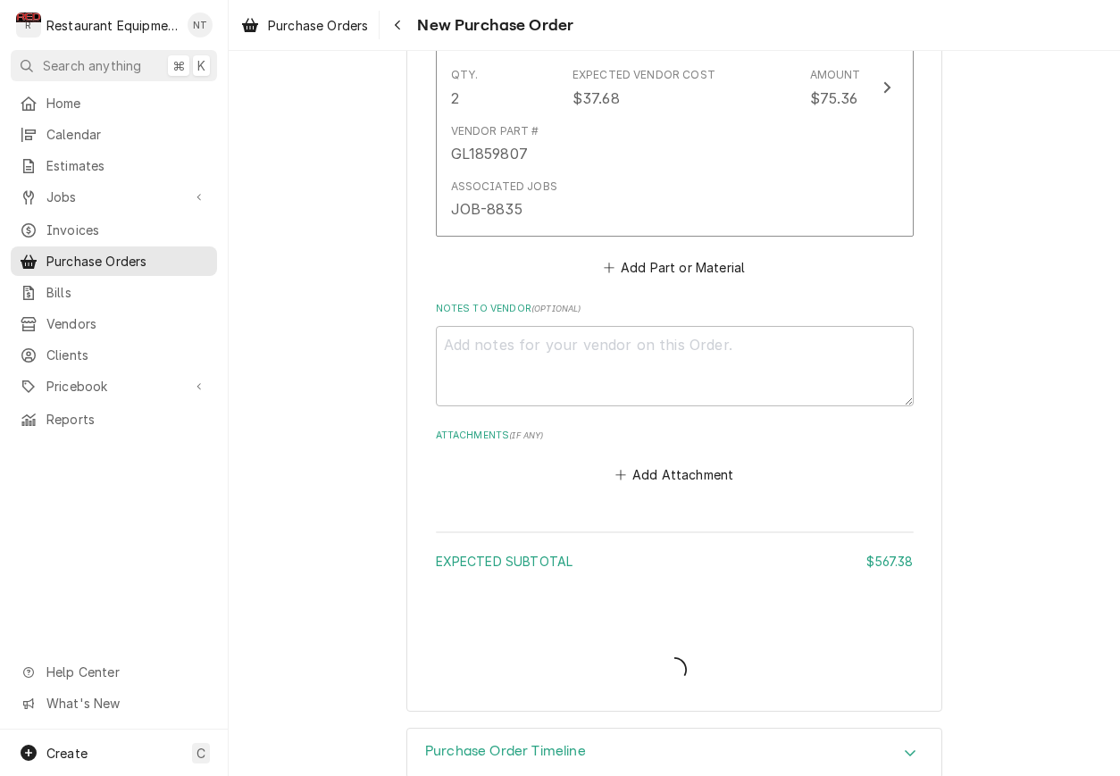
type textarea "x"
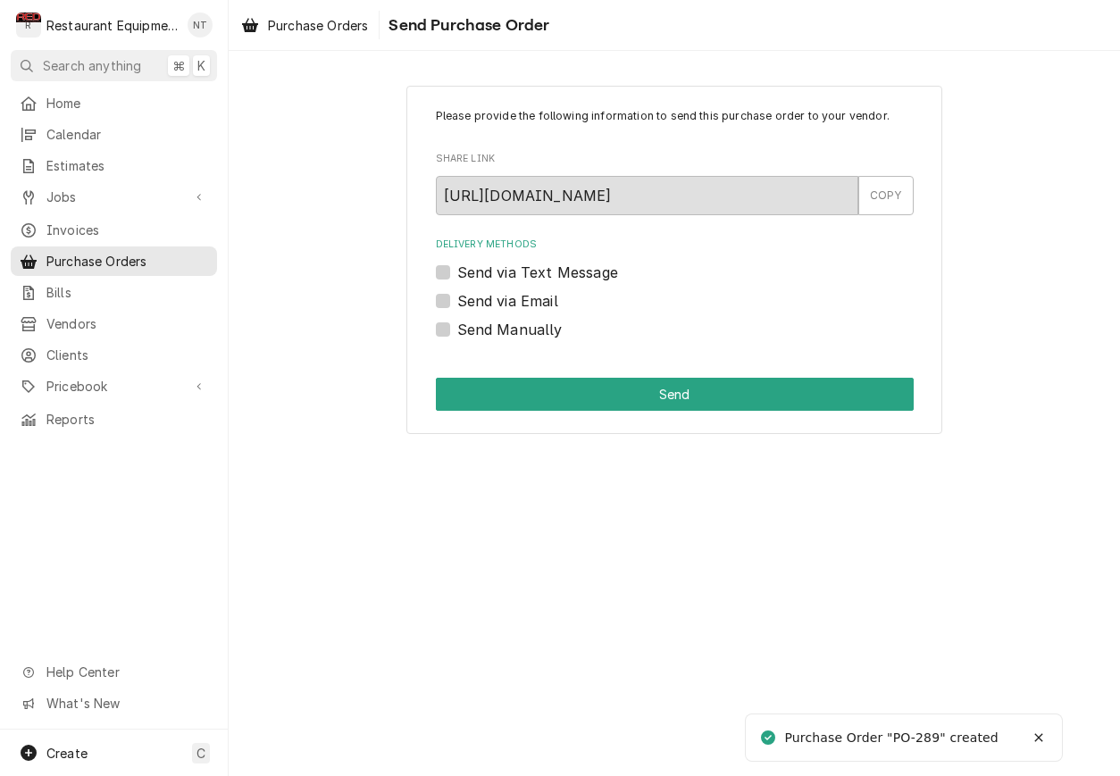
click at [460, 325] on label "Send Manually" at bounding box center [509, 329] width 105 height 21
click at [460, 325] on input "Send Manually" at bounding box center [696, 338] width 478 height 39
checkbox input "true"
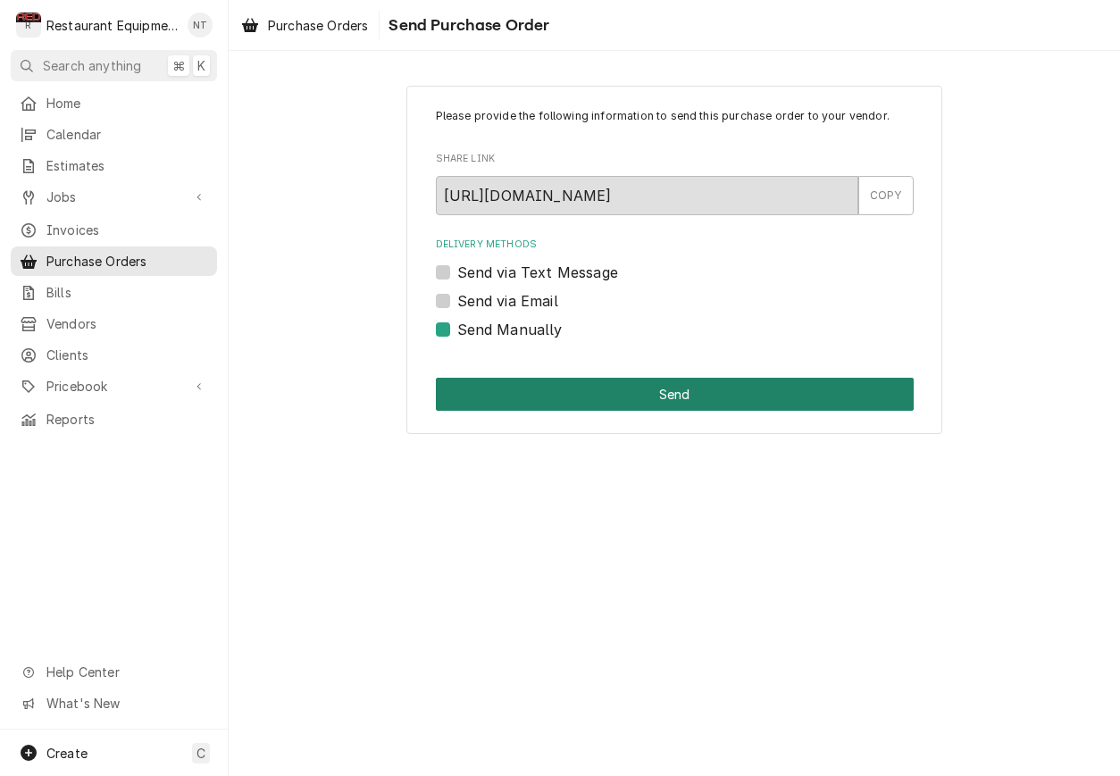
click at [608, 390] on button "Send" at bounding box center [675, 394] width 478 height 33
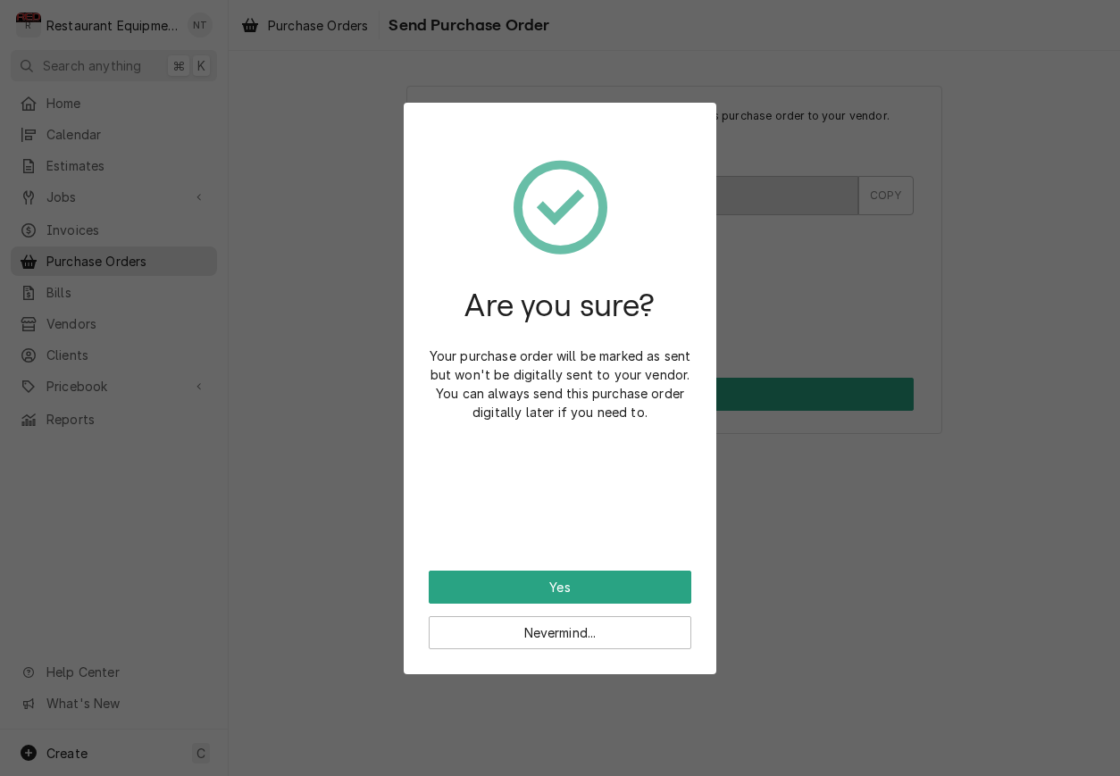
click at [588, 584] on button "Yes" at bounding box center [560, 587] width 263 height 33
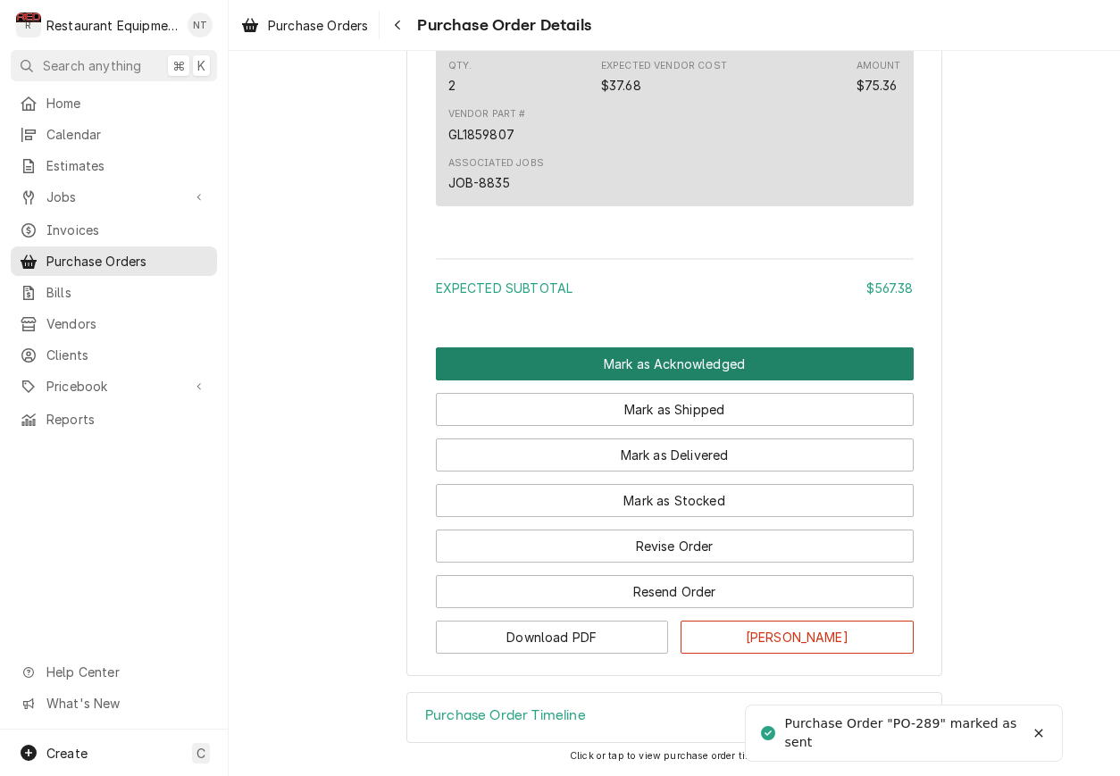
scroll to position [2143, 0]
click at [700, 352] on button "Mark as Acknowledged" at bounding box center [675, 364] width 478 height 33
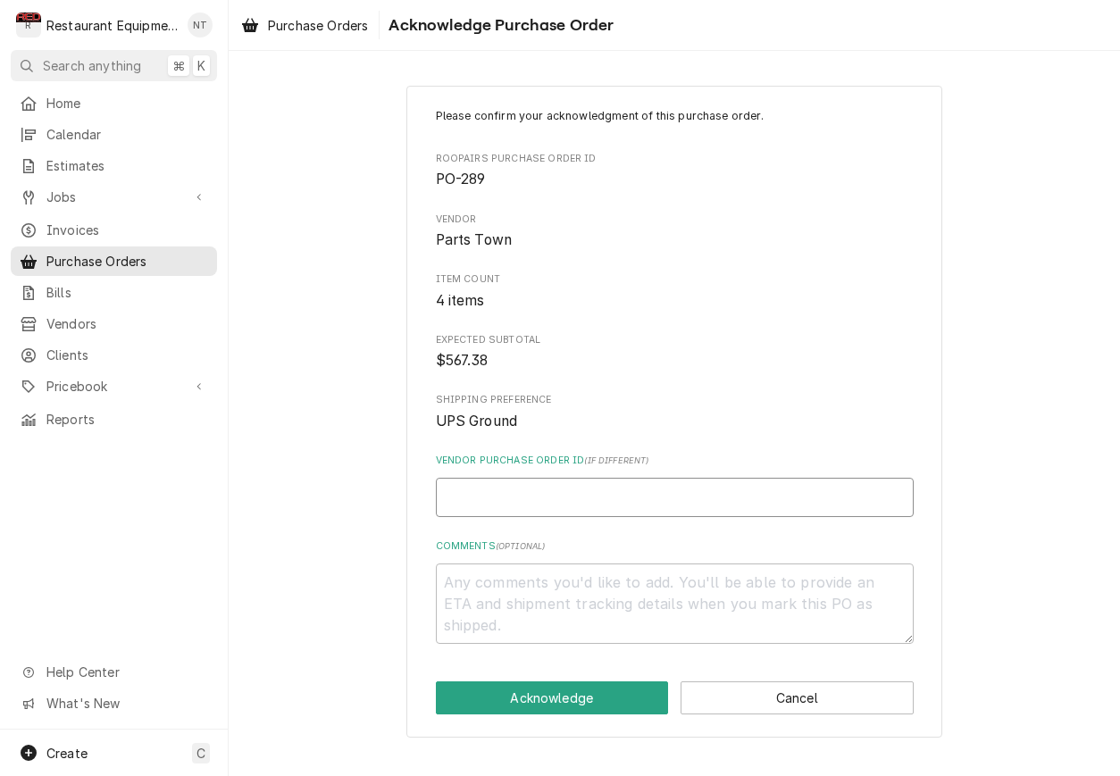
click at [662, 491] on input "Vendor Purchase Order ID ( if different )" at bounding box center [675, 497] width 478 height 39
type textarea "x"
type input "5"
type textarea "x"
type input "50"
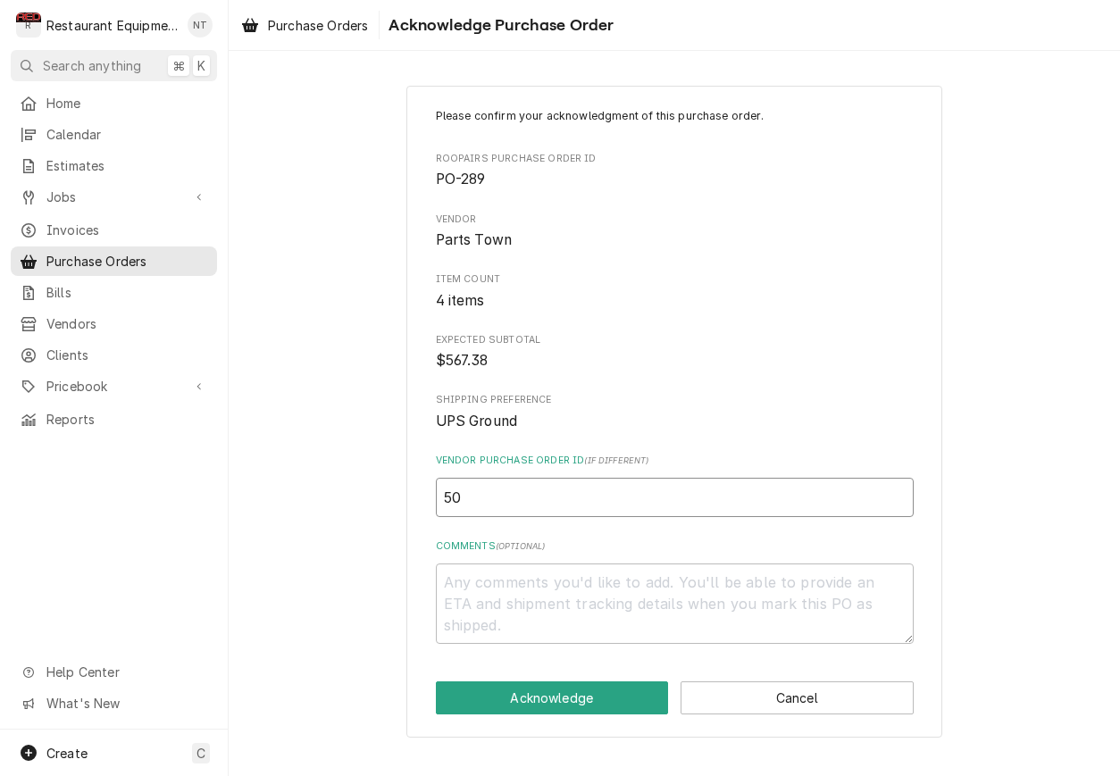
type textarea "x"
type input "506"
type textarea "x"
type input "5065"
type textarea "x"
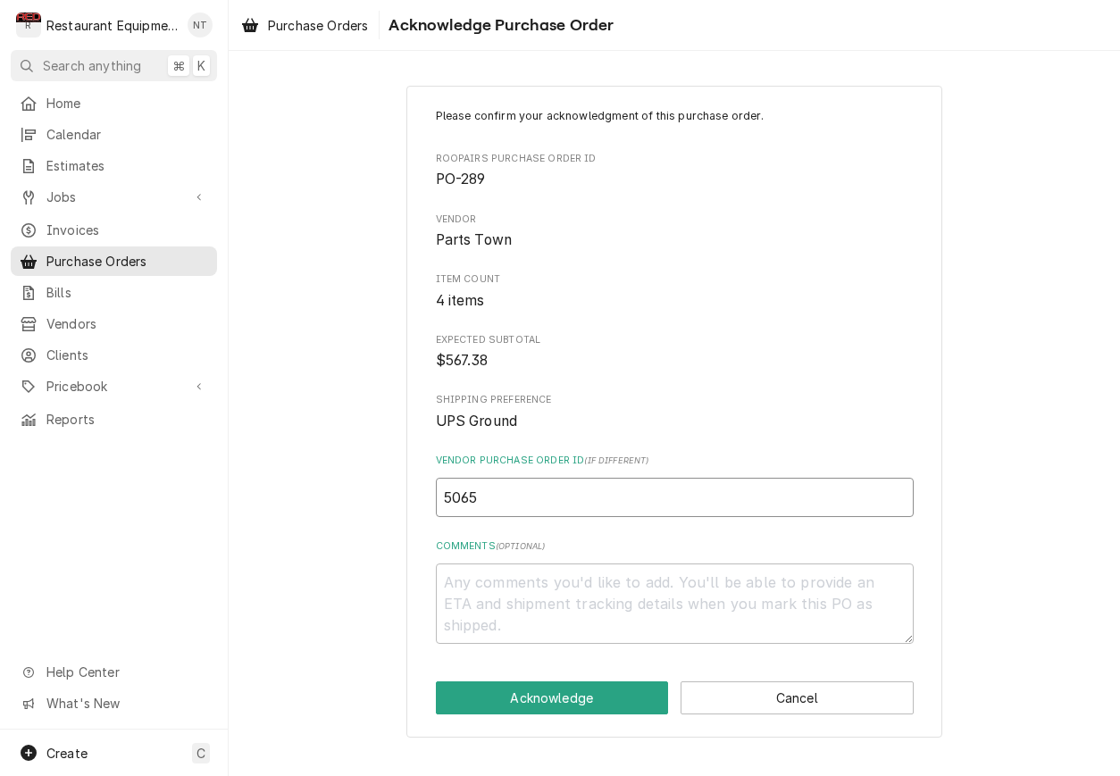
type input "50652"
type textarea "x"
type input "506524"
type textarea "x"
type input "5065247"
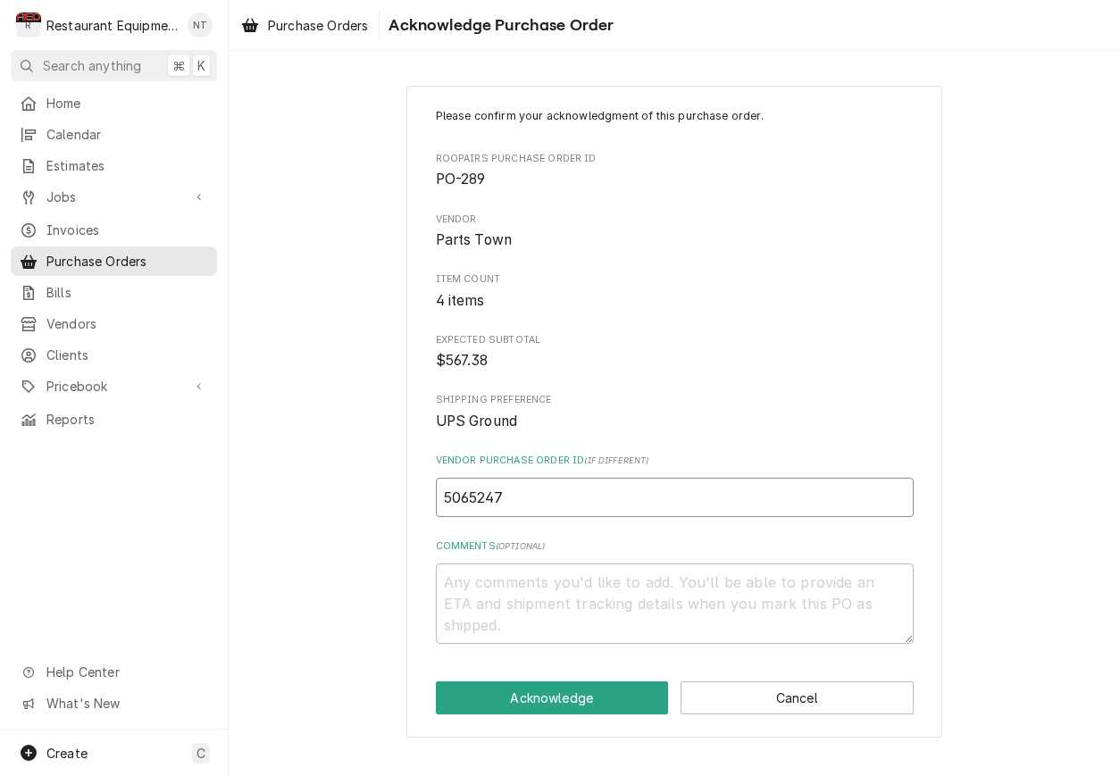
type textarea "x"
type input "50652470"
type textarea "x"
type input "506524706"
click at [687, 574] on textarea "Comments ( optional )" at bounding box center [675, 604] width 478 height 80
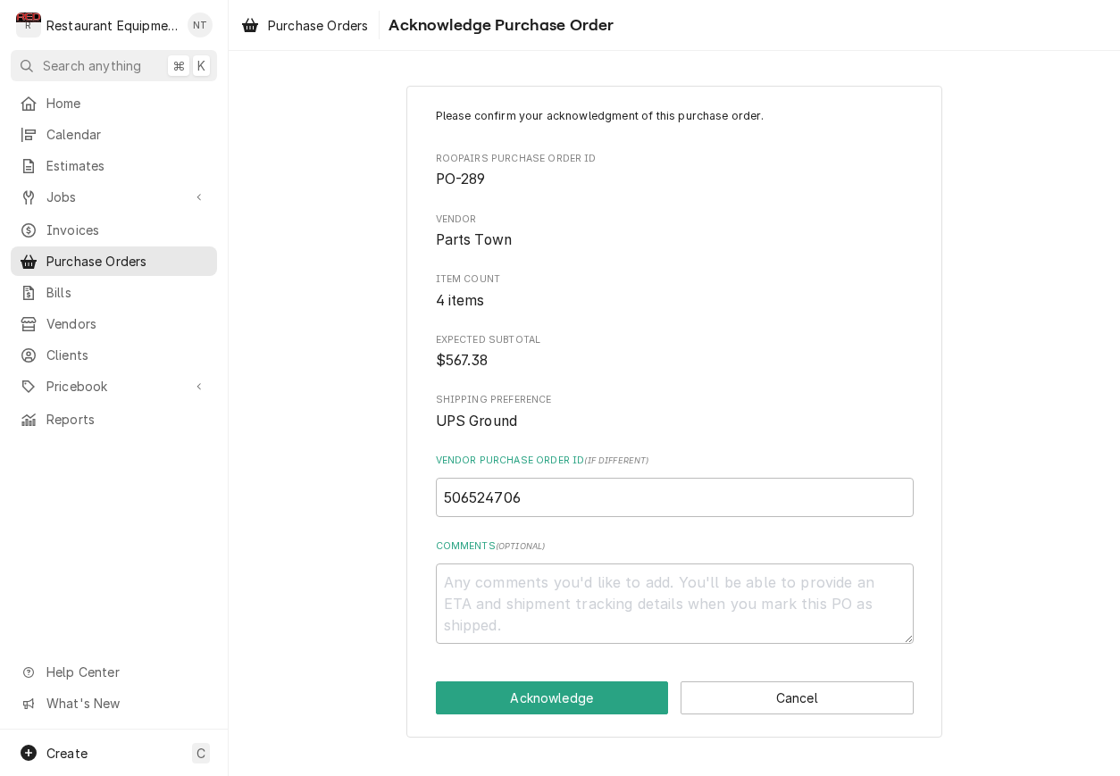
click at [623, 686] on button "Acknowledge" at bounding box center [552, 698] width 233 height 33
type textarea "x"
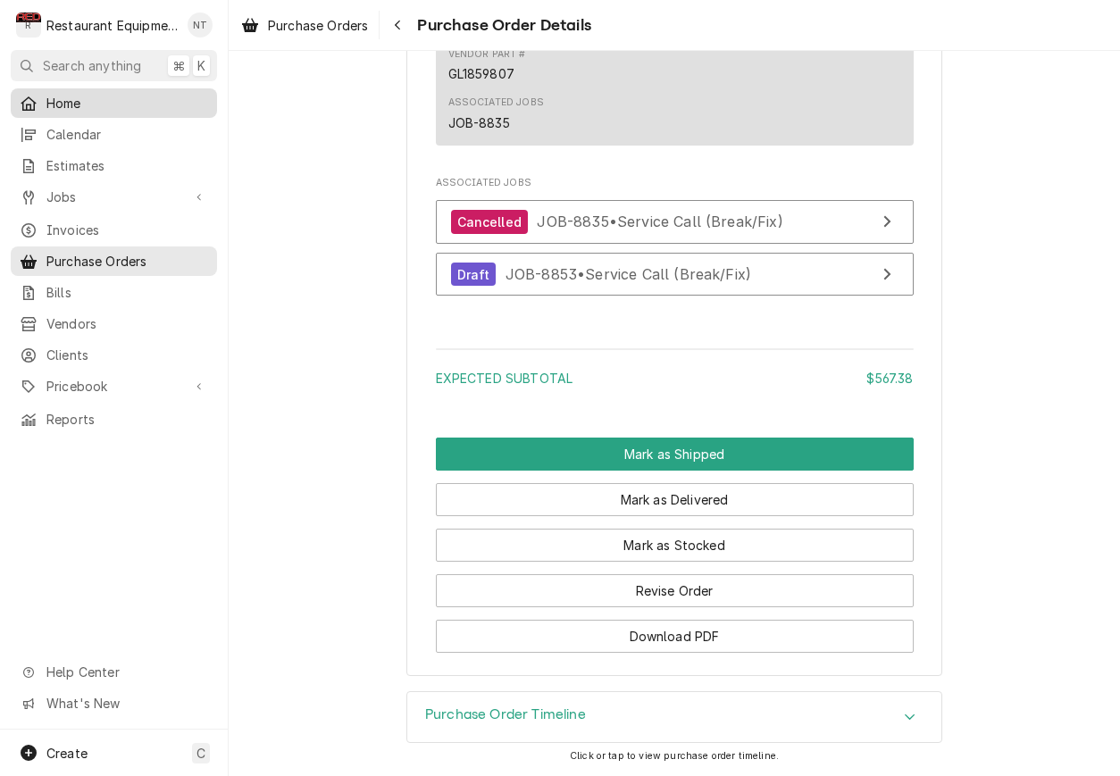
scroll to position [2262, 0]
click at [289, 29] on span "Purchase Orders" at bounding box center [318, 25] width 100 height 19
